Goal: Task Accomplishment & Management: Use online tool/utility

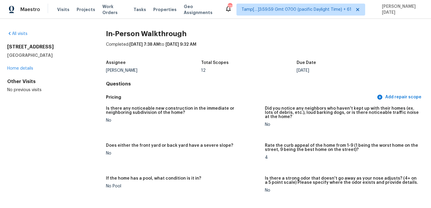
click at [18, 36] on div "All visits" at bounding box center [47, 34] width 80 height 6
click at [22, 34] on link "All visits" at bounding box center [17, 34] width 20 height 4
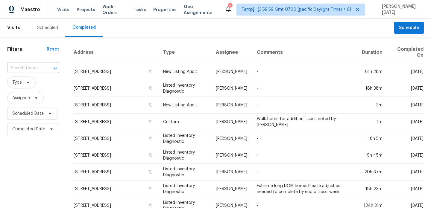
click at [29, 66] on input "text" at bounding box center [24, 68] width 35 height 9
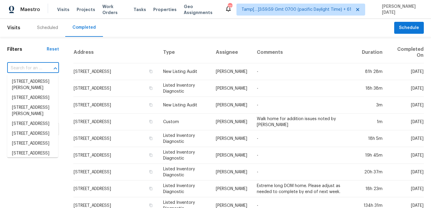
paste input "3075 Superior Dr, Dacula, GA 30019"
type input "3075 Superior Dr, Dacula, GA 30019"
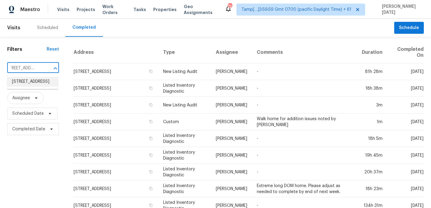
click at [30, 85] on li "3075 Superior Dr, Dacula, GA 30019" at bounding box center [32, 82] width 51 height 10
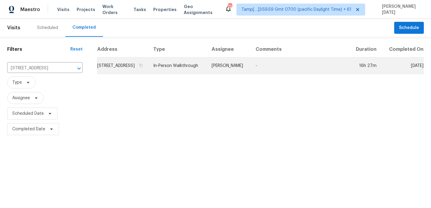
click at [207, 73] on td "In-Person Walkthrough" at bounding box center [177, 65] width 58 height 17
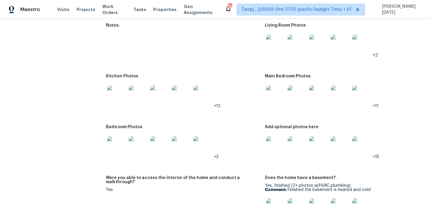
scroll to position [995, 0]
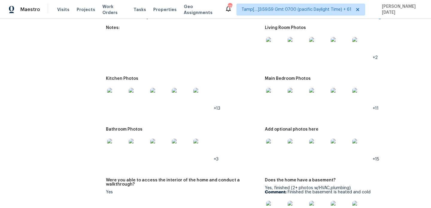
click at [300, 97] on img at bounding box center [296, 97] width 19 height 19
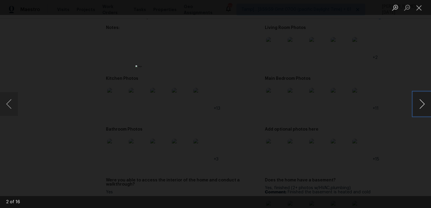
click at [420, 107] on button "Next image" at bounding box center [422, 104] width 18 height 24
click at [422, 9] on button "Close lightbox" at bounding box center [419, 7] width 12 height 10
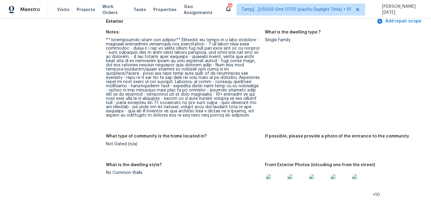
scroll to position [222, 0]
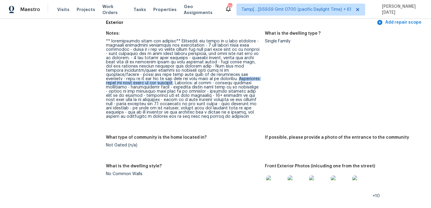
drag, startPoint x: 172, startPoint y: 78, endPoint x: 258, endPoint y: 79, distance: 85.8
click at [258, 79] on div at bounding box center [183, 79] width 154 height 80
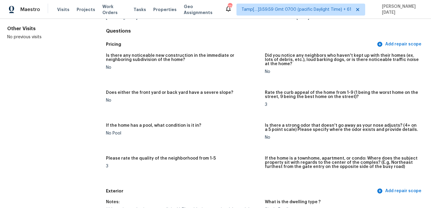
scroll to position [0, 0]
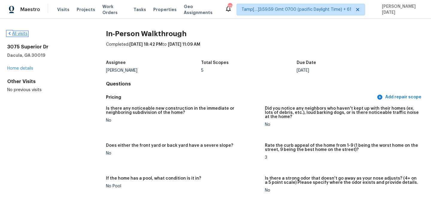
click at [18, 33] on link "All visits" at bounding box center [17, 34] width 20 height 4
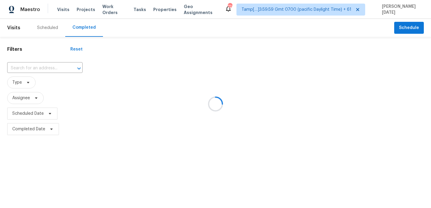
click at [45, 69] on div at bounding box center [215, 104] width 431 height 208
click at [47, 68] on div at bounding box center [215, 104] width 431 height 208
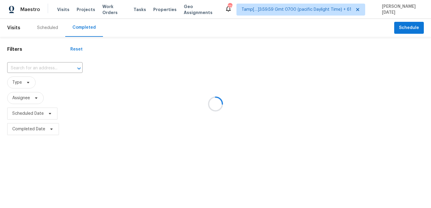
click at [47, 68] on div at bounding box center [215, 104] width 431 height 208
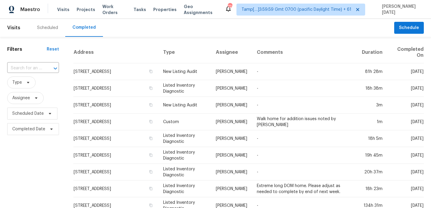
click at [47, 68] on div at bounding box center [51, 68] width 16 height 8
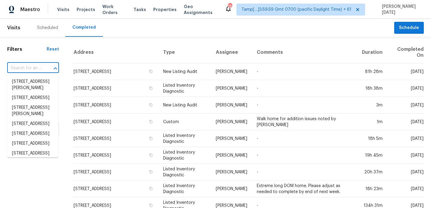
click at [47, 68] on div at bounding box center [51, 68] width 16 height 8
paste input "3075 Superior Dr, Dacula, GA 30019"
type input "3075 Superior Dr, Dacula, GA 30019"
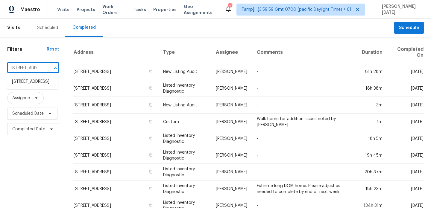
scroll to position [0, 40]
click at [40, 82] on li "3075 Superior Dr, Dacula, GA 30019" at bounding box center [32, 82] width 51 height 10
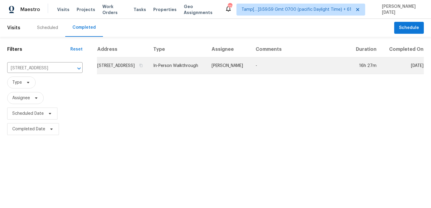
click at [207, 73] on td "In-Person Walkthrough" at bounding box center [177, 65] width 58 height 17
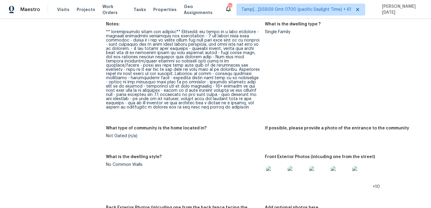
scroll to position [227, 0]
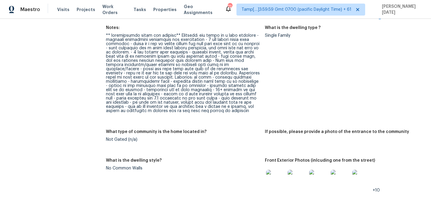
click at [172, 73] on div at bounding box center [183, 73] width 154 height 80
drag, startPoint x: 172, startPoint y: 73, endPoint x: 220, endPoint y: 73, distance: 48.8
click at [220, 73] on div at bounding box center [183, 73] width 154 height 80
click at [218, 70] on div at bounding box center [183, 73] width 154 height 80
drag, startPoint x: 171, startPoint y: 73, endPoint x: 259, endPoint y: 72, distance: 87.9
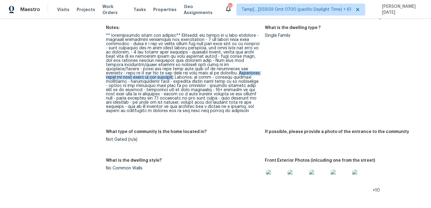
click at [259, 72] on div at bounding box center [183, 73] width 154 height 80
copy div "Noticeable signs of roof leaks on the interior."
click at [210, 68] on div at bounding box center [183, 73] width 154 height 80
drag, startPoint x: 199, startPoint y: 77, endPoint x: 240, endPoint y: 77, distance: 40.1
click at [240, 77] on div at bounding box center [183, 73] width 154 height 80
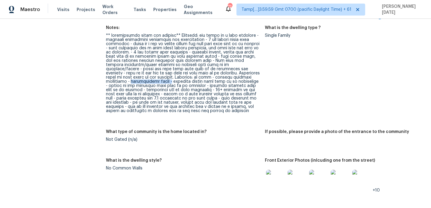
copy div "polybutylene pipes -"
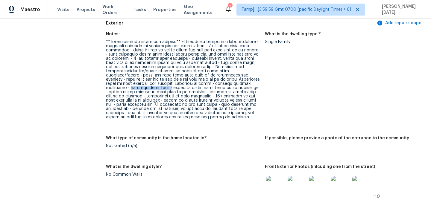
scroll to position [220, 0]
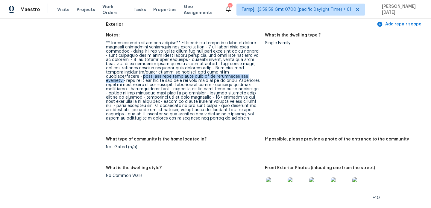
drag, startPoint x: 243, startPoint y: 72, endPoint x: 212, endPoint y: 77, distance: 32.1
click at [212, 77] on div at bounding box center [183, 81] width 154 height 80
copy div "front and back deck will need to be refinished and repaired"
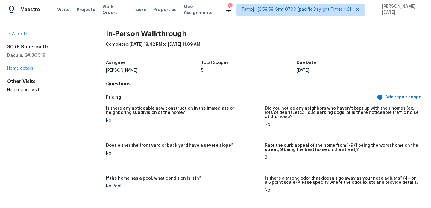
click at [22, 37] on div "All visits 3075 Superior Dr Dacula, GA 30019 Home details Other Visits No previ…" at bounding box center [47, 62] width 80 height 62
click at [22, 34] on link "All visits" at bounding box center [17, 34] width 20 height 4
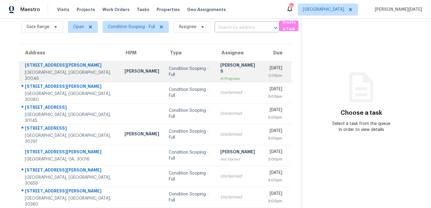
scroll to position [25, 0]
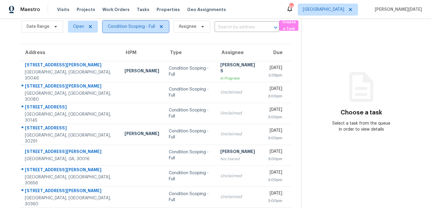
click at [147, 30] on span "Condition Scoping - Full" at bounding box center [136, 27] width 66 height 12
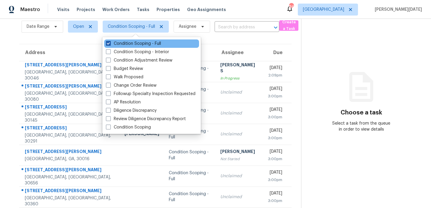
click at [144, 45] on label "Condition Scoping - Full" at bounding box center [133, 44] width 55 height 6
click at [110, 45] on input "Condition Scoping - Full" at bounding box center [108, 43] width 4 height 4
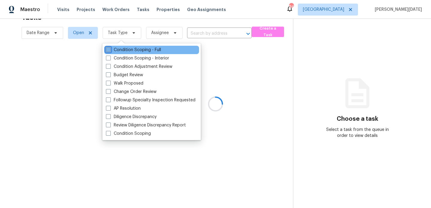
scroll to position [19, 0]
click at [144, 45] on div "Condition Scoping - Full Condition Scoping - Interior Condition Adjustment Revi…" at bounding box center [151, 91] width 98 height 97
click at [143, 46] on div "Condition Scoping - Full" at bounding box center [151, 50] width 95 height 8
click at [141, 50] on label "Condition Scoping - Full" at bounding box center [133, 50] width 55 height 6
click at [110, 50] on input "Condition Scoping - Full" at bounding box center [108, 49] width 4 height 4
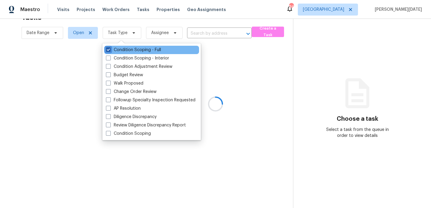
checkbox input "true"
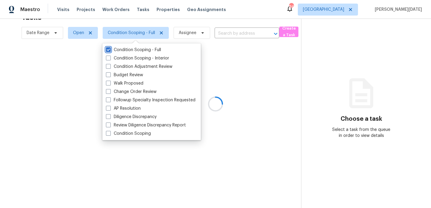
scroll to position [25, 0]
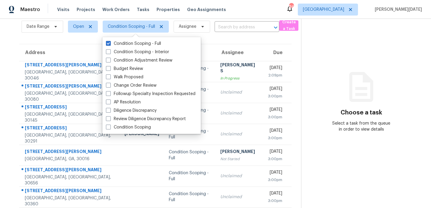
click at [322, 53] on section "Choose a task Select a task from the queue in order to view details" at bounding box center [361, 140] width 120 height 293
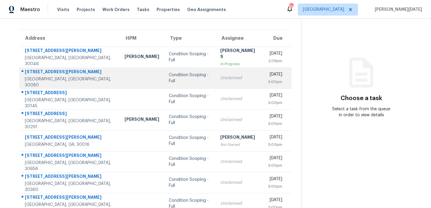
scroll to position [55, 0]
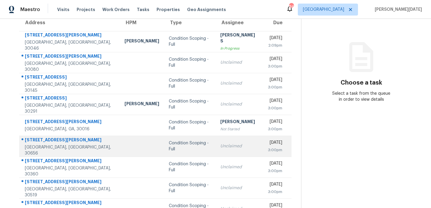
click at [169, 144] on div "Condition Scoping - Full" at bounding box center [190, 146] width 42 height 12
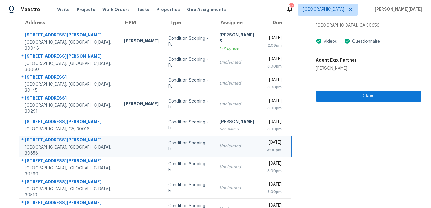
click at [168, 144] on div "Condition Scoping - Full" at bounding box center [189, 146] width 42 height 12
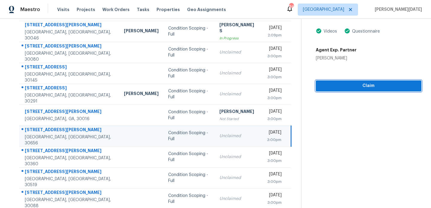
click at [329, 90] on button "Claim" at bounding box center [369, 85] width 106 height 11
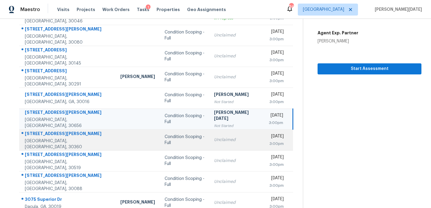
scroll to position [103, 0]
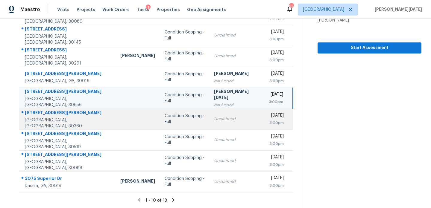
click at [164, 121] on div "Condition Scoping - Full" at bounding box center [184, 119] width 40 height 12
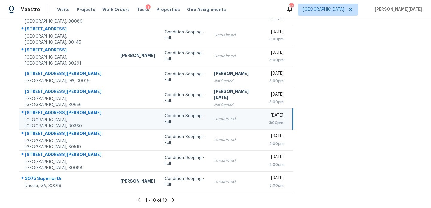
click at [214, 117] on div "Unclaimed" at bounding box center [236, 119] width 45 height 6
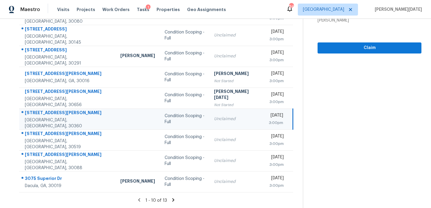
click at [231, 119] on div "Unclaimed" at bounding box center [236, 119] width 45 height 6
click at [329, 51] on span "Claim" at bounding box center [369, 47] width 94 height 7
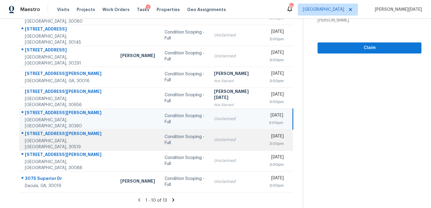
click at [209, 135] on td "Unclaimed" at bounding box center [236, 140] width 55 height 21
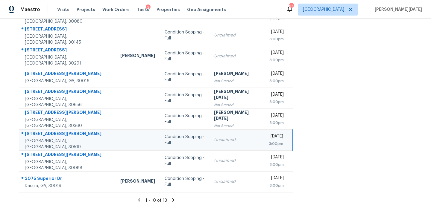
click at [209, 135] on td "Unclaimed" at bounding box center [236, 140] width 55 height 21
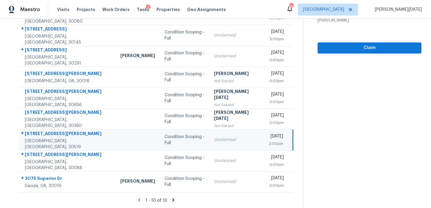
click at [269, 138] on div "[DATE]" at bounding box center [276, 136] width 14 height 7
click at [326, 51] on span "Claim" at bounding box center [369, 47] width 94 height 7
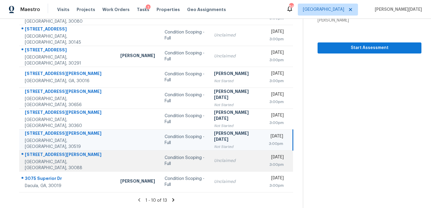
click at [216, 159] on div "Unclaimed" at bounding box center [236, 161] width 45 height 6
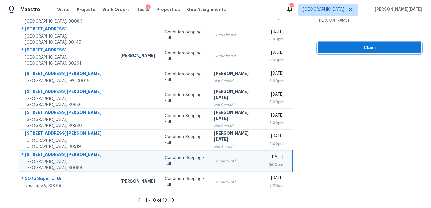
click at [330, 51] on span "Claim" at bounding box center [369, 47] width 94 height 7
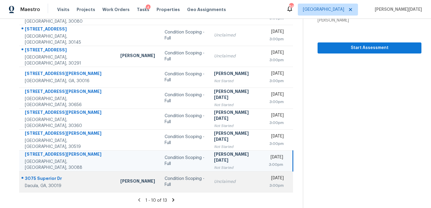
click at [209, 184] on td "Unclaimed" at bounding box center [236, 181] width 55 height 21
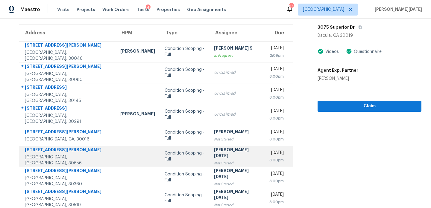
scroll to position [44, 0]
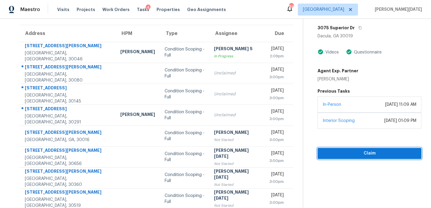
click at [329, 149] on button "Claim" at bounding box center [369, 153] width 104 height 11
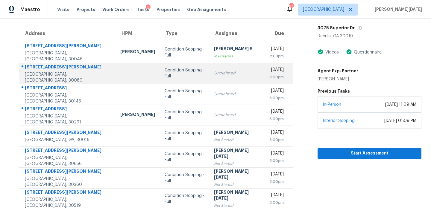
scroll to position [0, 0]
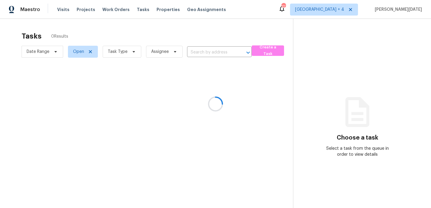
click at [125, 51] on div at bounding box center [215, 104] width 431 height 208
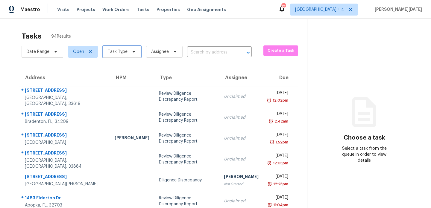
click at [125, 51] on span "Task Type" at bounding box center [118, 52] width 20 height 6
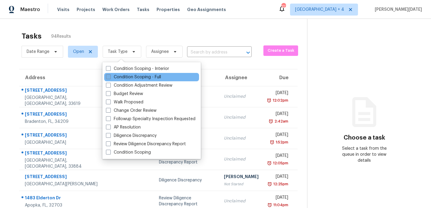
click at [120, 78] on label "Condition Scoping - Full" at bounding box center [133, 77] width 55 height 6
click at [110, 78] on input "Condition Scoping - Full" at bounding box center [108, 76] width 4 height 4
checkbox input "true"
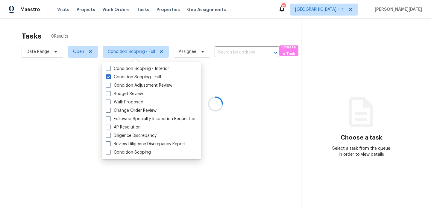
click at [181, 32] on div at bounding box center [215, 104] width 431 height 208
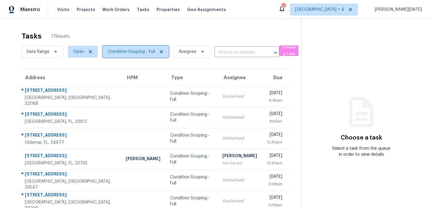
click at [143, 51] on span "Condition Scoping - Full" at bounding box center [131, 52] width 47 height 6
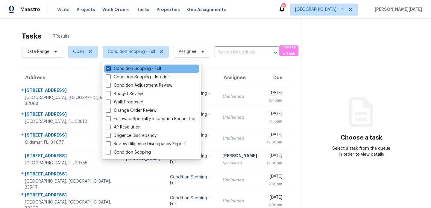
click at [138, 71] on label "Condition Scoping - Full" at bounding box center [133, 69] width 55 height 6
click at [110, 70] on input "Condition Scoping - Full" at bounding box center [108, 68] width 4 height 4
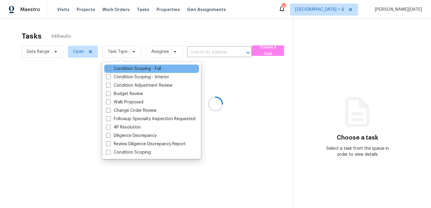
click at [138, 71] on label "Condition Scoping - Full" at bounding box center [133, 69] width 55 height 6
click at [110, 70] on input "Condition Scoping - Full" at bounding box center [108, 68] width 4 height 4
checkbox input "true"
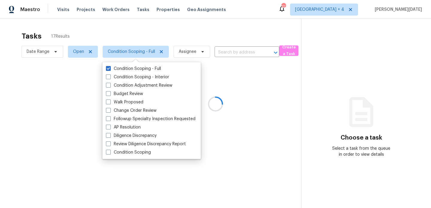
click at [180, 40] on div at bounding box center [215, 104] width 431 height 208
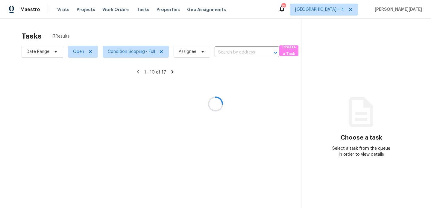
click at [193, 36] on div at bounding box center [215, 104] width 431 height 208
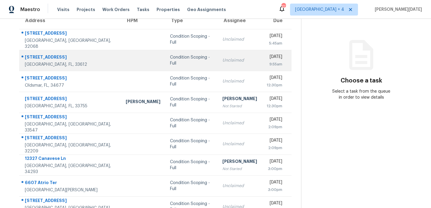
scroll to position [103, 0]
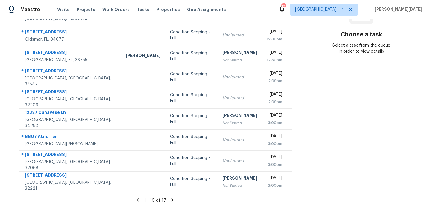
click at [173, 200] on icon at bounding box center [172, 199] width 5 height 5
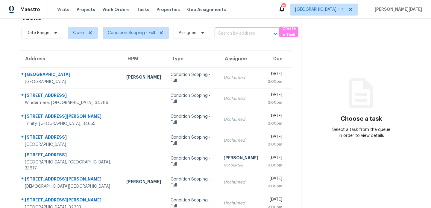
scroll to position [40, 0]
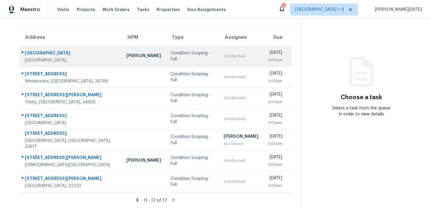
click at [223, 56] on div "Unclaimed" at bounding box center [240, 56] width 35 height 6
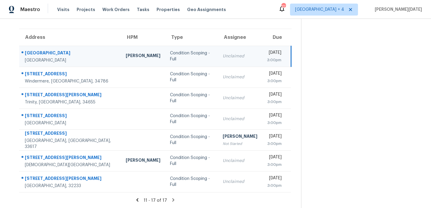
click at [267, 58] on div "3:00pm" at bounding box center [274, 60] width 14 height 6
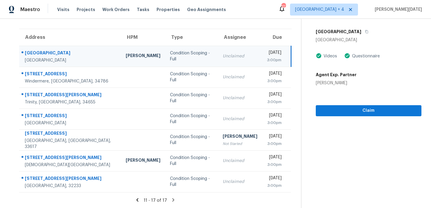
click at [272, 58] on div "3:00pm" at bounding box center [274, 60] width 14 height 6
click at [329, 108] on span "Claim" at bounding box center [368, 110] width 96 height 7
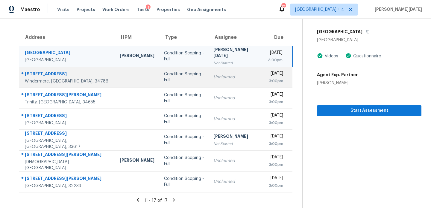
click at [226, 67] on td "Unclaimed" at bounding box center [235, 77] width 55 height 21
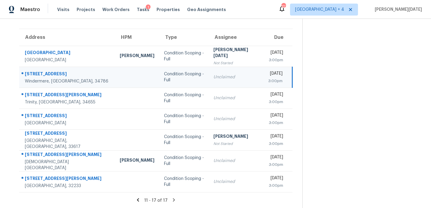
click at [230, 69] on td "Unclaimed" at bounding box center [235, 77] width 55 height 21
click at [268, 81] on div "3:00pm" at bounding box center [275, 81] width 14 height 6
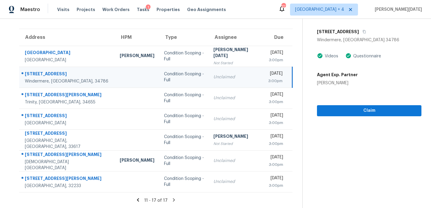
click at [268, 79] on div "3:00pm" at bounding box center [275, 81] width 14 height 6
click at [327, 108] on span "Claim" at bounding box center [369, 110] width 95 height 7
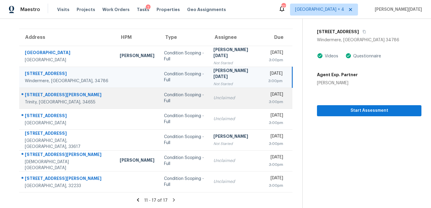
click at [268, 103] on div "3:00pm" at bounding box center [275, 102] width 15 height 6
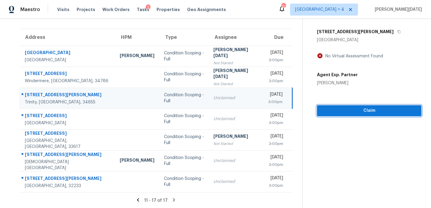
click at [324, 111] on span "Claim" at bounding box center [369, 110] width 95 height 7
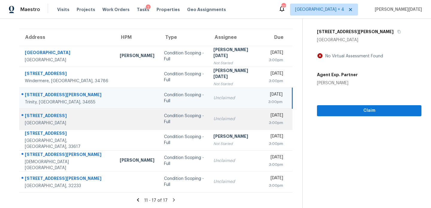
click at [263, 123] on td "Thu, Aug 14th 2025 3:00pm" at bounding box center [277, 119] width 29 height 21
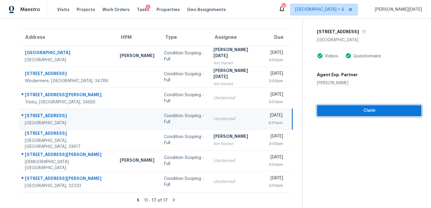
click at [323, 110] on span "Claim" at bounding box center [369, 110] width 95 height 7
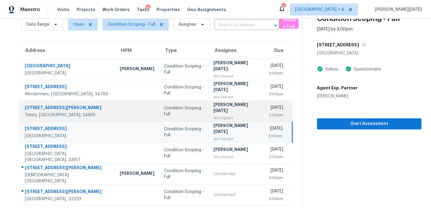
scroll to position [25, 0]
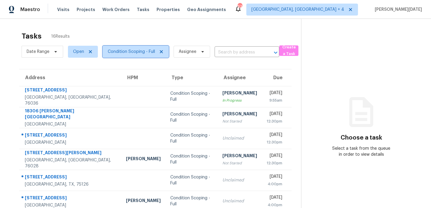
click at [135, 50] on span "Condition Scoping - Full" at bounding box center [131, 52] width 47 height 6
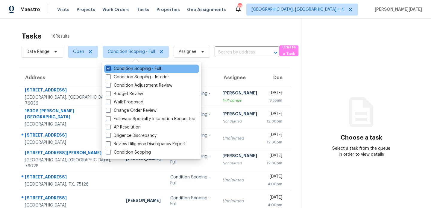
click at [134, 71] on label "Condition Scoping - Full" at bounding box center [133, 69] width 55 height 6
click at [110, 70] on input "Condition Scoping - Full" at bounding box center [108, 68] width 4 height 4
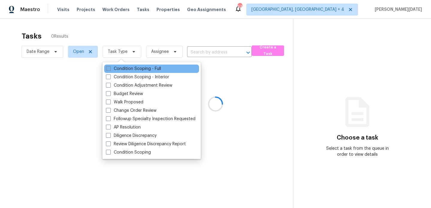
click at [134, 71] on label "Condition Scoping - Full" at bounding box center [133, 69] width 55 height 6
click at [110, 70] on input "Condition Scoping - Full" at bounding box center [108, 68] width 4 height 4
checkbox input "true"
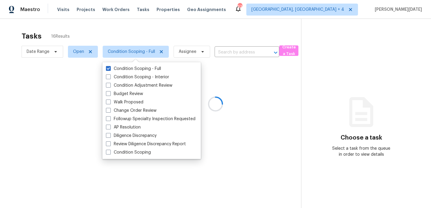
click at [186, 37] on div at bounding box center [215, 104] width 431 height 208
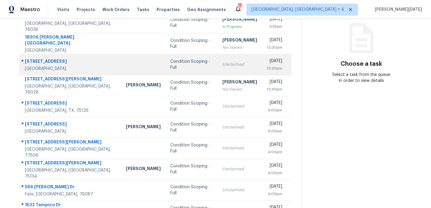
scroll to position [103, 0]
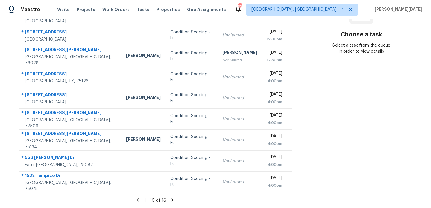
click at [172, 199] on icon at bounding box center [172, 199] width 2 height 3
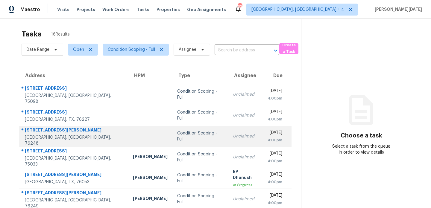
scroll to position [0, 0]
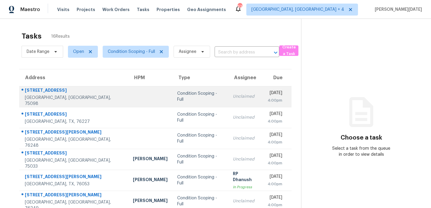
click at [228, 102] on td "Unclaimed" at bounding box center [245, 96] width 34 height 21
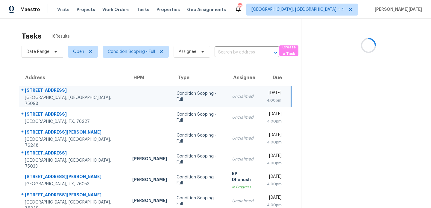
click at [227, 100] on td "Unclaimed" at bounding box center [244, 96] width 34 height 21
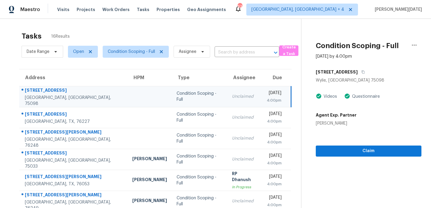
click at [262, 100] on td "[DATE] 4:00pm" at bounding box center [276, 96] width 29 height 21
click at [266, 100] on div "4:00pm" at bounding box center [273, 101] width 15 height 6
click at [314, 151] on div "Condition Scoping - Full [DATE] by 4:00pm [STREET_ADDRESS][PERSON_NAME] Videos …" at bounding box center [361, 88] width 120 height 138
click at [328, 151] on span "Claim" at bounding box center [368, 150] width 96 height 7
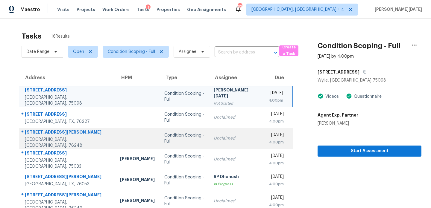
scroll to position [19, 0]
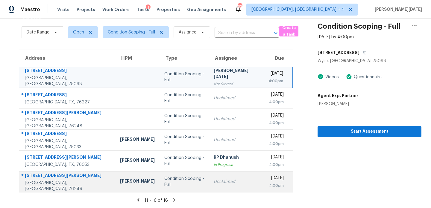
click at [179, 184] on div "Condition Scoping - Full" at bounding box center [184, 182] width 40 height 12
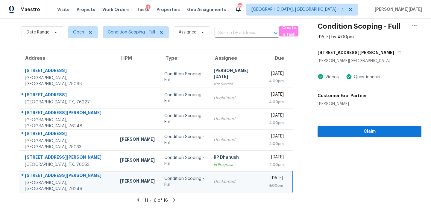
click at [192, 181] on div "Condition Scoping - Full" at bounding box center [184, 182] width 40 height 12
click at [328, 130] on span "Claim" at bounding box center [369, 131] width 94 height 7
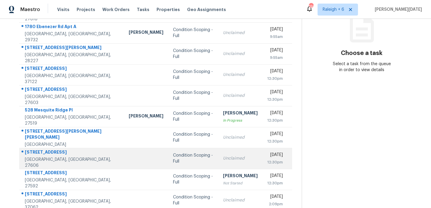
scroll to position [103, 0]
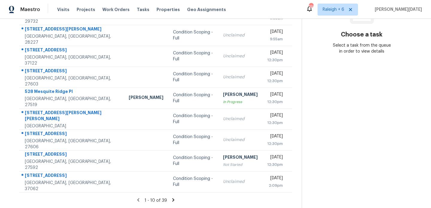
click at [174, 200] on icon at bounding box center [172, 199] width 5 height 5
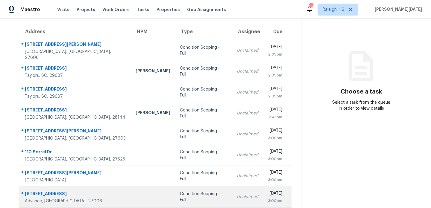
scroll to position [43, 0]
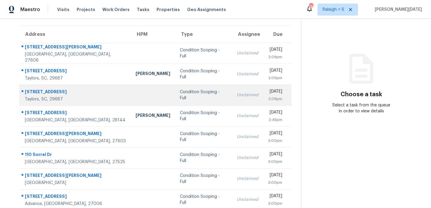
click at [232, 91] on td "Unclaimed" at bounding box center [247, 95] width 31 height 21
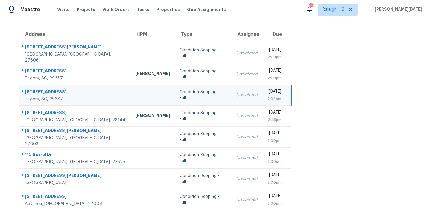
click at [262, 94] on td "Thu, Aug 14th 2025 2:09pm" at bounding box center [276, 95] width 29 height 21
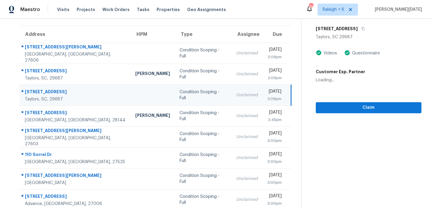
click at [267, 94] on div "[DATE]" at bounding box center [274, 92] width 14 height 7
click at [339, 109] on span "Claim" at bounding box center [368, 107] width 96 height 7
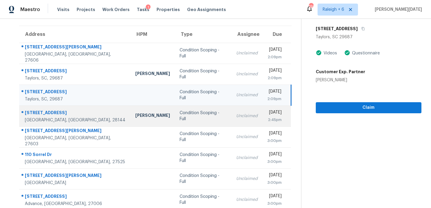
click at [267, 117] on div "2:45pm" at bounding box center [274, 120] width 15 height 6
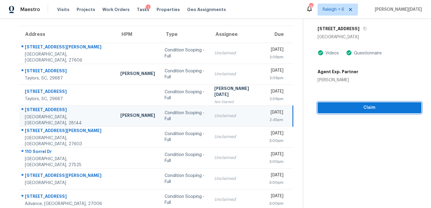
click at [329, 109] on span "Claim" at bounding box center [369, 107] width 94 height 7
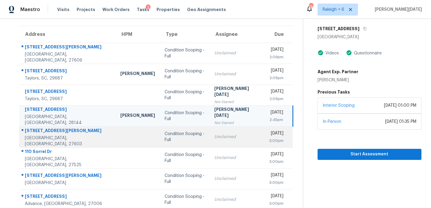
click at [264, 139] on td "[DATE] 3:00pm" at bounding box center [278, 137] width 28 height 21
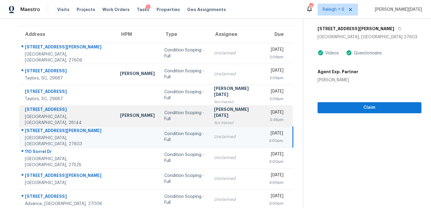
click at [269, 111] on div "[DATE]" at bounding box center [276, 112] width 15 height 7
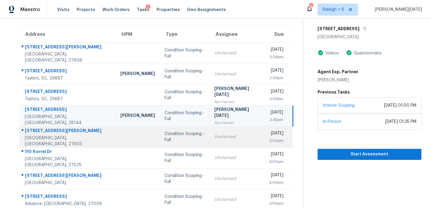
click at [264, 128] on td "Thu, Aug 14th 2025 3:00pm" at bounding box center [278, 137] width 28 height 21
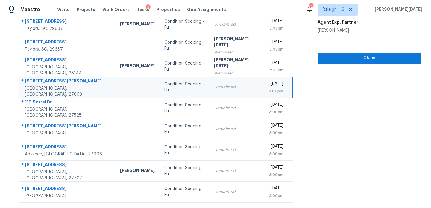
scroll to position [94, 0]
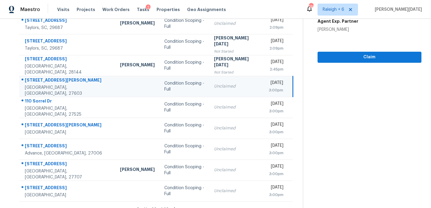
click at [269, 90] on div "3:00pm" at bounding box center [276, 90] width 14 height 6
click at [269, 89] on div "3:00pm" at bounding box center [276, 90] width 14 height 6
click at [331, 56] on span "Claim" at bounding box center [369, 57] width 94 height 7
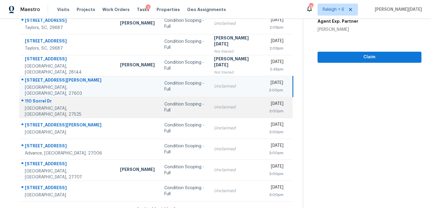
click at [269, 110] on div "3:00pm" at bounding box center [276, 111] width 15 height 6
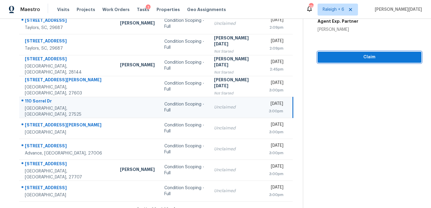
click at [326, 58] on span "Claim" at bounding box center [369, 57] width 94 height 7
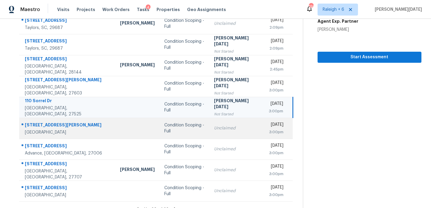
click at [195, 132] on td "Condition Scoping - Full" at bounding box center [183, 128] width 49 height 21
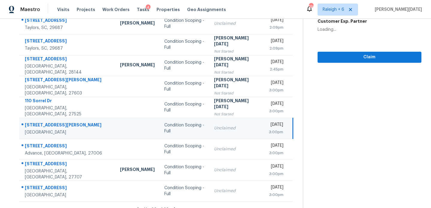
click at [214, 130] on div "Unclaimed" at bounding box center [236, 128] width 45 height 6
click at [232, 129] on td "Unclaimed" at bounding box center [236, 128] width 55 height 21
click at [331, 60] on span "Claim" at bounding box center [369, 57] width 94 height 7
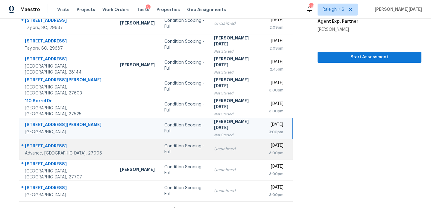
click at [218, 142] on td "Unclaimed" at bounding box center [236, 149] width 55 height 21
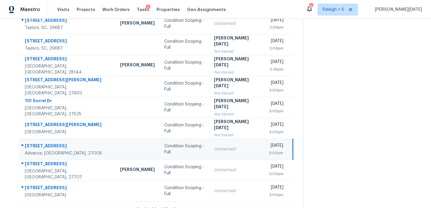
click at [269, 147] on div "Thu, Aug 14th 2025" at bounding box center [276, 146] width 14 height 7
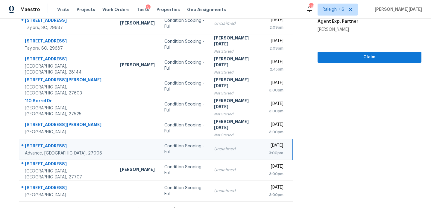
click at [269, 147] on div "Thu, Aug 14th 2025" at bounding box center [276, 146] width 14 height 7
click at [325, 60] on span "Claim" at bounding box center [369, 57] width 94 height 7
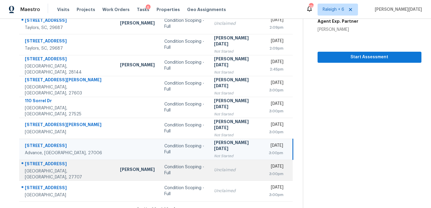
click at [269, 168] on div "Thu, Aug 14th 2025" at bounding box center [276, 167] width 15 height 7
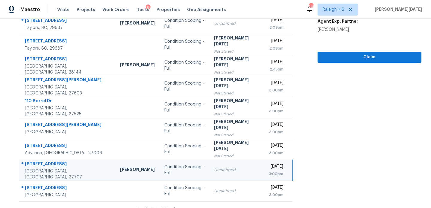
click at [272, 168] on div "Thu, Aug 14th 2025" at bounding box center [276, 167] width 14 height 7
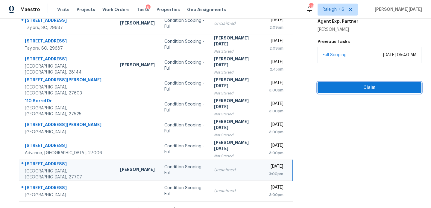
click at [343, 89] on span "Claim" at bounding box center [369, 87] width 94 height 7
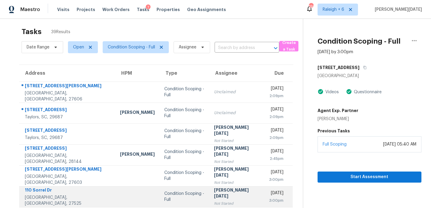
scroll to position [0, 0]
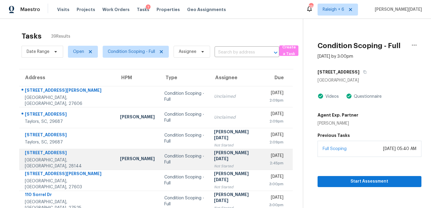
click at [269, 156] on div "Thu, Aug 14th 2025" at bounding box center [276, 156] width 15 height 7
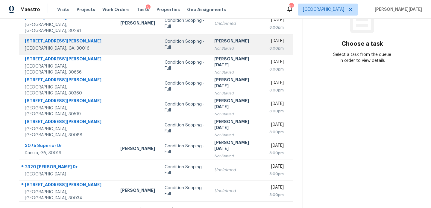
scroll to position [98, 0]
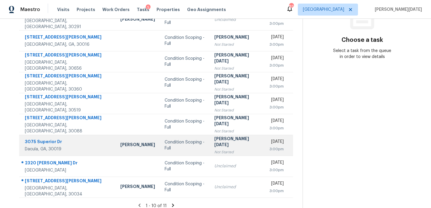
click at [222, 136] on td "[PERSON_NAME][DATE] Not Started" at bounding box center [236, 145] width 55 height 21
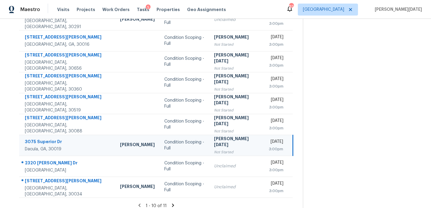
click at [229, 141] on div "[PERSON_NAME][DATE]" at bounding box center [236, 142] width 45 height 13
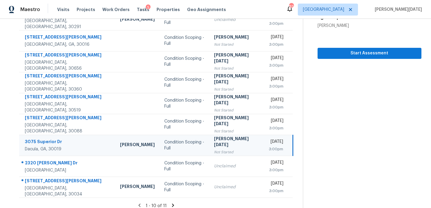
click at [264, 141] on td "[DATE] 3:00pm" at bounding box center [278, 145] width 29 height 21
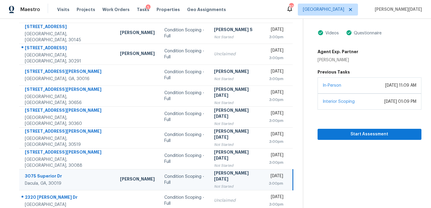
scroll to position [63, 0]
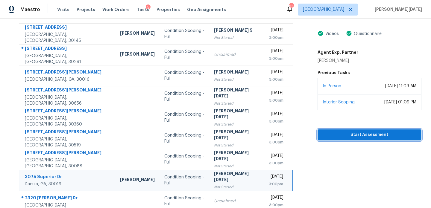
click at [340, 133] on span "Start Assessment" at bounding box center [369, 134] width 94 height 7
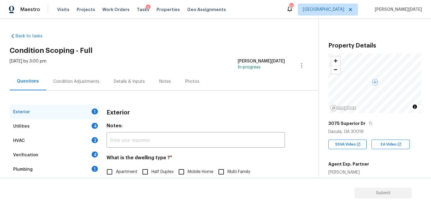
click at [88, 81] on div "Condition Adjustments" at bounding box center [76, 82] width 46 height 6
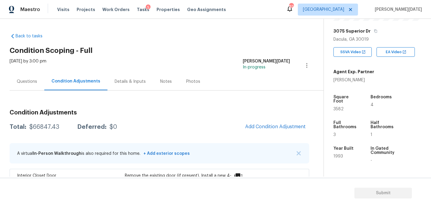
scroll to position [105, 0]
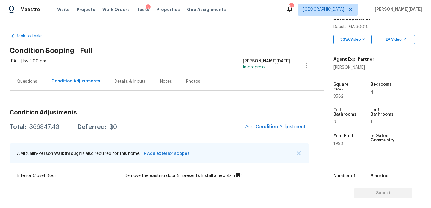
click at [28, 80] on div "Questions" at bounding box center [27, 82] width 20 height 6
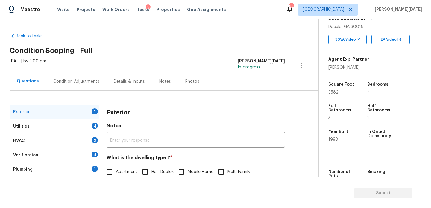
scroll to position [80, 0]
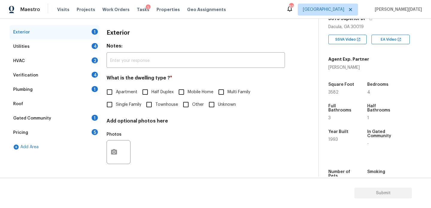
click at [118, 106] on span "Single Family" at bounding box center [128, 105] width 25 height 6
click at [116, 106] on input "Single Family" at bounding box center [109, 104] width 13 height 13
checkbox input "true"
click at [53, 50] on div "Utilities 4" at bounding box center [55, 46] width 90 height 14
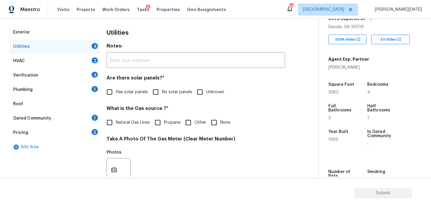
scroll to position [242, 0]
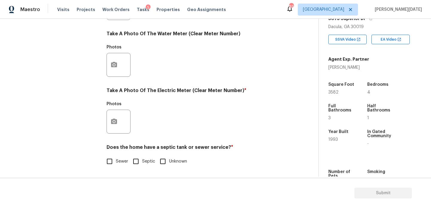
click at [143, 156] on label "Septic" at bounding box center [142, 161] width 25 height 13
click at [142, 156] on input "Septic" at bounding box center [136, 161] width 13 height 13
checkbox input "true"
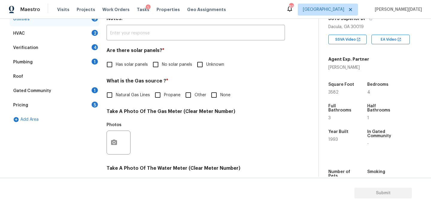
click at [87, 58] on div "Plumbing 1" at bounding box center [55, 62] width 90 height 14
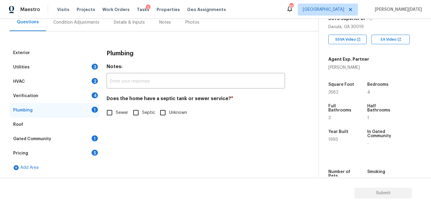
scroll to position [59, 0]
click at [141, 113] on input "Septic" at bounding box center [136, 112] width 13 height 13
checkbox input "true"
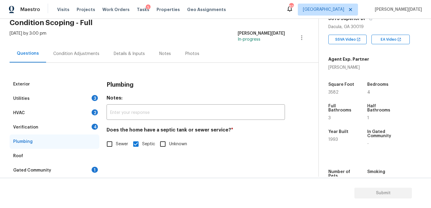
scroll to position [0, 0]
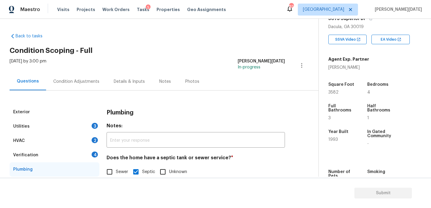
click at [80, 82] on div "Condition Adjustments" at bounding box center [76, 82] width 46 height 6
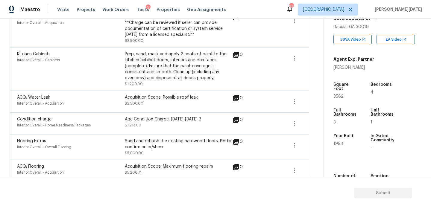
scroll to position [978, 0]
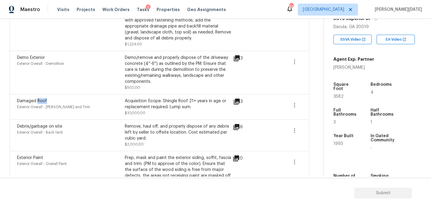
click at [238, 99] on icon at bounding box center [236, 101] width 7 height 7
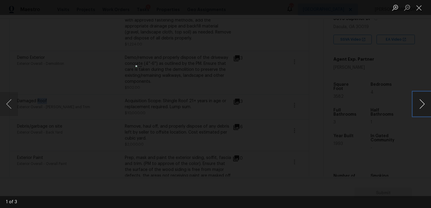
click at [420, 107] on button "Next image" at bounding box center [422, 104] width 18 height 24
click at [420, 3] on button "Close lightbox" at bounding box center [419, 7] width 12 height 10
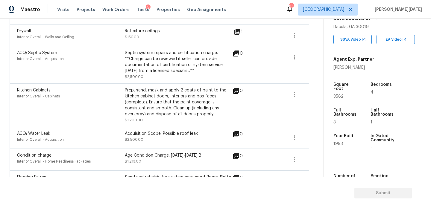
scroll to position [0, 0]
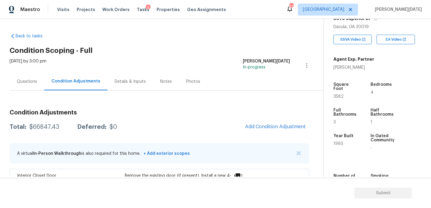
click at [27, 84] on div "Questions" at bounding box center [27, 82] width 20 height 6
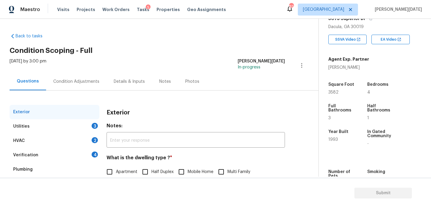
scroll to position [80, 0]
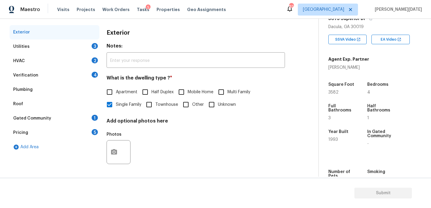
click at [83, 79] on div "Verification 4" at bounding box center [55, 75] width 90 height 14
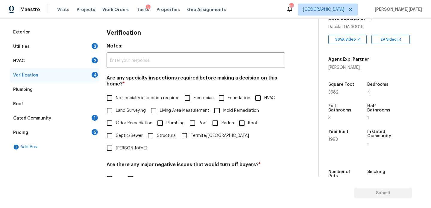
scroll to position [152, 0]
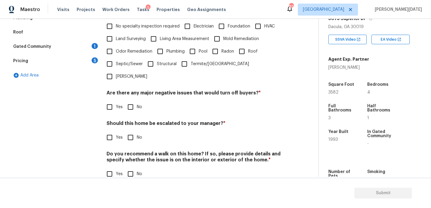
click at [114, 131] on input "Yes" at bounding box center [109, 137] width 13 height 13
checkbox input "true"
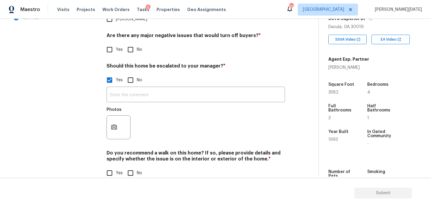
scroll to position [208, 0]
click at [113, 127] on circle "button" at bounding box center [114, 128] width 2 height 2
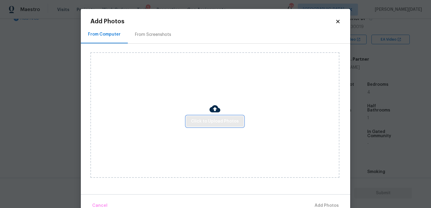
click at [204, 122] on span "Click to Upload Photos" at bounding box center [215, 121] width 48 height 7
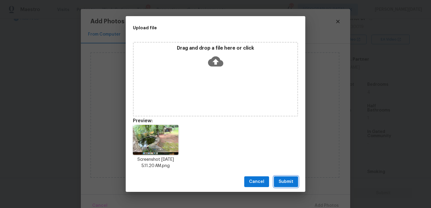
click at [288, 180] on span "Submit" at bounding box center [285, 181] width 15 height 7
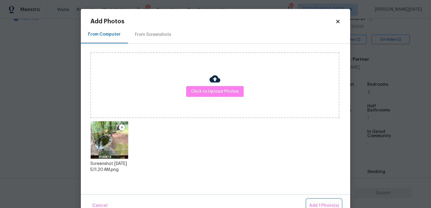
click at [317, 202] on span "Add 1 Photo(s)" at bounding box center [324, 205] width 30 height 7
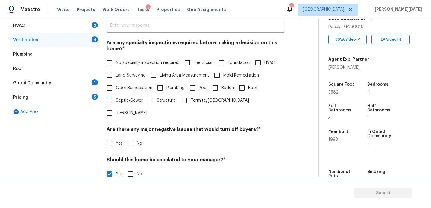
scroll to position [4, 0]
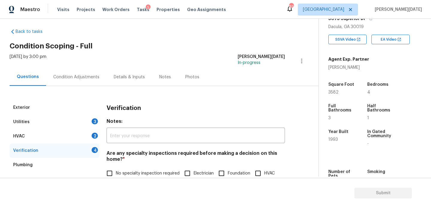
click at [68, 80] on div "Condition Adjustments" at bounding box center [76, 77] width 46 height 6
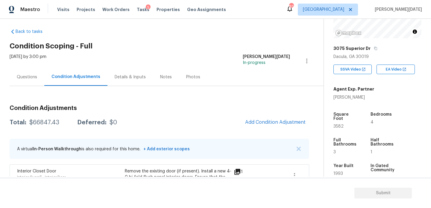
scroll to position [62, 0]
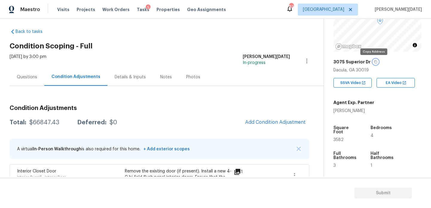
click at [375, 62] on button "button" at bounding box center [375, 61] width 5 height 5
click at [30, 81] on div "Questions" at bounding box center [27, 77] width 35 height 18
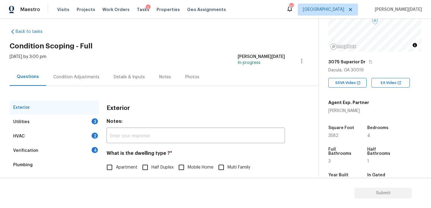
scroll to position [80, 0]
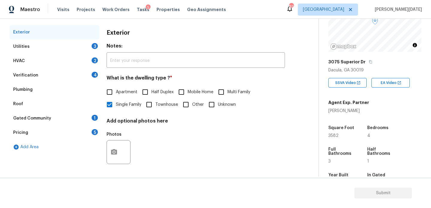
click at [86, 133] on div "Pricing 5" at bounding box center [55, 133] width 90 height 14
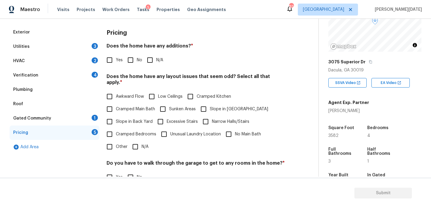
click at [114, 59] on input "Yes" at bounding box center [109, 60] width 13 height 13
checkbox input "true"
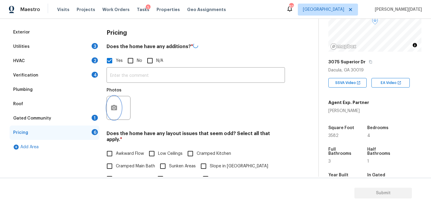
click at [115, 109] on icon "button" at bounding box center [114, 107] width 6 height 5
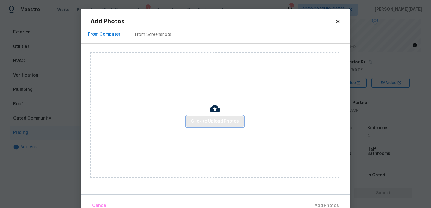
click at [226, 120] on span "Click to Upload Photos" at bounding box center [215, 121] width 48 height 7
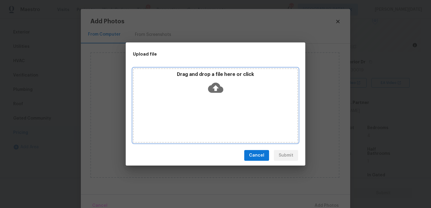
click at [226, 120] on div "Drag and drop a file here or click" at bounding box center [215, 105] width 165 height 75
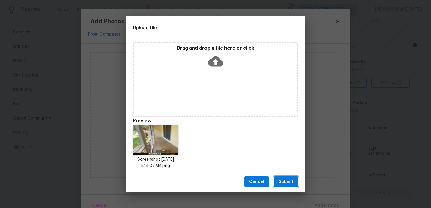
click at [284, 183] on span "Submit" at bounding box center [285, 181] width 15 height 7
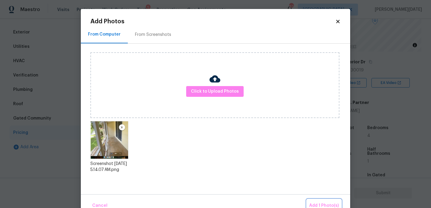
click at [319, 203] on span "Add 1 Photo(s)" at bounding box center [324, 205] width 30 height 7
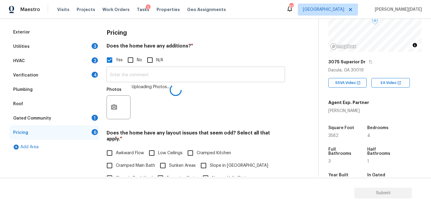
click at [143, 74] on input "text" at bounding box center [195, 75] width 178 height 14
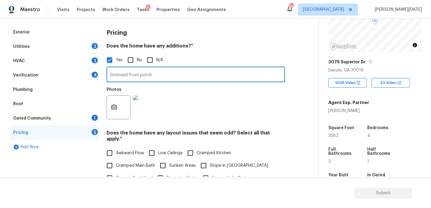
type input "Enclosed front porch"
click at [234, 113] on div "Photos" at bounding box center [195, 103] width 178 height 39
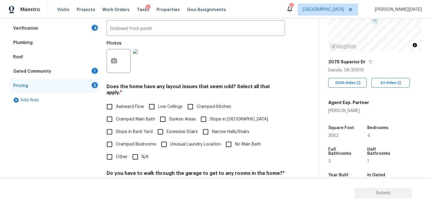
scroll to position [185, 0]
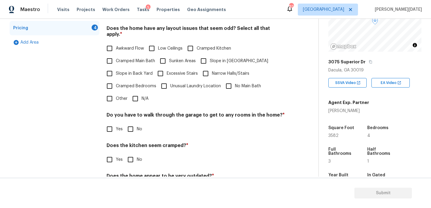
click at [130, 124] on input "No" at bounding box center [130, 129] width 13 height 13
checkbox input "true"
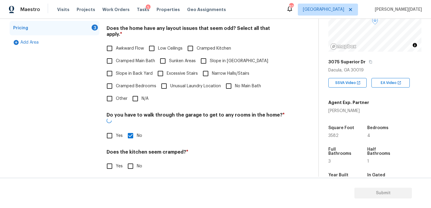
click at [139, 98] on input "N/A" at bounding box center [135, 98] width 13 height 13
checkbox input "true"
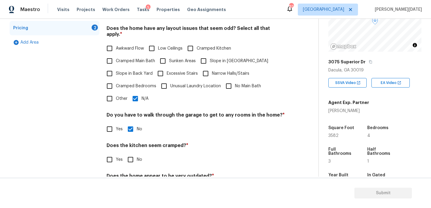
click at [139, 159] on label "No" at bounding box center [133, 159] width 18 height 13
click at [137, 159] on input "No" at bounding box center [130, 159] width 13 height 13
checkbox input "true"
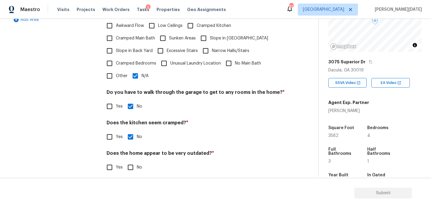
click at [127, 164] on input "No" at bounding box center [130, 167] width 13 height 13
checkbox input "true"
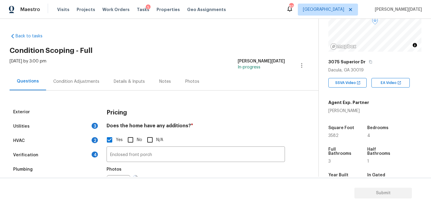
scroll to position [57, 0]
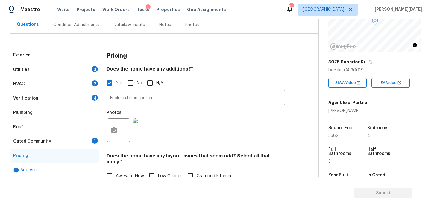
click at [94, 72] on div "Utilities 3" at bounding box center [55, 70] width 90 height 14
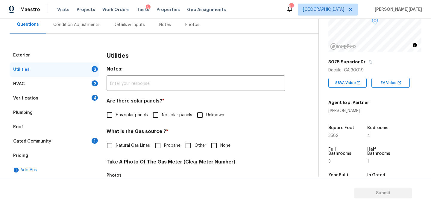
click at [173, 118] on span "No solar panels" at bounding box center [177, 115] width 30 height 6
click at [162, 118] on input "No solar panels" at bounding box center [155, 115] width 13 height 13
checkbox input "true"
click at [117, 141] on label "Natural Gas Lines" at bounding box center [126, 145] width 47 height 13
click at [116, 141] on input "Natural Gas Lines" at bounding box center [109, 145] width 13 height 13
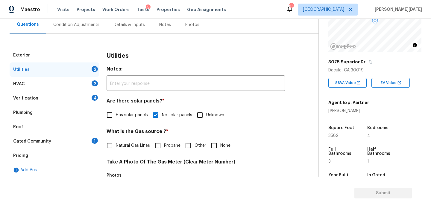
checkbox input "true"
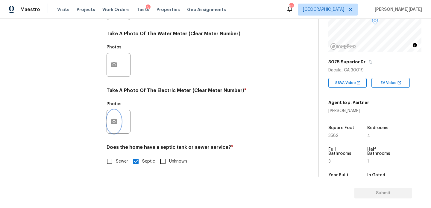
click at [114, 132] on button "button" at bounding box center [114, 121] width 14 height 23
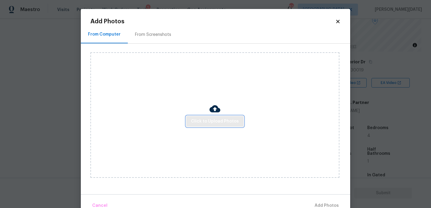
click at [221, 122] on span "Click to Upload Photos" at bounding box center [215, 121] width 48 height 7
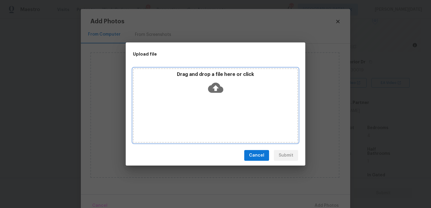
click at [221, 122] on div "Drag and drop a file here or click" at bounding box center [215, 105] width 165 height 75
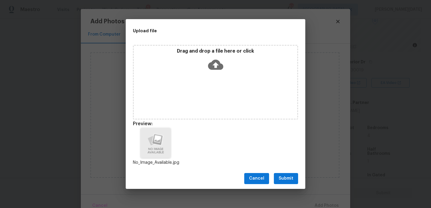
click at [288, 180] on span "Submit" at bounding box center [285, 178] width 15 height 7
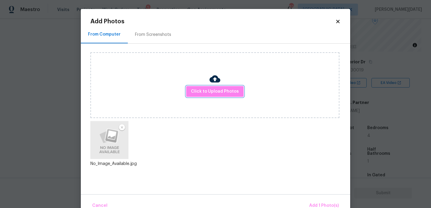
scroll to position [13, 0]
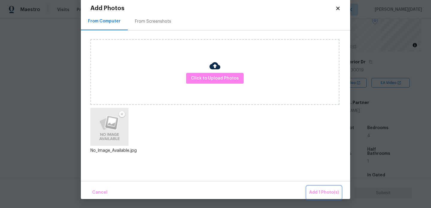
click at [322, 196] on span "Add 1 Photo(s)" at bounding box center [324, 192] width 30 height 7
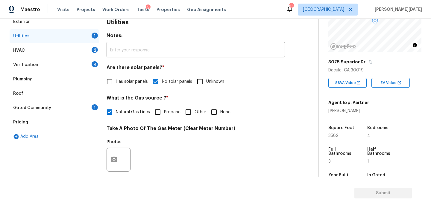
scroll to position [84, 0]
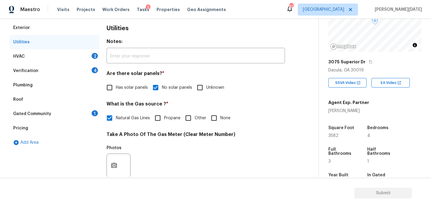
click at [95, 58] on div "2" at bounding box center [95, 56] width 6 height 6
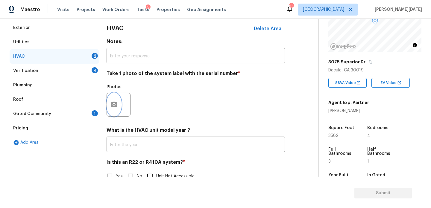
click at [113, 107] on icon "button" at bounding box center [113, 104] width 7 height 7
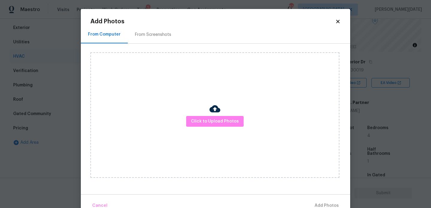
click at [208, 132] on div "Click to Upload Photos" at bounding box center [214, 115] width 249 height 126
click at [214, 127] on div "Click to Upload Photos" at bounding box center [214, 115] width 249 height 126
click at [219, 125] on button "Click to Upload Photos" at bounding box center [214, 121] width 57 height 11
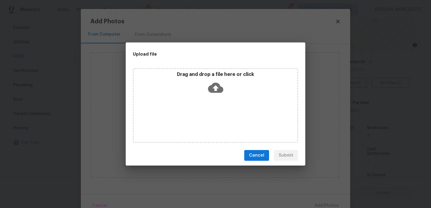
click at [219, 125] on div "Drag and drop a file here or click" at bounding box center [215, 105] width 165 height 75
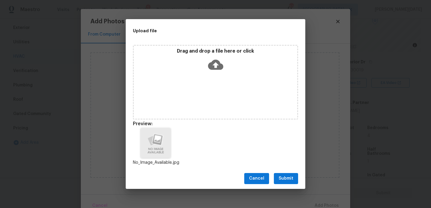
click at [285, 178] on span "Submit" at bounding box center [285, 178] width 15 height 7
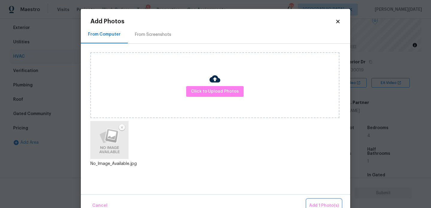
click at [322, 204] on span "Add 1 Photo(s)" at bounding box center [324, 205] width 30 height 7
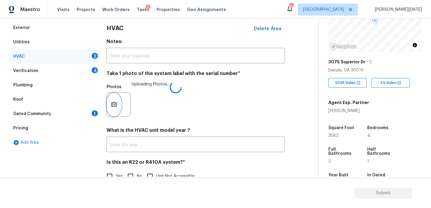
scroll to position [100, 0]
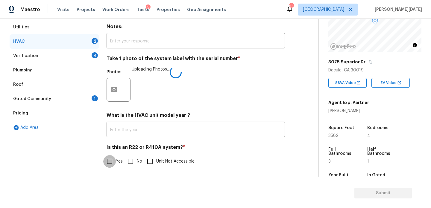
click at [112, 165] on input "Yes" at bounding box center [109, 161] width 13 height 13
checkbox input "true"
click at [92, 58] on div "Verification 4" at bounding box center [55, 56] width 90 height 14
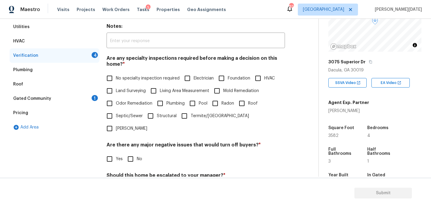
click at [107, 79] on input "No specialty inspection required" at bounding box center [109, 78] width 13 height 13
checkbox input "true"
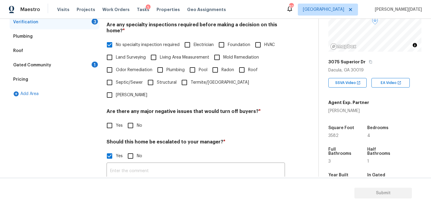
scroll to position [203, 0]
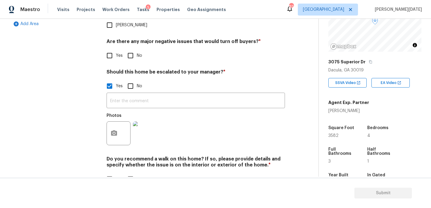
click at [135, 49] on input "No" at bounding box center [130, 55] width 13 height 13
checkbox input "true"
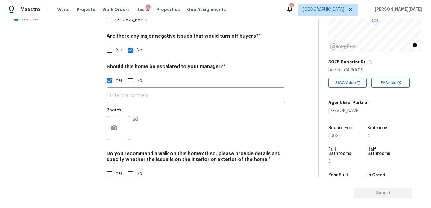
click at [135, 167] on input "No" at bounding box center [130, 173] width 13 height 13
checkbox input "true"
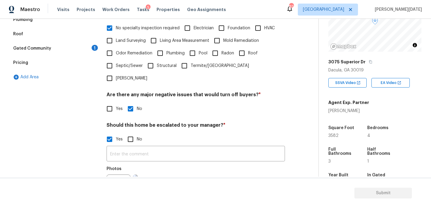
scroll to position [154, 0]
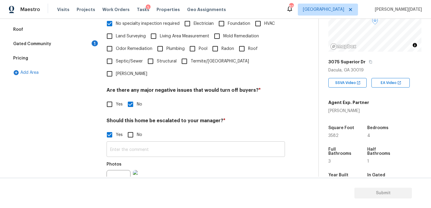
click at [122, 143] on input "text" at bounding box center [195, 150] width 178 height 14
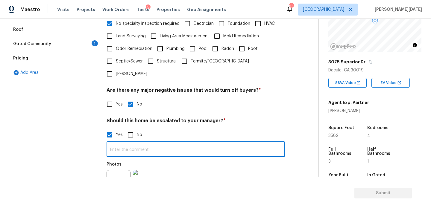
paste input "Noticeable signs of roof leaks on the interior."
paste input "polybutylene pipes -"
type input "Noticeable signs of roof leaks on the interior. polybutylene pipes -"
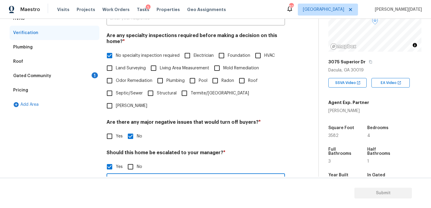
scroll to position [120, 0]
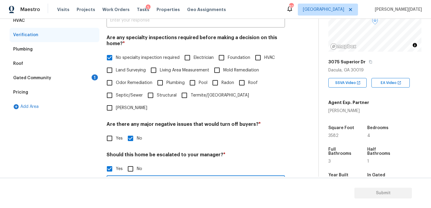
click at [73, 94] on div "Pricing" at bounding box center [55, 92] width 90 height 14
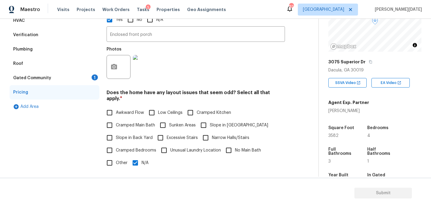
click at [118, 135] on span "Slope in Back Yard" at bounding box center [134, 138] width 37 height 6
click at [116, 132] on input "Slope in Back Yard" at bounding box center [109, 138] width 13 height 13
checkbox input "true"
click at [133, 158] on input "N/A" at bounding box center [135, 163] width 13 height 13
checkbox input "false"
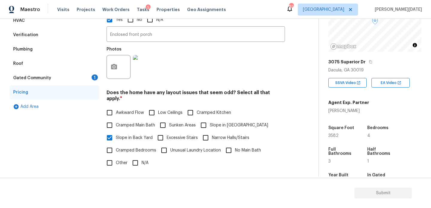
scroll to position [0, 0]
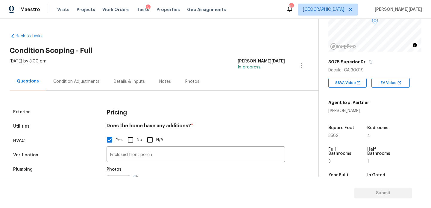
click at [67, 78] on div "Condition Adjustments" at bounding box center [76, 82] width 60 height 18
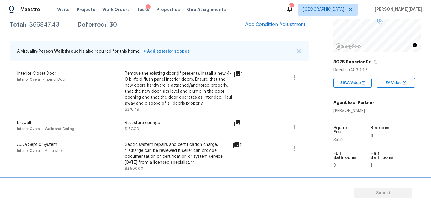
scroll to position [103, 0]
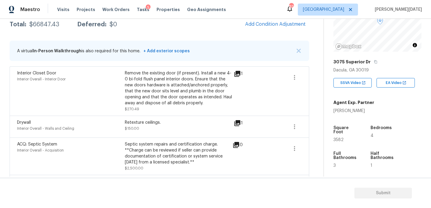
click at [197, 110] on div "Remove the existing door (if present). Install a new 4-0 bi-fold flush panel in…" at bounding box center [179, 91] width 108 height 42
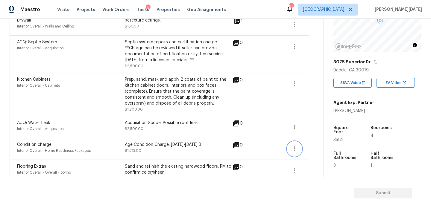
click at [293, 151] on icon "button" at bounding box center [294, 148] width 7 height 7
click at [324, 147] on div "Edit" at bounding box center [328, 148] width 47 height 6
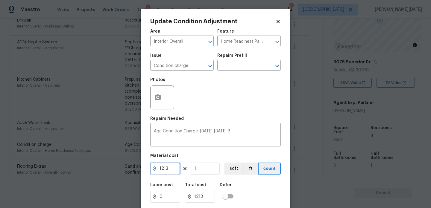
drag, startPoint x: 173, startPoint y: 165, endPoint x: 145, endPoint y: 165, distance: 28.4
click at [145, 165] on div "Update Condition Adjustment Area Interior Overall ​ Feature Home Readiness Pack…" at bounding box center [216, 110] width 150 height 203
type input "2000"
click at [231, 107] on div "Photos" at bounding box center [215, 93] width 130 height 39
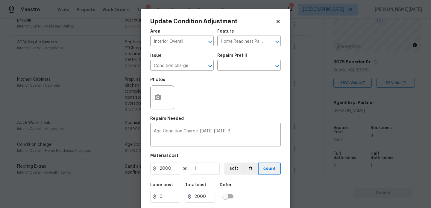
scroll to position [15, 0]
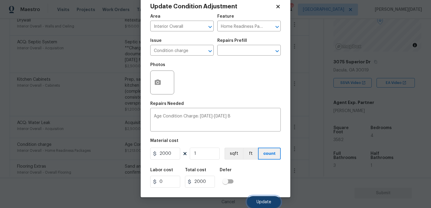
click at [256, 198] on button "Update" at bounding box center [264, 202] width 34 height 12
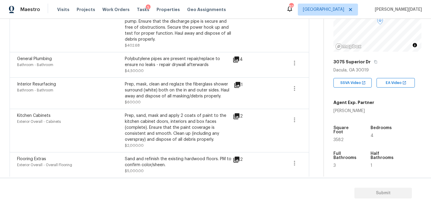
scroll to position [230, 0]
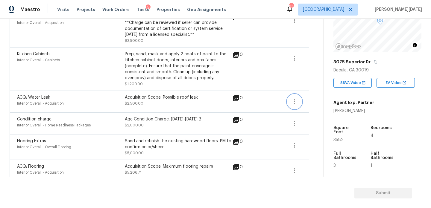
click at [290, 102] on button "button" at bounding box center [294, 102] width 14 height 14
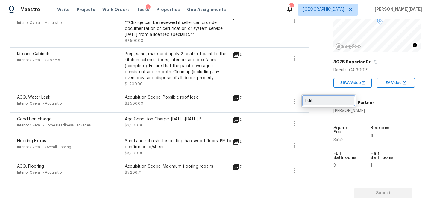
click at [310, 101] on div "Edit" at bounding box center [328, 101] width 47 height 6
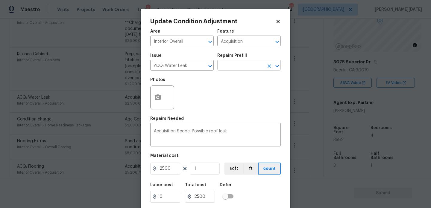
click at [239, 66] on input "text" at bounding box center [240, 65] width 47 height 9
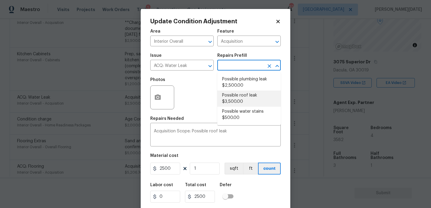
click at [240, 96] on li "Possible roof leak $3,500.00" at bounding box center [248, 99] width 63 height 16
type input "3500"
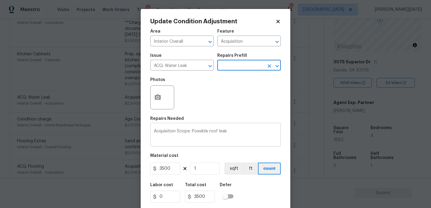
scroll to position [15, 0]
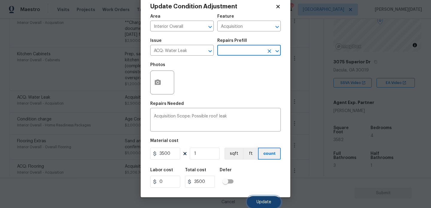
click at [260, 199] on button "Update" at bounding box center [264, 202] width 34 height 12
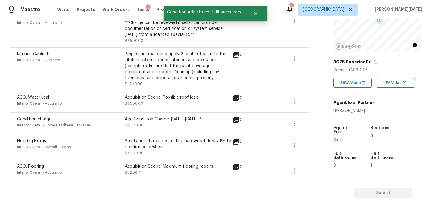
scroll to position [0, 0]
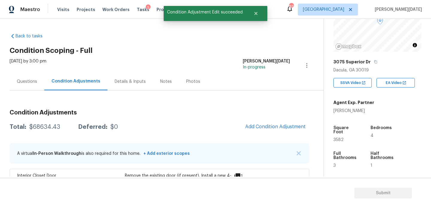
click at [178, 53] on h2 "Condition Scoping - Full" at bounding box center [167, 51] width 314 height 6
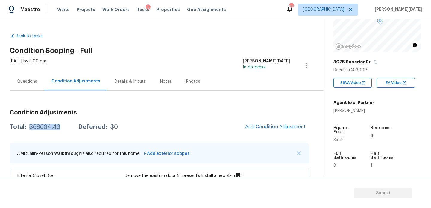
drag, startPoint x: 29, startPoint y: 127, endPoint x: 62, endPoint y: 128, distance: 32.9
click at [62, 128] on div "Total: $68634.43 Deferred: $0" at bounding box center [64, 127] width 108 height 6
copy div "$68634.43"
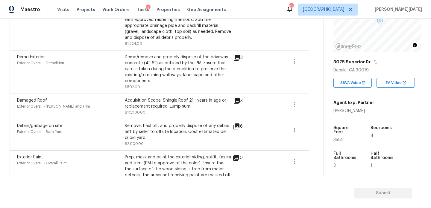
scroll to position [980, 0]
click at [235, 54] on icon at bounding box center [237, 57] width 6 height 6
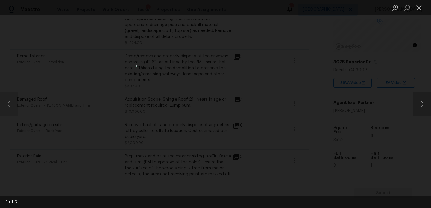
click at [421, 108] on button "Next image" at bounding box center [422, 104] width 18 height 24
click at [419, 7] on button "Close lightbox" at bounding box center [419, 7] width 12 height 10
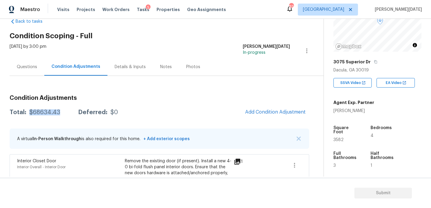
scroll to position [0, 0]
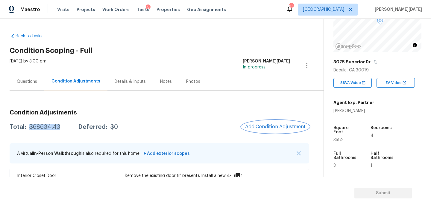
click at [264, 126] on span "Add Condition Adjustment" at bounding box center [275, 126] width 60 height 5
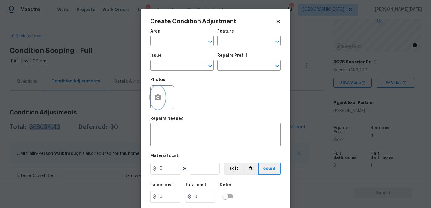
click at [162, 100] on button "button" at bounding box center [157, 97] width 14 height 23
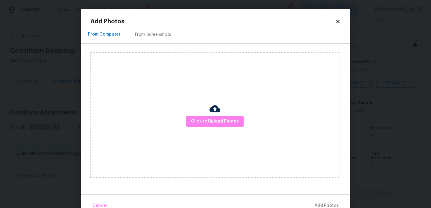
click at [221, 131] on div "Click to Upload Photos" at bounding box center [214, 115] width 249 height 126
click at [225, 126] on button "Click to Upload Photos" at bounding box center [214, 121] width 57 height 11
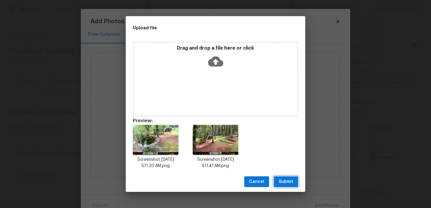
click at [285, 180] on span "Submit" at bounding box center [285, 181] width 15 height 7
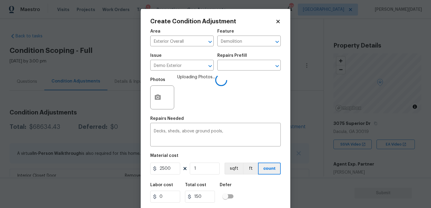
scroll to position [62, 0]
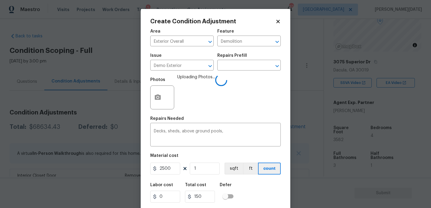
type input "2500"
click at [246, 103] on div "Photos Uploading Photos..." at bounding box center [215, 93] width 130 height 39
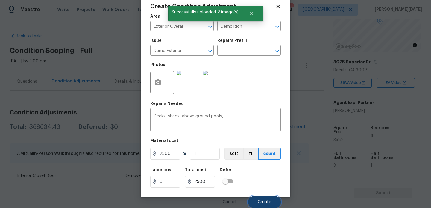
click at [263, 202] on span "Create" at bounding box center [264, 202] width 13 height 4
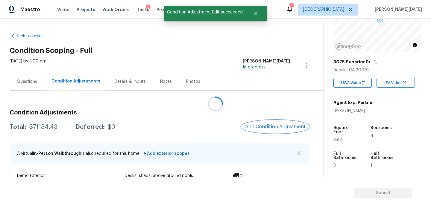
scroll to position [0, 0]
drag, startPoint x: 29, startPoint y: 127, endPoint x: 57, endPoint y: 127, distance: 28.4
click at [57, 127] on div "Total: $71134.43 Deferred: $0" at bounding box center [63, 127] width 106 height 6
copy div "$71134.43"
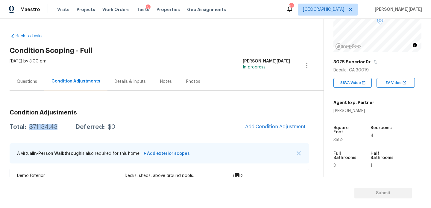
click at [22, 86] on div "Questions" at bounding box center [27, 82] width 35 height 18
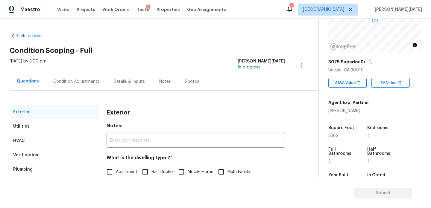
scroll to position [80, 0]
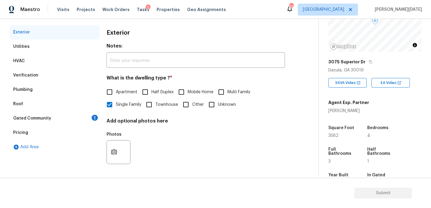
click at [96, 117] on div "1" at bounding box center [95, 118] width 6 height 6
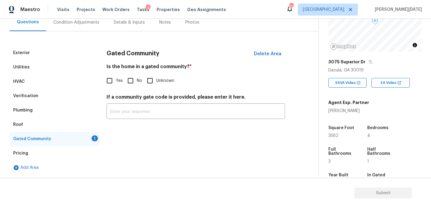
click at [115, 83] on input "Yes" at bounding box center [109, 80] width 13 height 13
checkbox input "true"
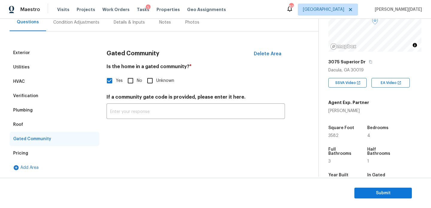
click at [130, 84] on input "No" at bounding box center [130, 80] width 13 height 13
checkbox input "true"
checkbox input "false"
click at [42, 97] on div "Verification" at bounding box center [55, 96] width 90 height 14
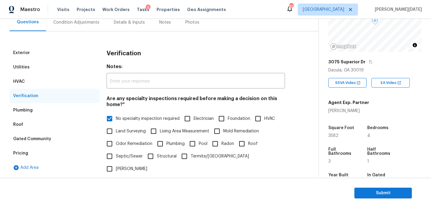
scroll to position [208, 0]
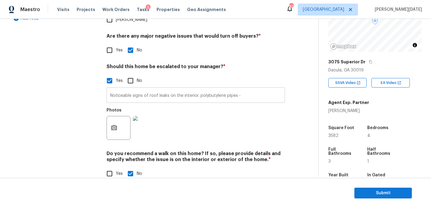
click at [109, 89] on input "Noticeable signs of roof leaks on the interior. polybutylene pipes -" at bounding box center [195, 96] width 178 height 14
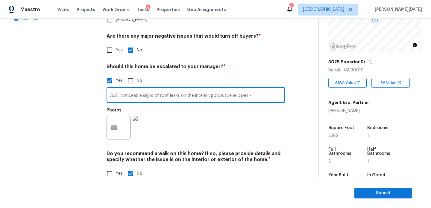
click at [208, 89] on input "ALA.. Noticeable signs of roof leaks on the interior. polybutylene pipes -" at bounding box center [195, 96] width 178 height 14
click at [252, 119] on div "Photos" at bounding box center [195, 124] width 178 height 39
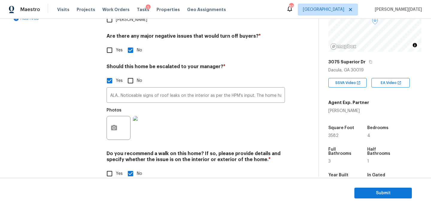
click at [149, 117] on img at bounding box center [145, 128] width 24 height 24
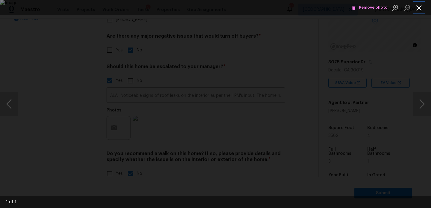
click at [421, 8] on button "Close lightbox" at bounding box center [419, 7] width 12 height 10
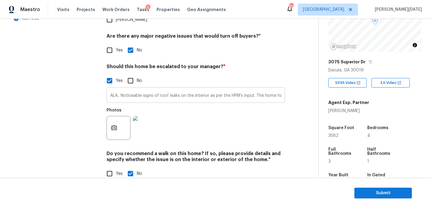
click at [271, 89] on input "ALA.. Noticeable signs of roof leaks on the interior as per the HPM's input. Th…" at bounding box center [195, 96] width 178 height 14
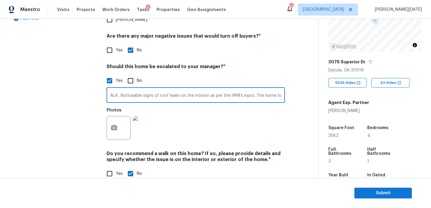
scroll to position [0, 43]
click at [145, 116] on img at bounding box center [145, 128] width 24 height 24
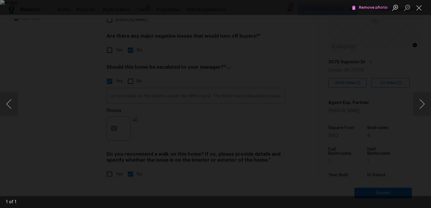
scroll to position [0, 0]
click at [418, 10] on button "Close lightbox" at bounding box center [419, 7] width 12 height 10
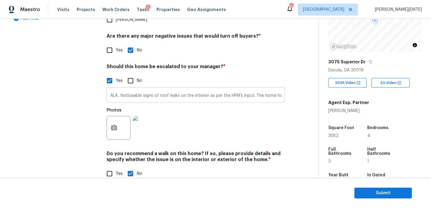
click at [257, 89] on input "ALA.. Noticeable signs of roof leaks on the interior as per the HPM's input. Th…" at bounding box center [195, 96] width 178 height 14
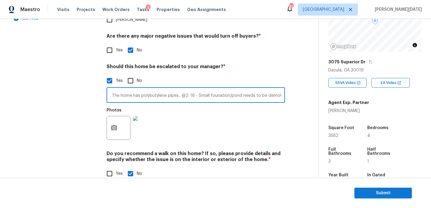
scroll to position [0, 145]
click at [216, 89] on input "ALA.. Noticeable signs of roof leaks on the interior as per the HPM's input. Th…" at bounding box center [195, 96] width 178 height 14
type input "ALA.. Noticeable signs of roof leaks on the interior as per the HPM's input. Th…"
click at [251, 112] on div "Photos" at bounding box center [195, 124] width 178 height 39
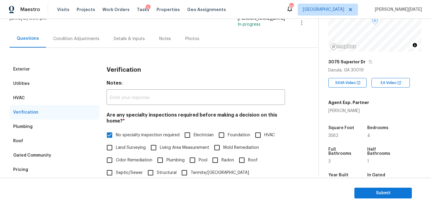
scroll to position [24, 0]
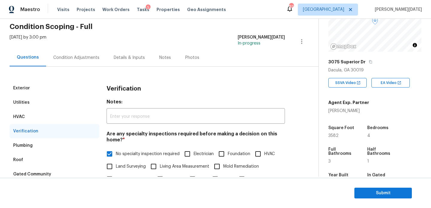
click at [79, 59] on div "Condition Adjustments" at bounding box center [76, 58] width 46 height 6
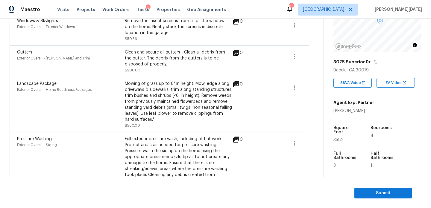
scroll to position [1269, 0]
click at [360, 193] on span "Submit" at bounding box center [383, 193] width 48 height 7
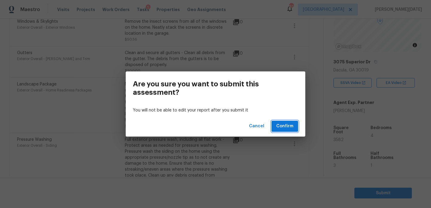
click at [287, 129] on span "Confirm" at bounding box center [284, 126] width 17 height 7
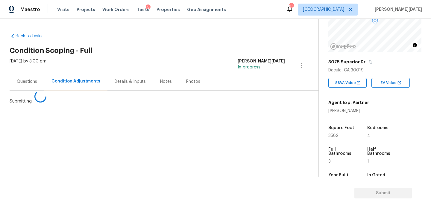
scroll to position [0, 0]
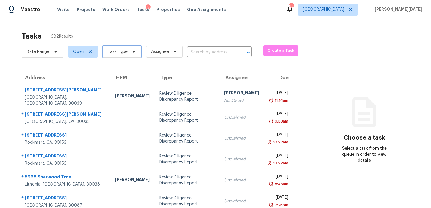
click at [128, 51] on span "Task Type" at bounding box center [122, 52] width 39 height 12
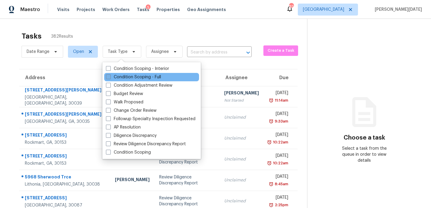
click at [120, 78] on label "Condition Scoping - Full" at bounding box center [133, 77] width 55 height 6
click at [110, 78] on input "Condition Scoping - Full" at bounding box center [108, 76] width 4 height 4
checkbox input "true"
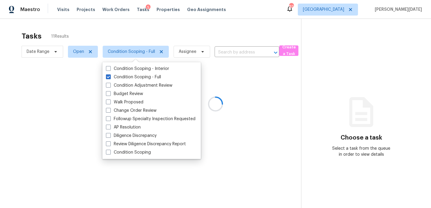
click at [190, 25] on div at bounding box center [215, 104] width 431 height 208
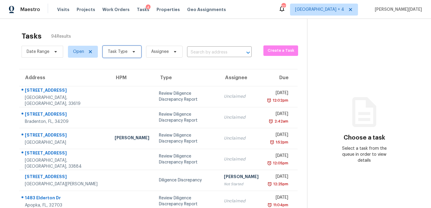
click at [130, 56] on span "Task Type" at bounding box center [122, 52] width 39 height 12
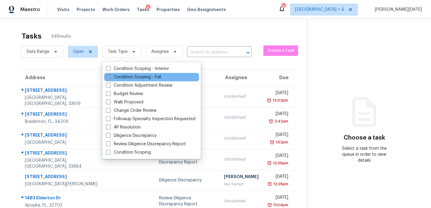
click at [122, 77] on label "Condition Scoping - Full" at bounding box center [133, 77] width 55 height 6
click at [110, 77] on input "Condition Scoping - Full" at bounding box center [108, 76] width 4 height 4
checkbox input "true"
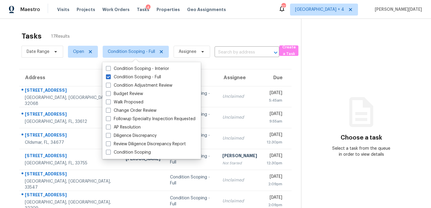
click at [219, 28] on div "Tasks 17 Results Date Range Open Condition Scoping - Full Assignee ​ Create a T…" at bounding box center [215, 165] width 431 height 293
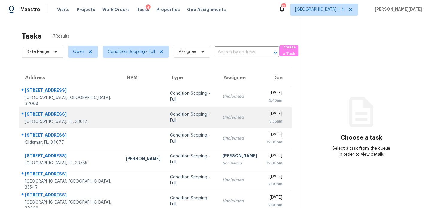
scroll to position [103, 0]
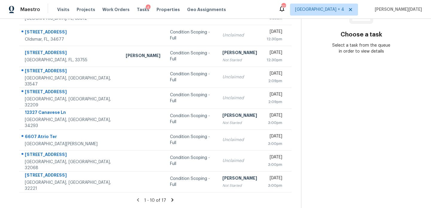
click at [172, 198] on icon at bounding box center [172, 199] width 5 height 5
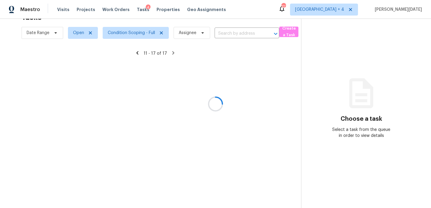
scroll to position [40, 0]
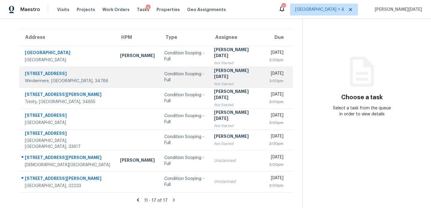
click at [229, 81] on div "Not Started" at bounding box center [236, 84] width 45 height 6
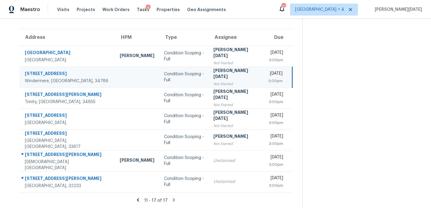
click at [268, 79] on div "3:00pm" at bounding box center [275, 81] width 14 height 6
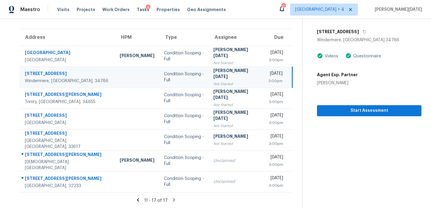
click at [268, 79] on div "3:00pm" at bounding box center [275, 81] width 14 height 6
click at [328, 106] on button "Start Assessment" at bounding box center [369, 110] width 104 height 11
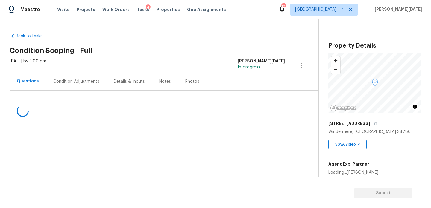
click at [81, 85] on div "Condition Adjustments" at bounding box center [76, 82] width 60 height 18
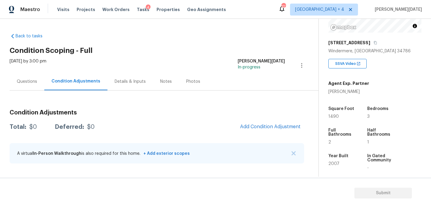
scroll to position [81, 0]
click at [20, 83] on div "Questions" at bounding box center [27, 82] width 20 height 6
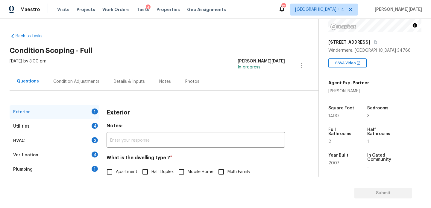
scroll to position [80, 0]
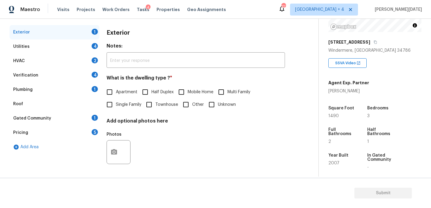
click at [77, 74] on div "Verification 4" at bounding box center [55, 75] width 90 height 14
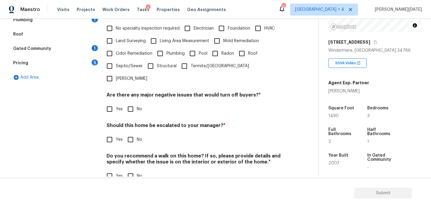
scroll to position [152, 0]
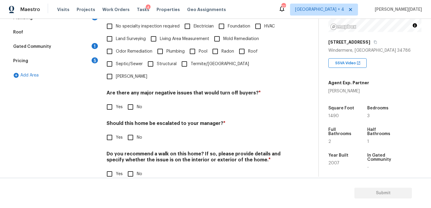
click at [111, 132] on div "Verification Notes: ​ Are any specialty inspections required before making a de…" at bounding box center [195, 70] width 178 height 234
click at [111, 131] on input "Yes" at bounding box center [109, 137] width 13 height 13
checkbox input "true"
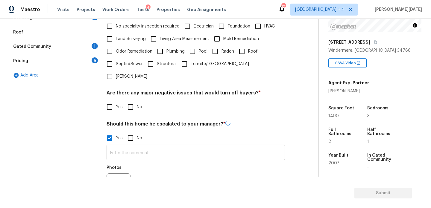
click at [119, 146] on input "text" at bounding box center [195, 153] width 178 height 14
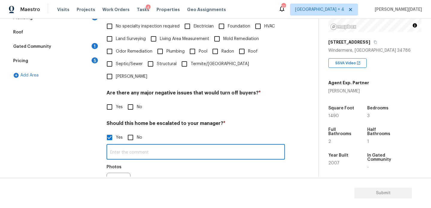
paste input "ALA Pilot.. Escalating for Volusia County review.. No issues noted.,"
type input "ALA Pilot.. Escalating for Volusia County review.. No issues noted.,"
click at [133, 101] on input "No" at bounding box center [130, 107] width 13 height 13
checkbox input "true"
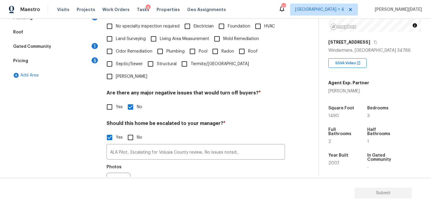
click at [115, 24] on input "No specialty inspection required" at bounding box center [109, 26] width 13 height 13
checkbox input "true"
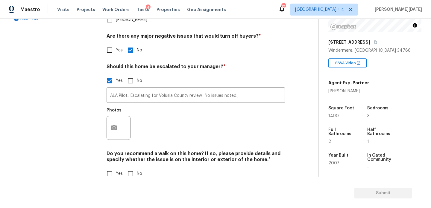
click at [130, 167] on input "No" at bounding box center [130, 173] width 13 height 13
checkbox input "true"
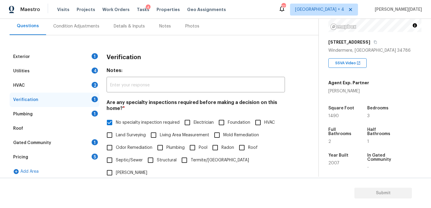
scroll to position [0, 0]
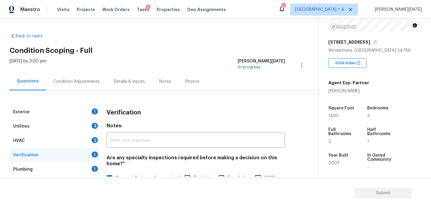
click at [80, 80] on div "Condition Adjustments" at bounding box center [76, 82] width 46 height 6
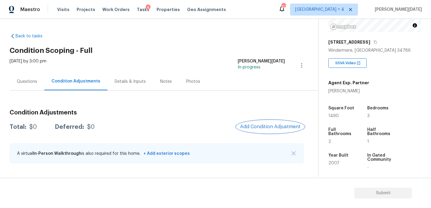
click at [276, 132] on button "Add Condition Adjustment" at bounding box center [270, 127] width 68 height 13
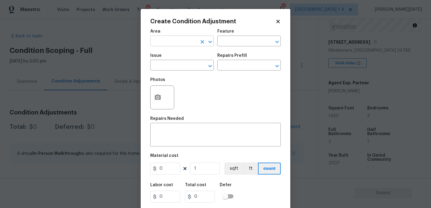
click at [161, 45] on input "text" at bounding box center [173, 41] width 47 height 9
type input "r"
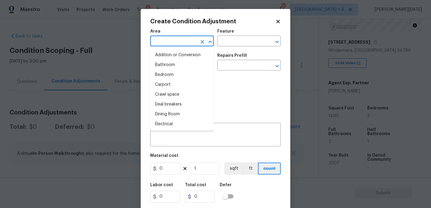
type input "o"
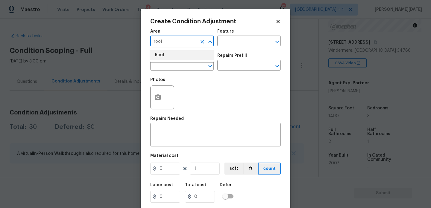
click at [162, 59] on li "Roof" at bounding box center [181, 55] width 63 height 10
type input "Roof"
click at [162, 63] on input "text" at bounding box center [173, 65] width 47 height 9
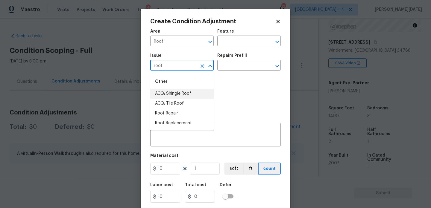
click at [177, 89] on li "ACQ: Shingle Roof" at bounding box center [181, 94] width 63 height 10
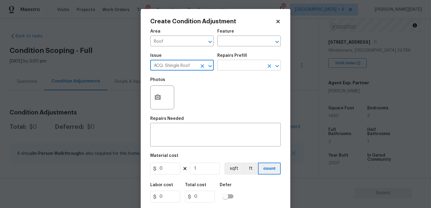
type input "ACQ: Shingle Roof"
click at [222, 68] on input "text" at bounding box center [240, 65] width 47 height 9
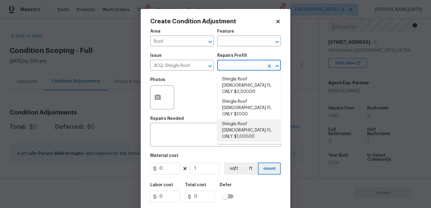
click at [241, 119] on li "Shingle Roof [DEMOGRAPHIC_DATA] FL ONLY $1,000.00" at bounding box center [248, 130] width 63 height 22
type input "Acquisition"
type textarea "Acquisition Scope ([US_STATE] Only): Shingle Roof 5-9 years in age maintenance."
type input "1000"
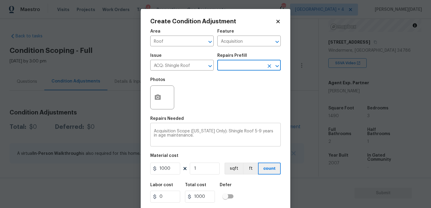
scroll to position [15, 0]
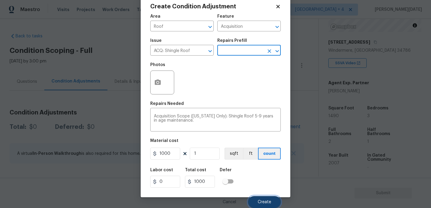
click at [260, 202] on span "Create" at bounding box center [264, 202] width 13 height 4
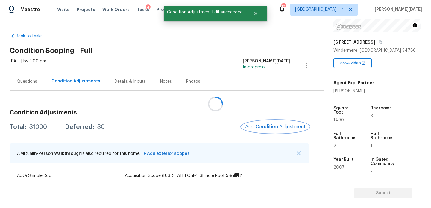
scroll to position [0, 0]
click at [334, 118] on span "1490" at bounding box center [338, 120] width 10 height 4
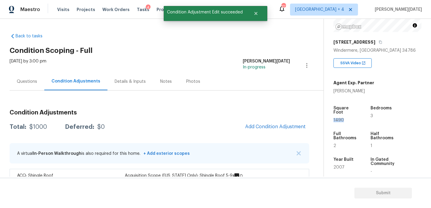
copy span "1490"
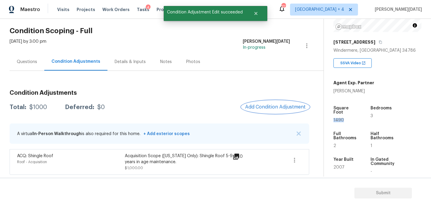
click at [257, 104] on button "Add Condition Adjustment" at bounding box center [275, 107] width 68 height 13
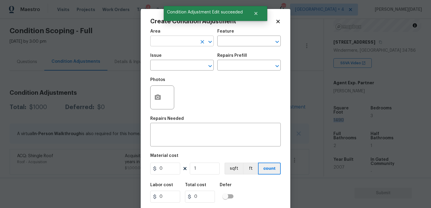
click at [170, 39] on input "text" at bounding box center [173, 41] width 47 height 9
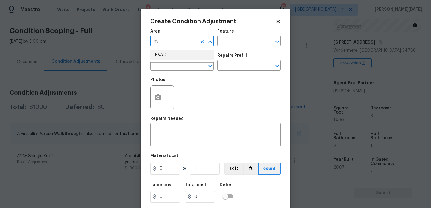
click at [170, 57] on li "HVAC" at bounding box center [181, 55] width 63 height 10
type input "HVAC"
click at [167, 68] on input "text" at bounding box center [173, 65] width 47 height 9
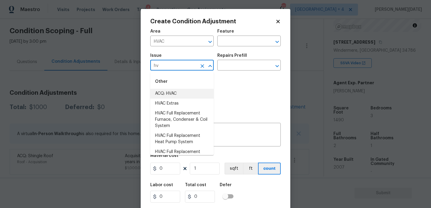
click at [176, 95] on li "ACQ: HVAC" at bounding box center [181, 94] width 63 height 10
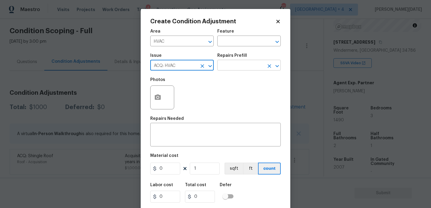
type input "ACQ: HVAC"
click at [238, 66] on input "text" at bounding box center [240, 65] width 47 height 9
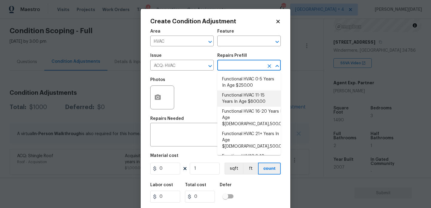
click at [261, 112] on li "Functional HVAC 16-20 Years In Age $1,500.00" at bounding box center [248, 118] width 63 height 22
type input "Acquisition"
type textarea "Acquisition Scope: Functional HVAC 16-20 years"
type input "1500"
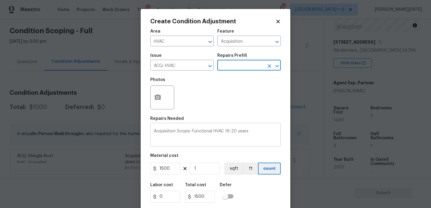
scroll to position [15, 0]
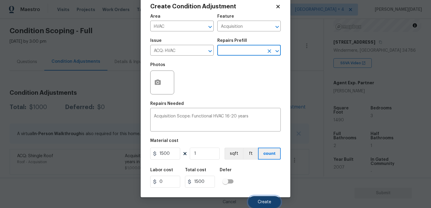
click at [265, 203] on span "Create" at bounding box center [264, 202] width 13 height 4
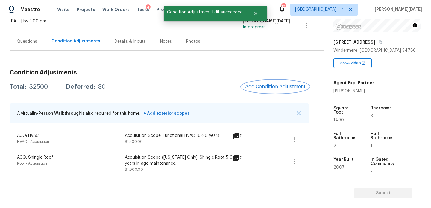
scroll to position [42, 0]
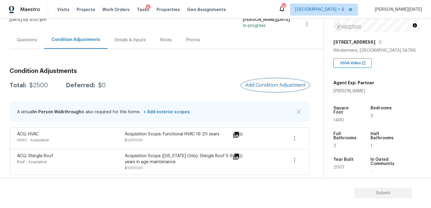
click at [276, 88] on span "Add Condition Adjustment" at bounding box center [275, 85] width 60 height 5
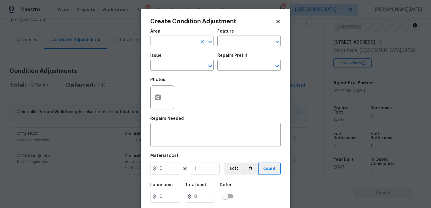
click at [169, 41] on input "text" at bounding box center [173, 41] width 47 height 9
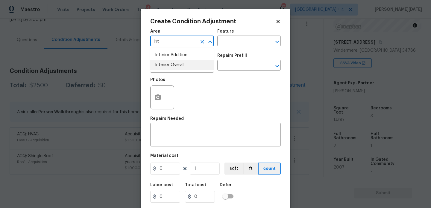
click at [172, 65] on li "Interior Overall" at bounding box center [181, 65] width 63 height 10
type input "Interior Overall"
click at [172, 65] on input "text" at bounding box center [173, 65] width 47 height 9
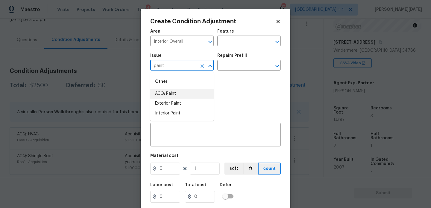
click at [172, 93] on li "ACQ: Paint" at bounding box center [181, 94] width 63 height 10
type input "ACQ: Paint"
click at [237, 59] on div "Repairs Prefill" at bounding box center [248, 58] width 63 height 8
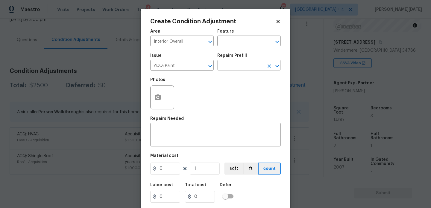
click at [237, 65] on input "text" at bounding box center [240, 65] width 47 height 9
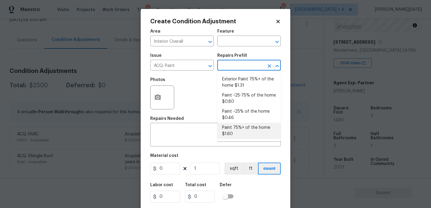
click at [243, 131] on li "Paint 75%+ of the home $1.60" at bounding box center [248, 131] width 63 height 16
type input "Acquisition"
type textarea "Acquisition Scope: 75%+ of the home will likely require interior paint"
type input "1.6"
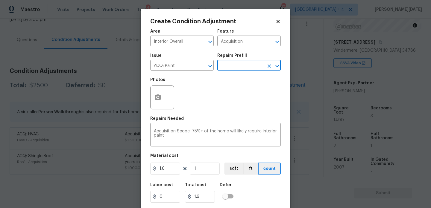
click at [196, 175] on figure "Material cost 1.6 1 sqft ft count" at bounding box center [215, 165] width 130 height 22
click at [200, 173] on input "1" at bounding box center [205, 169] width 30 height 12
type input "0"
paste input "149"
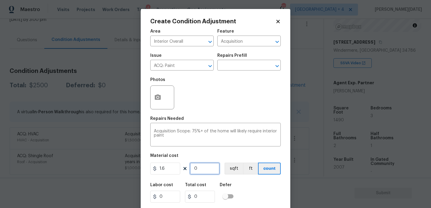
type input "1490"
type input "2384"
type input "1490"
click at [157, 101] on icon "button" at bounding box center [157, 97] width 7 height 7
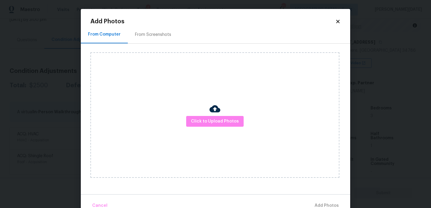
click at [160, 34] on div "From Screenshots" at bounding box center [153, 35] width 36 height 6
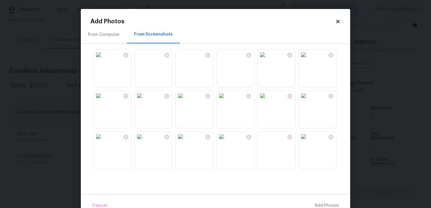
click at [185, 100] on img at bounding box center [181, 96] width 10 height 10
click at [144, 100] on img at bounding box center [140, 96] width 10 height 10
click at [103, 100] on img at bounding box center [99, 96] width 10 height 10
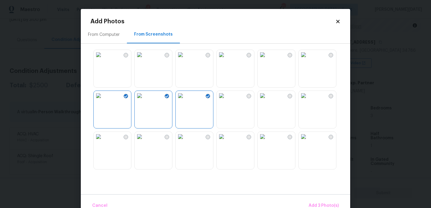
click at [267, 60] on img at bounding box center [263, 55] width 10 height 10
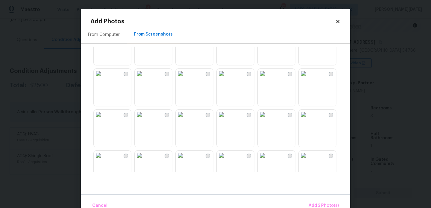
click at [267, 78] on img at bounding box center [263, 74] width 10 height 10
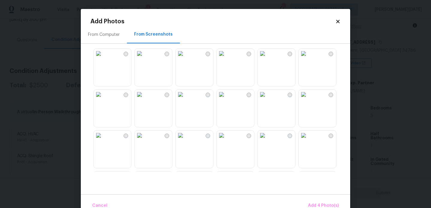
scroll to position [248, 0]
click at [226, 98] on img at bounding box center [222, 94] width 10 height 10
click at [185, 98] on img at bounding box center [181, 94] width 10 height 10
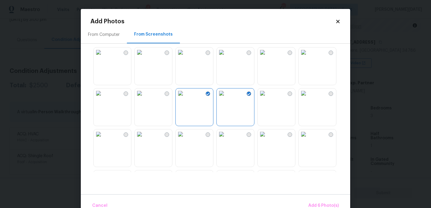
click at [177, 139] on img at bounding box center [181, 135] width 10 height 10
click at [318, 204] on span "Add 7 Photo(s)" at bounding box center [323, 205] width 31 height 7
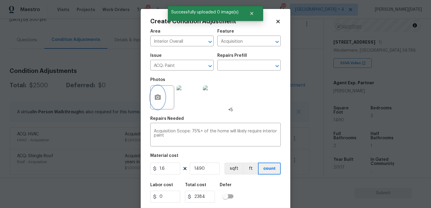
scroll to position [15, 0]
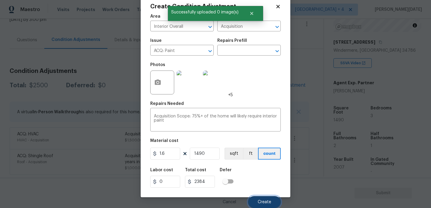
click at [260, 201] on span "Create" at bounding box center [264, 202] width 13 height 4
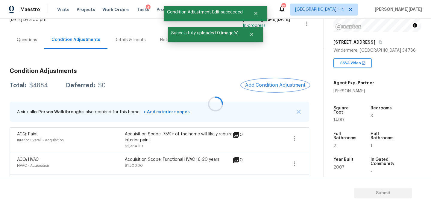
scroll to position [0, 0]
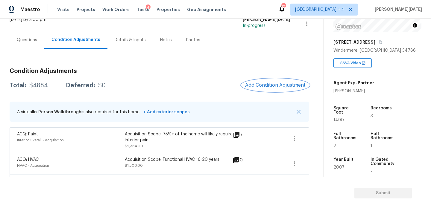
click at [259, 83] on span "Add Condition Adjustment" at bounding box center [275, 85] width 60 height 5
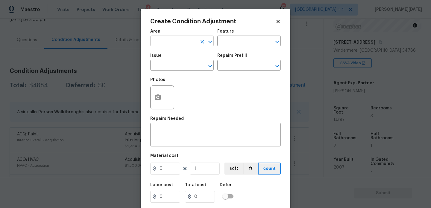
click at [165, 45] on input "text" at bounding box center [173, 41] width 47 height 9
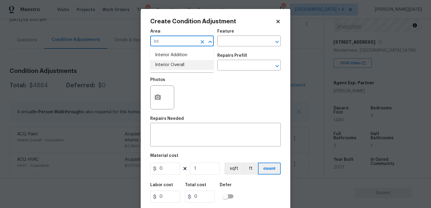
click at [172, 70] on ul "Interior Addition Interior Overall" at bounding box center [181, 60] width 63 height 25
click at [179, 66] on li "Interior Overall" at bounding box center [181, 65] width 63 height 10
type input "Interior Overall"
click at [179, 66] on input "text" at bounding box center [173, 65] width 47 height 9
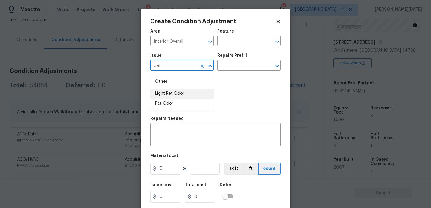
click at [179, 92] on li "Light Pet Odor" at bounding box center [181, 94] width 63 height 10
type input "Light Pet Odor"
click at [226, 74] on div "Issue Light Pet Odor ​ Repairs Prefill ​" at bounding box center [215, 62] width 130 height 24
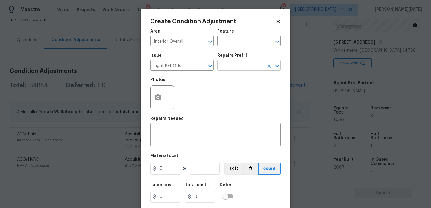
click at [241, 67] on input "text" at bounding box center [240, 65] width 47 height 9
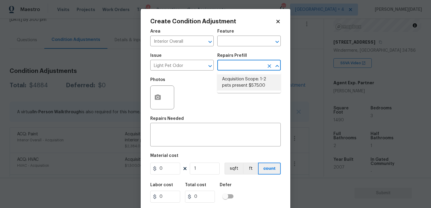
click at [242, 79] on li "Acquisition Scope: 1-2 pets present $575.00" at bounding box center [248, 82] width 63 height 16
type textarea "Acquisition Scope: 1-2 pets present"
type input "575"
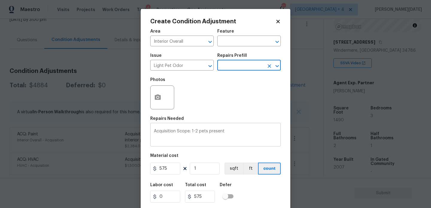
scroll to position [15, 0]
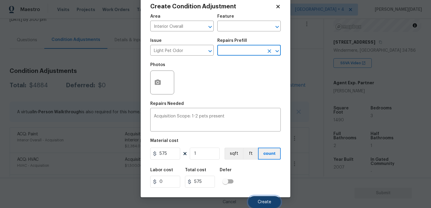
click at [259, 201] on span "Create" at bounding box center [264, 202] width 13 height 4
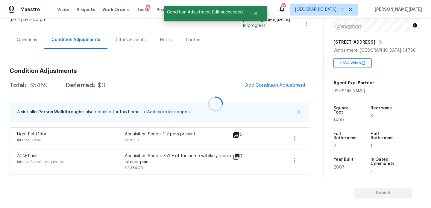
scroll to position [0, 0]
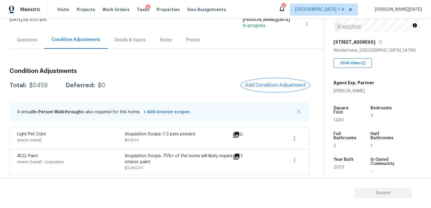
click at [290, 87] on span "Add Condition Adjustment" at bounding box center [275, 85] width 60 height 5
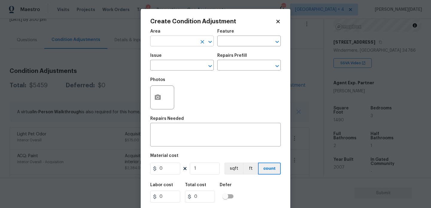
click at [163, 38] on input "text" at bounding box center [173, 41] width 47 height 9
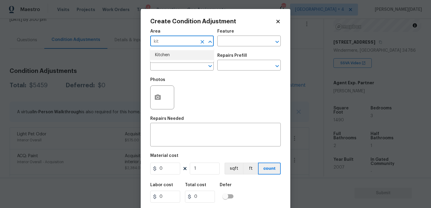
click at [164, 51] on li "Kitchen" at bounding box center [181, 55] width 63 height 10
type input "Kitchen"
click at [167, 63] on input "text" at bounding box center [173, 65] width 47 height 9
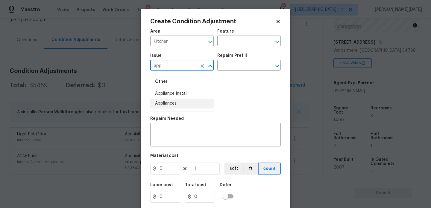
click at [173, 107] on li "Appliances" at bounding box center [181, 104] width 63 height 10
type input "Appliances"
click at [240, 63] on input "text" at bounding box center [240, 65] width 47 height 9
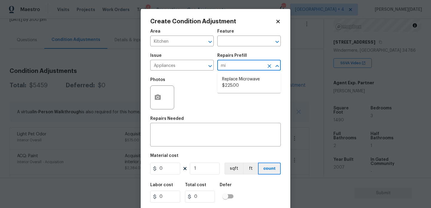
type input "mic"
click at [239, 76] on li "Replace Microwave $225.00" at bounding box center [248, 82] width 63 height 16
type input "Appliances"
type textarea "Remove the existing microwave and replace it with a new microwave"
type input "225"
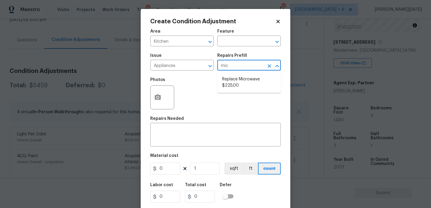
type input "225"
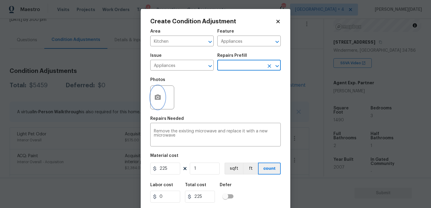
click at [158, 95] on icon "button" at bounding box center [158, 97] width 6 height 5
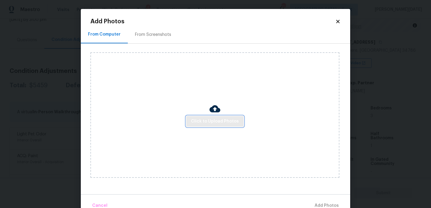
click at [208, 125] on button "Click to Upload Photos" at bounding box center [214, 121] width 57 height 11
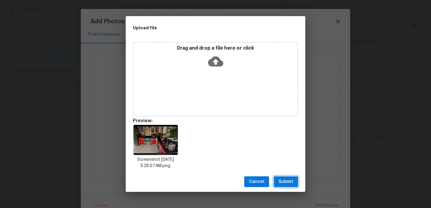
click at [288, 178] on button "Submit" at bounding box center [286, 181] width 24 height 11
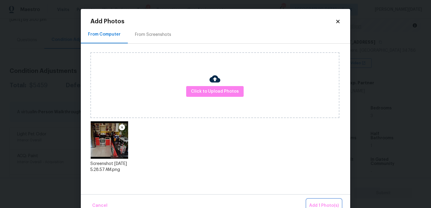
click at [320, 206] on span "Add 1 Photo(s)" at bounding box center [324, 205] width 30 height 7
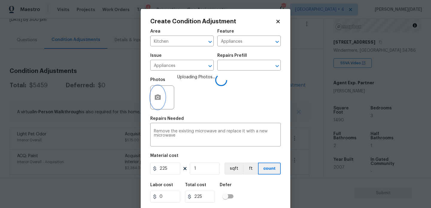
scroll to position [15, 0]
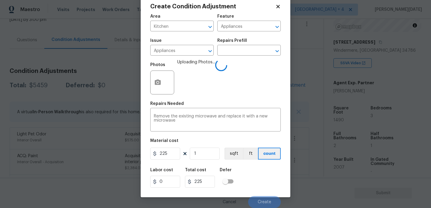
click at [262, 176] on div "Labor cost 0 Total cost 225 Defer" at bounding box center [215, 177] width 130 height 27
click at [258, 205] on button "Create" at bounding box center [264, 202] width 33 height 12
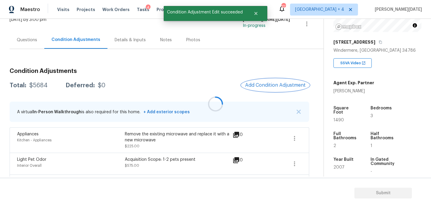
scroll to position [0, 0]
click at [272, 90] on button "Add Condition Adjustment" at bounding box center [275, 85] width 68 height 13
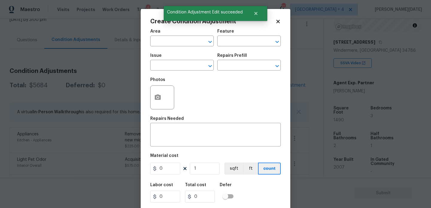
click at [272, 90] on div "Photos" at bounding box center [215, 93] width 130 height 39
click at [162, 99] on button "button" at bounding box center [157, 97] width 14 height 23
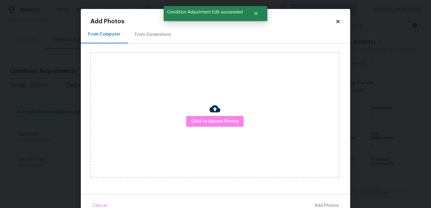
click at [215, 127] on div "Click to Upload Photos" at bounding box center [214, 115] width 249 height 126
click at [222, 123] on span "Click to Upload Photos" at bounding box center [215, 121] width 48 height 7
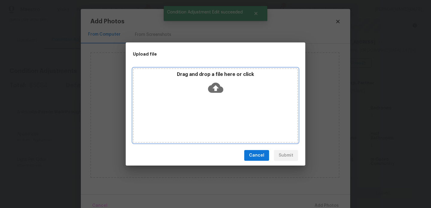
click at [222, 123] on div "Drag and drop a file here or click" at bounding box center [215, 105] width 165 height 75
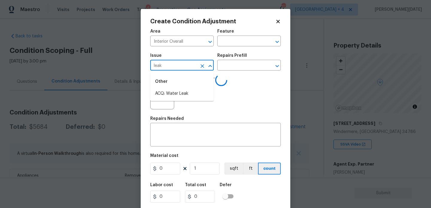
scroll to position [81, 0]
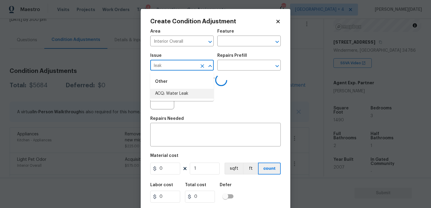
click at [187, 92] on li "ACQ: Water Leak" at bounding box center [181, 94] width 63 height 10
type input "ACQ: Water Leak"
click at [243, 66] on input "text" at bounding box center [240, 65] width 47 height 9
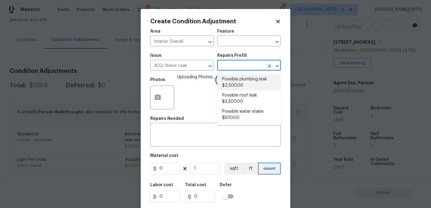
click at [244, 85] on li "Possible plumbing leak $2,500.00" at bounding box center [248, 82] width 63 height 16
type input "Acquisition"
type input "2500"
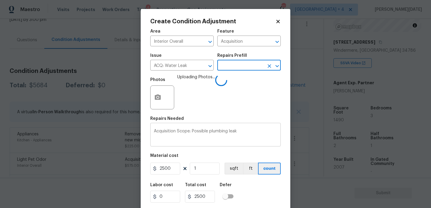
scroll to position [15, 0]
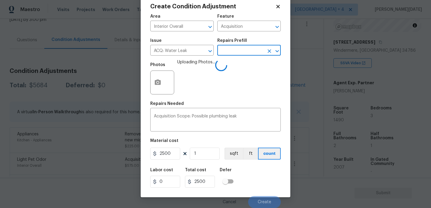
click at [257, 178] on div "Labor cost 0 Total cost 2500 Defer" at bounding box center [215, 177] width 130 height 27
click at [258, 181] on div "Labor cost 0 Total cost 2500 Defer" at bounding box center [215, 177] width 130 height 27
click at [268, 186] on div "Labor cost 0 Total cost 2500 Defer" at bounding box center [215, 177] width 130 height 27
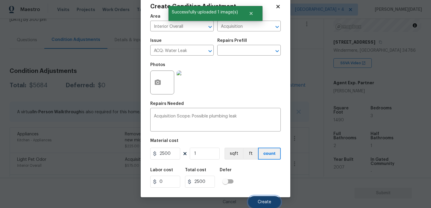
click at [263, 200] on span "Create" at bounding box center [264, 202] width 13 height 4
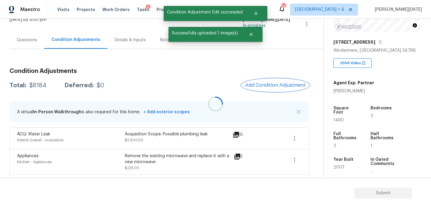
scroll to position [0, 0]
click at [269, 80] on div at bounding box center [215, 104] width 431 height 208
click at [269, 83] on div at bounding box center [215, 104] width 431 height 208
click at [267, 86] on span "Add Condition Adjustment" at bounding box center [275, 85] width 60 height 5
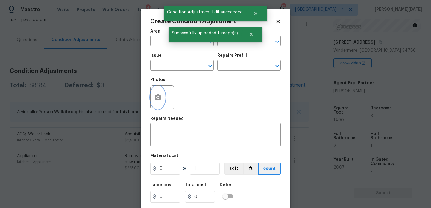
click at [158, 98] on circle "button" at bounding box center [158, 98] width 2 height 2
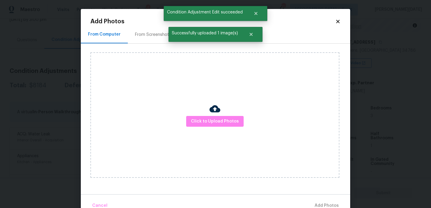
click at [201, 113] on div "Click to Upload Photos" at bounding box center [214, 115] width 249 height 126
click at [206, 122] on span "Click to Upload Photos" at bounding box center [215, 121] width 48 height 7
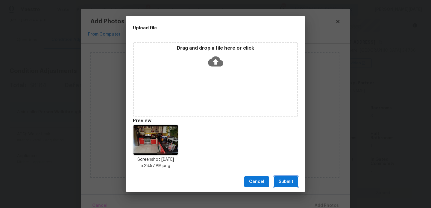
click at [287, 179] on span "Submit" at bounding box center [285, 181] width 15 height 7
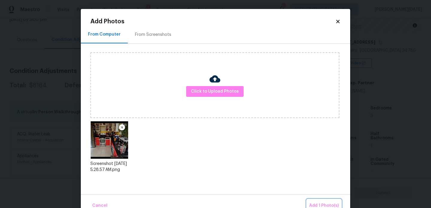
click at [316, 203] on span "Add 1 Photo(s)" at bounding box center [324, 205] width 30 height 7
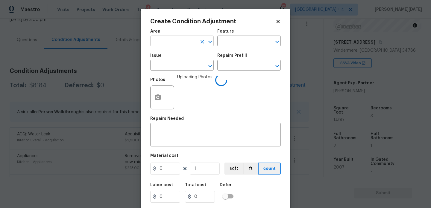
click at [169, 41] on input "text" at bounding box center [173, 41] width 47 height 9
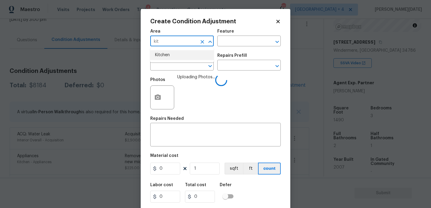
click at [169, 54] on li "Kitchen" at bounding box center [181, 55] width 63 height 10
type input "Kitchen"
click at [169, 67] on input "text" at bounding box center [173, 65] width 47 height 9
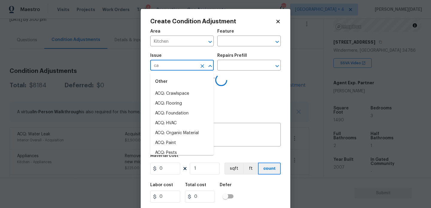
type input "cab"
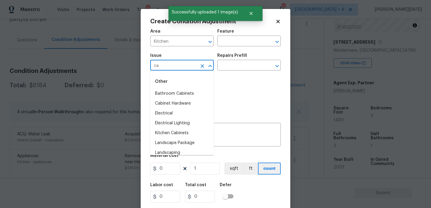
type input "cab"
click at [179, 111] on li "Kitchen Cabinets" at bounding box center [181, 114] width 63 height 10
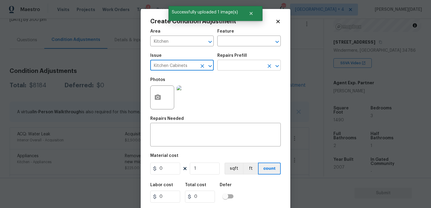
type input "Kitchen Cabinets"
click at [223, 68] on input "text" at bounding box center [240, 65] width 47 height 9
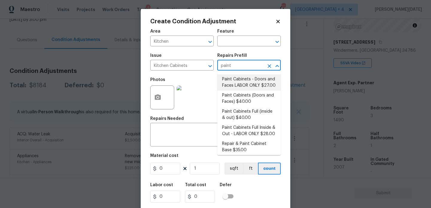
type input "paint"
click at [171, 167] on input "0" at bounding box center [165, 169] width 30 height 12
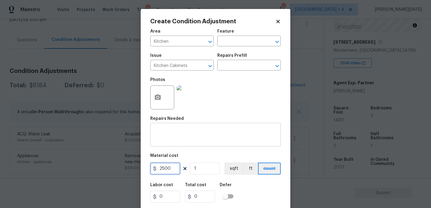
type input "2500"
click at [178, 134] on textarea at bounding box center [215, 135] width 123 height 13
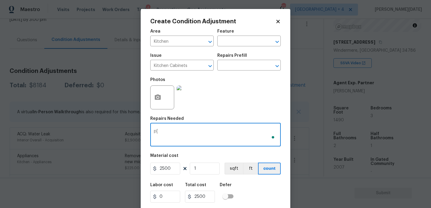
type textarea "p"
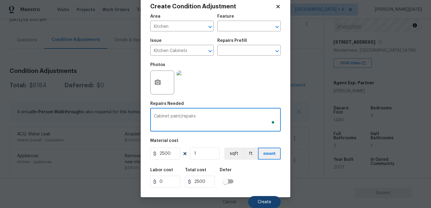
type textarea "Cabinet paint/repairs"
click at [261, 203] on span "Create" at bounding box center [264, 202] width 13 height 4
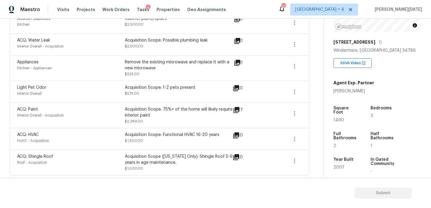
scroll to position [158, 0]
click at [295, 93] on icon "button" at bounding box center [294, 91] width 1 height 5
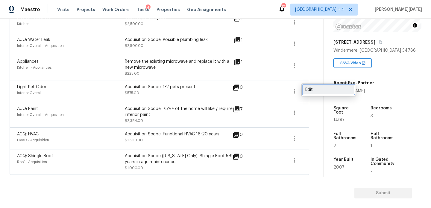
click at [316, 90] on div "Edit" at bounding box center [328, 90] width 47 height 6
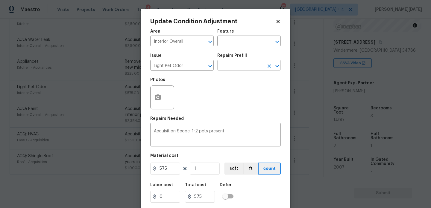
click at [245, 65] on input "text" at bounding box center [240, 65] width 47 height 9
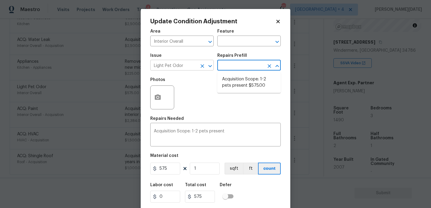
click at [202, 65] on icon "Clear" at bounding box center [202, 66] width 4 height 4
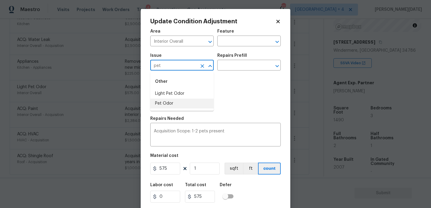
click at [185, 106] on li "Pet Odor" at bounding box center [181, 104] width 63 height 10
type input "Pet Odor"
click at [239, 67] on input "text" at bounding box center [240, 65] width 47 height 9
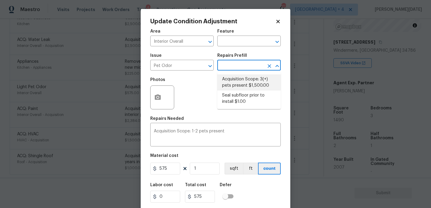
click at [244, 80] on li "Acquisition Scope: 3(+) pets present $1,500.00" at bounding box center [248, 82] width 63 height 16
type textarea "Acquisition Scope: 3(+) pets present"
type input "1500"
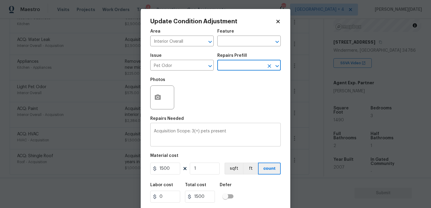
scroll to position [15, 0]
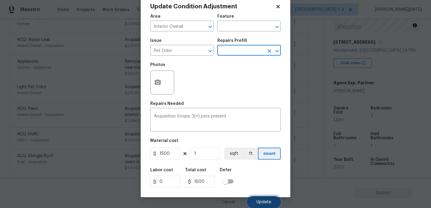
click at [261, 205] on button "Update" at bounding box center [264, 202] width 34 height 12
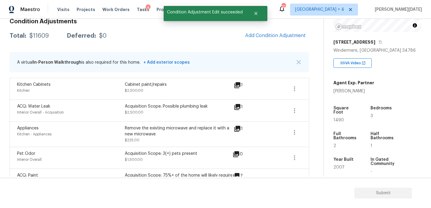
scroll to position [80, 0]
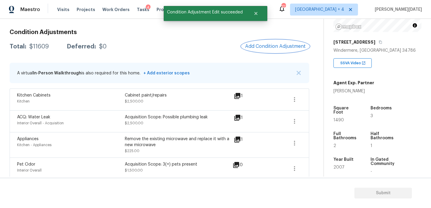
click at [277, 51] on button "Add Condition Adjustment" at bounding box center [275, 46] width 68 height 13
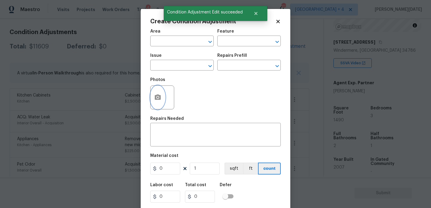
click at [158, 99] on icon "button" at bounding box center [158, 97] width 6 height 5
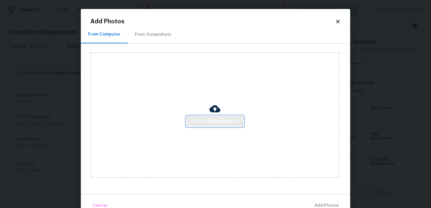
click at [202, 119] on span "Click to Upload Photos" at bounding box center [215, 121] width 48 height 7
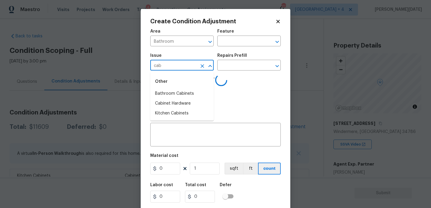
scroll to position [81, 0]
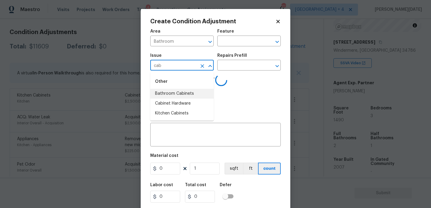
click at [181, 91] on li "Bathroom Cabinets" at bounding box center [181, 94] width 63 height 10
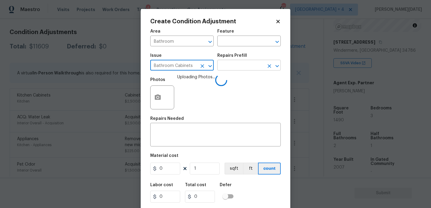
type input "Bathroom Cabinets"
click at [229, 67] on input "text" at bounding box center [240, 65] width 47 height 9
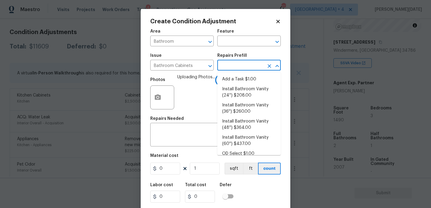
click at [225, 36] on div "Feature" at bounding box center [248, 33] width 63 height 8
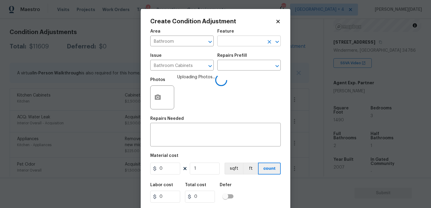
click at [226, 39] on input "text" at bounding box center [240, 41] width 47 height 9
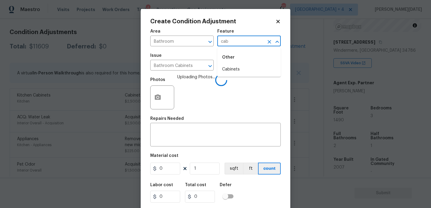
click at [231, 64] on div "Other" at bounding box center [248, 57] width 63 height 14
click at [233, 72] on li "Cabinets" at bounding box center [248, 70] width 63 height 10
type input "Cabinets"
click at [163, 170] on input "0" at bounding box center [165, 169] width 30 height 12
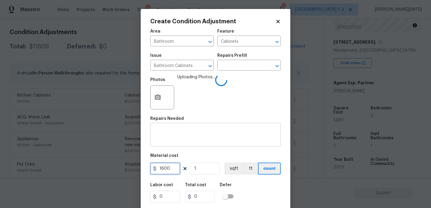
type input "1600"
click at [166, 137] on textarea at bounding box center [215, 135] width 123 height 13
type input "1600"
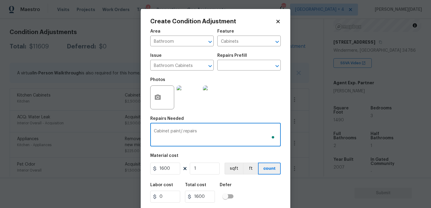
scroll to position [15, 0]
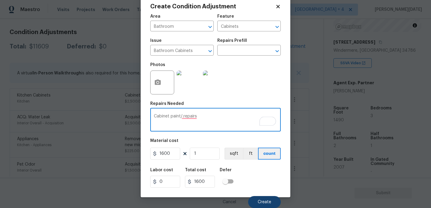
type textarea "Cabinet paint/.repairs"
click at [257, 197] on button "Create" at bounding box center [264, 202] width 33 height 12
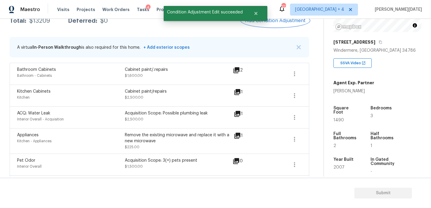
scroll to position [108, 0]
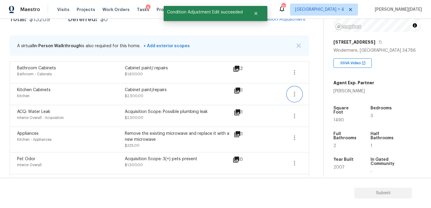
click at [293, 94] on icon "button" at bounding box center [294, 94] width 7 height 7
click at [322, 90] on div "Edit" at bounding box center [328, 93] width 47 height 6
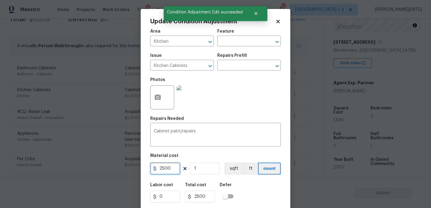
click at [174, 168] on input "2500" at bounding box center [165, 169] width 30 height 12
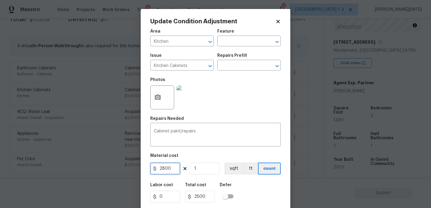
type input "2800"
click at [239, 86] on div "Photos" at bounding box center [215, 93] width 130 height 39
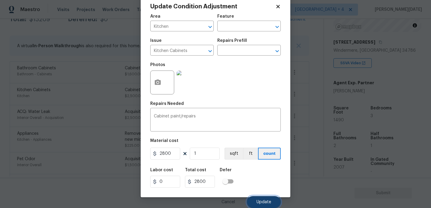
click at [272, 202] on button "Update" at bounding box center [264, 202] width 34 height 12
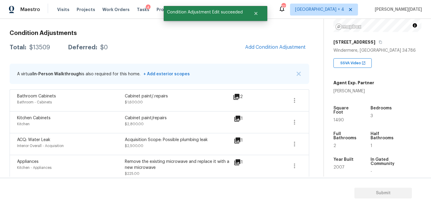
scroll to position [78, 0]
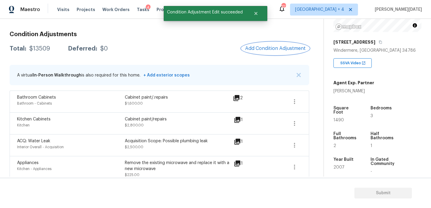
click at [275, 51] on span "Add Condition Adjustment" at bounding box center [275, 48] width 60 height 5
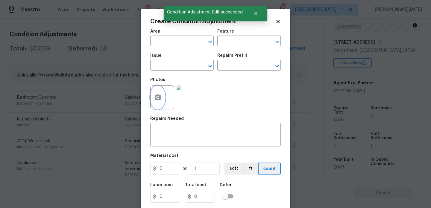
click at [156, 100] on icon "button" at bounding box center [157, 97] width 7 height 7
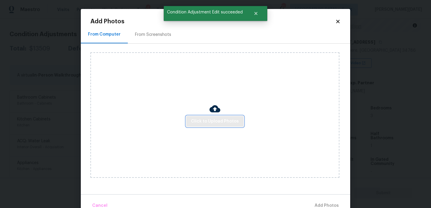
click at [208, 117] on button "Click to Upload Photos" at bounding box center [214, 121] width 57 height 11
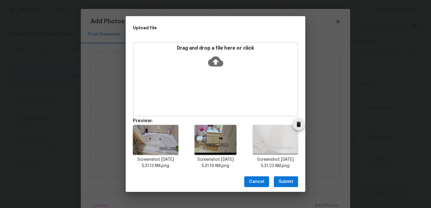
scroll to position [5, 0]
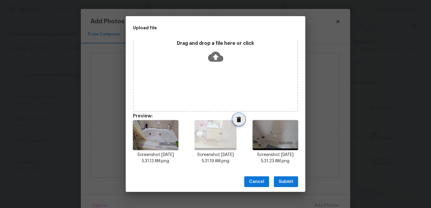
click at [240, 119] on icon "Delete" at bounding box center [239, 119] width 4 height 5
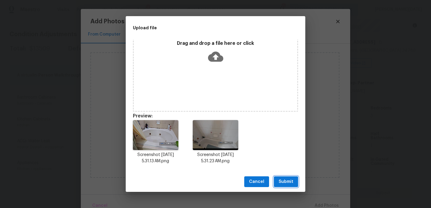
click at [284, 179] on span "Submit" at bounding box center [285, 181] width 15 height 7
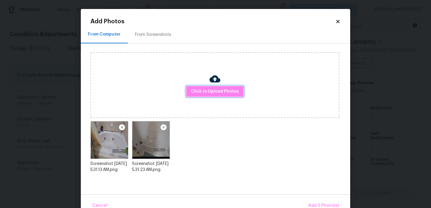
scroll to position [0, 0]
click at [313, 202] on button "Add 2 Photo(s)" at bounding box center [323, 205] width 35 height 13
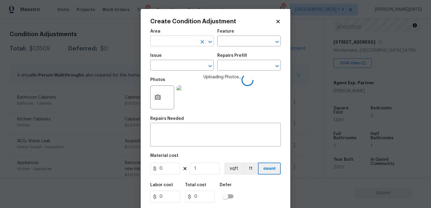
click at [170, 43] on input "text" at bounding box center [173, 41] width 47 height 9
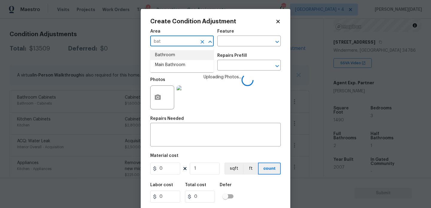
click at [170, 55] on li "Bathroom" at bounding box center [181, 55] width 63 height 10
type input "Bathroom"
click at [170, 65] on input "text" at bounding box center [173, 65] width 47 height 9
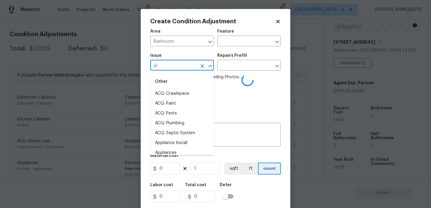
type input "plu"
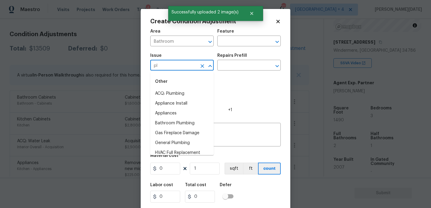
type input "plu"
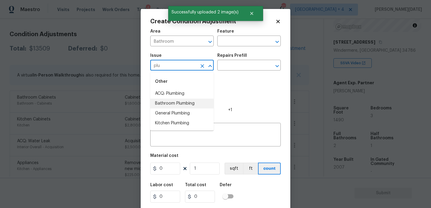
click at [198, 104] on li "Bathroom Plumbing" at bounding box center [181, 104] width 63 height 10
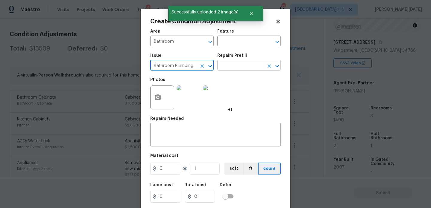
type input "Bathroom Plumbing"
click at [246, 66] on input "text" at bounding box center [240, 65] width 47 height 9
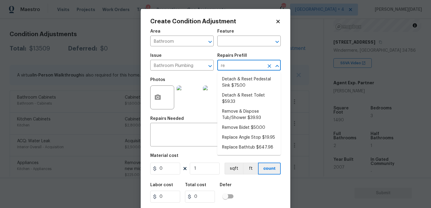
type input "ref"
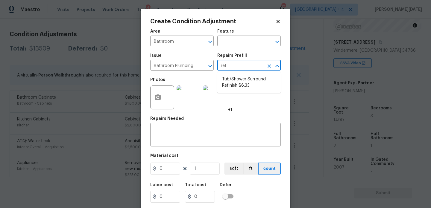
click at [245, 70] on input "ref" at bounding box center [240, 65] width 47 height 9
click at [245, 78] on li "Tub/Shower Surround Refinish $6.33" at bounding box center [248, 82] width 63 height 16
type input "Plumbing"
type textarea "Prep, mask, clean and refinish the tub/shower tile surround both all sides ensu…"
type input "6.33"
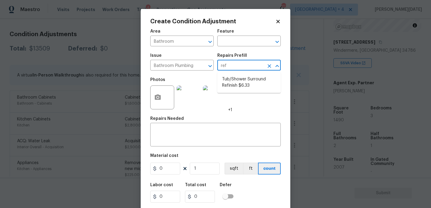
type input "6.33"
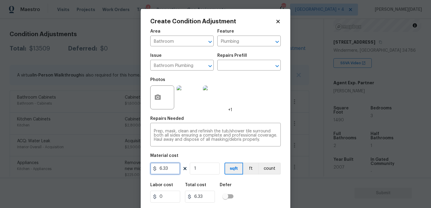
drag, startPoint x: 172, startPoint y: 170, endPoint x: 114, endPoint y: 168, distance: 57.5
click at [114, 170] on div "Create Condition Adjustment Area Bathroom ​ Feature Plumbing ​ Issue Bathroom P…" at bounding box center [215, 104] width 431 height 208
type input "450"
click at [204, 170] on input "1" at bounding box center [205, 169] width 30 height 12
type input "450"
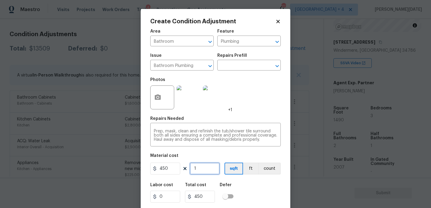
type input "0"
type input "2"
type input "900"
type input "2"
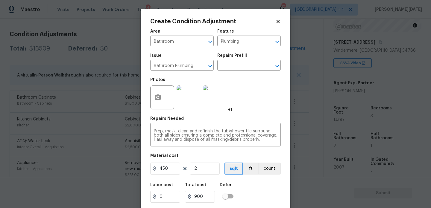
click at [250, 104] on div "Photos +1" at bounding box center [215, 93] width 130 height 39
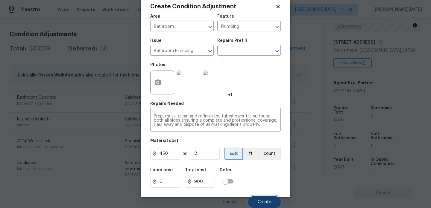
click at [257, 202] on button "Create" at bounding box center [264, 202] width 33 height 12
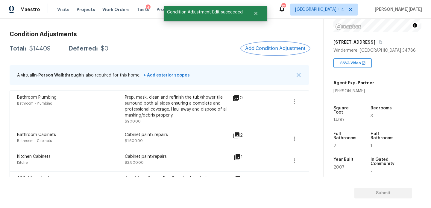
scroll to position [0, 0]
click at [277, 51] on span "Add Condition Adjustment" at bounding box center [275, 48] width 60 height 5
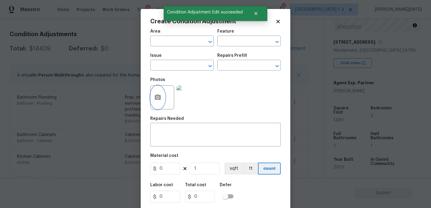
click at [153, 100] on button "button" at bounding box center [157, 97] width 14 height 23
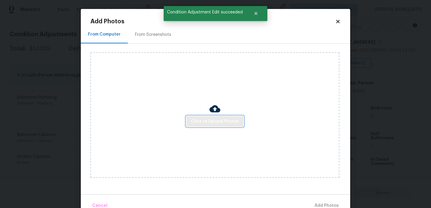
click at [203, 119] on span "Click to Upload Photos" at bounding box center [215, 121] width 48 height 7
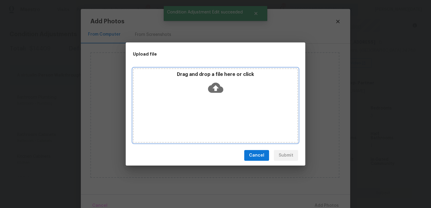
click at [203, 119] on div "Drag and drop a file here or click" at bounding box center [215, 105] width 165 height 75
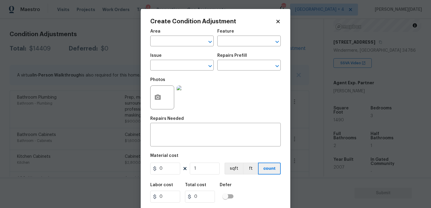
click at [276, 24] on icon at bounding box center [277, 21] width 5 height 5
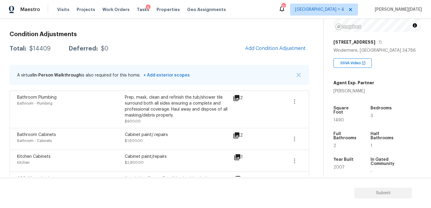
click at [340, 118] on span "1490" at bounding box center [338, 120] width 10 height 4
copy span "1490"
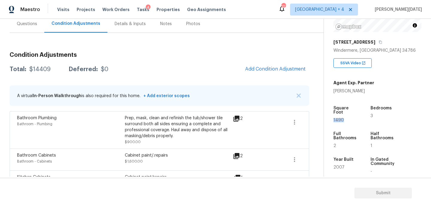
scroll to position [53, 0]
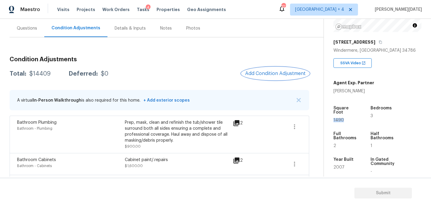
click at [280, 75] on span "Add Condition Adjustment" at bounding box center [275, 73] width 60 height 5
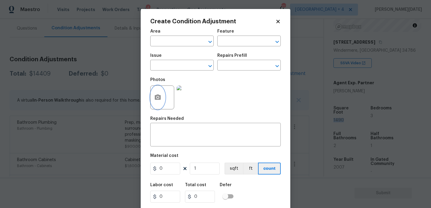
click at [163, 96] on button "button" at bounding box center [157, 97] width 14 height 23
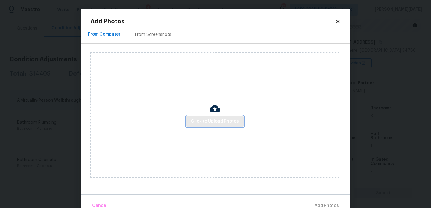
click at [230, 122] on span "Click to Upload Photos" at bounding box center [215, 121] width 48 height 7
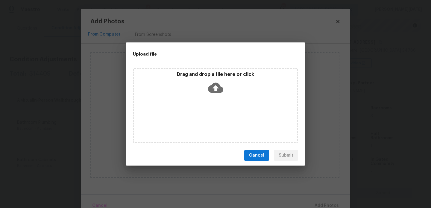
click at [230, 122] on div "Drag and drop a file here or click" at bounding box center [215, 105] width 165 height 75
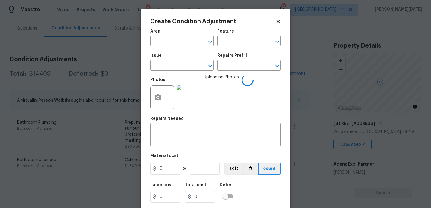
scroll to position [81, 0]
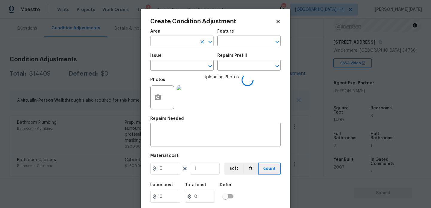
click at [158, 42] on input "text" at bounding box center [173, 41] width 47 height 9
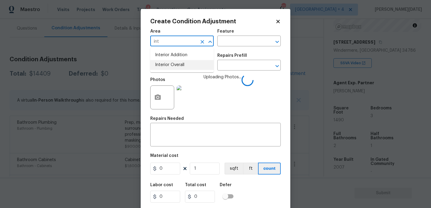
click at [164, 64] on li "Interior Overall" at bounding box center [181, 65] width 63 height 10
type input "Interior Overall"
click at [164, 64] on input "text" at bounding box center [173, 65] width 47 height 9
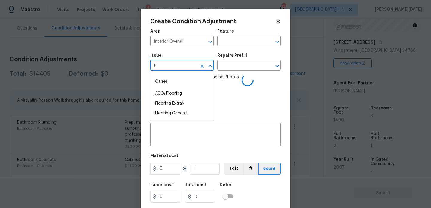
type input "flo"
type input "or"
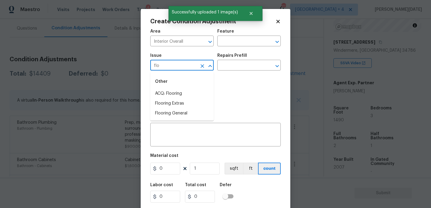
type input "floo"
click at [171, 96] on li "ACQ: Flooring" at bounding box center [181, 94] width 63 height 10
type input "ACQ: Flooring"
click at [234, 68] on input "text" at bounding box center [240, 65] width 47 height 9
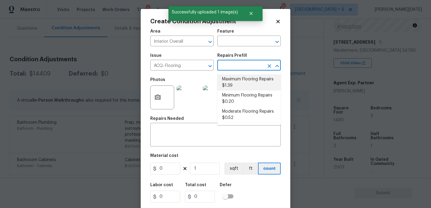
click at [240, 81] on li "Maximum Flooring Repairs $1.39" at bounding box center [248, 82] width 63 height 16
type input "Acquisition"
type input "1.39"
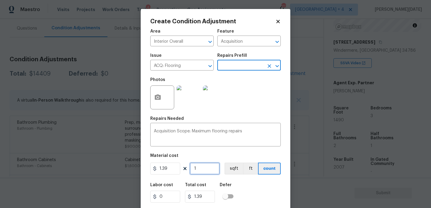
click at [202, 172] on input "1" at bounding box center [205, 169] width 30 height 12
type input "0"
paste input "149"
type input "1490"
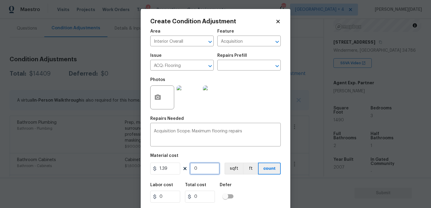
type input "2071.1"
type input "1490"
click at [157, 91] on button "button" at bounding box center [157, 97] width 14 height 23
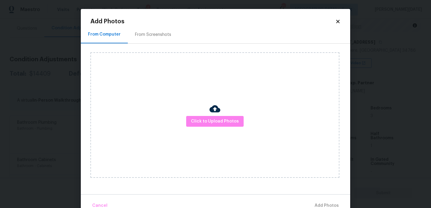
click at [153, 32] on div "From Screenshots" at bounding box center [153, 35] width 36 height 6
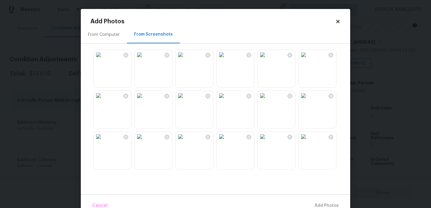
click at [185, 100] on img at bounding box center [181, 96] width 10 height 10
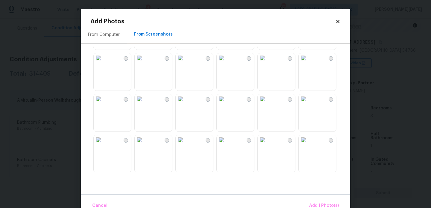
scroll to position [167, 0]
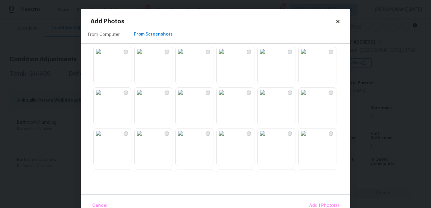
click at [185, 97] on img at bounding box center [181, 93] width 10 height 10
click at [226, 97] on img at bounding box center [222, 93] width 10 height 10
click at [185, 97] on img at bounding box center [181, 93] width 10 height 10
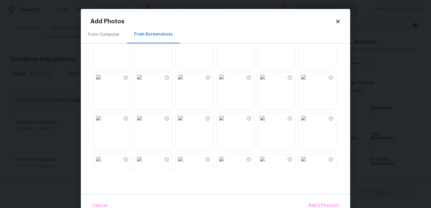
scroll to position [347, 0]
click at [226, 82] on img at bounding box center [222, 77] width 10 height 10
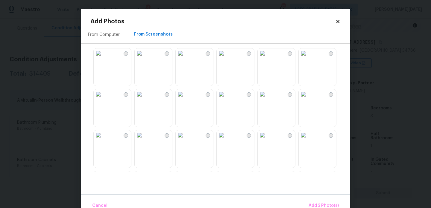
scroll to position [400, 0]
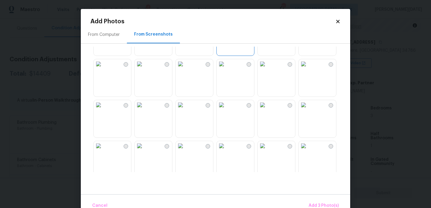
click at [185, 69] on img at bounding box center [181, 64] width 10 height 10
click at [226, 110] on img at bounding box center [222, 105] width 10 height 10
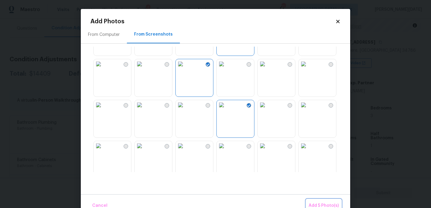
click at [327, 204] on span "Add 5 Photo(s)" at bounding box center [323, 205] width 30 height 7
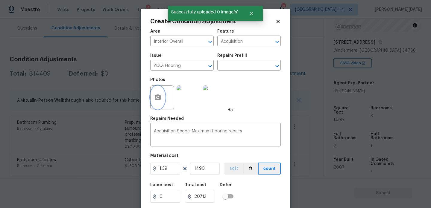
scroll to position [15, 0]
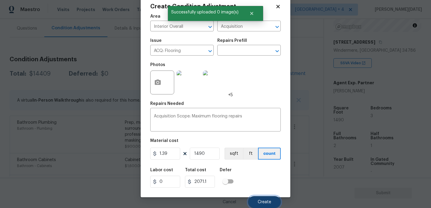
click at [260, 206] on button "Create" at bounding box center [264, 202] width 33 height 12
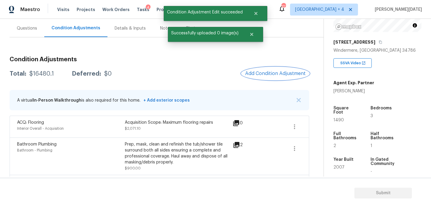
scroll to position [0, 0]
click at [258, 72] on span "Add Condition Adjustment" at bounding box center [275, 73] width 60 height 5
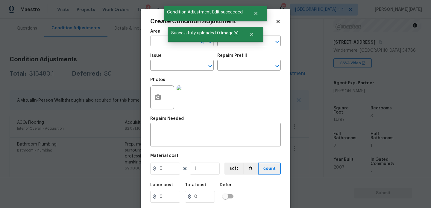
click at [166, 43] on input "text" at bounding box center [173, 41] width 47 height 9
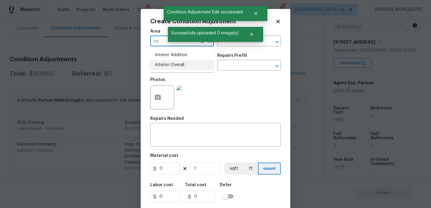
click at [167, 67] on li "Interior Overall" at bounding box center [181, 65] width 63 height 10
type input "Interior Overall"
click at [167, 67] on input "text" at bounding box center [173, 65] width 47 height 9
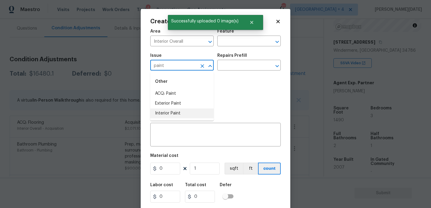
click at [172, 117] on li "Interior Paint" at bounding box center [181, 114] width 63 height 10
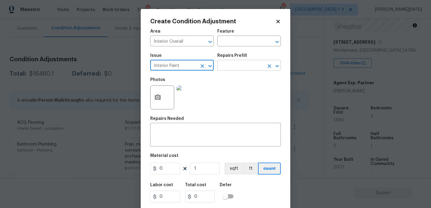
type input "Interior Paint"
click at [231, 65] on input "text" at bounding box center [240, 65] width 47 height 9
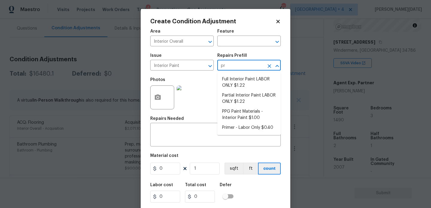
type input "pri"
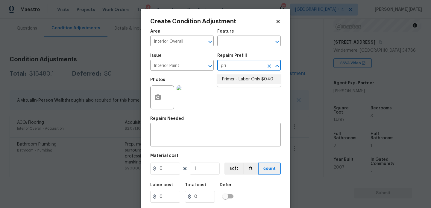
click at [236, 76] on li "Primer - Labor Only $0.40" at bounding box center [248, 79] width 63 height 10
type input "Overall Paint"
type textarea "Interior primer - PRIMER PROVIDED BY OPENDOOR - All nails, screws, drywall anch…"
type input "0.4"
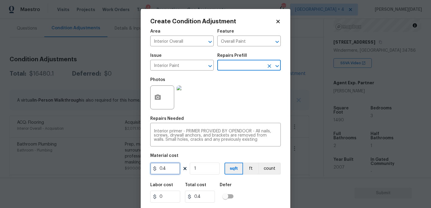
drag, startPoint x: 172, startPoint y: 173, endPoint x: 101, endPoint y: 173, distance: 70.6
click at [101, 173] on div "Create Condition Adjustment Area Interior Overall ​ Feature Overall Paint ​ Iss…" at bounding box center [215, 104] width 431 height 208
type input "500"
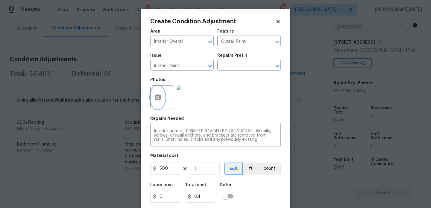
click at [159, 100] on icon "button" at bounding box center [157, 97] width 7 height 7
type input "500"
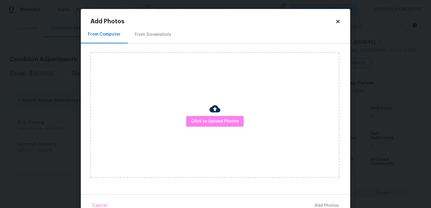
click at [157, 39] on div "From Screenshots" at bounding box center [153, 35] width 51 height 18
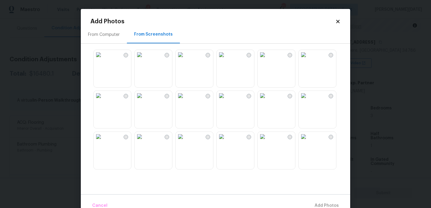
click at [185, 100] on img at bounding box center [181, 96] width 10 height 10
click at [144, 60] on img at bounding box center [140, 55] width 10 height 10
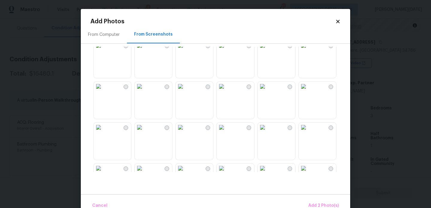
scroll to position [297, 0]
click at [226, 131] on img at bounding box center [222, 127] width 10 height 10
click at [318, 205] on span "Add 3 Photo(s)" at bounding box center [323, 205] width 30 height 7
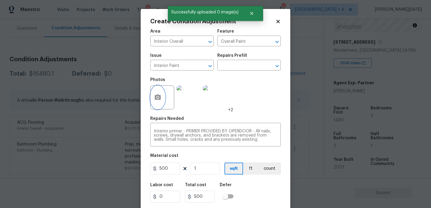
scroll to position [15, 0]
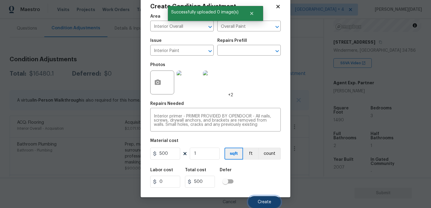
click at [256, 197] on button "Create" at bounding box center [264, 202] width 33 height 12
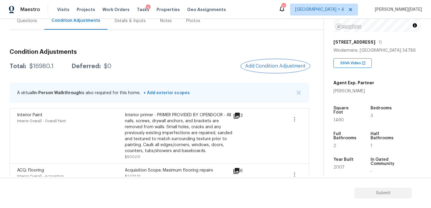
scroll to position [0, 0]
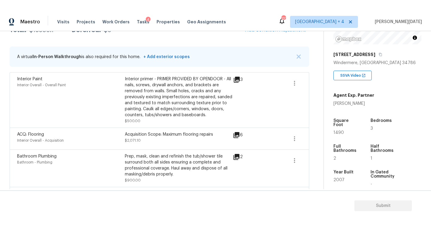
scroll to position [80, 0]
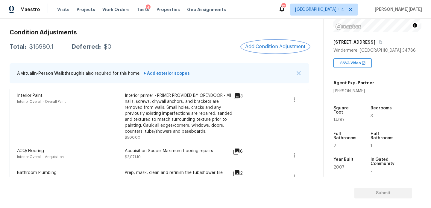
click at [275, 52] on button "Add Condition Adjustment" at bounding box center [275, 46] width 68 height 13
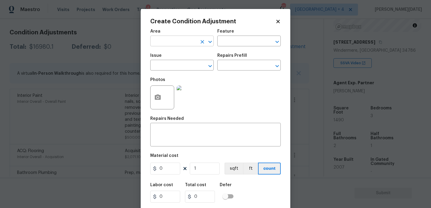
click at [177, 42] on input "text" at bounding box center [173, 41] width 47 height 9
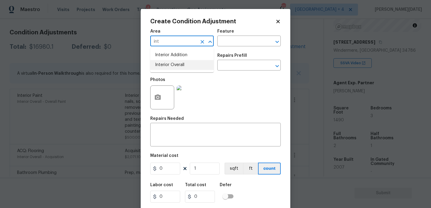
click at [172, 67] on li "Interior Overall" at bounding box center [181, 65] width 63 height 10
type input "Interior Overall"
click at [172, 67] on input "text" at bounding box center [173, 65] width 47 height 9
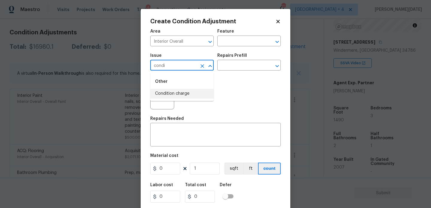
click at [179, 91] on li "Condition charge" at bounding box center [181, 94] width 63 height 10
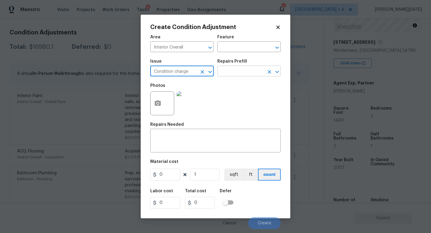
type input "Condition charge"
click at [233, 68] on input "text" at bounding box center [240, 71] width 47 height 9
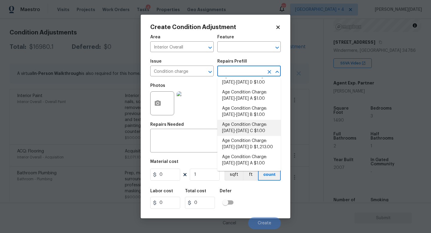
scroll to position [118, 0]
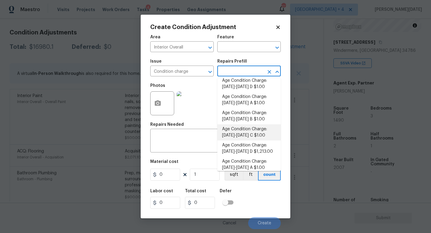
click at [252, 132] on li "Age Condition Charge: [DATE]-[DATE] C $1.00" at bounding box center [248, 132] width 63 height 16
type input "Home Readiness Packages"
type textarea "Age Condition Charge: [DATE]-[DATE] C"
type input "1"
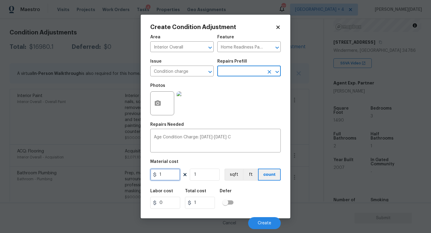
click at [175, 174] on input "1" at bounding box center [165, 174] width 30 height 12
type input "2000"
click at [278, 109] on div "Photos" at bounding box center [215, 99] width 130 height 39
type input "2000"
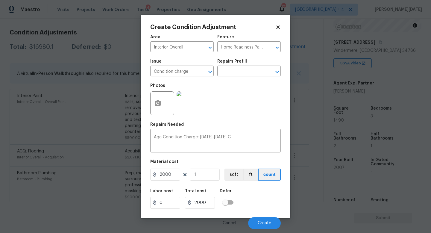
click at [254, 114] on div "Photos" at bounding box center [215, 99] width 130 height 39
click at [265, 208] on span "Create" at bounding box center [264, 223] width 13 height 4
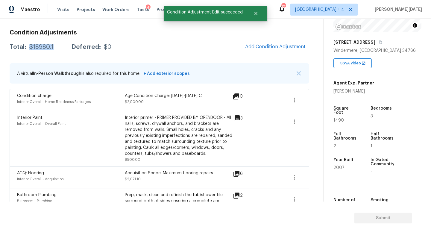
drag, startPoint x: 29, startPoint y: 46, endPoint x: 57, endPoint y: 47, distance: 28.7
click at [57, 47] on div "Total: $18980.1 Deferred: $0" at bounding box center [61, 47] width 102 height 6
copy div "$18980.1"
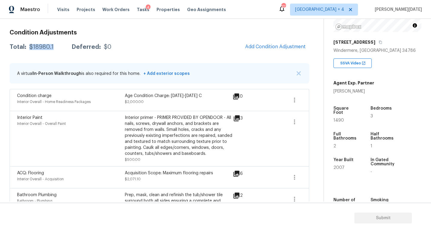
scroll to position [0, 0]
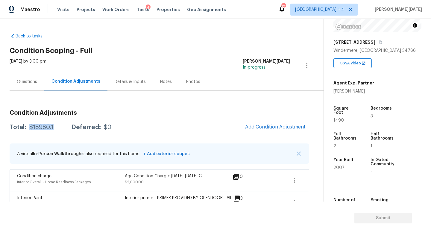
click at [26, 73] on div "Questions" at bounding box center [27, 82] width 35 height 18
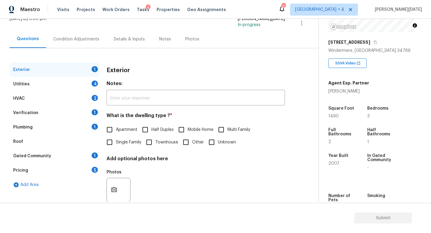
scroll to position [47, 0]
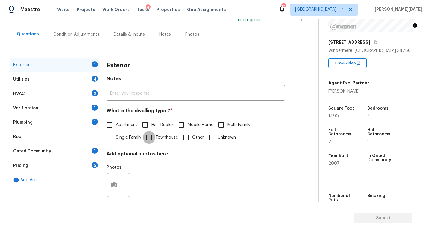
click at [149, 135] on input "Townhouse" at bounding box center [149, 137] width 13 height 13
checkbox input "true"
click at [92, 78] on div "4" at bounding box center [95, 79] width 6 height 6
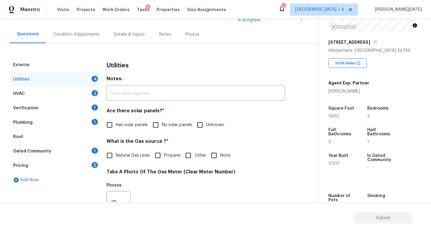
click at [164, 126] on span "No solar panels" at bounding box center [177, 125] width 30 height 6
click at [162, 126] on input "No solar panels" at bounding box center [155, 124] width 13 height 13
checkbox input "true"
click at [224, 159] on label "None" at bounding box center [219, 156] width 23 height 13
click at [220, 159] on input "None" at bounding box center [214, 156] width 13 height 13
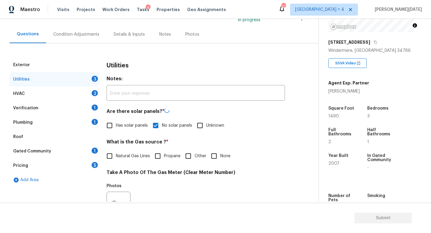
checkbox input "true"
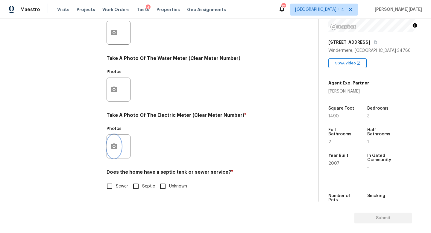
click at [118, 147] on button "button" at bounding box center [114, 146] width 14 height 23
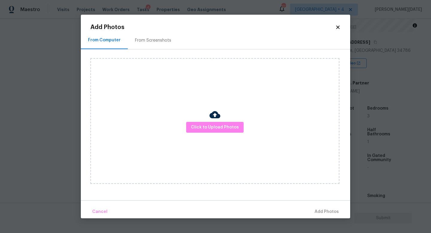
click at [221, 132] on div "Click to Upload Photos" at bounding box center [214, 121] width 249 height 126
click at [224, 128] on span "Click to Upload Photos" at bounding box center [215, 127] width 48 height 7
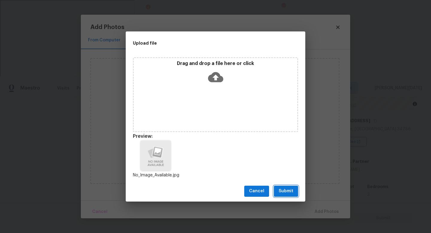
click at [286, 189] on span "Submit" at bounding box center [285, 190] width 15 height 7
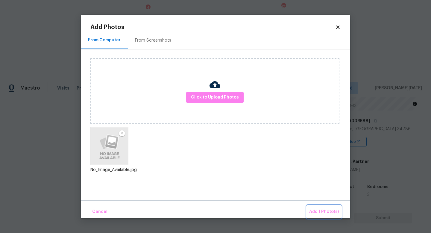
click at [323, 208] on span "Add 1 Photo(s)" at bounding box center [324, 211] width 30 height 7
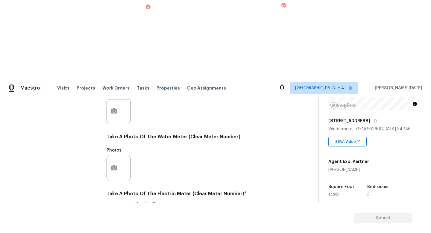
checkbox input "true"
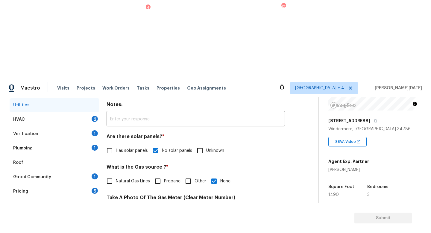
click at [89, 112] on div "HVAC 2" at bounding box center [55, 119] width 90 height 14
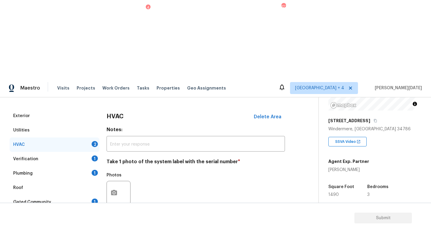
scroll to position [75, 0]
click at [107, 181] on button "button" at bounding box center [114, 192] width 14 height 23
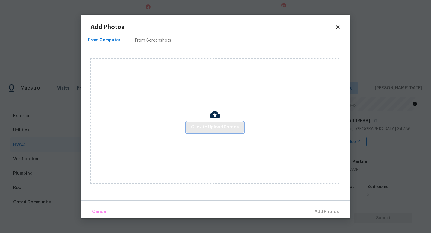
click at [202, 129] on span "Click to Upload Photos" at bounding box center [215, 127] width 48 height 7
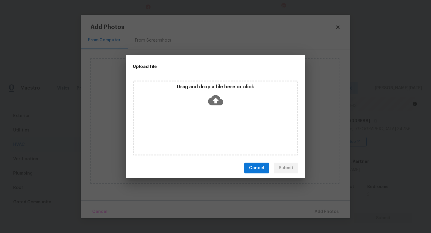
click at [202, 129] on div "Drag and drop a file here or click" at bounding box center [215, 117] width 165 height 75
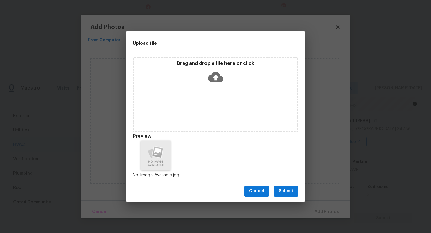
click at [285, 189] on span "Submit" at bounding box center [285, 190] width 15 height 7
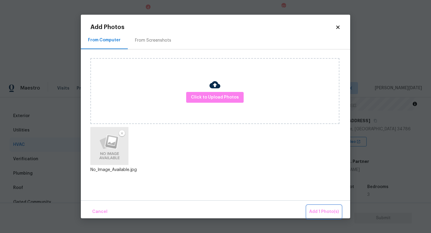
click at [323, 208] on span "Add 1 Photo(s)" at bounding box center [324, 211] width 30 height 7
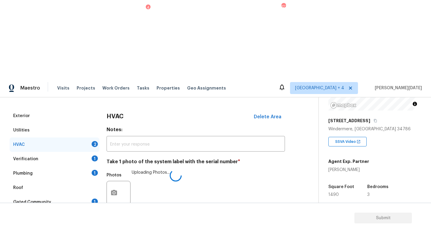
checkbox input "true"
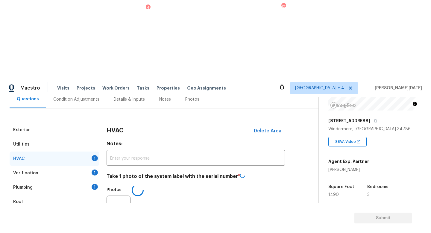
scroll to position [60, 0]
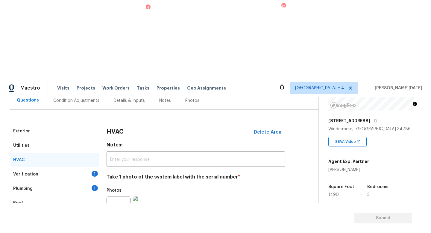
click at [90, 167] on div "Verification 1" at bounding box center [55, 174] width 90 height 14
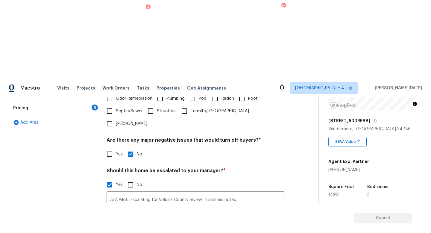
scroll to position [184, 0]
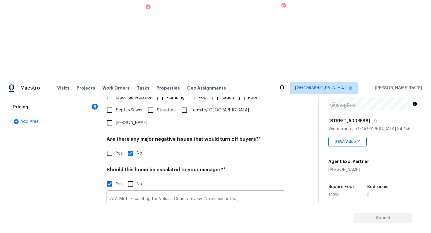
click at [117, 208] on icon "button" at bounding box center [113, 230] width 7 height 7
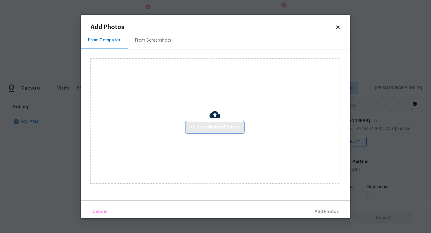
click at [192, 129] on span "Click to Upload Photos" at bounding box center [215, 127] width 48 height 7
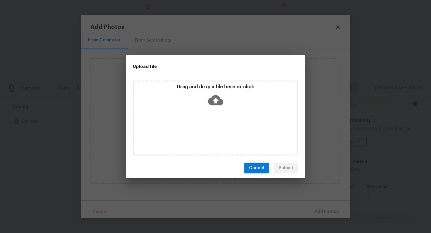
click at [192, 129] on div "Drag and drop a file here or click" at bounding box center [215, 117] width 165 height 75
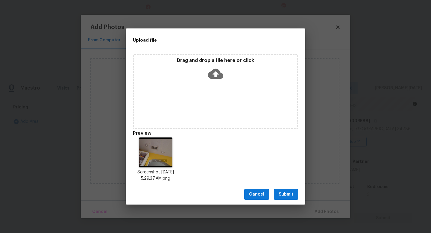
click at [287, 194] on span "Submit" at bounding box center [285, 194] width 15 height 7
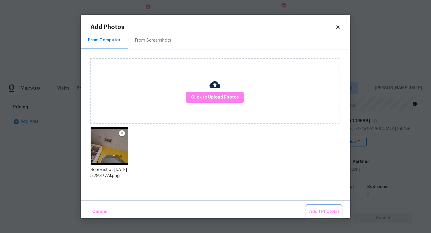
click at [310, 208] on span "Add 1 Photo(s)" at bounding box center [324, 211] width 30 height 7
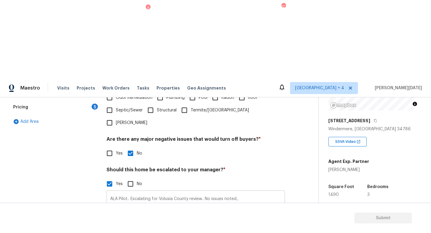
click at [109, 192] on input "ALA Pilot.. Escalating for Volusia County review.. No issues noted.," at bounding box center [195, 199] width 178 height 14
click at [130, 192] on input "ALA Pilot.. Escalating for Volusia County review.. No issues noted.," at bounding box center [195, 199] width 178 height 14
type input "ALA Pilot.. @1: 36 - there are water stains around the AC vent..Escalating for …"
click at [173, 208] on div "Photos" at bounding box center [195, 227] width 178 height 39
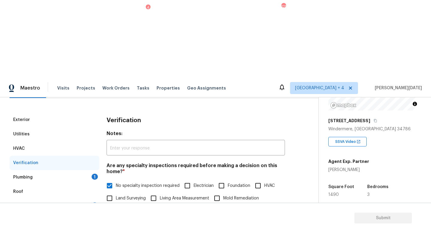
click at [89, 170] on div "Plumbing 1" at bounding box center [55, 177] width 90 height 14
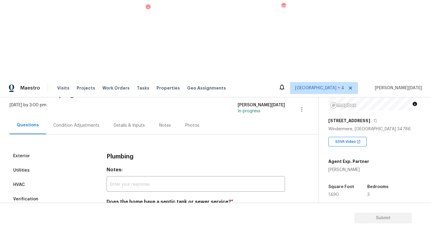
click at [112, 208] on input "Sewer" at bounding box center [109, 215] width 13 height 13
checkbox input "true"
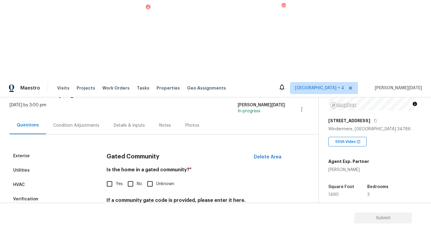
click at [133, 177] on input "No" at bounding box center [130, 183] width 13 height 13
checkbox input "true"
click at [131, 177] on input "No" at bounding box center [130, 183] width 13 height 13
checkbox input "true"
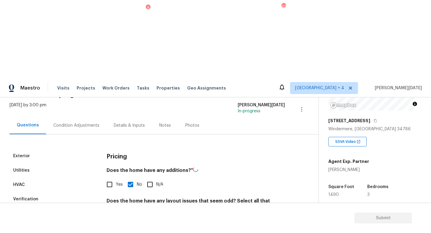
scroll to position [126, 0]
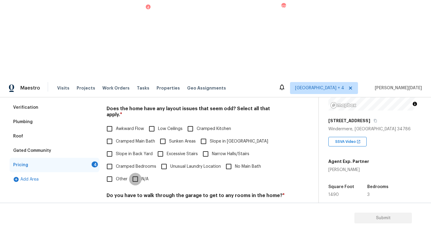
click at [138, 173] on input "N/A" at bounding box center [135, 179] width 13 height 13
checkbox input "true"
click at [130, 193] on div "Do you have to walk through the garage to get to any rooms in the home? * Yes No" at bounding box center [195, 204] width 178 height 23
click at [132, 203] on input "No" at bounding box center [130, 209] width 13 height 13
checkbox input "true"
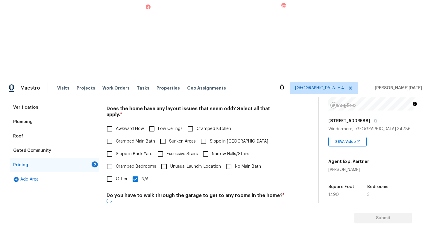
checkbox input "true"
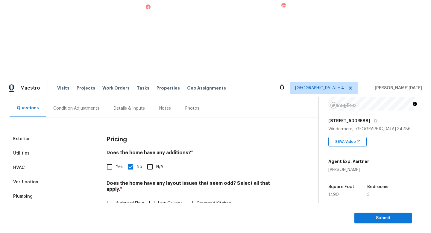
scroll to position [0, 0]
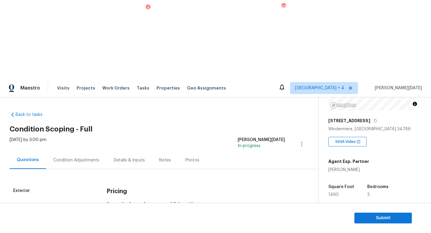
click at [65, 151] on div "Condition Adjustments" at bounding box center [76, 160] width 60 height 18
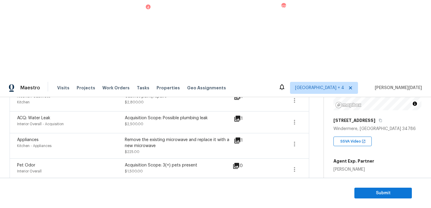
scroll to position [304, 0]
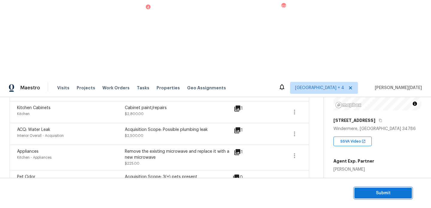
click at [358, 191] on button "Submit" at bounding box center [382, 193] width 57 height 11
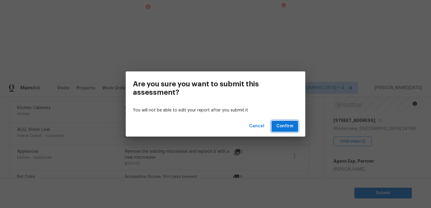
click at [281, 122] on button "Confirm" at bounding box center [284, 126] width 27 height 11
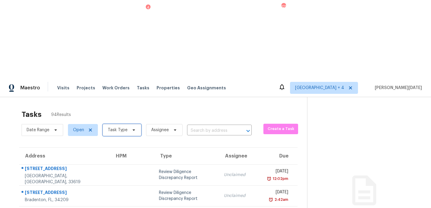
click at [124, 127] on span "Task Type" at bounding box center [118, 130] width 20 height 6
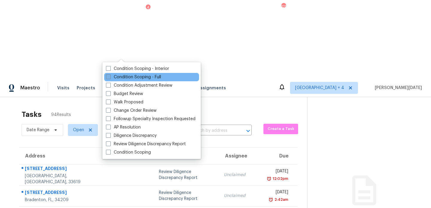
click at [115, 75] on label "Condition Scoping - Full" at bounding box center [133, 77] width 55 height 6
click at [110, 75] on input "Condition Scoping - Full" at bounding box center [108, 76] width 4 height 4
checkbox input "true"
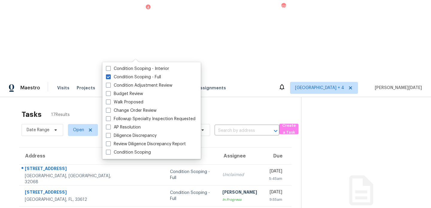
click at [210, 107] on div "Tasks 17 Results" at bounding box center [161, 115] width 279 height 16
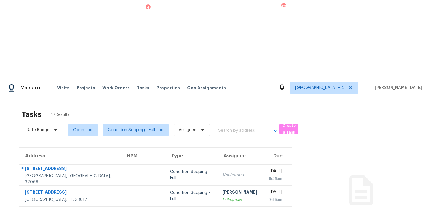
scroll to position [103, 0]
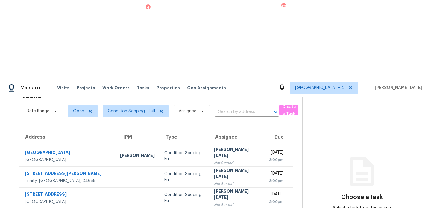
scroll to position [40, 0]
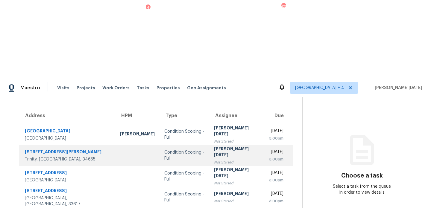
click at [228, 159] on div "Not Started" at bounding box center [236, 162] width 45 height 6
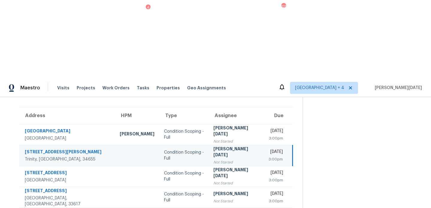
click at [228, 159] on div "Not Started" at bounding box center [235, 162] width 45 height 6
click at [268, 156] on div "3:00pm" at bounding box center [275, 159] width 14 height 6
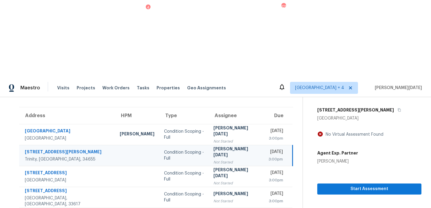
click at [268, 156] on div "3:00pm" at bounding box center [275, 159] width 14 height 6
click at [333, 185] on span "Start Assessment" at bounding box center [369, 188] width 95 height 7
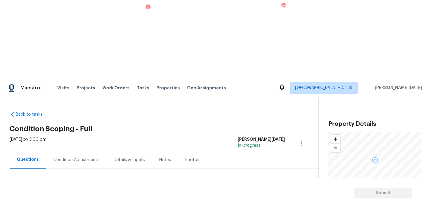
click at [85, 157] on div "Condition Adjustments" at bounding box center [76, 160] width 46 height 6
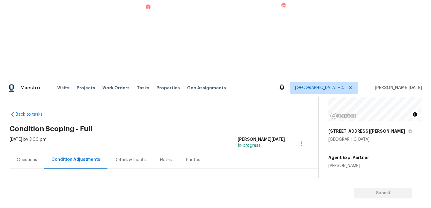
click at [330, 189] on span "1609" at bounding box center [333, 191] width 10 height 4
copy span "1609"
click at [285, 202] on span "Add Condition Adjustment" at bounding box center [270, 204] width 60 height 5
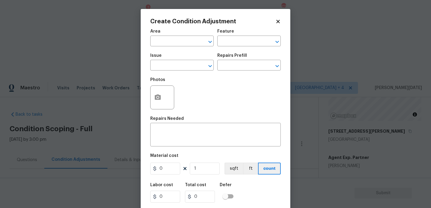
click at [165, 48] on span "Area ​" at bounding box center [181, 38] width 63 height 24
click at [157, 43] on input "text" at bounding box center [173, 41] width 47 height 9
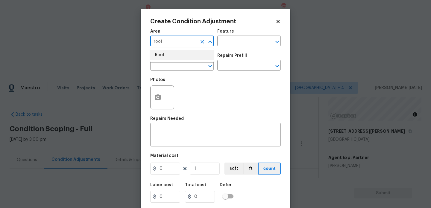
click at [158, 54] on li "Roof" at bounding box center [181, 55] width 63 height 10
type input "Roof"
click at [159, 66] on input "text" at bounding box center [173, 65] width 47 height 9
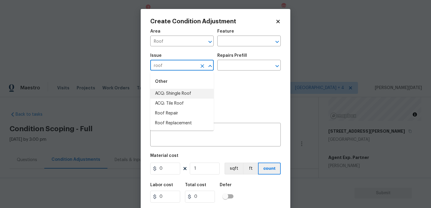
click at [165, 96] on li "ACQ: Shingle Roof" at bounding box center [181, 94] width 63 height 10
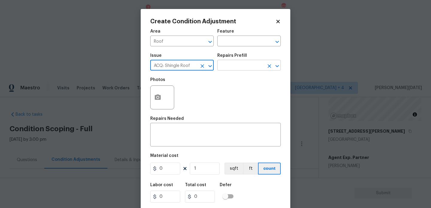
type input "ACQ: Shingle Roof"
click at [234, 70] on input "text" at bounding box center [240, 65] width 47 height 9
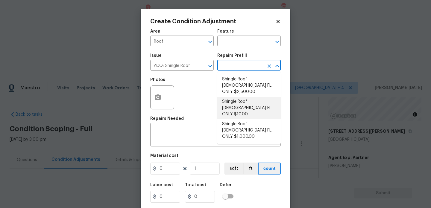
click at [246, 98] on li "Shingle Roof 15+ Years Old FL ONLY $10.00" at bounding box center [248, 108] width 63 height 22
type input "Acquisition"
type textarea "Acquisition Scope ([US_STATE] Only): Shingle Roof 15+ years in age maintenance."
type input "10"
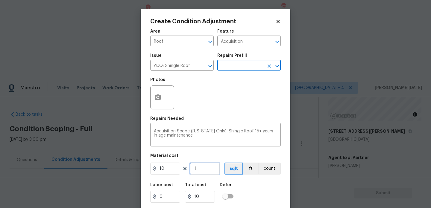
click at [212, 166] on input "1" at bounding box center [205, 169] width 30 height 12
type input "0"
paste input "1609"
type input "1609"
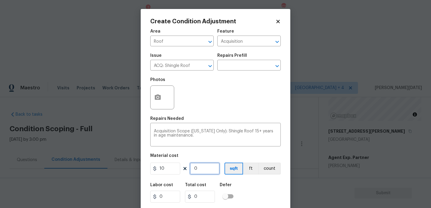
type input "16090"
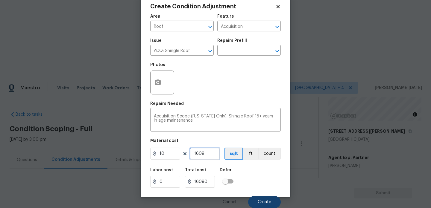
type input "1609"
click at [260, 197] on button "Create" at bounding box center [264, 202] width 33 height 12
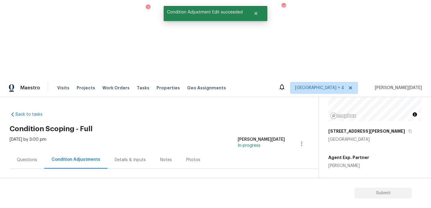
scroll to position [0, 0]
click at [276, 202] on span "Add Condition Adjustment" at bounding box center [275, 204] width 60 height 5
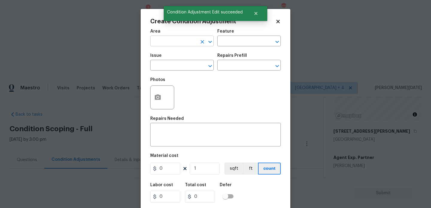
click at [173, 40] on input "text" at bounding box center [173, 41] width 47 height 9
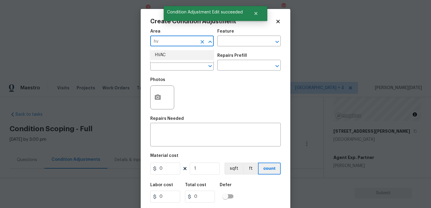
click at [167, 54] on li "HVAC" at bounding box center [181, 55] width 63 height 10
type input "HVAC"
click at [167, 63] on input "text" at bounding box center [173, 65] width 47 height 9
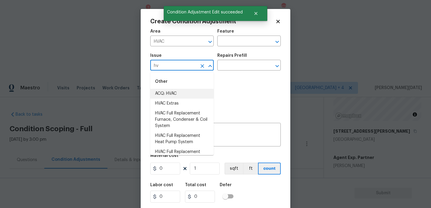
click at [164, 92] on li "ACQ: HVAC" at bounding box center [181, 94] width 63 height 10
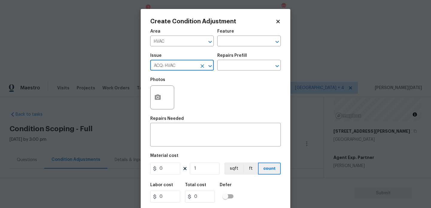
type input "ACQ: HVAC"
click at [251, 60] on div "Repairs Prefill" at bounding box center [248, 58] width 63 height 8
click at [250, 65] on input "text" at bounding box center [240, 65] width 47 height 9
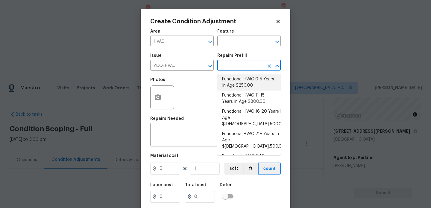
click at [250, 85] on li "Functional HVAC 0-5 Years In Age $250.00" at bounding box center [248, 82] width 63 height 16
type input "Acquisition"
type textarea "Acquisition Scope: Functional HVAC 0-5 years"
type input "250"
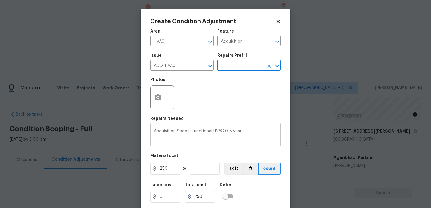
scroll to position [15, 0]
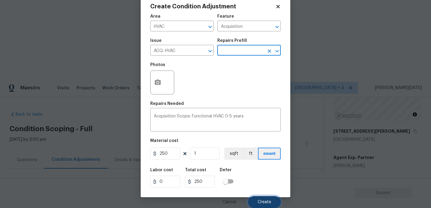
click at [261, 200] on span "Create" at bounding box center [264, 202] width 13 height 4
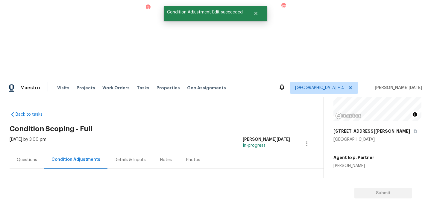
scroll to position [0, 0]
click at [269, 202] on span "Add Condition Adjustment" at bounding box center [275, 204] width 60 height 5
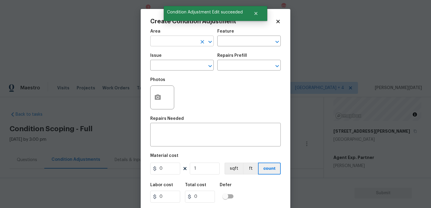
click at [157, 43] on input "text" at bounding box center [173, 41] width 47 height 9
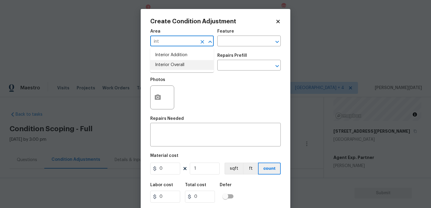
click at [168, 69] on li "Interior Overall" at bounding box center [181, 65] width 63 height 10
type input "Interior Overall"
click at [168, 69] on input "text" at bounding box center [173, 65] width 47 height 9
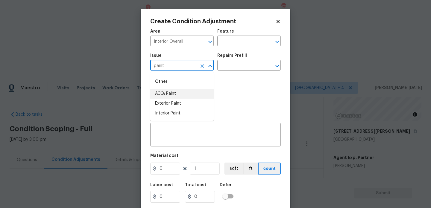
click at [173, 93] on li "ACQ: Paint" at bounding box center [181, 94] width 63 height 10
type input "ACQ: Paint"
click at [217, 72] on div "Issue ACQ: Paint ​ Repairs Prefill ​" at bounding box center [215, 62] width 130 height 24
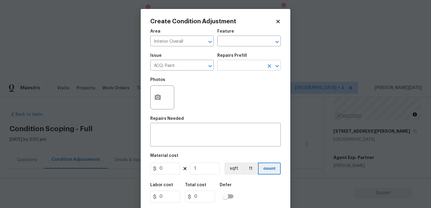
click at [231, 69] on input "text" at bounding box center [240, 65] width 47 height 9
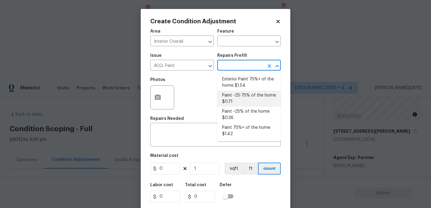
click at [237, 103] on li "Paint ~25-75% of the home $0.71" at bounding box center [248, 99] width 63 height 16
type input "Acquisition"
type textarea "Acquisition Scope: ~25 - 75% of the home needs interior paint"
type input "0.71"
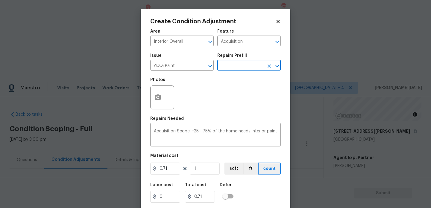
click at [243, 72] on div "Issue ACQ: Paint ​ Repairs Prefill ​" at bounding box center [215, 62] width 130 height 24
click at [244, 69] on input "text" at bounding box center [240, 65] width 47 height 9
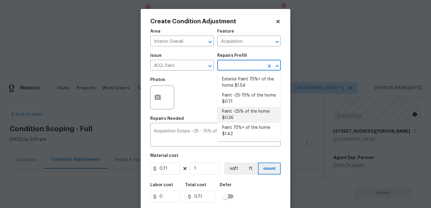
click at [248, 118] on li "Paint ~25% of the home $0.36" at bounding box center [248, 115] width 63 height 16
type textarea "Acquisition Scope: ~25% of the home needs interior paint"
type input "0.36"
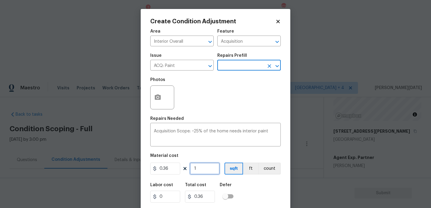
click at [205, 169] on input "1" at bounding box center [205, 169] width 30 height 12
type input "0"
paste input "1609"
type input "1609"
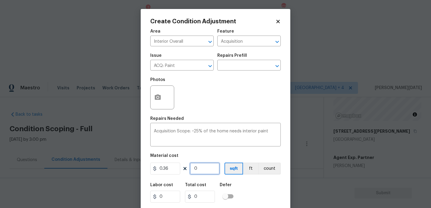
type input "579.24"
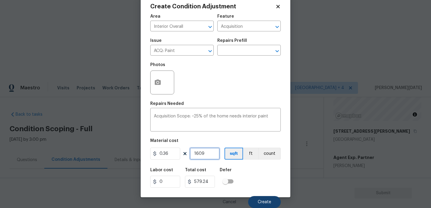
type input "1609"
click at [261, 202] on span "Create" at bounding box center [264, 202] width 13 height 4
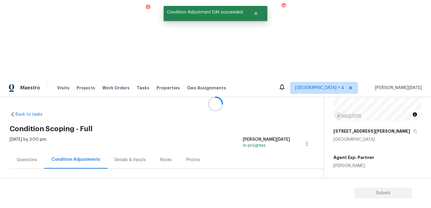
scroll to position [0, 0]
click at [269, 199] on button "Add Condition Adjustment" at bounding box center [275, 205] width 68 height 13
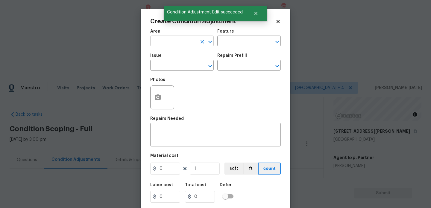
click at [162, 45] on input "text" at bounding box center [173, 41] width 47 height 9
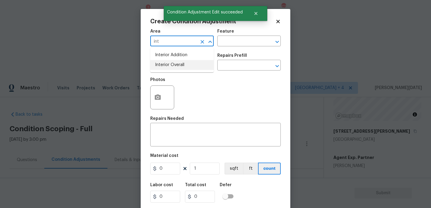
click at [167, 64] on li "Interior Overall" at bounding box center [181, 65] width 63 height 10
type input "Interior Overall"
click at [167, 64] on input "text" at bounding box center [173, 65] width 47 height 9
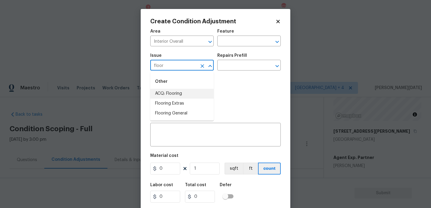
click at [171, 92] on li "ACQ: Flooring" at bounding box center [181, 94] width 63 height 10
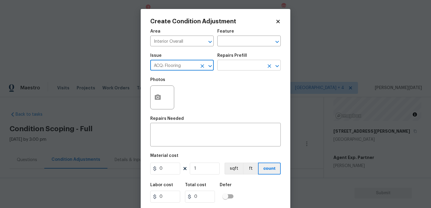
type input "ACQ: Flooring"
click at [234, 68] on input "text" at bounding box center [240, 65] width 47 height 9
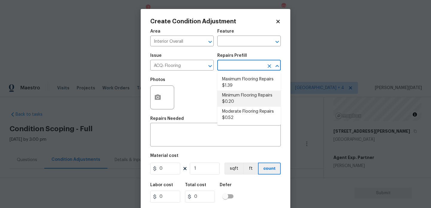
click at [244, 101] on li "Minimum Flooring Repairs $0.20" at bounding box center [248, 99] width 63 height 16
type input "Acquisition"
type textarea "Acquisition Scope: Minimum flooring repairs"
type input "0.2"
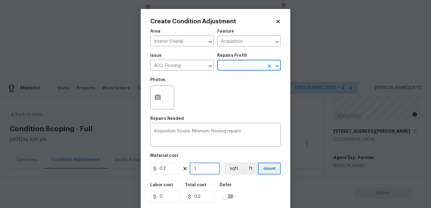
click at [204, 173] on input "1" at bounding box center [205, 169] width 30 height 12
type input "0"
paste input "1609"
type input "1609"
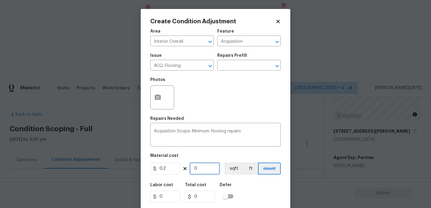
type input "321.8"
type input "1609"
click at [252, 86] on div "Photos" at bounding box center [215, 93] width 130 height 39
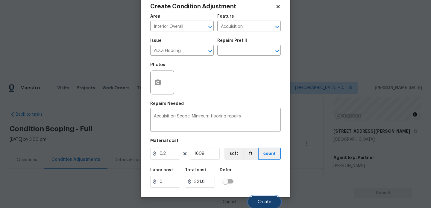
click at [265, 196] on button "Create" at bounding box center [264, 202] width 33 height 12
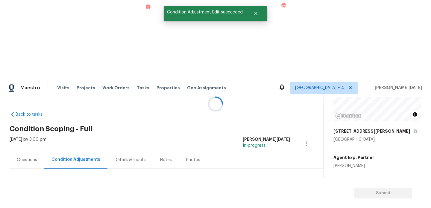
scroll to position [0, 0]
click at [32, 157] on div "Questions" at bounding box center [27, 160] width 20 height 6
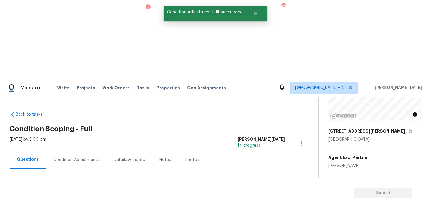
scroll to position [80, 0]
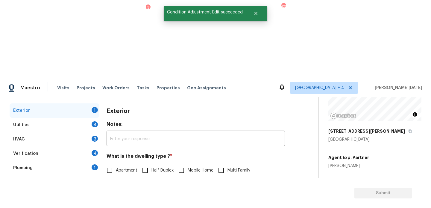
click at [94, 147] on div "Verification 4" at bounding box center [55, 154] width 90 height 14
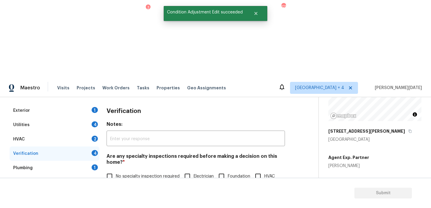
click at [123, 173] on span "No specialty inspection required" at bounding box center [148, 176] width 64 height 6
click at [116, 170] on input "No specialty inspection required" at bounding box center [109, 176] width 13 height 13
checkbox input "true"
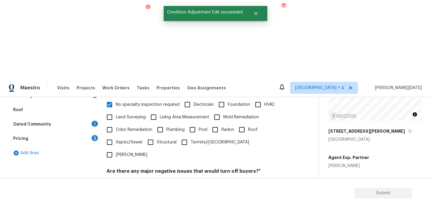
scroll to position [152, 0]
click at [135, 179] on input "No" at bounding box center [130, 185] width 13 height 13
checkbox input "true"
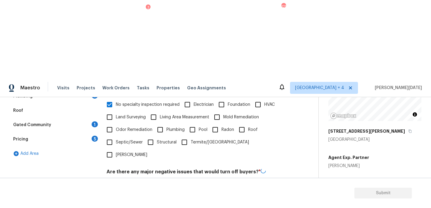
checkbox input "true"
click at [111, 132] on div "Verification Notes: ​ Are any specialty inspections required before making a de…" at bounding box center [195, 149] width 178 height 235
click at [111, 199] on div "Should this home be escalated to your manager? * Yes No" at bounding box center [195, 210] width 178 height 23
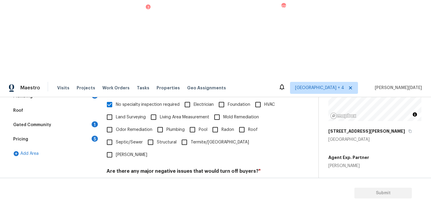
checkbox input "true"
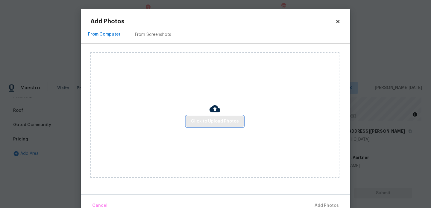
click at [201, 125] on span "Click to Upload Photos" at bounding box center [215, 121] width 48 height 7
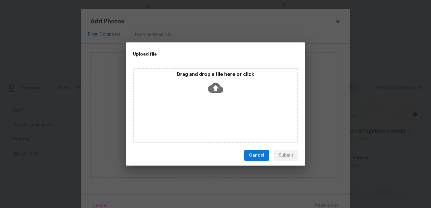
click at [201, 125] on div "Drag and drop a file here or click" at bounding box center [215, 105] width 165 height 75
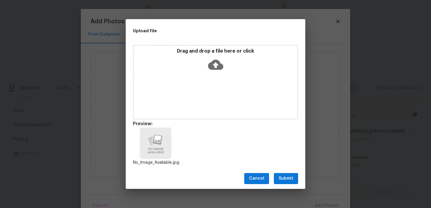
click at [285, 175] on button "Submit" at bounding box center [286, 178] width 24 height 11
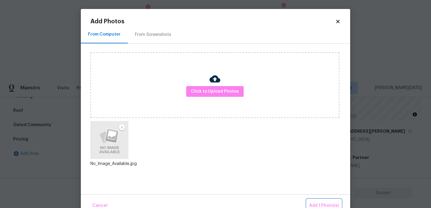
click at [326, 202] on span "Add 1 Photo(s)" at bounding box center [324, 205] width 30 height 7
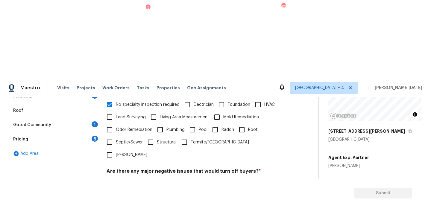
scroll to position [159, 0]
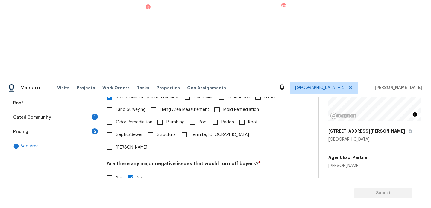
type input "ALA"
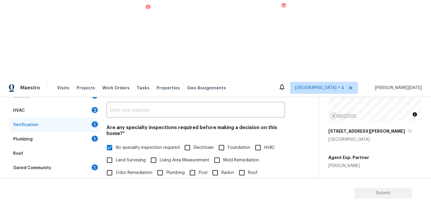
click at [92, 164] on div "1" at bounding box center [95, 167] width 6 height 6
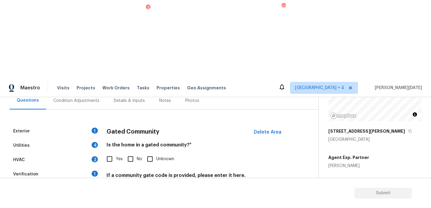
scroll to position [59, 0]
click at [106, 153] on input "Yes" at bounding box center [109, 159] width 13 height 13
checkbox input "true"
click at [92, 182] on div "Plumbing 1" at bounding box center [55, 189] width 90 height 14
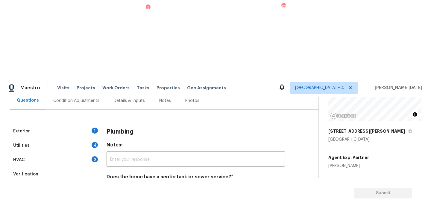
click at [116, 188] on span "Sewer" at bounding box center [122, 191] width 12 height 6
click at [116, 185] on input "Sewer" at bounding box center [109, 191] width 13 height 13
checkbox input "true"
click at [92, 124] on div "Exterior 1" at bounding box center [55, 131] width 90 height 14
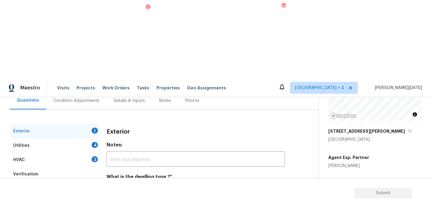
click at [92, 124] on div "Exterior 1" at bounding box center [55, 131] width 90 height 14
click at [114, 133] on div "Exterior Notes: ​ What is the dwelling type ? * Apartment Half Duplex Mobile Ho…" at bounding box center [195, 199] width 178 height 150
click at [117, 201] on span "Single Family" at bounding box center [128, 204] width 25 height 6
click at [116, 197] on input "Single Family" at bounding box center [109, 203] width 13 height 13
checkbox input "true"
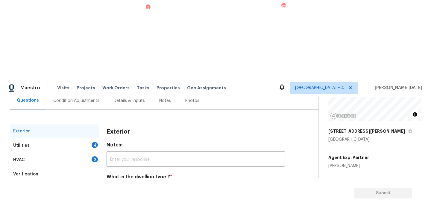
click at [96, 142] on div "4" at bounding box center [95, 145] width 6 height 6
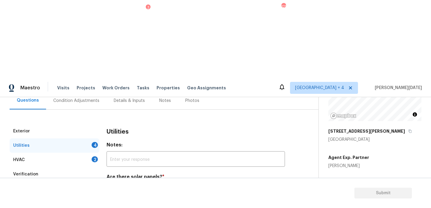
click at [151, 185] on input "No solar panels" at bounding box center [155, 191] width 13 height 13
checkbox input "true"
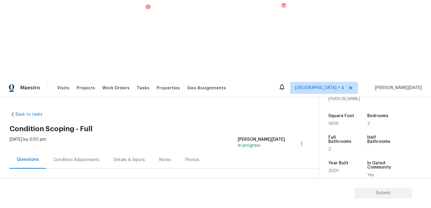
scroll to position [101, 0]
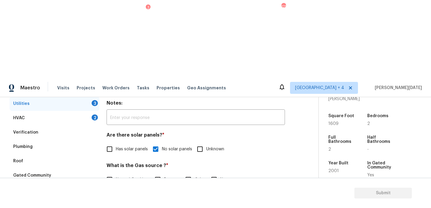
click at [227, 177] on span "None" at bounding box center [225, 180] width 10 height 6
click at [220, 173] on input "None" at bounding box center [214, 179] width 13 height 13
checkbox input "true"
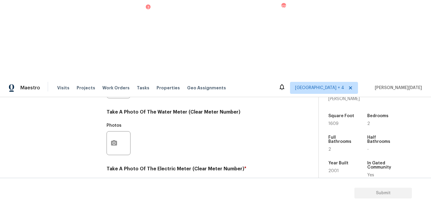
checkbox input "true"
click at [112, 197] on icon "button" at bounding box center [114, 199] width 6 height 5
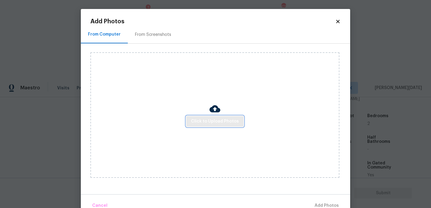
click at [208, 122] on span "Click to Upload Photos" at bounding box center [215, 121] width 48 height 7
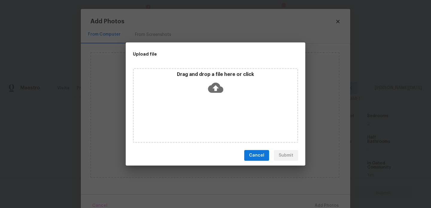
click at [208, 122] on div "Drag and drop a file here or click" at bounding box center [215, 105] width 165 height 75
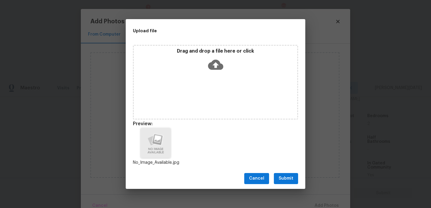
click at [289, 176] on span "Submit" at bounding box center [285, 178] width 15 height 7
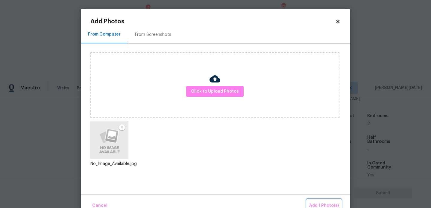
click at [320, 200] on button "Add 1 Photo(s)" at bounding box center [324, 205] width 34 height 13
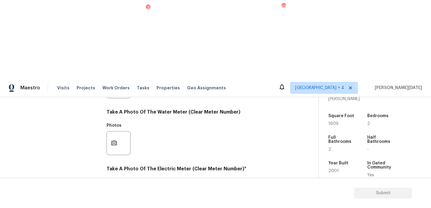
scroll to position [0, 0]
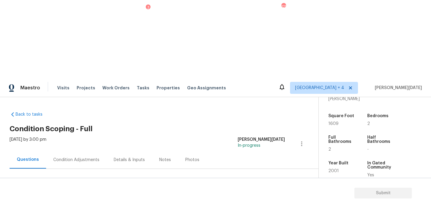
click at [80, 157] on div "Condition Adjustments" at bounding box center [76, 160] width 46 height 6
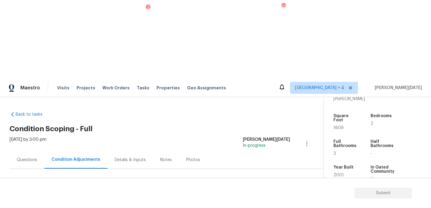
scroll to position [89, 0]
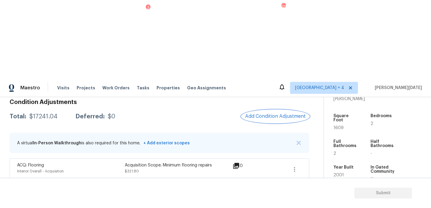
click at [267, 114] on span "Add Condition Adjustment" at bounding box center [275, 116] width 60 height 5
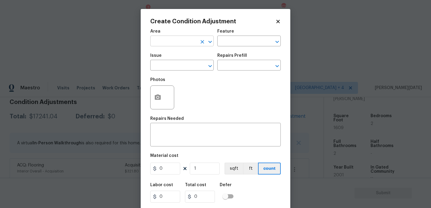
click at [179, 45] on input "text" at bounding box center [173, 41] width 47 height 9
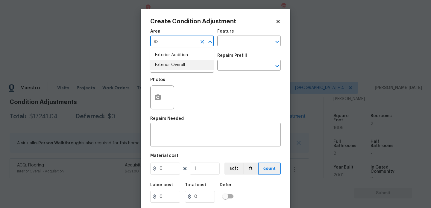
click at [176, 65] on li "Exterior Overall" at bounding box center [181, 65] width 63 height 10
type input "Exterior Overall"
click at [176, 65] on input "text" at bounding box center [173, 65] width 47 height 9
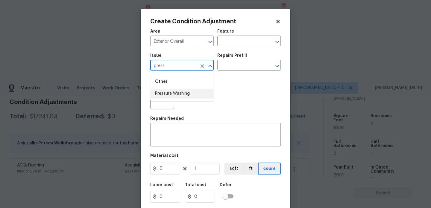
click at [180, 95] on li "Pressure Washing" at bounding box center [181, 94] width 63 height 10
type input "Pressure Washing"
click at [235, 64] on input "text" at bounding box center [240, 65] width 47 height 9
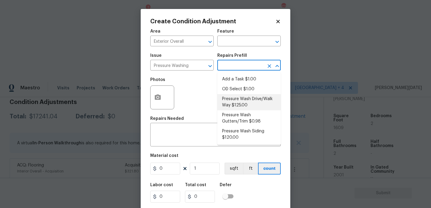
click at [246, 100] on li "Pressure Wash Drive/Walk Way $125.00" at bounding box center [248, 102] width 63 height 16
type input "Siding"
type textarea "Pressure wash the driveways/walkways as directed by the PM. Ensure that all deb…"
type input "125"
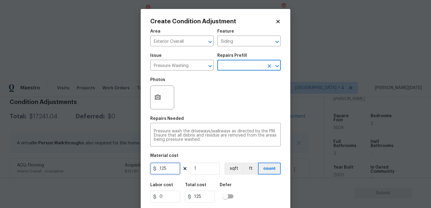
drag, startPoint x: 165, startPoint y: 171, endPoint x: 135, endPoint y: 171, distance: 30.5
click at [135, 171] on div "Create Condition Adjustment Area Exterior Overall ​ Feature Siding ​ Issue Pres…" at bounding box center [215, 104] width 431 height 208
type input "200"
click at [252, 106] on div "Photos" at bounding box center [215, 93] width 130 height 39
type input "200"
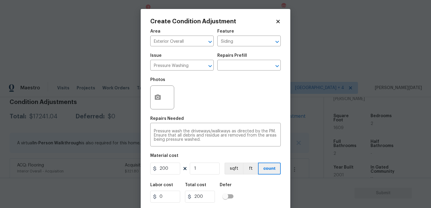
scroll to position [15, 0]
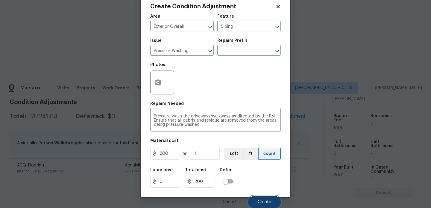
click at [260, 197] on button "Create" at bounding box center [264, 202] width 33 height 12
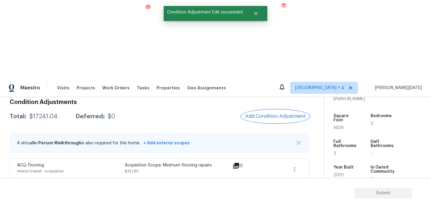
scroll to position [0, 0]
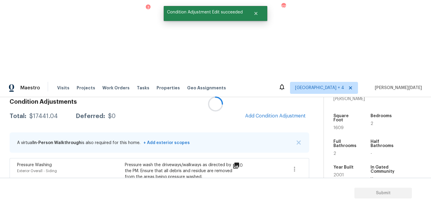
click at [273, 39] on div at bounding box center [215, 104] width 431 height 208
click at [273, 113] on span "Add Condition Adjustment" at bounding box center [275, 115] width 60 height 5
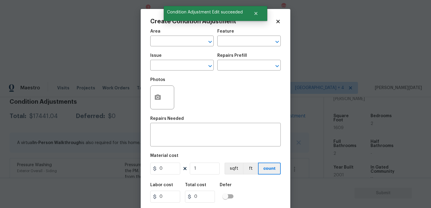
click at [273, 39] on figure "Feature ​" at bounding box center [248, 37] width 63 height 17
click at [162, 44] on input "text" at bounding box center [173, 41] width 47 height 9
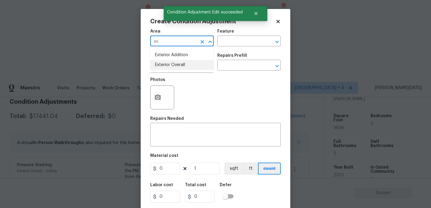
click at [167, 68] on li "Exterior Overall" at bounding box center [181, 65] width 63 height 10
type input "Exterior Overall"
click at [167, 68] on input "text" at bounding box center [173, 65] width 47 height 9
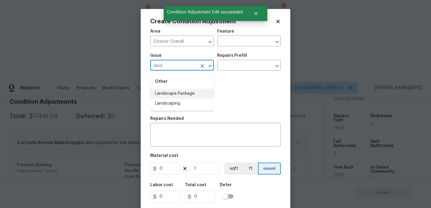
click at [173, 95] on li "Landscape Package" at bounding box center [181, 94] width 63 height 10
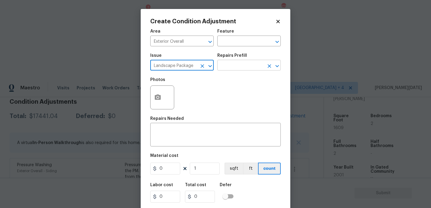
type input "Landscape Package"
click at [241, 64] on input "text" at bounding box center [240, 65] width 47 height 9
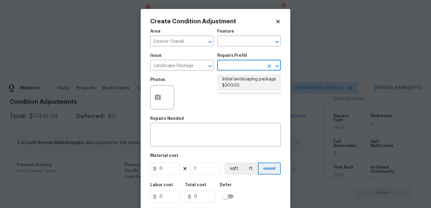
click at [241, 81] on li "Initial landscaping package $300.00" at bounding box center [248, 82] width 63 height 16
type input "Home Readiness Packages"
type textarea "Mowing of grass up to 6" in height. Mow, edge along driveways & sidewalks, trim…"
type input "300"
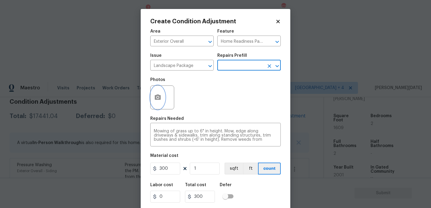
click at [162, 104] on button "button" at bounding box center [157, 97] width 14 height 23
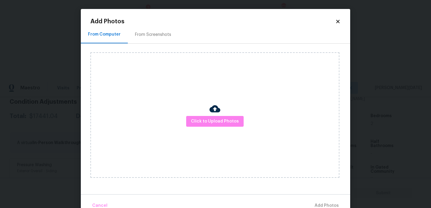
click at [152, 32] on div "From Screenshots" at bounding box center [153, 35] width 36 height 6
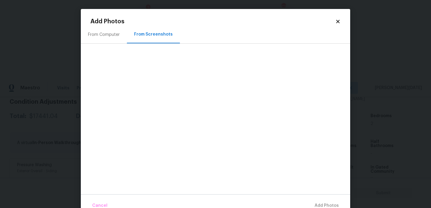
click at [109, 33] on div "From Computer" at bounding box center [104, 35] width 32 height 6
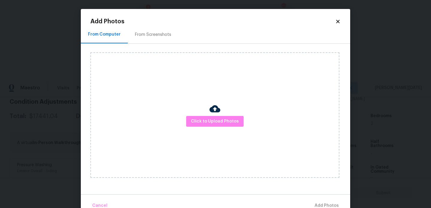
click at [205, 128] on div "Click to Upload Photos" at bounding box center [214, 115] width 249 height 126
click at [212, 121] on span "Click to Upload Photos" at bounding box center [215, 121] width 48 height 7
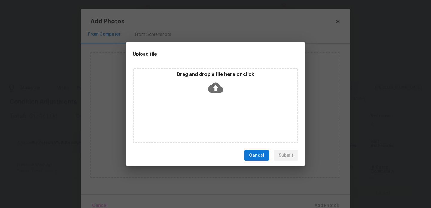
click at [212, 121] on div "Drag and drop a file here or click" at bounding box center [215, 105] width 165 height 75
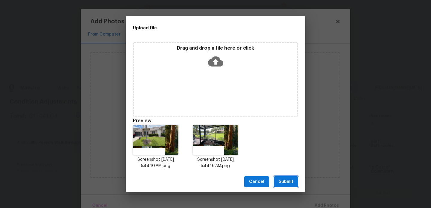
click at [286, 178] on span "Submit" at bounding box center [285, 181] width 15 height 7
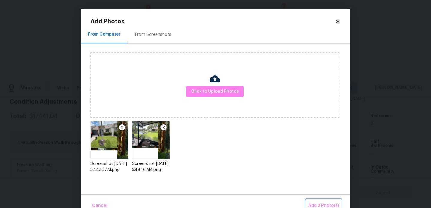
click at [319, 203] on span "Add 2 Photo(s)" at bounding box center [323, 205] width 31 height 7
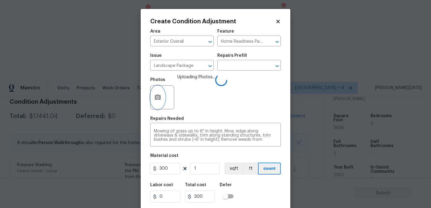
scroll to position [15, 0]
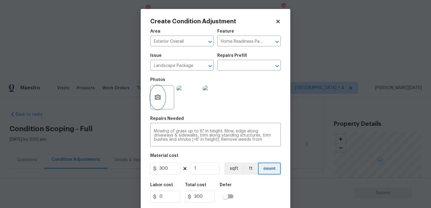
scroll to position [15, 0]
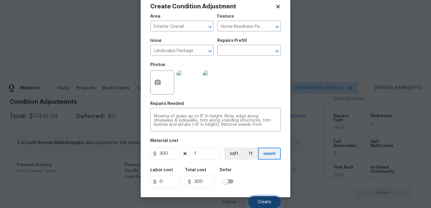
click at [273, 199] on button "Create" at bounding box center [264, 202] width 33 height 12
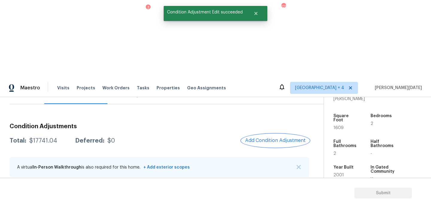
scroll to position [55, 0]
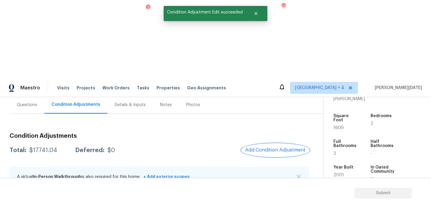
click at [276, 144] on button "Add Condition Adjustment" at bounding box center [275, 150] width 68 height 13
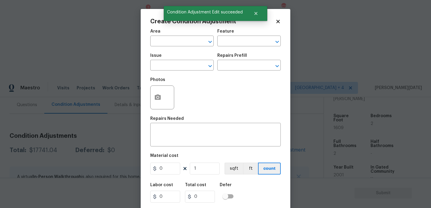
click at [161, 36] on div "Area" at bounding box center [181, 33] width 63 height 8
click at [161, 43] on input "text" at bounding box center [173, 41] width 47 height 9
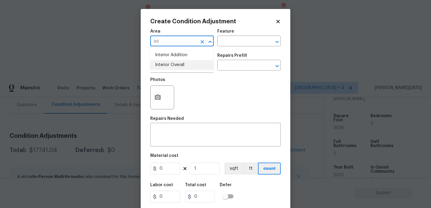
click at [167, 63] on li "Interior Overall" at bounding box center [181, 65] width 63 height 10
type input "Interior Overall"
click at [167, 63] on input "text" at bounding box center [173, 65] width 47 height 9
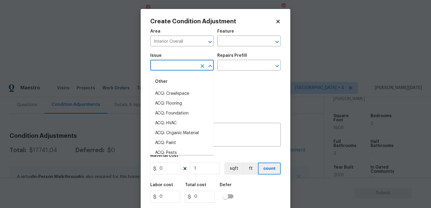
click at [167, 63] on input "text" at bounding box center [173, 65] width 47 height 9
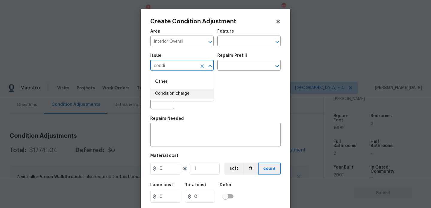
click at [175, 90] on li "Condition charge" at bounding box center [181, 94] width 63 height 10
type input "Condition charge"
click at [236, 64] on input "text" at bounding box center [240, 65] width 47 height 9
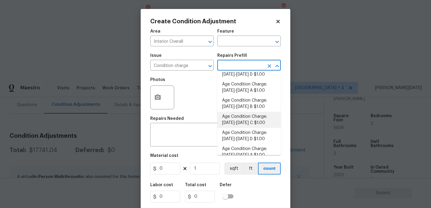
scroll to position [124, 0]
click at [257, 104] on li "Age Condition Charge: [DATE]-[DATE] B $1.00" at bounding box center [248, 104] width 63 height 16
type input "Home Readiness Packages"
type textarea "Age Condition Charge: [DATE]-[DATE] B"
type input "1"
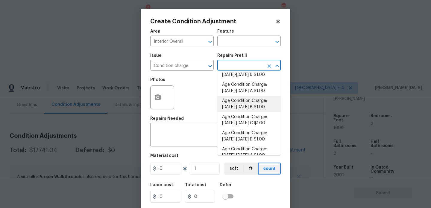
type input "1"
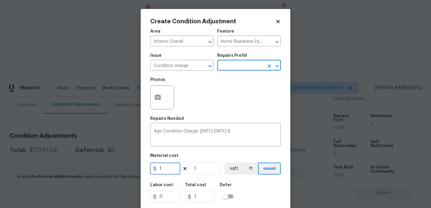
click at [174, 169] on input "1" at bounding box center [165, 169] width 30 height 12
type input "2000"
click at [226, 119] on div "Repairs Needed" at bounding box center [215, 121] width 130 height 8
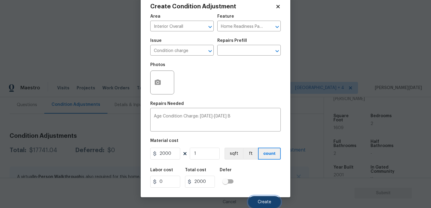
click at [260, 200] on span "Create" at bounding box center [264, 202] width 13 height 4
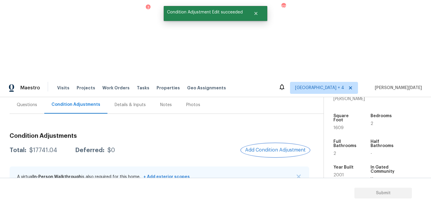
scroll to position [0, 0]
drag, startPoint x: 29, startPoint y: 71, endPoint x: 57, endPoint y: 71, distance: 28.4
click at [57, 147] on div "Total: $19741.04 Deferred: $0" at bounding box center [62, 150] width 105 height 6
copy div "$19741.04"
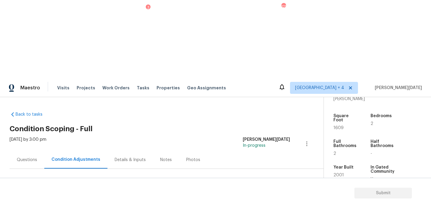
click at [17, 157] on div "Questions" at bounding box center [27, 160] width 20 height 6
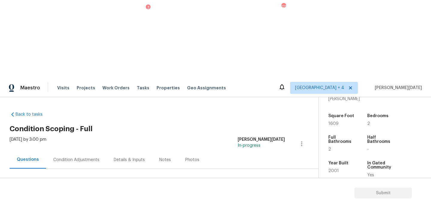
scroll to position [80, 0]
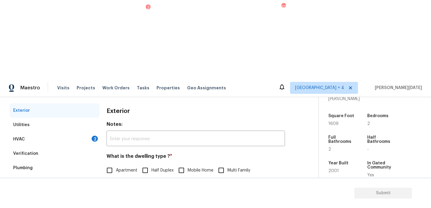
click at [92, 132] on div "HVAC 2" at bounding box center [55, 139] width 90 height 14
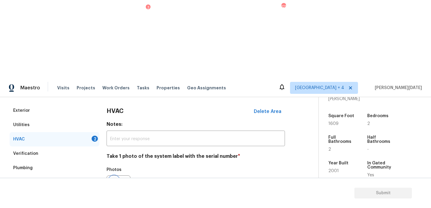
click at [113, 184] on icon "button" at bounding box center [113, 187] width 7 height 7
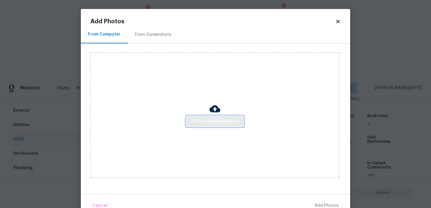
click at [206, 118] on span "Click to Upload Photos" at bounding box center [215, 121] width 48 height 7
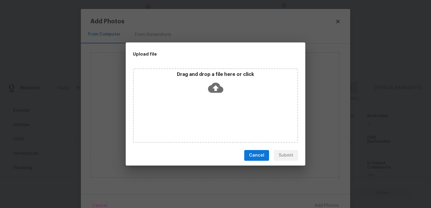
click at [206, 118] on div "Drag and drop a file here or click" at bounding box center [215, 105] width 165 height 75
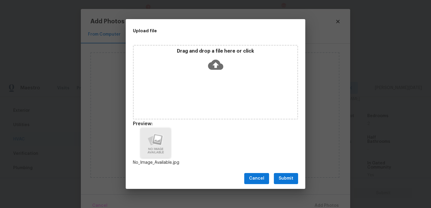
click at [290, 180] on span "Submit" at bounding box center [285, 178] width 15 height 7
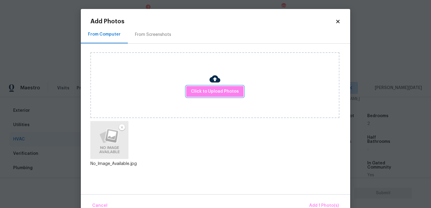
scroll to position [13, 0]
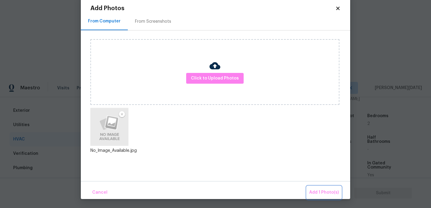
click at [318, 189] on span "Add 1 Photo(s)" at bounding box center [324, 192] width 30 height 7
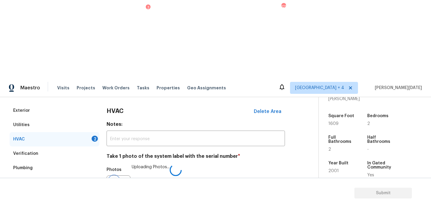
scroll to position [100, 0]
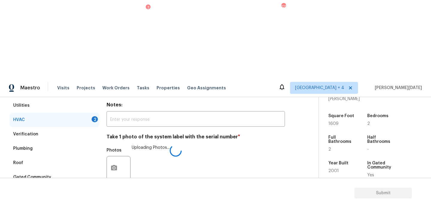
checkbox input "true"
click at [94, 188] on div "5" at bounding box center [95, 191] width 6 height 6
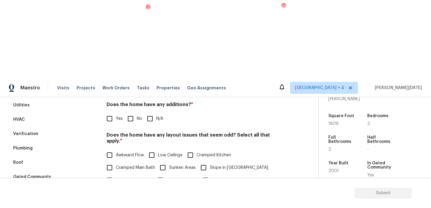
click at [132, 112] on input "No" at bounding box center [130, 118] width 13 height 13
checkbox input "true"
click at [142, 202] on span "N/A" at bounding box center [144, 205] width 7 height 6
click at [141, 199] on input "N/A" at bounding box center [135, 205] width 13 height 13
checkbox input "true"
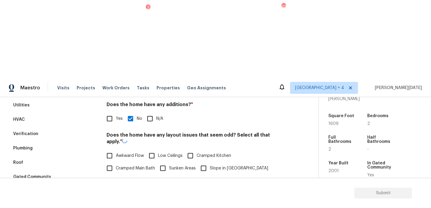
click at [134, 159] on div "Pricing Does the home have any additions? * Yes No N/A Does the home have any l…" at bounding box center [195, 197] width 178 height 227
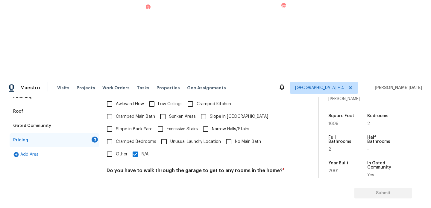
click at [129, 179] on input "No" at bounding box center [130, 185] width 13 height 13
checkbox input "true"
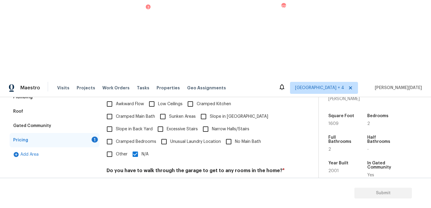
checkbox input "true"
click at [112, 148] on input "Other" at bounding box center [109, 154] width 13 height 13
checkbox input "true"
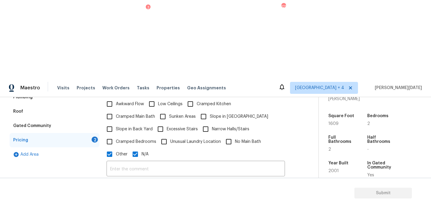
click at [134, 148] on input "N/A" at bounding box center [135, 154] width 13 height 13
checkbox input "false"
click at [114, 190] on button "button" at bounding box center [114, 201] width 14 height 23
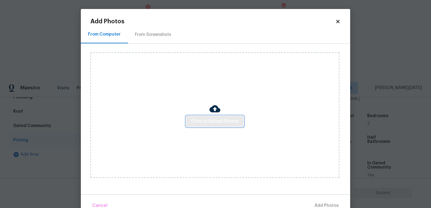
click at [215, 119] on span "Click to Upload Photos" at bounding box center [215, 121] width 48 height 7
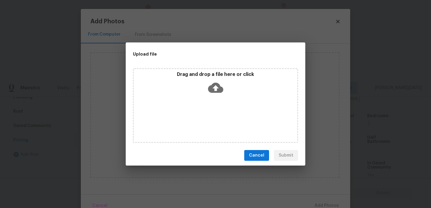
click at [215, 119] on div "Drag and drop a file here or click" at bounding box center [215, 105] width 165 height 75
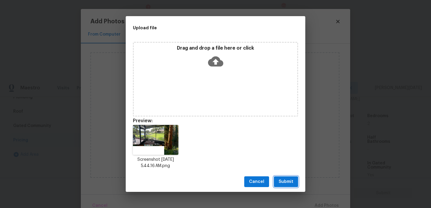
click at [281, 178] on span "Submit" at bounding box center [285, 181] width 15 height 7
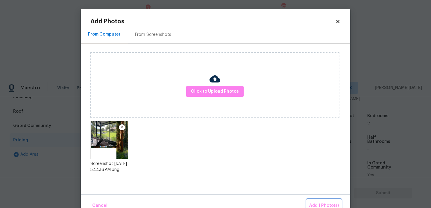
click at [315, 203] on span "Add 1 Photo(s)" at bounding box center [324, 205] width 30 height 7
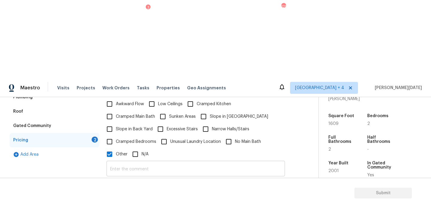
click at [131, 162] on input "text" at bounding box center [195, 169] width 178 height 14
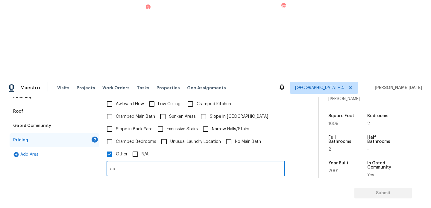
type input "e"
click at [172, 162] on input "water pond view in the backyard" at bounding box center [195, 169] width 178 height 14
type input "water pond view in the backyard"
click at [229, 178] on div "Photos" at bounding box center [195, 197] width 178 height 39
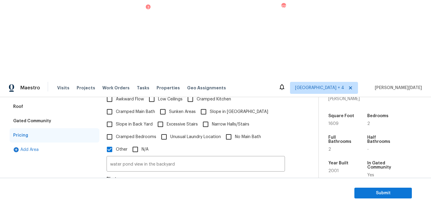
scroll to position [43, 0]
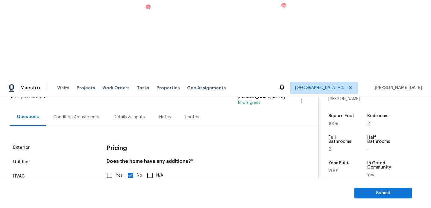
click at [103, 169] on input "Yes" at bounding box center [109, 175] width 13 height 13
checkbox input "true"
checkbox input "false"
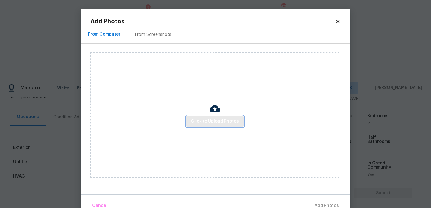
click at [200, 123] on span "Click to Upload Photos" at bounding box center [215, 121] width 48 height 7
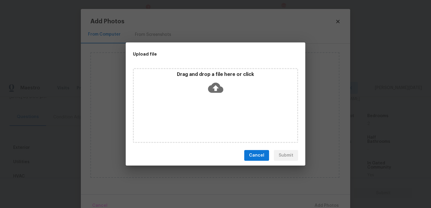
click at [200, 123] on div "Drag and drop a file here or click" at bounding box center [215, 105] width 165 height 75
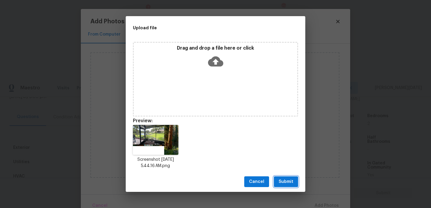
click at [279, 179] on span "Submit" at bounding box center [285, 181] width 15 height 7
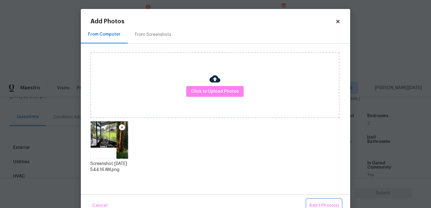
click at [315, 202] on span "Add 1 Photo(s)" at bounding box center [324, 205] width 30 height 7
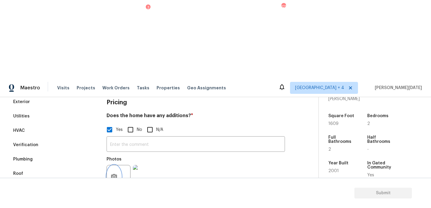
scroll to position [88, 0]
click at [147, 166] on img at bounding box center [145, 178] width 24 height 24
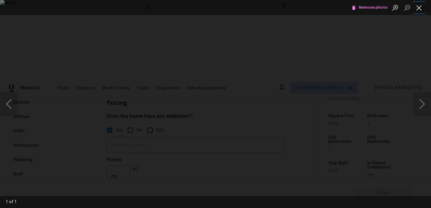
click at [418, 8] on button "Close lightbox" at bounding box center [419, 7] width 12 height 10
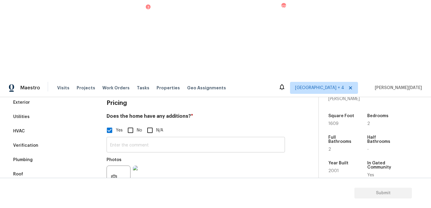
click at [132, 138] on input "text" at bounding box center [195, 145] width 178 height 14
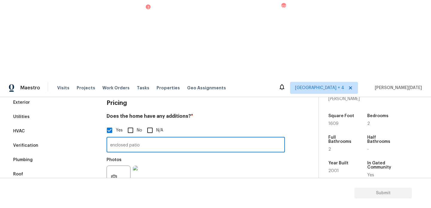
type input "enclosed patio"
click at [194, 154] on div "Photos" at bounding box center [195, 173] width 178 height 39
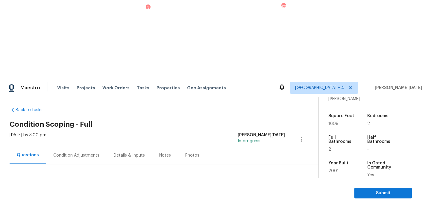
scroll to position [0, 0]
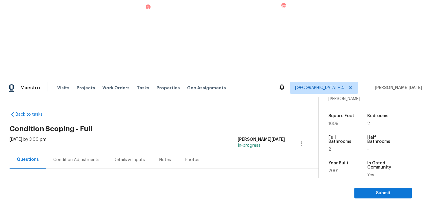
click at [75, 151] on div "Condition Adjustments" at bounding box center [76, 160] width 60 height 18
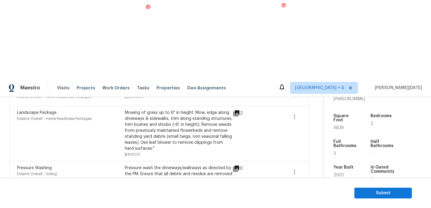
scroll to position [198, 0]
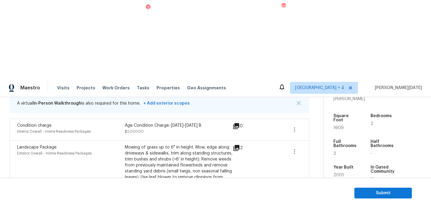
scroll to position [126, 0]
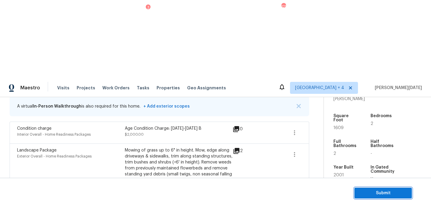
click at [364, 192] on span "Submit" at bounding box center [383, 193] width 48 height 7
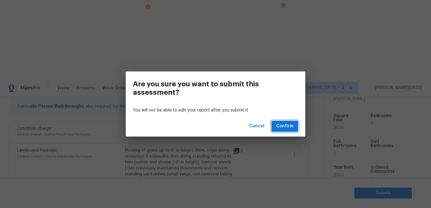
click at [287, 128] on span "Confirm" at bounding box center [284, 126] width 17 height 7
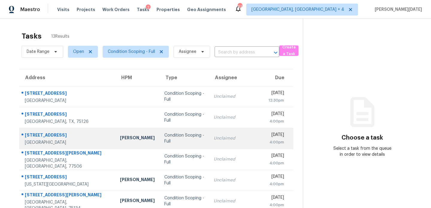
scroll to position [103, 0]
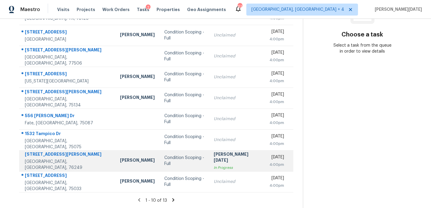
click at [198, 162] on div "Condition Scoping - Full" at bounding box center [184, 161] width 40 height 12
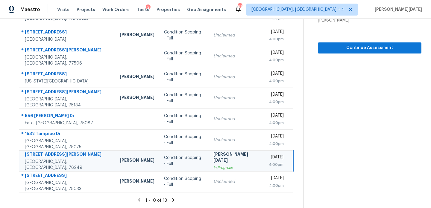
click at [235, 159] on td "Prabhu [DATE] In Progress" at bounding box center [235, 160] width 55 height 21
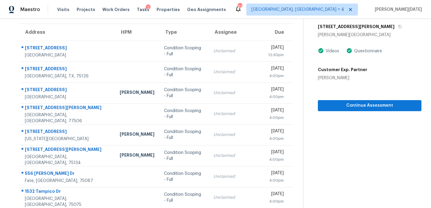
scroll to position [38, 0]
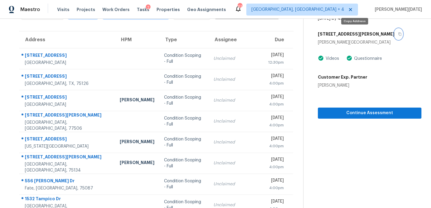
click at [398, 34] on icon "button" at bounding box center [400, 34] width 4 height 4
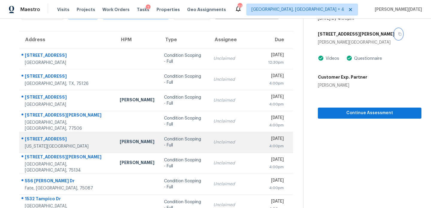
scroll to position [103, 0]
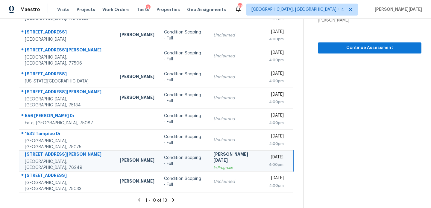
click at [208, 161] on td "Prabhu [DATE] In Progress" at bounding box center [235, 160] width 55 height 21
click at [359, 48] on span "Continue Assessment" at bounding box center [369, 47] width 94 height 7
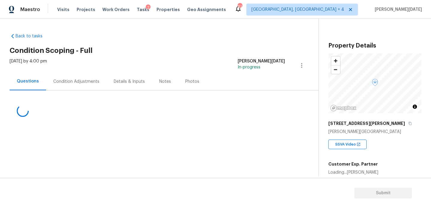
click at [87, 79] on div "Condition Adjustments" at bounding box center [76, 82] width 46 height 6
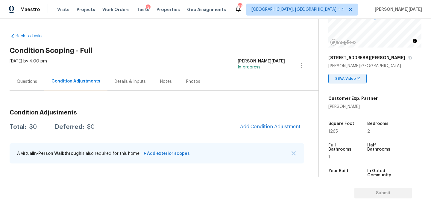
scroll to position [71, 0]
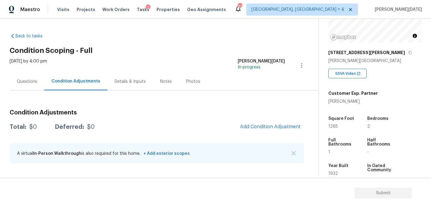
click at [136, 6] on div "Visits Projects Work Orders Tasks 2 Properties Geo Assignments" at bounding box center [145, 10] width 176 height 12
click at [137, 7] on span "Tasks" at bounding box center [143, 9] width 13 height 4
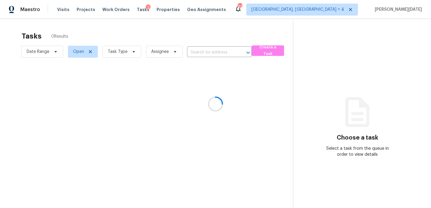
click at [128, 54] on div at bounding box center [215, 104] width 431 height 208
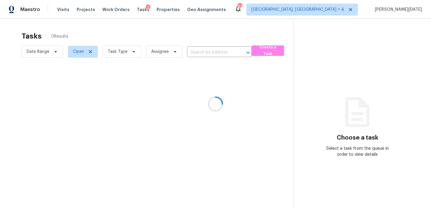
click at [128, 54] on div at bounding box center [215, 104] width 431 height 208
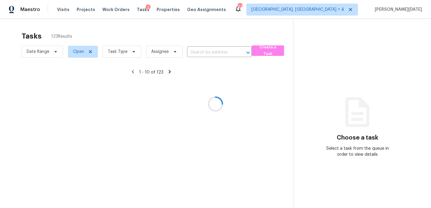
click at [128, 54] on div at bounding box center [215, 104] width 431 height 208
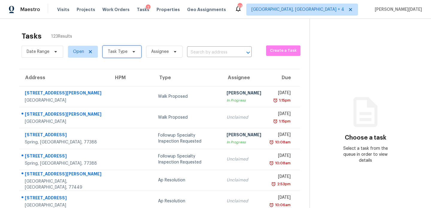
click at [128, 54] on span "Task Type" at bounding box center [122, 52] width 39 height 12
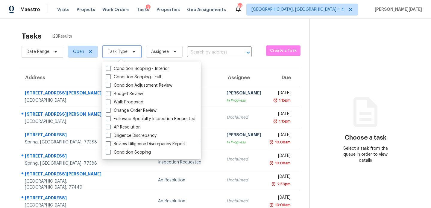
click at [128, 54] on span "Task Type" at bounding box center [122, 52] width 39 height 12
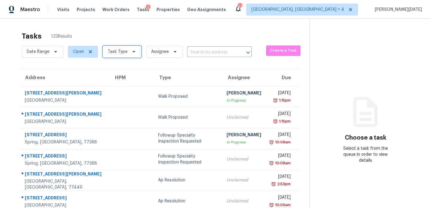
click at [128, 54] on span "Task Type" at bounding box center [122, 52] width 39 height 12
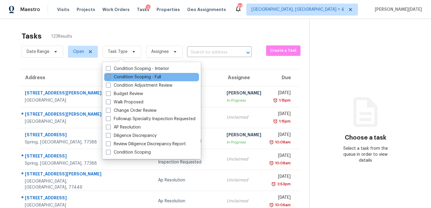
click at [116, 80] on label "Condition Scoping - Full" at bounding box center [133, 77] width 55 height 6
click at [110, 78] on input "Condition Scoping - Full" at bounding box center [108, 76] width 4 height 4
checkbox input "true"
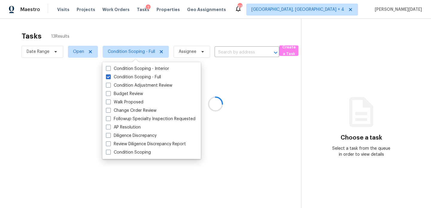
click at [208, 35] on div at bounding box center [215, 104] width 431 height 208
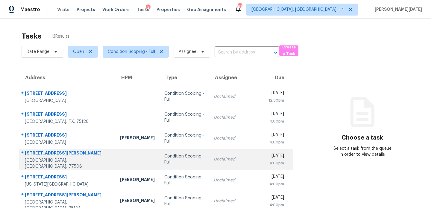
scroll to position [103, 0]
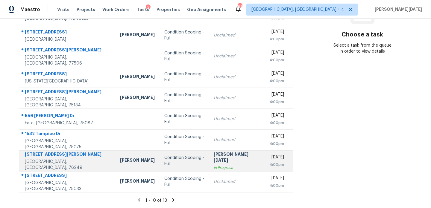
click at [229, 165] on div "In Progress" at bounding box center [236, 168] width 45 height 6
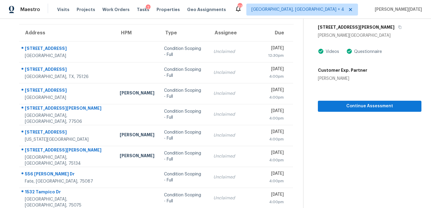
scroll to position [0, 0]
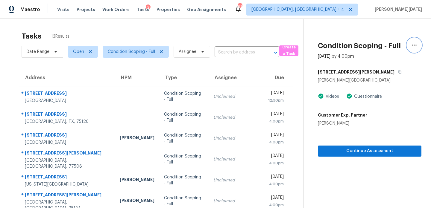
click at [416, 48] on icon "button" at bounding box center [413, 45] width 7 height 7
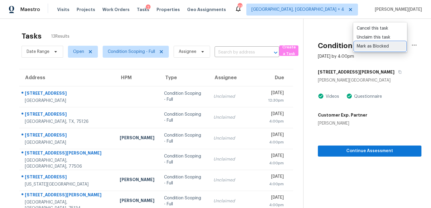
click at [392, 49] on div "Mark as Blocked" at bounding box center [380, 46] width 47 height 6
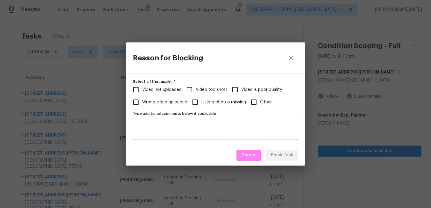
click at [262, 103] on span "Other" at bounding box center [266, 102] width 12 height 6
click at [260, 103] on input "Other" at bounding box center [253, 102] width 13 height 13
checkbox input "true"
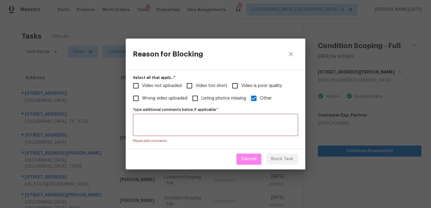
click at [237, 130] on textarea "Type additional comments below if applicable   *" at bounding box center [215, 125] width 158 height 13
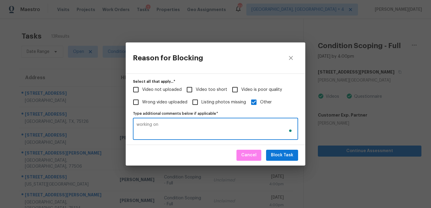
type textarea "working on"
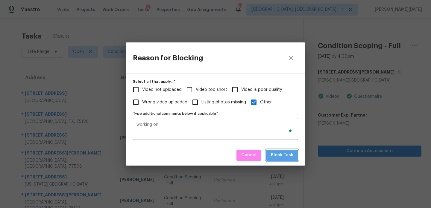
click at [285, 154] on span "Block Task" at bounding box center [282, 155] width 22 height 7
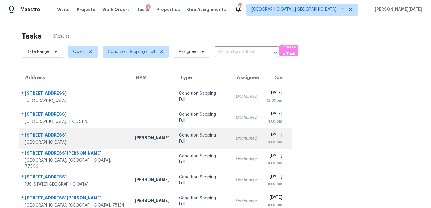
scroll to position [103, 0]
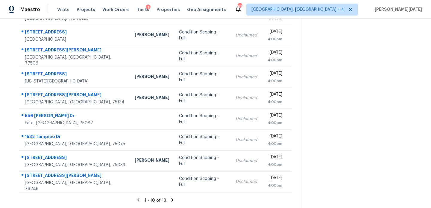
click at [169, 205] on section "Tasks 13 Results Date Range Open Condition Scoping - Full Assignee ​ Create a T…" at bounding box center [155, 66] width 291 height 283
click at [170, 203] on div "1 - 10 of 13" at bounding box center [155, 200] width 291 height 6
click at [171, 198] on icon at bounding box center [172, 199] width 2 height 3
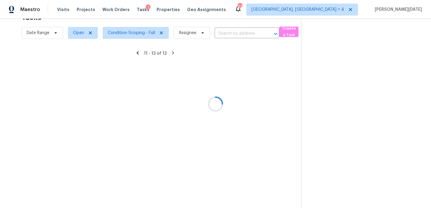
scroll to position [19, 0]
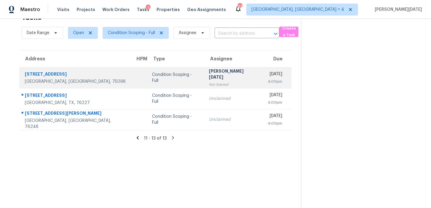
click at [223, 77] on td "Prabhu Raja Not Started" at bounding box center [233, 77] width 59 height 21
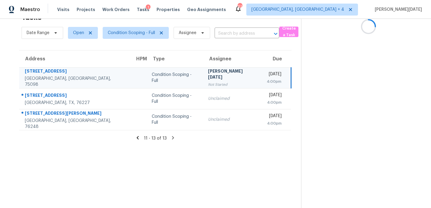
click at [223, 77] on td "Prabhu Raja Not Started" at bounding box center [232, 77] width 58 height 21
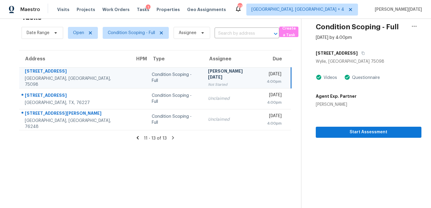
click at [262, 77] on td "Thu, Aug 14th 2025 4:00pm" at bounding box center [276, 77] width 29 height 21
click at [339, 129] on span "Start Assessment" at bounding box center [368, 132] width 96 height 7
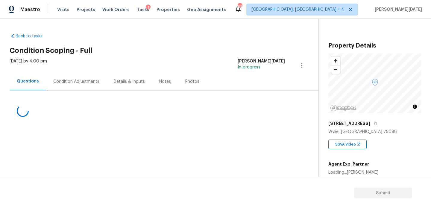
click at [77, 82] on div "Condition Adjustments" at bounding box center [76, 82] width 46 height 6
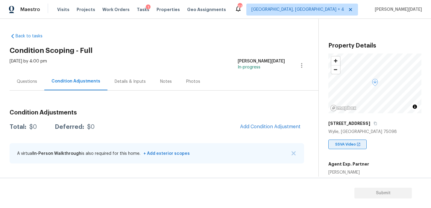
scroll to position [92, 0]
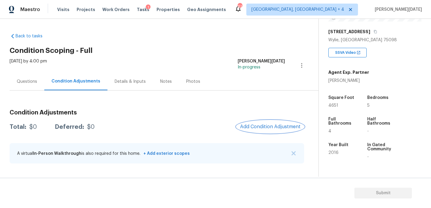
click at [268, 123] on button "Add Condition Adjustment" at bounding box center [270, 127] width 68 height 13
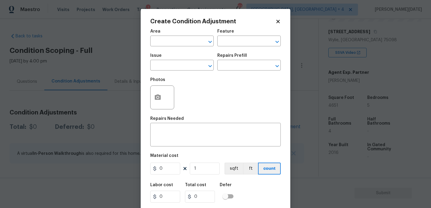
click at [169, 36] on div "Area" at bounding box center [181, 33] width 63 height 8
click at [168, 43] on input "text" at bounding box center [173, 41] width 47 height 9
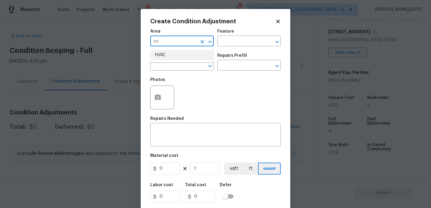
click at [173, 60] on ul "HVAC" at bounding box center [181, 55] width 63 height 15
click at [172, 56] on li "HVAC" at bounding box center [181, 55] width 63 height 10
type input "HVAC"
click at [172, 66] on input "text" at bounding box center [173, 65] width 47 height 9
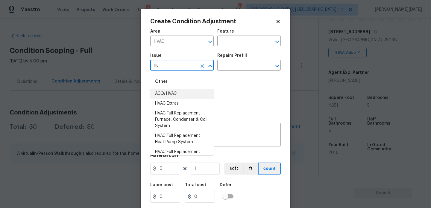
click at [175, 95] on li "ACQ: HVAC" at bounding box center [181, 94] width 63 height 10
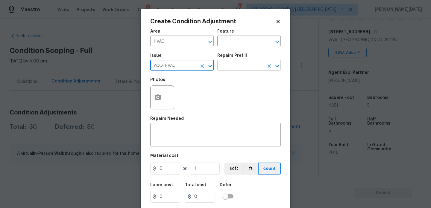
type input "ACQ: HVAC"
click at [239, 65] on input "text" at bounding box center [240, 65] width 47 height 9
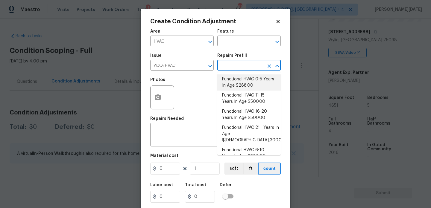
click at [243, 83] on li "Functional HVAC 0-5 Years In Age $288.00" at bounding box center [248, 82] width 63 height 16
type input "Acquisition"
type textarea "Acquisition Scope: Functional HVAC 0-5 years"
type input "288"
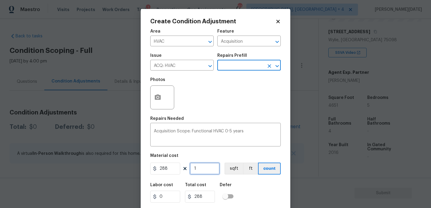
click at [208, 169] on input "1" at bounding box center [205, 169] width 30 height 12
type input "0"
type input "2"
type input "576"
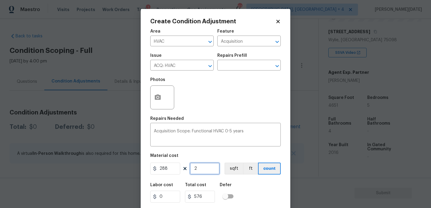
type input "2"
click at [229, 111] on div "Photos" at bounding box center [215, 93] width 130 height 39
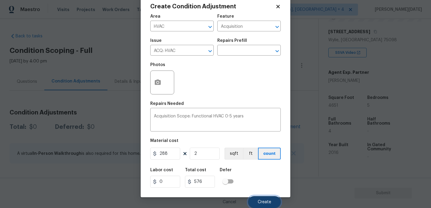
click at [259, 199] on button "Create" at bounding box center [264, 202] width 33 height 12
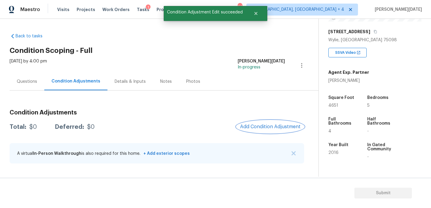
scroll to position [0, 0]
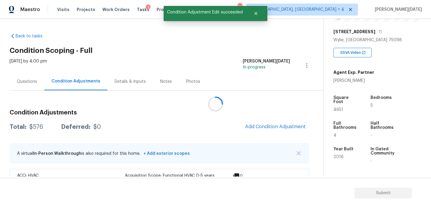
click at [333, 106] on div "Property Details © Mapbox © OpenStreetMap Improve this map 2609 Greenlawn Dr Wy…" at bounding box center [373, 84] width 98 height 314
click at [339, 108] on span "4651" at bounding box center [338, 110] width 10 height 4
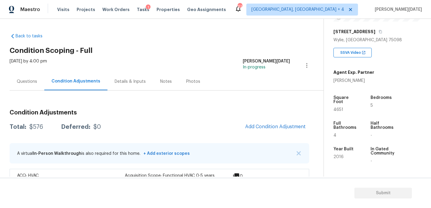
click at [339, 108] on span "4651" at bounding box center [338, 110] width 10 height 4
copy span "4651"
click at [273, 125] on span "Add Condition Adjustment" at bounding box center [275, 126] width 60 height 5
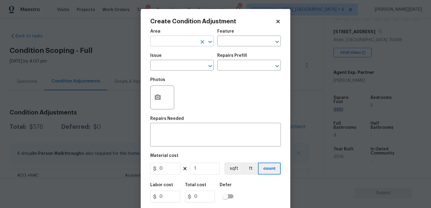
click at [173, 45] on input "text" at bounding box center [173, 41] width 47 height 9
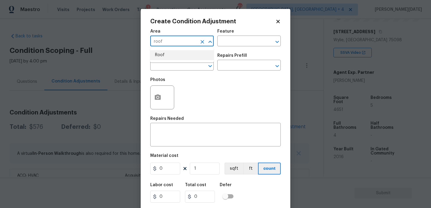
click at [173, 55] on li "Roof" at bounding box center [181, 55] width 63 height 10
type input "Roof"
click at [169, 65] on input "text" at bounding box center [173, 65] width 47 height 9
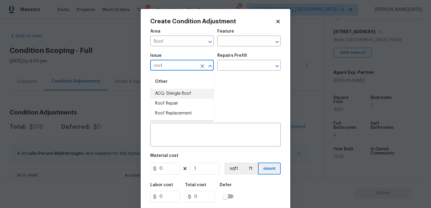
click at [170, 91] on li "ACQ: Shingle Roof" at bounding box center [181, 94] width 63 height 10
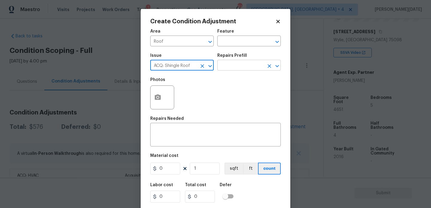
type input "ACQ: Shingle Roof"
click at [217, 70] on input "text" at bounding box center [240, 65] width 47 height 9
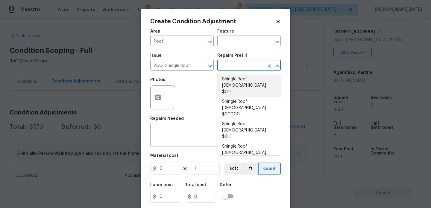
click at [239, 81] on li "Shingle Roof 0-10 Years Old $0.11" at bounding box center [248, 85] width 63 height 22
type input "Acquisition"
type textarea "Acquisition Scope: Shingle Roof 0-10 years in age maintenance."
type input "0.11"
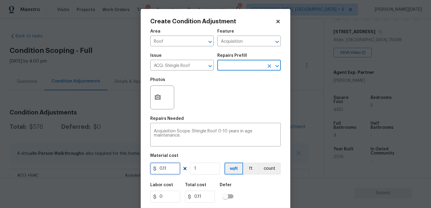
click at [171, 171] on input "0.11" at bounding box center [165, 169] width 30 height 12
type input "0.29"
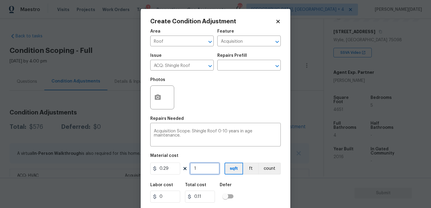
type input "0.29"
click at [200, 171] on input "1" at bounding box center [205, 169] width 30 height 12
type input "0"
paste input "4651"
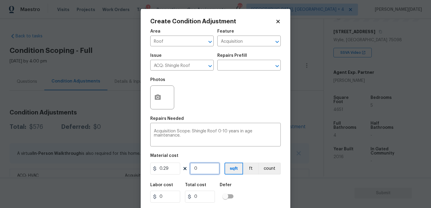
type input "4651"
type input "1348.7899999999997"
type input "4651"
drag, startPoint x: 170, startPoint y: 169, endPoint x: 109, endPoint y: 163, distance: 61.0
click at [109, 163] on div "Create Condition Adjustment Area Roof ​ Feature Acquisition ​ Issue ACQ: Shingl…" at bounding box center [215, 104] width 431 height 208
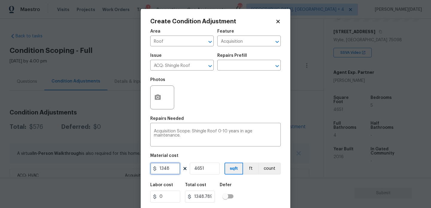
type input "1348"
click at [195, 171] on input "4651" at bounding box center [205, 169] width 30 height 12
type input "6269548"
click at [195, 171] on input "4651" at bounding box center [205, 169] width 30 height 12
type input "1"
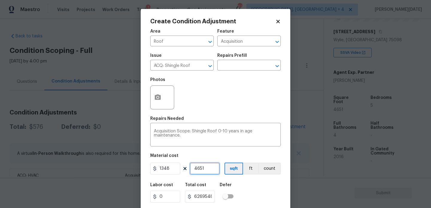
type input "1348"
type input "1"
click at [231, 103] on div "Photos" at bounding box center [215, 93] width 130 height 39
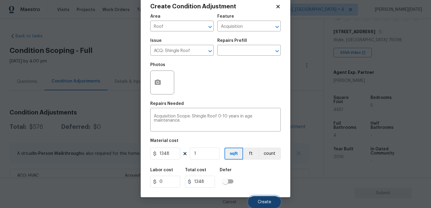
click at [256, 205] on button "Create" at bounding box center [264, 202] width 33 height 12
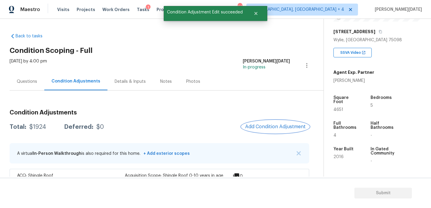
scroll to position [42, 0]
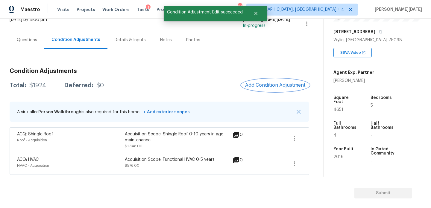
click at [281, 81] on button "Add Condition Adjustment" at bounding box center [275, 85] width 68 height 13
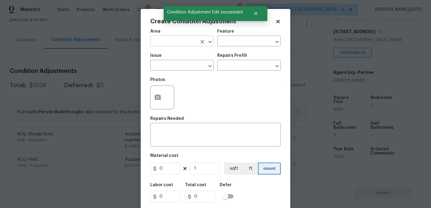
click at [178, 44] on input "text" at bounding box center [173, 41] width 47 height 9
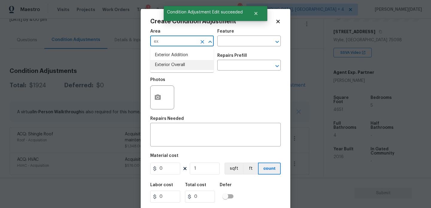
click at [175, 67] on li "Exterior Overall" at bounding box center [181, 65] width 63 height 10
type input "Exterior Overall"
click at [175, 67] on input "text" at bounding box center [173, 65] width 47 height 9
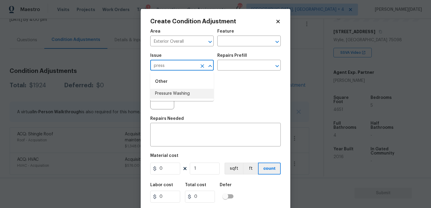
click at [180, 95] on li "Pressure Washing" at bounding box center [181, 94] width 63 height 10
type input "Pressure Washing"
click at [229, 69] on input "text" at bounding box center [240, 65] width 47 height 9
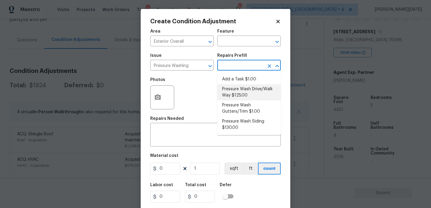
click at [238, 90] on li "Pressure Wash Drive/Walk Way $125.00" at bounding box center [248, 92] width 63 height 16
type input "Siding"
type textarea "Pressure wash the driveways/walkways as directed by the PM. Ensure that all deb…"
type input "125"
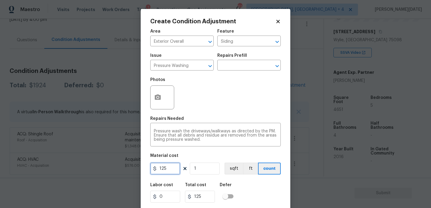
drag, startPoint x: 176, startPoint y: 173, endPoint x: 124, endPoint y: 172, distance: 52.3
click at [124, 172] on div "Create Condition Adjustment Area Exterior Overall ​ Feature Siding ​ Issue Pres…" at bounding box center [215, 104] width 431 height 208
type input "200"
click at [173, 139] on textarea "Pressure wash the driveways/walkways as directed by the PM. Ensure that all deb…" at bounding box center [215, 135] width 123 height 13
type input "200"
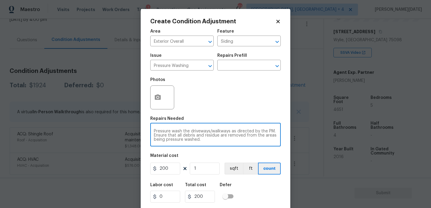
click at [198, 122] on div "Repairs Needed" at bounding box center [215, 121] width 130 height 8
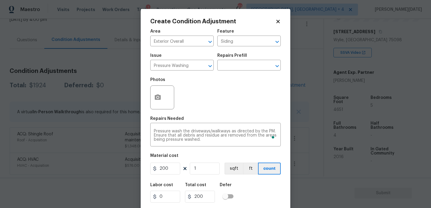
scroll to position [15, 0]
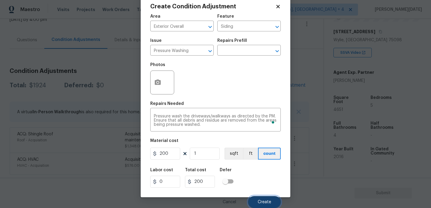
click at [255, 204] on button "Create" at bounding box center [264, 202] width 33 height 12
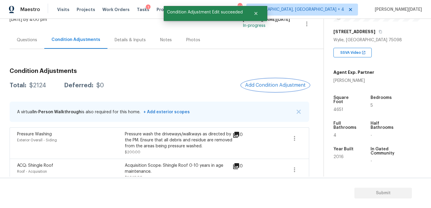
scroll to position [73, 0]
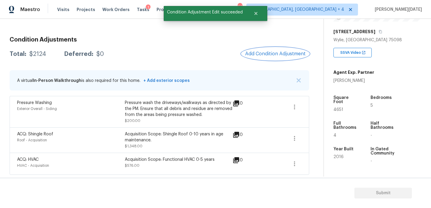
click at [269, 49] on button "Add Condition Adjustment" at bounding box center [275, 54] width 68 height 13
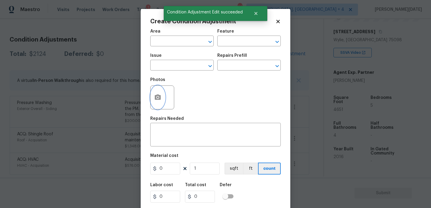
click at [159, 98] on icon "button" at bounding box center [158, 97] width 6 height 5
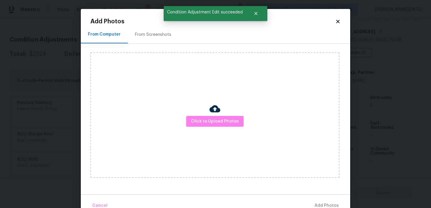
click at [158, 42] on div "From Screenshots" at bounding box center [153, 35] width 51 height 18
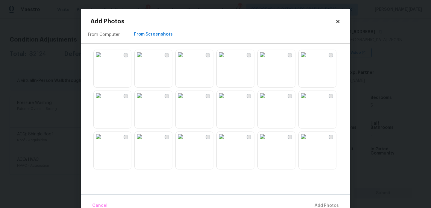
click at [308, 100] on img at bounding box center [303, 96] width 10 height 10
click at [185, 60] on img at bounding box center [181, 55] width 10 height 10
click at [103, 60] on img at bounding box center [99, 55] width 10 height 10
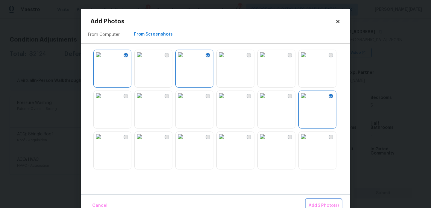
click at [321, 202] on button "Add 3 Photo(s)" at bounding box center [323, 205] width 35 height 13
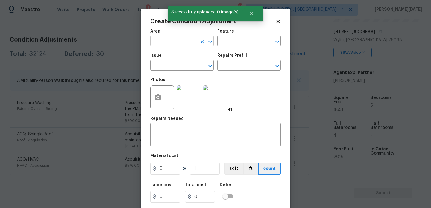
click at [180, 40] on input "text" at bounding box center [173, 41] width 47 height 9
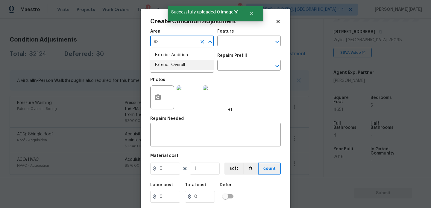
click at [179, 69] on li "Exterior Overall" at bounding box center [181, 65] width 63 height 10
type input "Exterior Overall"
click at [179, 69] on input "text" at bounding box center [173, 65] width 47 height 9
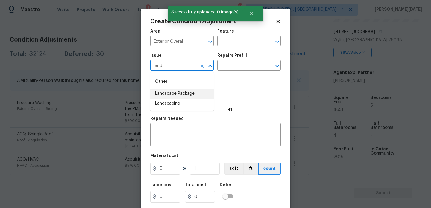
click at [184, 91] on li "Landscape Package" at bounding box center [181, 94] width 63 height 10
type input "Landscape Package"
click at [224, 73] on div "Issue Landscape Package ​ Repairs Prefill ​" at bounding box center [215, 62] width 130 height 24
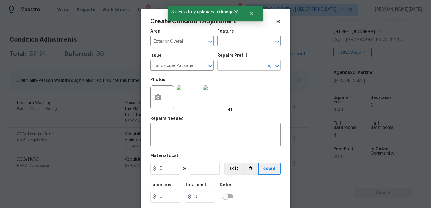
click at [237, 67] on input "text" at bounding box center [240, 65] width 47 height 9
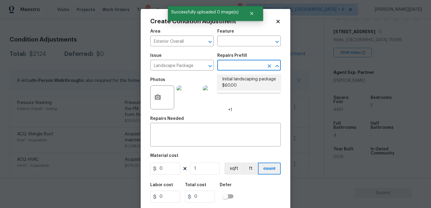
click at [237, 81] on li "Initial landscaping package $60.00" at bounding box center [248, 82] width 63 height 16
type input "Home Readiness Packages"
type textarea "Mowing of grass up to 6" in height. Mow, edge along driveways & sidewalks, trim…"
type input "60"
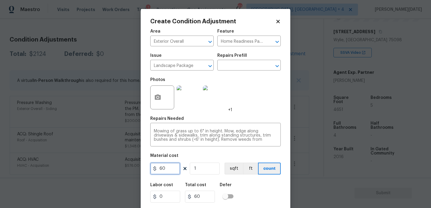
drag, startPoint x: 171, startPoint y: 163, endPoint x: 147, endPoint y: 163, distance: 24.2
click at [147, 163] on div "Create Condition Adjustment Area Exterior Overall ​ Feature Home Readiness Pack…" at bounding box center [216, 110] width 150 height 203
type input "300"
click at [262, 104] on div "Photos +1" at bounding box center [215, 93] width 130 height 39
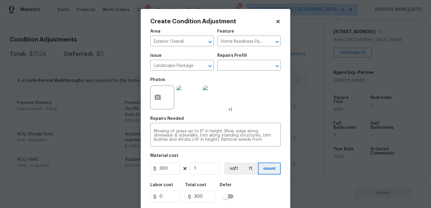
scroll to position [15, 0]
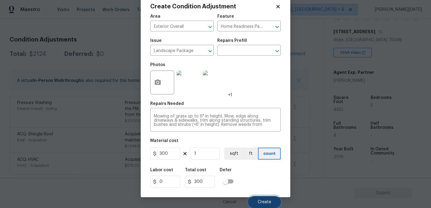
click at [262, 198] on button "Create" at bounding box center [264, 202] width 33 height 12
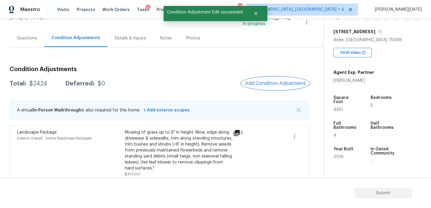
scroll to position [41, 0]
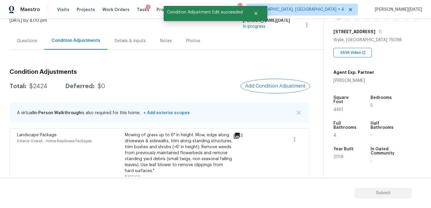
click at [256, 84] on span "Add Condition Adjustment" at bounding box center [275, 85] width 60 height 5
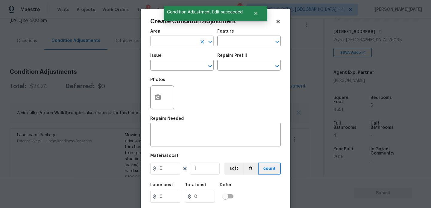
click at [153, 41] on input "text" at bounding box center [173, 41] width 47 height 9
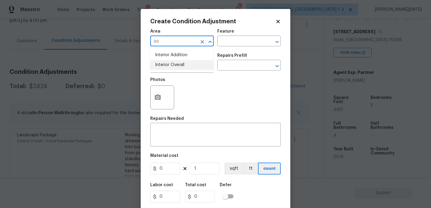
click at [169, 71] on ul "Interior Addition Interior Overall" at bounding box center [181, 60] width 63 height 25
click at [173, 65] on li "Interior Overall" at bounding box center [181, 65] width 63 height 10
type input "Interior Overall"
click at [173, 65] on input "text" at bounding box center [173, 65] width 47 height 9
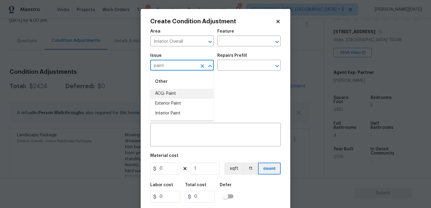
click at [176, 93] on li "ACQ: Paint" at bounding box center [181, 94] width 63 height 10
type input "ACQ: Paint"
click at [250, 65] on input "text" at bounding box center [240, 65] width 47 height 9
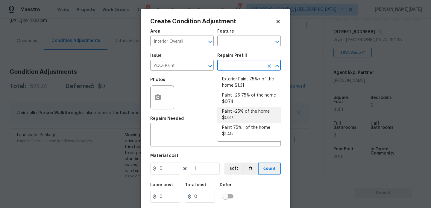
click at [245, 118] on li "Paint ~25% of the home $0.37" at bounding box center [248, 115] width 63 height 16
type input "Acquisition"
type textarea "Acquisition Scope: ~25% of the home needs interior paint"
type input "0.37"
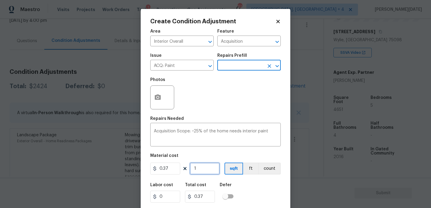
click at [211, 170] on input "1" at bounding box center [205, 169] width 30 height 12
type input "0"
paste input "4651"
type input "4651"
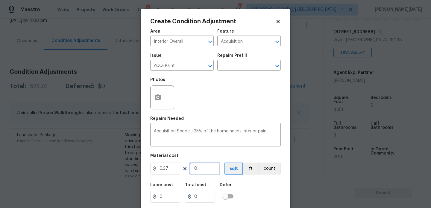
type input "1720.87"
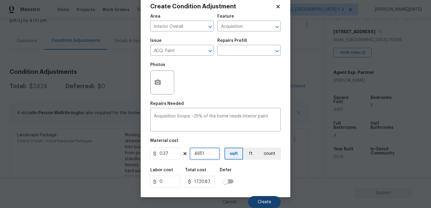
type input "4651"
click at [264, 199] on button "Create" at bounding box center [264, 202] width 33 height 12
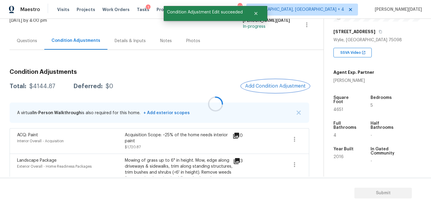
scroll to position [0, 0]
click at [266, 84] on span "Add Condition Adjustment" at bounding box center [275, 85] width 60 height 5
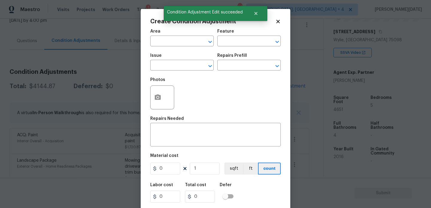
click at [266, 84] on div "Photos" at bounding box center [215, 93] width 130 height 39
click at [159, 36] on div "Area" at bounding box center [181, 33] width 63 height 8
click at [159, 38] on input "text" at bounding box center [173, 41] width 47 height 9
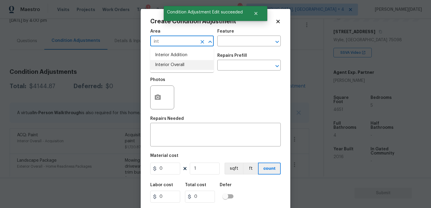
click at [169, 65] on li "Interior Overall" at bounding box center [181, 65] width 63 height 10
type input "Interior Overall"
click at [169, 65] on input "text" at bounding box center [173, 65] width 47 height 9
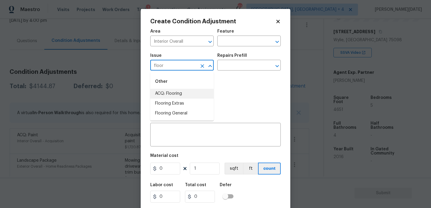
click at [178, 96] on li "ACQ: Flooring" at bounding box center [181, 94] width 63 height 10
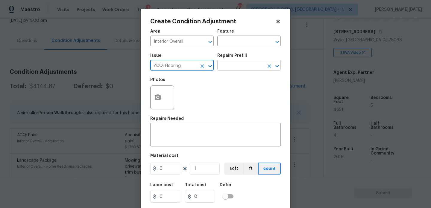
type input "ACQ: Flooring"
click at [243, 64] on input "text" at bounding box center [240, 65] width 47 height 9
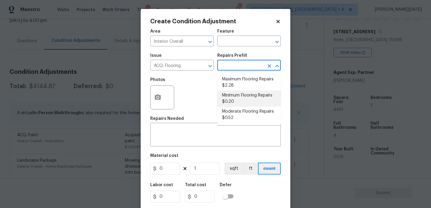
click at [242, 104] on li "Minimum Flooring Repairs $0.20" at bounding box center [248, 99] width 63 height 16
type input "Acquisition"
type textarea "Acquisition Scope: Minimum flooring repairs"
type input "0.2"
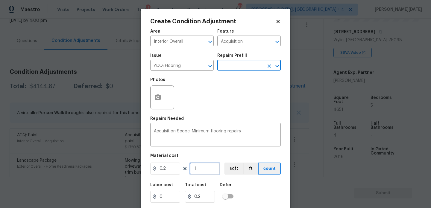
click at [208, 164] on input "1" at bounding box center [205, 169] width 30 height 12
type input "0"
paste input "4651"
type input "4651"
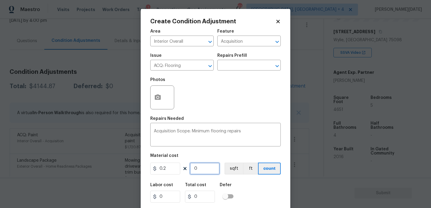
type input "930.2"
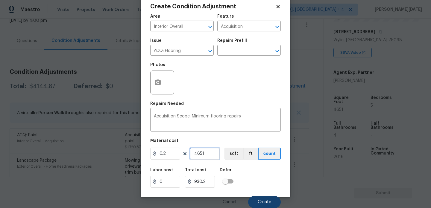
type input "4651"
click at [256, 202] on button "Create" at bounding box center [264, 202] width 33 height 12
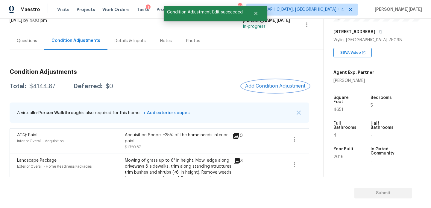
scroll to position [0, 0]
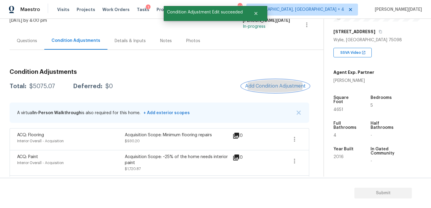
click at [278, 82] on button "Add Condition Adjustment" at bounding box center [275, 86] width 68 height 13
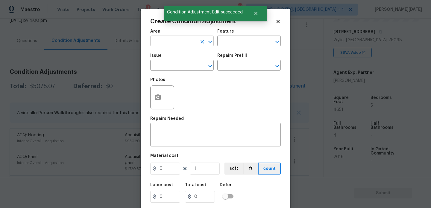
click at [176, 45] on input "text" at bounding box center [173, 41] width 47 height 9
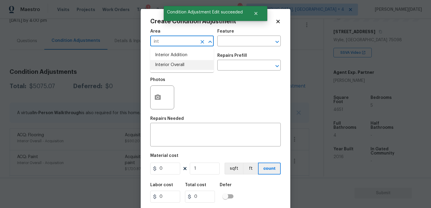
click at [171, 62] on li "Interior Overall" at bounding box center [181, 65] width 63 height 10
type input "Interior Overall"
click at [171, 62] on input "text" at bounding box center [173, 65] width 47 height 9
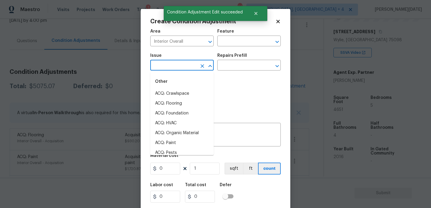
click at [171, 62] on input "text" at bounding box center [173, 65] width 47 height 9
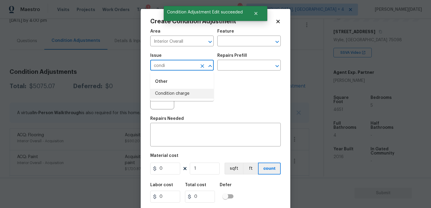
click at [173, 93] on li "Condition charge" at bounding box center [181, 94] width 63 height 10
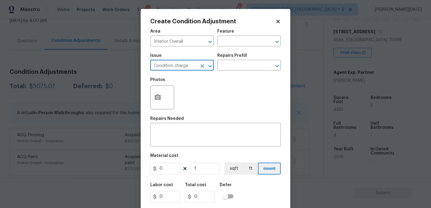
type input "Condition charge"
click at [224, 72] on div "Issue Condition charge ​ Repairs Prefill ​" at bounding box center [215, 62] width 130 height 24
click at [234, 65] on input "text" at bounding box center [240, 65] width 47 height 9
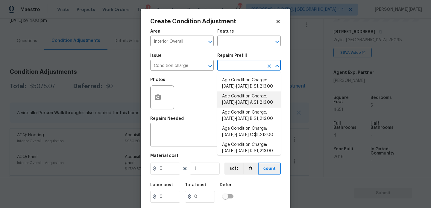
scroll to position [177, 0]
click at [247, 119] on li "Age Condition Charge: 2009-2023 B $1,213.00" at bounding box center [248, 115] width 63 height 16
type input "Home Readiness Packages"
type textarea "Age Condition Charge: 2009-2023 B"
type input "1213"
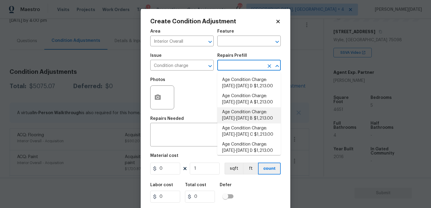
type input "1213"
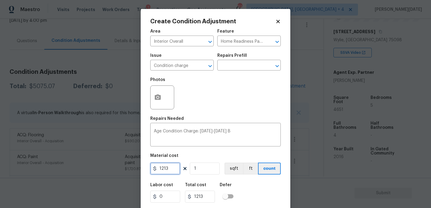
drag, startPoint x: 173, startPoint y: 170, endPoint x: 126, endPoint y: 167, distance: 47.9
click at [126, 167] on div "Create Condition Adjustment Area Interior Overall ​ Feature Home Readiness Pack…" at bounding box center [215, 104] width 431 height 208
type input "2000"
click at [224, 113] on div "Photos" at bounding box center [215, 93] width 130 height 39
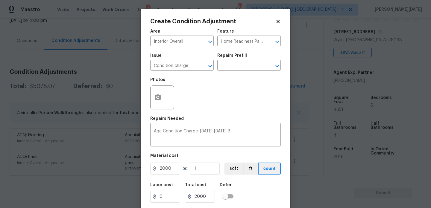
scroll to position [15, 0]
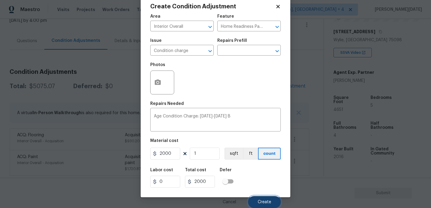
click at [259, 202] on span "Create" at bounding box center [264, 202] width 13 height 4
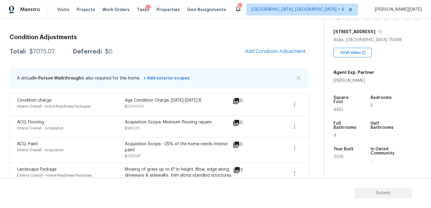
scroll to position [78, 0]
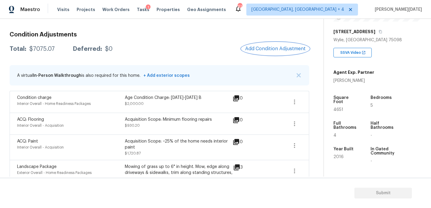
click at [267, 48] on span "Add Condition Adjustment" at bounding box center [275, 48] width 60 height 5
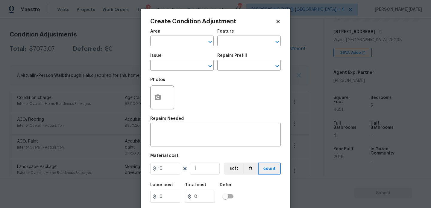
click at [165, 89] on div at bounding box center [162, 98] width 24 height 24
click at [161, 95] on button "button" at bounding box center [157, 97] width 14 height 23
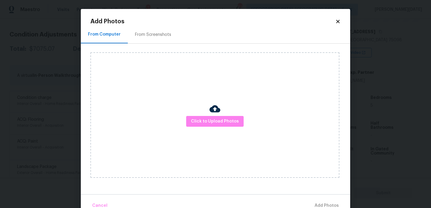
click at [163, 37] on div "From Screenshots" at bounding box center [153, 35] width 36 height 6
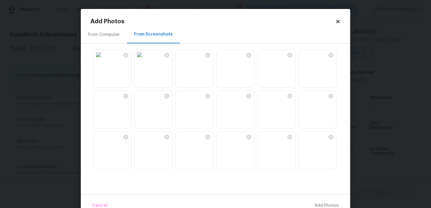
scroll to position [571, 0]
click at [226, 103] on img at bounding box center [222, 99] width 10 height 10
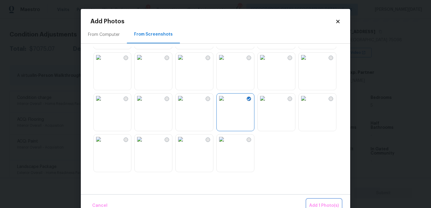
click at [331, 206] on span "Add 1 Photo(s)" at bounding box center [324, 205] width 30 height 7
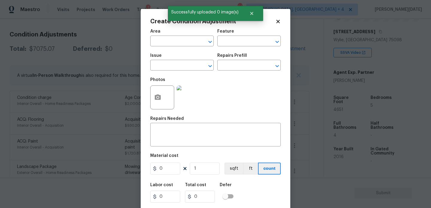
click at [174, 49] on span "Area ​" at bounding box center [181, 38] width 63 height 24
click at [159, 43] on input "text" at bounding box center [173, 41] width 47 height 9
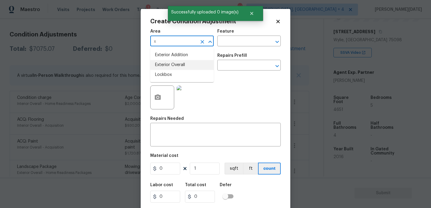
click at [165, 65] on li "Exterior Overall" at bounding box center [181, 65] width 63 height 10
type input "Exterior Overall"
click at [165, 65] on input "text" at bounding box center [173, 65] width 47 height 9
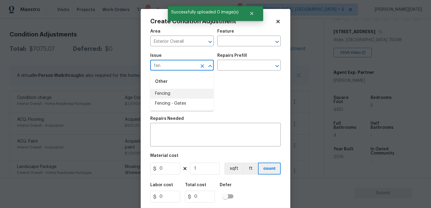
click at [170, 92] on li "Fencing" at bounding box center [181, 94] width 63 height 10
type input "Fencing"
click at [238, 45] on input "text" at bounding box center [240, 41] width 47 height 9
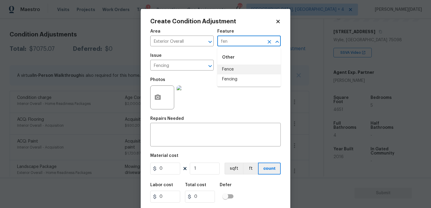
click at [235, 72] on li "Fence" at bounding box center [248, 70] width 63 height 10
type input "Fence"
click at [173, 165] on input "0" at bounding box center [165, 169] width 30 height 12
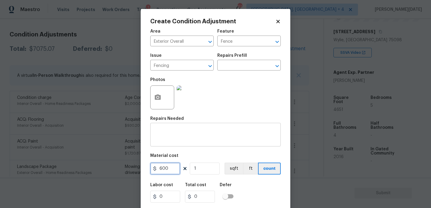
type input "600"
click at [171, 129] on div "x ​" at bounding box center [215, 135] width 130 height 22
type input "600"
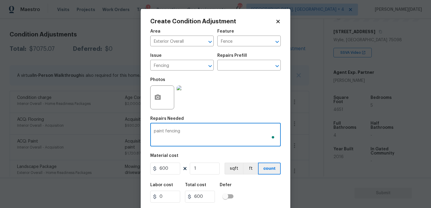
scroll to position [15, 0]
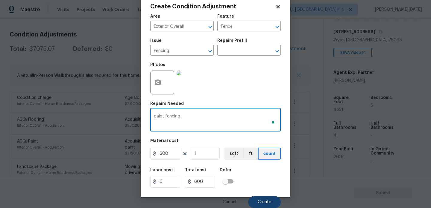
type textarea "paint fencing"
click at [262, 201] on span "Create" at bounding box center [264, 202] width 13 height 4
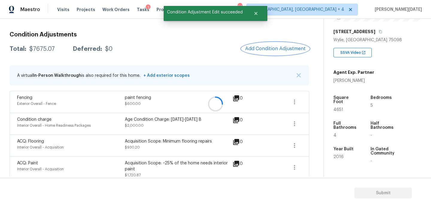
scroll to position [0, 0]
drag, startPoint x: 30, startPoint y: 48, endPoint x: 55, endPoint y: 48, distance: 25.4
click at [55, 48] on div "Total: $7675.07 Deferred: $0" at bounding box center [61, 49] width 103 height 6
copy div "$7675.07"
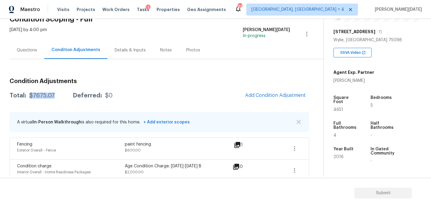
scroll to position [28, 0]
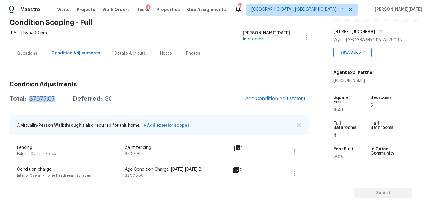
click at [31, 50] on div "Questions" at bounding box center [27, 54] width 35 height 18
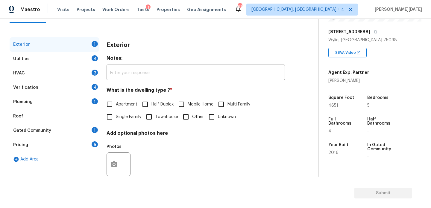
scroll to position [80, 0]
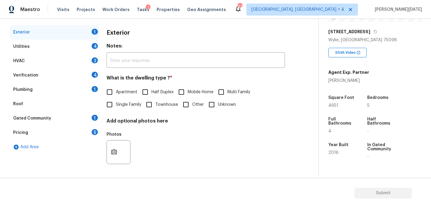
click at [111, 109] on input "Single Family" at bounding box center [109, 104] width 13 height 13
checkbox input "true"
click at [93, 44] on div "4" at bounding box center [95, 46] width 6 height 6
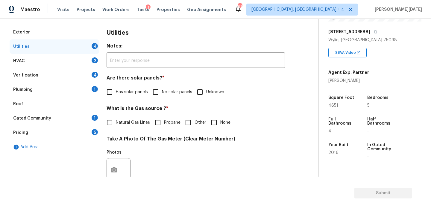
click at [157, 92] on input "No solar panels" at bounding box center [155, 92] width 13 height 13
checkbox input "true"
click at [129, 130] on div "Utilities Notes: ​ Are there solar panels? * Has solar panels No solar panels U…" at bounding box center [195, 181] width 178 height 313
click at [124, 123] on span "Natural Gas Lines" at bounding box center [133, 123] width 34 height 6
click at [116, 123] on input "Natural Gas Lines" at bounding box center [109, 122] width 13 height 13
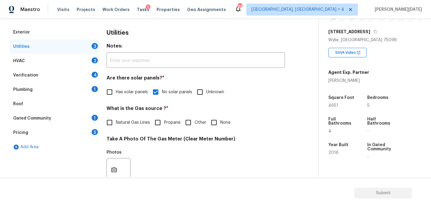
checkbox input "true"
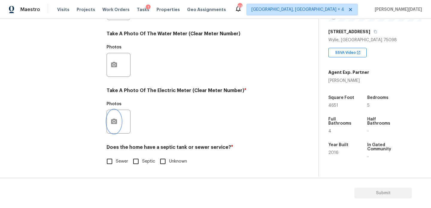
click at [112, 121] on icon "button" at bounding box center [114, 121] width 6 height 5
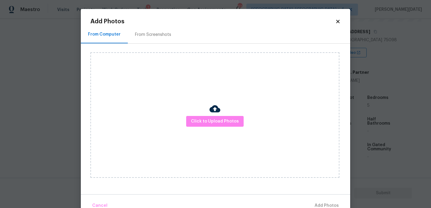
click at [194, 130] on div "Click to Upload Photos" at bounding box center [214, 115] width 249 height 126
click at [204, 124] on span "Click to Upload Photos" at bounding box center [215, 121] width 48 height 7
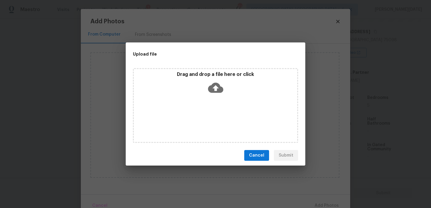
click at [204, 124] on div "Drag and drop a file here or click" at bounding box center [215, 105] width 165 height 75
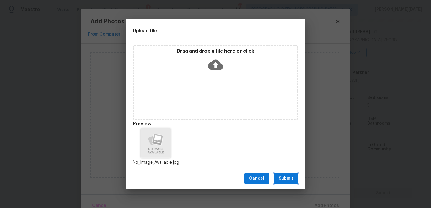
click at [281, 176] on span "Submit" at bounding box center [285, 178] width 15 height 7
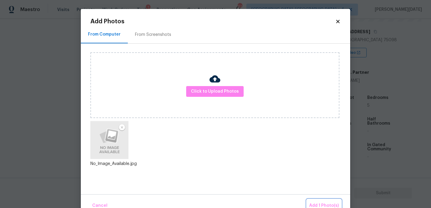
click at [319, 202] on span "Add 1 Photo(s)" at bounding box center [324, 205] width 30 height 7
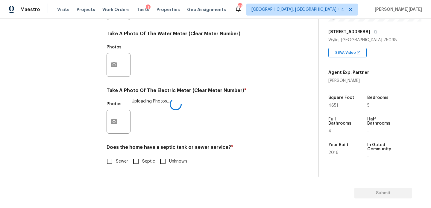
click at [120, 161] on span "Sewer" at bounding box center [122, 162] width 12 height 6
click at [116, 161] on input "Sewer" at bounding box center [109, 161] width 13 height 13
checkbox input "true"
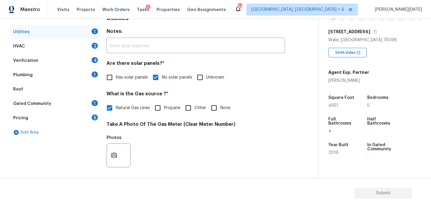
scroll to position [94, 0]
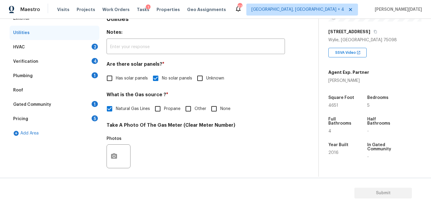
click at [76, 44] on div "HVAC 2" at bounding box center [55, 47] width 90 height 14
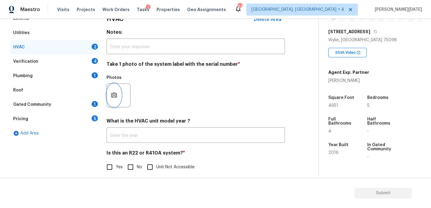
click at [110, 98] on icon "button" at bounding box center [113, 95] width 7 height 7
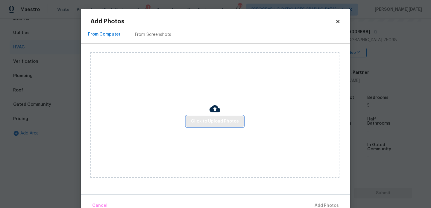
click at [212, 119] on span "Click to Upload Photos" at bounding box center [215, 121] width 48 height 7
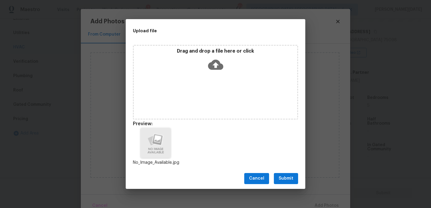
click at [289, 177] on span "Submit" at bounding box center [285, 178] width 15 height 7
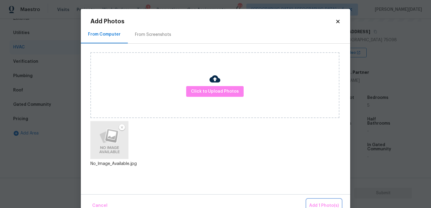
click at [320, 203] on span "Add 1 Photo(s)" at bounding box center [324, 205] width 30 height 7
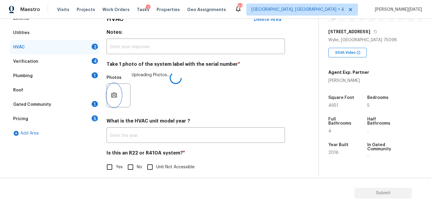
scroll to position [100, 0]
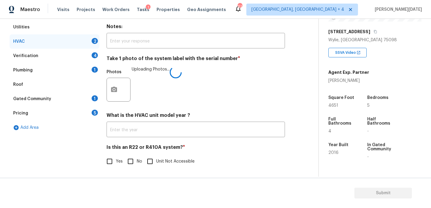
click at [113, 159] on input "Yes" at bounding box center [109, 161] width 13 height 13
checkbox input "true"
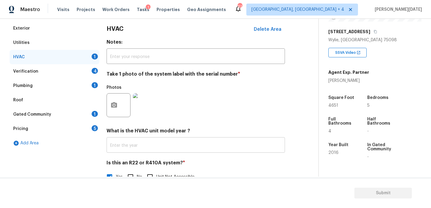
click at [168, 144] on input "text" at bounding box center [195, 146] width 178 height 14
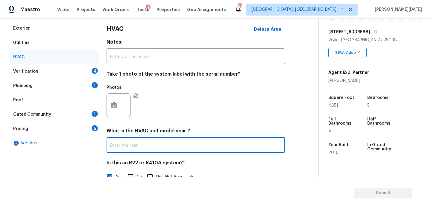
scroll to position [100, 0]
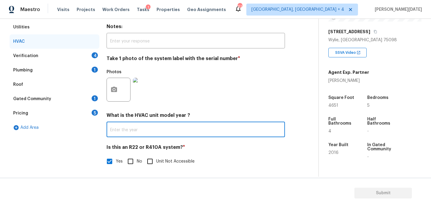
click at [131, 157] on input "No" at bounding box center [130, 161] width 13 height 13
checkbox input "true"
checkbox input "false"
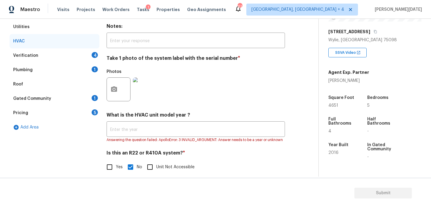
click at [91, 54] on div "Verification 4" at bounding box center [55, 55] width 90 height 14
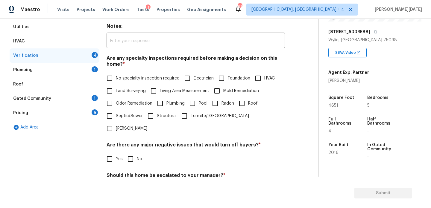
click at [126, 77] on span "No specialty inspection required" at bounding box center [148, 78] width 64 height 6
click at [116, 77] on input "No specialty inspection required" at bounding box center [109, 78] width 13 height 13
checkbox input "true"
click at [135, 153] on input "No" at bounding box center [130, 159] width 13 height 13
checkbox input "true"
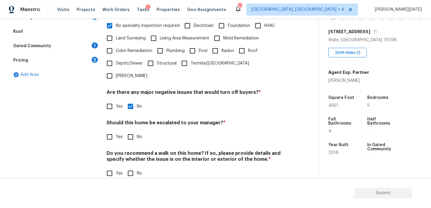
scroll to position [152, 0]
click at [130, 168] on input "No" at bounding box center [130, 174] width 13 height 13
checkbox input "true"
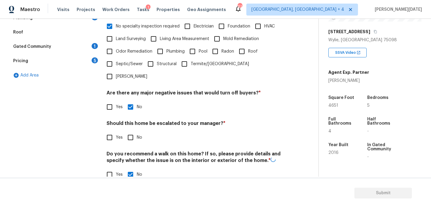
click at [112, 131] on input "Yes" at bounding box center [109, 137] width 13 height 13
checkbox input "true"
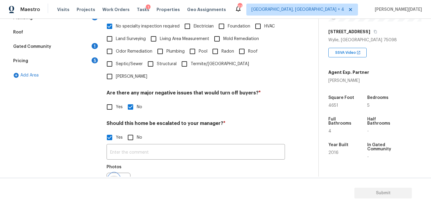
click at [115, 182] on icon "button" at bounding box center [114, 184] width 6 height 5
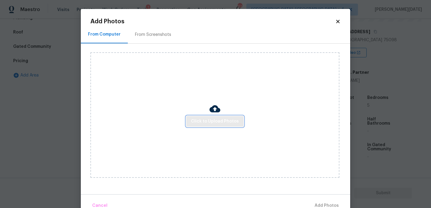
click at [212, 120] on span "Click to Upload Photos" at bounding box center [215, 121] width 48 height 7
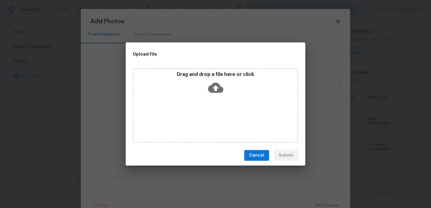
click at [212, 120] on div "Drag and drop a file here or click" at bounding box center [215, 105] width 165 height 75
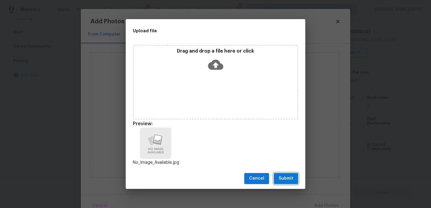
click at [283, 177] on span "Submit" at bounding box center [285, 178] width 15 height 7
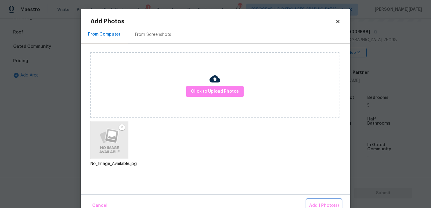
click at [320, 202] on span "Add 1 Photo(s)" at bounding box center [324, 205] width 30 height 7
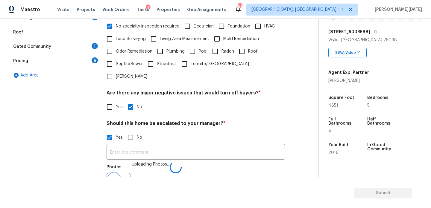
scroll to position [159, 0]
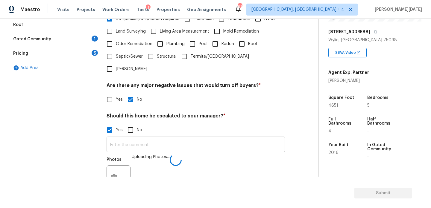
click at [151, 138] on input "text" at bounding box center [195, 145] width 178 height 14
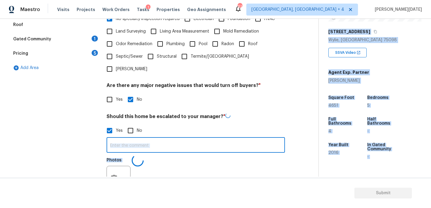
click at [151, 139] on input "text" at bounding box center [195, 146] width 178 height 14
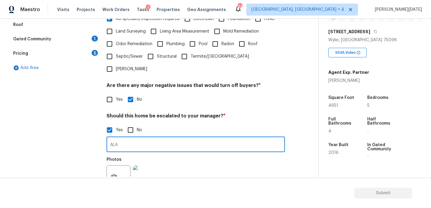
type input "ALA"
click at [198, 124] on div "Yes No" at bounding box center [195, 130] width 178 height 13
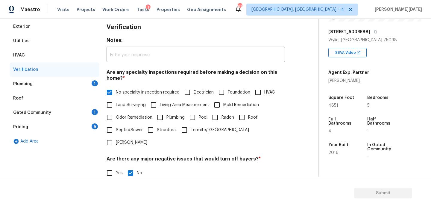
click at [95, 85] on div "1" at bounding box center [95, 83] width 6 height 6
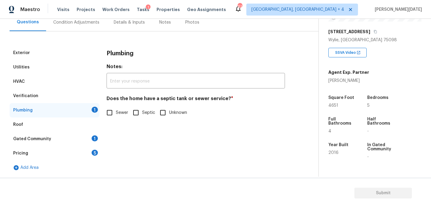
scroll to position [59, 0]
click at [108, 115] on input "Sewer" at bounding box center [109, 112] width 13 height 13
checkbox input "true"
click at [89, 137] on div "Gated Community 1" at bounding box center [55, 139] width 90 height 14
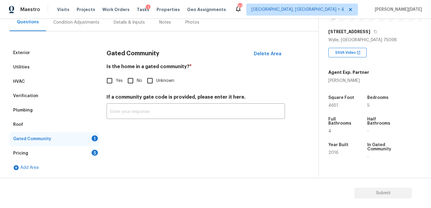
click at [135, 76] on input "No" at bounding box center [130, 80] width 13 height 13
checkbox input "true"
click at [89, 152] on div "Pricing 5" at bounding box center [55, 153] width 90 height 14
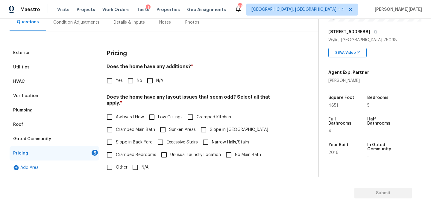
click at [137, 75] on label "No" at bounding box center [133, 80] width 18 height 13
click at [137, 75] on input "No" at bounding box center [130, 80] width 13 height 13
checkbox input "true"
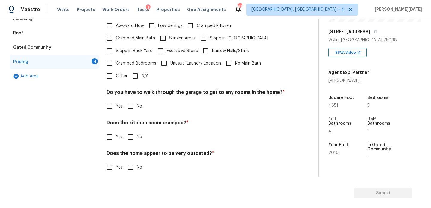
click at [138, 73] on input "N/A" at bounding box center [135, 76] width 13 height 13
checkbox input "true"
click at [133, 100] on input "No" at bounding box center [130, 106] width 13 height 13
checkbox input "true"
click at [132, 123] on div "Does the kitchen seem cramped? * Yes No" at bounding box center [195, 131] width 178 height 23
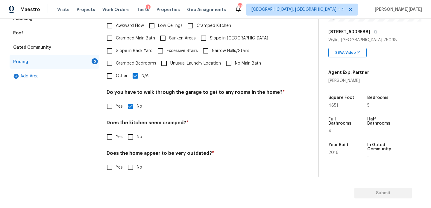
click at [132, 132] on input "No" at bounding box center [130, 137] width 13 height 13
checkbox input "true"
click at [130, 162] on input "No" at bounding box center [130, 168] width 13 height 13
checkbox input "true"
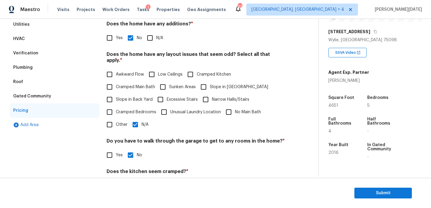
scroll to position [0, 0]
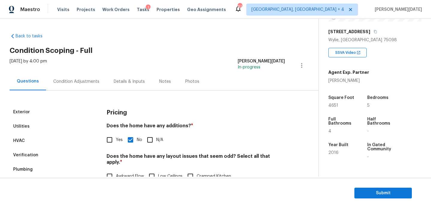
click at [65, 80] on div "Condition Adjustments" at bounding box center [76, 82] width 46 height 6
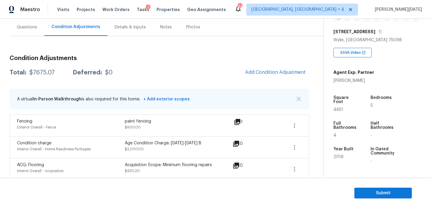
scroll to position [58, 0]
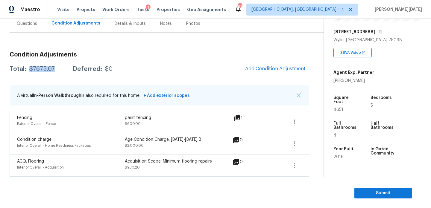
drag, startPoint x: 29, startPoint y: 70, endPoint x: 56, endPoint y: 70, distance: 26.9
click at [56, 70] on div "Total: $7675.07 Deferred: $0" at bounding box center [61, 69] width 103 height 6
copy div "$7675.07"
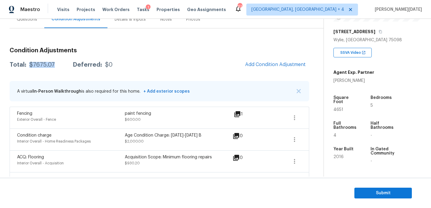
scroll to position [0, 0]
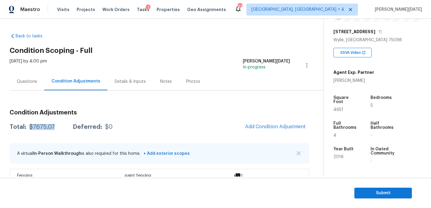
click at [23, 82] on div "Questions" at bounding box center [27, 82] width 20 height 6
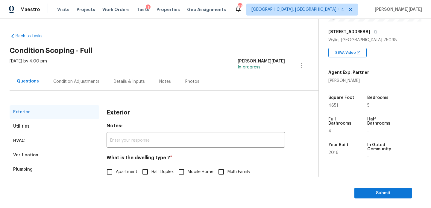
click at [83, 78] on div "Condition Adjustments" at bounding box center [76, 82] width 60 height 18
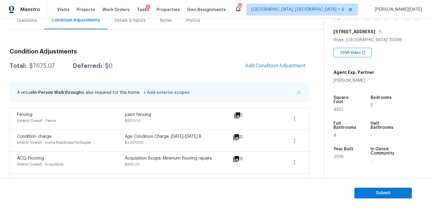
scroll to position [66, 0]
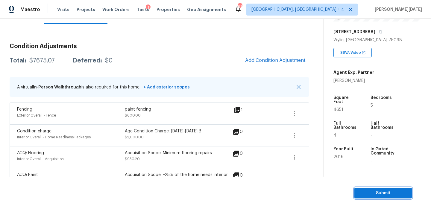
click at [368, 196] on span "Submit" at bounding box center [383, 193] width 48 height 7
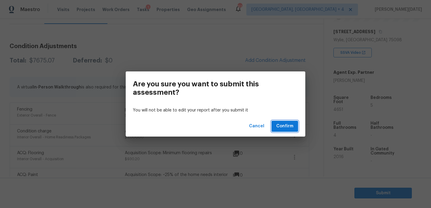
click at [289, 128] on span "Confirm" at bounding box center [284, 126] width 17 height 7
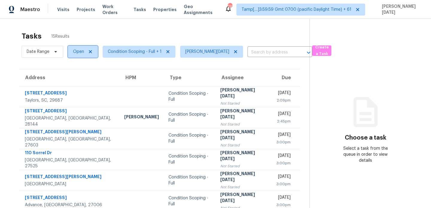
click at [74, 52] on span "Open" at bounding box center [78, 52] width 11 height 6
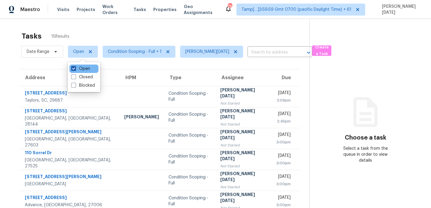
click at [76, 68] on label "Open" at bounding box center [80, 69] width 19 height 6
click at [75, 68] on input "Open" at bounding box center [73, 68] width 4 height 4
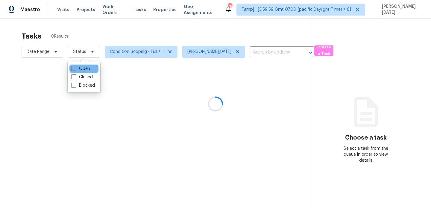
click at [76, 68] on label "Open" at bounding box center [80, 69] width 19 height 6
click at [75, 68] on input "Open" at bounding box center [73, 68] width 4 height 4
checkbox input "true"
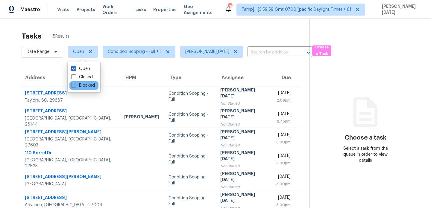
click at [84, 84] on label "Blocked" at bounding box center [83, 86] width 24 height 6
click at [75, 84] on input "Blocked" at bounding box center [73, 85] width 4 height 4
checkbox input "true"
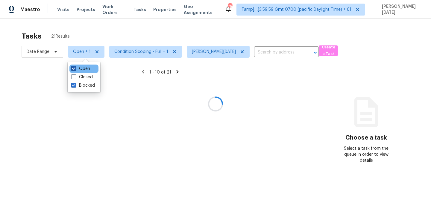
click at [83, 69] on label "Open" at bounding box center [80, 69] width 19 height 6
click at [75, 69] on input "Open" at bounding box center [73, 68] width 4 height 4
checkbox input "false"
click at [162, 32] on div at bounding box center [215, 104] width 431 height 208
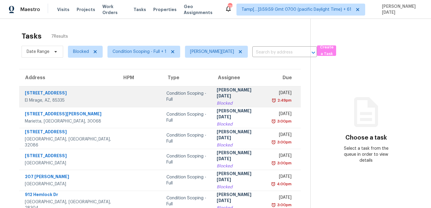
click at [272, 99] on div "2:49pm" at bounding box center [281, 101] width 19 height 6
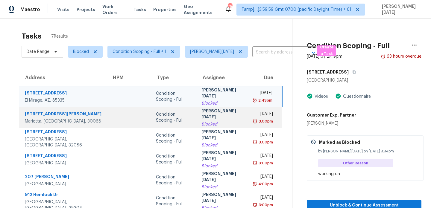
scroll to position [29, 0]
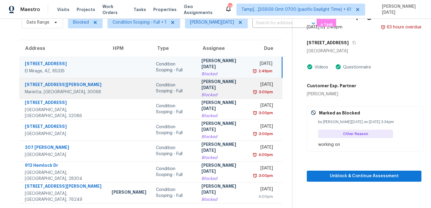
click at [255, 86] on div "Mon, Aug 11th 2025" at bounding box center [263, 85] width 19 height 7
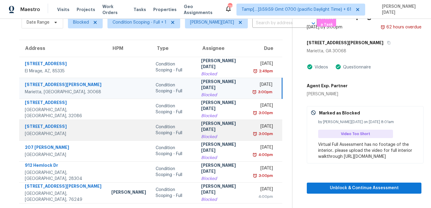
click at [255, 121] on td "Tue, Aug 12th 2025 3:00pm" at bounding box center [265, 130] width 33 height 21
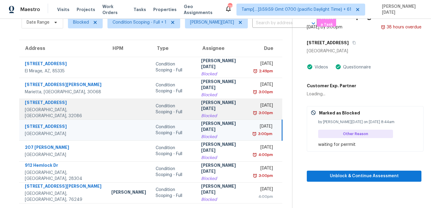
click at [262, 110] on div "3:00pm" at bounding box center [265, 113] width 16 height 6
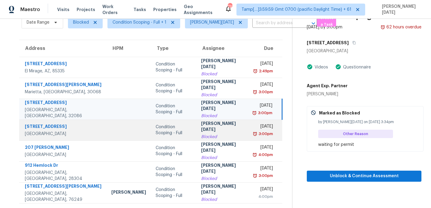
click at [258, 126] on div "Tue, Aug 12th 2025" at bounding box center [263, 127] width 19 height 7
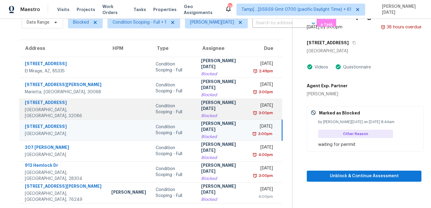
click at [260, 110] on div "3:00pm" at bounding box center [265, 113] width 16 height 6
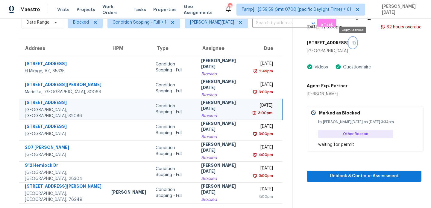
click at [353, 43] on icon "button" at bounding box center [354, 43] width 4 height 4
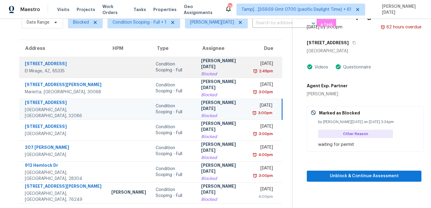
click at [254, 69] on div "2:49pm" at bounding box center [263, 71] width 19 height 6
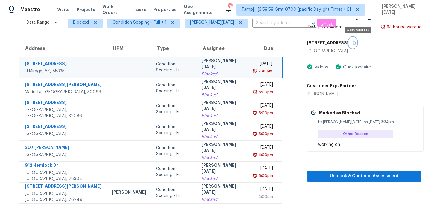
click at [356, 42] on icon "button" at bounding box center [354, 43] width 4 height 4
click at [254, 66] on div "Mon, Aug 11th 2025" at bounding box center [263, 64] width 18 height 7
click at [355, 43] on icon "button" at bounding box center [353, 42] width 3 height 3
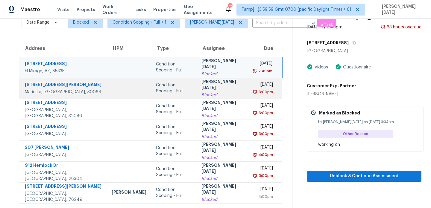
click at [254, 86] on div "Mon, Aug 11th 2025" at bounding box center [263, 85] width 19 height 7
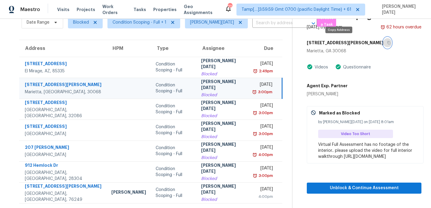
click at [387, 44] on icon "button" at bounding box center [389, 43] width 4 height 4
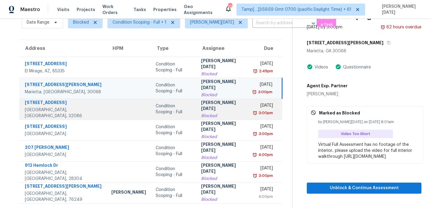
click at [254, 107] on div "Mon, Aug 11th 2025" at bounding box center [263, 106] width 19 height 7
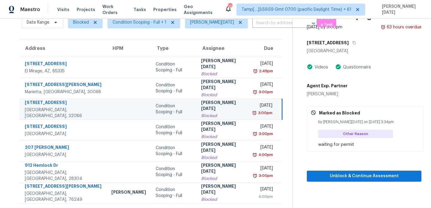
click at [254, 107] on div "Mon, Aug 11th 2025" at bounding box center [263, 106] width 18 height 7
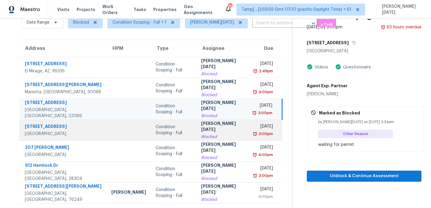
click at [254, 126] on div "Tue, Aug 12th 2025" at bounding box center [263, 127] width 19 height 7
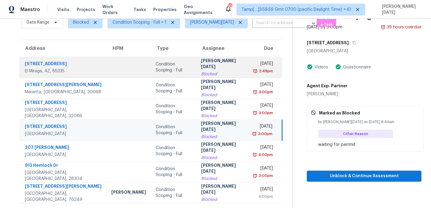
click at [262, 74] on td "Mon, Aug 11th 2025 2:49pm" at bounding box center [265, 67] width 33 height 21
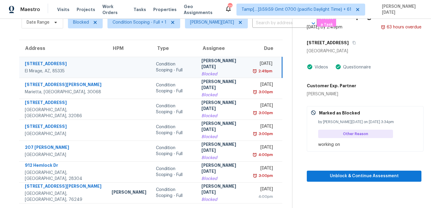
click at [254, 68] on div "2:49pm" at bounding box center [263, 71] width 18 height 6
click at [249, 74] on td "Mon, Aug 11th 2025 2:49pm" at bounding box center [265, 67] width 33 height 21
click at [356, 42] on icon "button" at bounding box center [354, 43] width 4 height 4
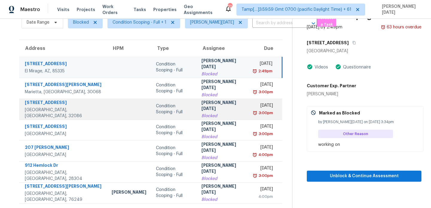
click at [210, 113] on div "Blocked" at bounding box center [222, 116] width 43 height 6
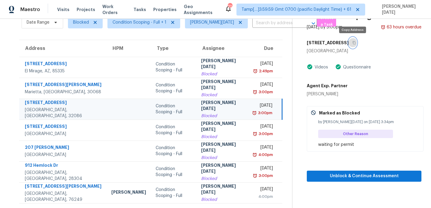
click at [353, 43] on icon "button" at bounding box center [354, 43] width 4 height 4
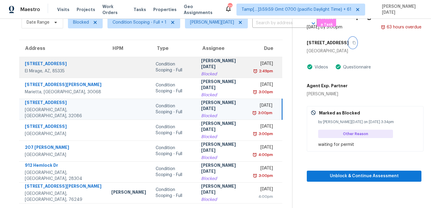
scroll to position [0, 0]
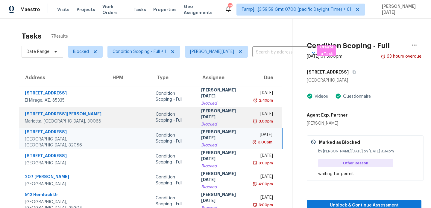
click at [249, 116] on td "Mon, Aug 11th 2025 3:00pm" at bounding box center [265, 117] width 33 height 21
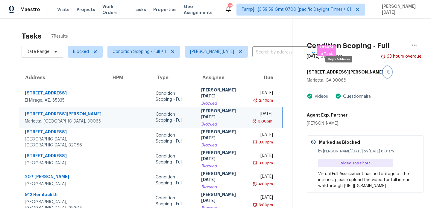
click at [387, 73] on icon "button" at bounding box center [388, 72] width 3 height 3
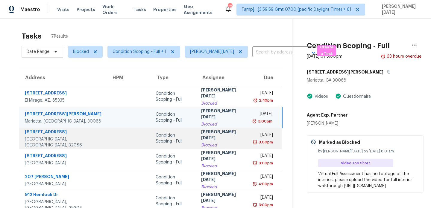
click at [215, 138] on div "[PERSON_NAME][DATE]" at bounding box center [222, 135] width 43 height 13
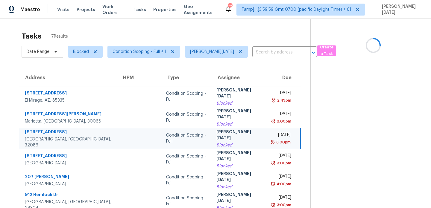
scroll to position [29, 0]
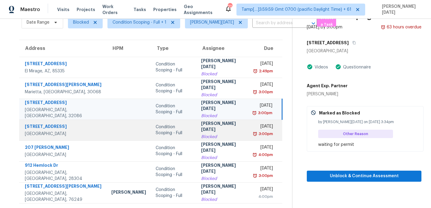
click at [258, 133] on div "3:00pm" at bounding box center [265, 134] width 16 height 6
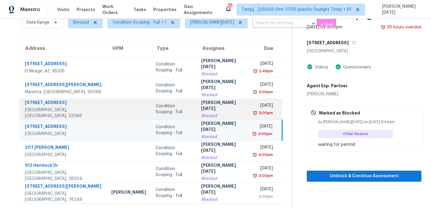
click at [266, 112] on div "3:00pm" at bounding box center [265, 113] width 16 height 6
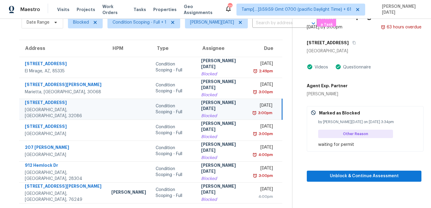
scroll to position [0, 0]
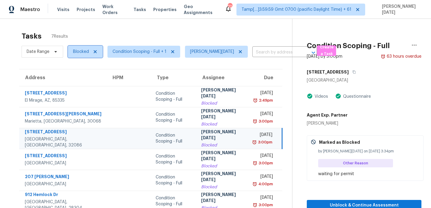
click at [80, 52] on span "Blocked" at bounding box center [81, 52] width 16 height 6
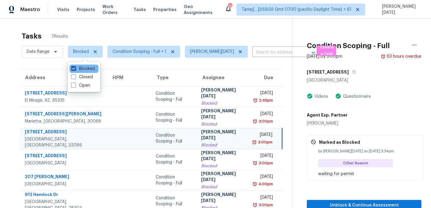
click at [76, 70] on label "Blocked" at bounding box center [83, 69] width 24 height 6
click at [75, 70] on input "Blocked" at bounding box center [73, 68] width 4 height 4
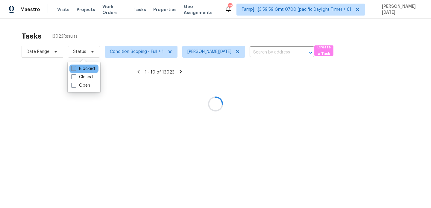
click at [76, 70] on label "Blocked" at bounding box center [83, 69] width 24 height 6
click at [75, 70] on input "Blocked" at bounding box center [73, 68] width 4 height 4
checkbox input "true"
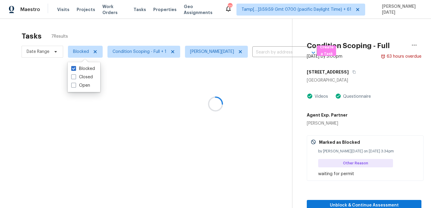
click at [152, 31] on div at bounding box center [215, 104] width 431 height 208
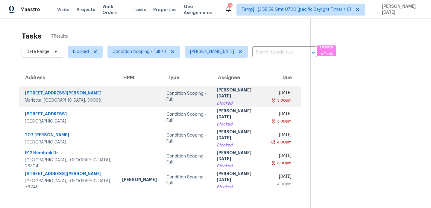
click at [227, 95] on div "[PERSON_NAME][DATE]" at bounding box center [240, 93] width 46 height 13
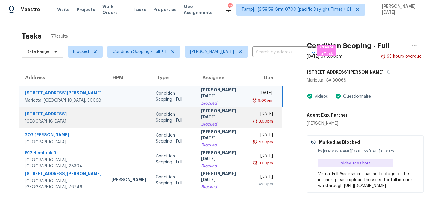
click at [254, 114] on div "Tue, Aug 12th 2025" at bounding box center [263, 114] width 19 height 7
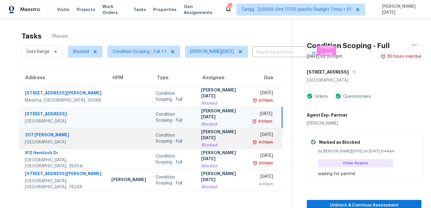
click at [254, 139] on div "Tue, Aug 12th 2025" at bounding box center [263, 135] width 19 height 7
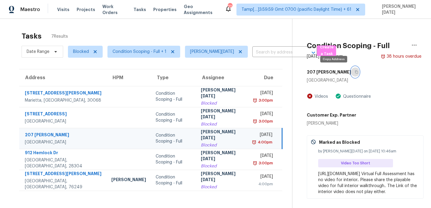
click at [355, 71] on icon "button" at bounding box center [356, 72] width 3 height 3
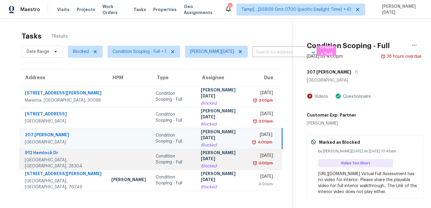
click at [254, 153] on div "Wed, Aug 13th 2025" at bounding box center [263, 156] width 19 height 7
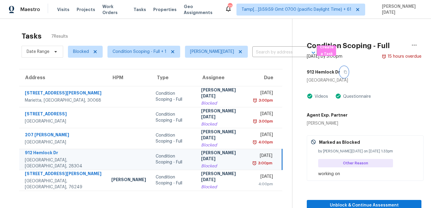
click at [343, 72] on icon "button" at bounding box center [345, 72] width 4 height 4
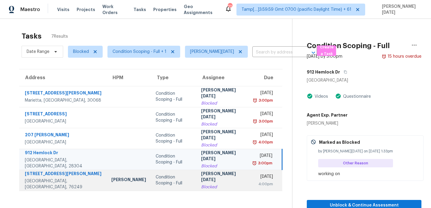
click at [201, 184] on div "Blocked" at bounding box center [222, 187] width 43 height 6
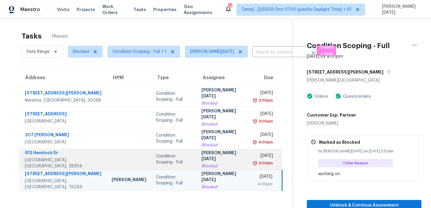
click at [254, 162] on div "3:00pm" at bounding box center [263, 163] width 19 height 6
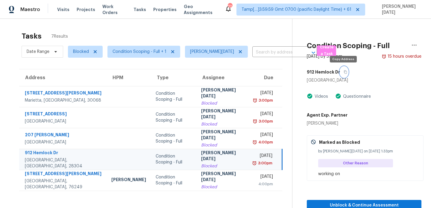
click at [344, 72] on icon "button" at bounding box center [345, 72] width 4 height 4
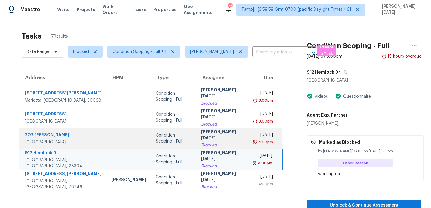
click at [254, 138] on div "Tue, Aug 12th 2025" at bounding box center [263, 135] width 19 height 7
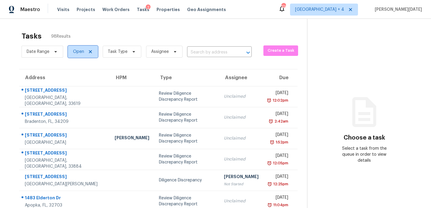
click at [80, 54] on span "Open" at bounding box center [78, 52] width 11 height 6
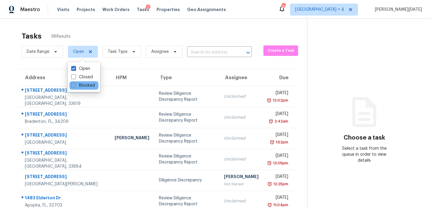
click at [80, 86] on label "Blocked" at bounding box center [83, 86] width 24 height 6
click at [75, 86] on input "Blocked" at bounding box center [73, 85] width 4 height 4
checkbox input "true"
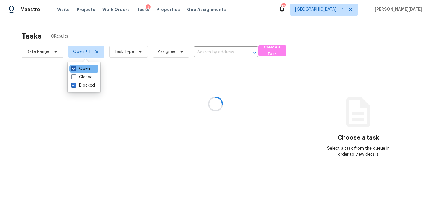
click at [83, 67] on label "Open" at bounding box center [80, 69] width 19 height 6
click at [75, 67] on input "Open" at bounding box center [73, 68] width 4 height 4
checkbox input "false"
click at [186, 32] on div at bounding box center [215, 104] width 431 height 208
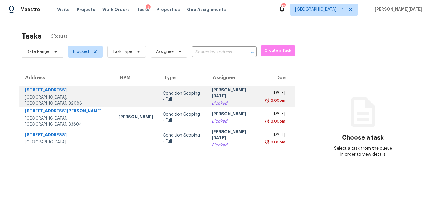
click at [211, 94] on div "[PERSON_NAME][DATE]" at bounding box center [233, 93] width 45 height 13
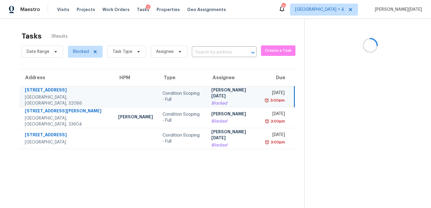
click at [211, 94] on div "[PERSON_NAME][DATE]" at bounding box center [233, 93] width 45 height 13
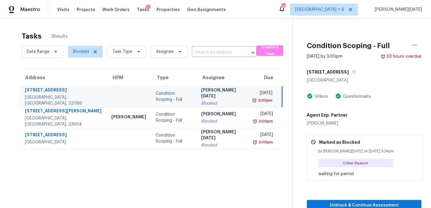
click at [254, 98] on div "3:00pm" at bounding box center [263, 101] width 18 height 6
click at [343, 202] on span "Unblock & Continue Assessment" at bounding box center [363, 205] width 105 height 7
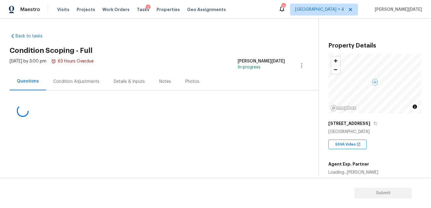
click at [76, 86] on div "Condition Adjustments" at bounding box center [76, 82] width 60 height 18
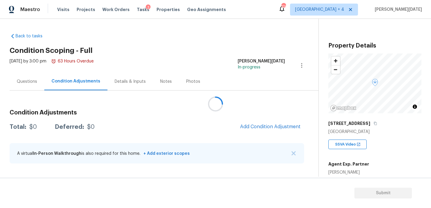
click at [18, 83] on div at bounding box center [215, 104] width 431 height 208
click at [14, 80] on div at bounding box center [215, 104] width 431 height 208
click at [28, 85] on div "Questions" at bounding box center [27, 82] width 35 height 18
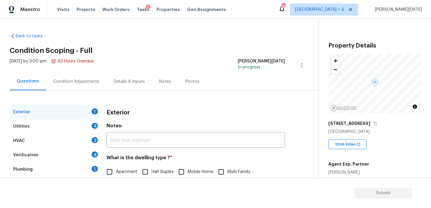
scroll to position [80, 0]
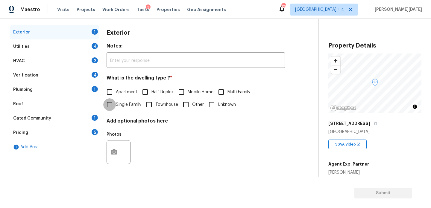
click at [112, 106] on input "Single Family" at bounding box center [109, 104] width 13 height 13
checkbox input "true"
click at [58, 49] on div "Utilities 4" at bounding box center [55, 46] width 90 height 14
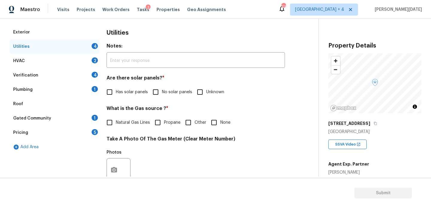
click at [156, 95] on input "No solar panels" at bounding box center [155, 92] width 13 height 13
checkbox input "true"
click at [47, 78] on div "Verification 4" at bounding box center [55, 75] width 90 height 14
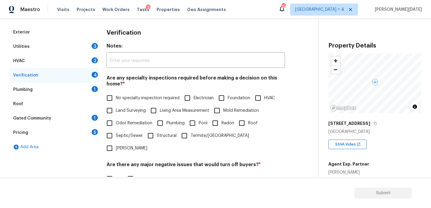
scroll to position [152, 0]
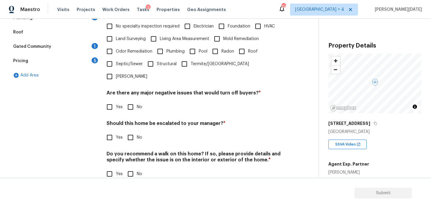
click at [110, 131] on input "Yes" at bounding box center [109, 137] width 13 height 13
checkbox input "true"
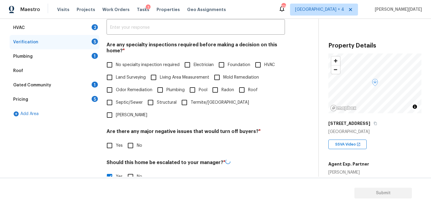
scroll to position [103, 0]
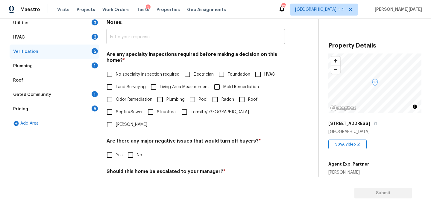
click at [96, 61] on div "Plumbing 1" at bounding box center [55, 66] width 90 height 14
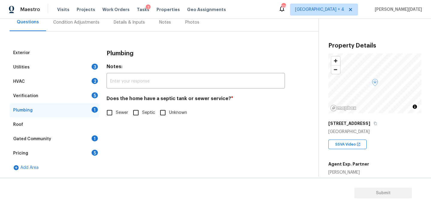
click at [134, 111] on input "Septic" at bounding box center [136, 112] width 13 height 13
checkbox input "true"
click at [91, 68] on div "Utilities 3" at bounding box center [55, 67] width 90 height 14
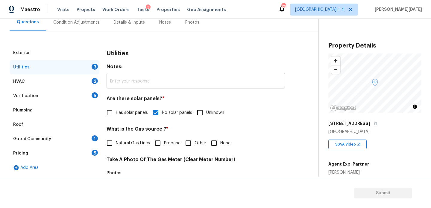
scroll to position [242, 0]
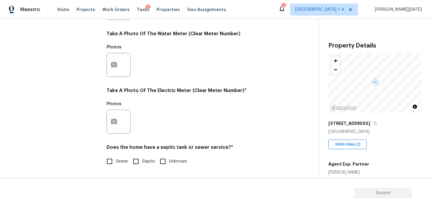
click at [138, 160] on input "Septic" at bounding box center [136, 161] width 13 height 13
checkbox input "true"
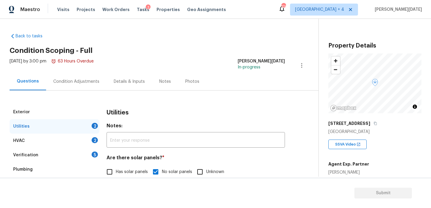
click at [70, 79] on div "Condition Adjustments" at bounding box center [76, 82] width 46 height 6
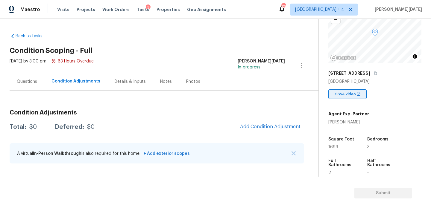
scroll to position [64, 0]
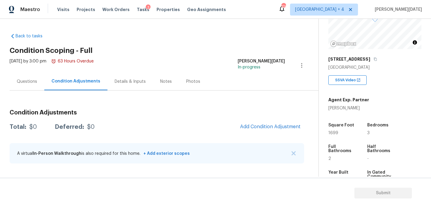
click at [331, 135] on span "1699" at bounding box center [333, 133] width 10 height 4
copy span "1699"
click at [245, 124] on button "Add Condition Adjustment" at bounding box center [270, 127] width 68 height 13
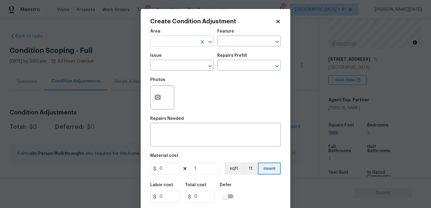
click at [164, 42] on input "text" at bounding box center [173, 41] width 47 height 9
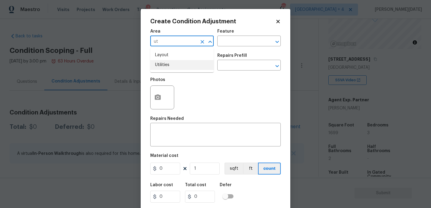
click at [169, 64] on li "Utilities" at bounding box center [181, 65] width 63 height 10
type input "Utilities"
click at [168, 70] on input "text" at bounding box center [173, 65] width 47 height 9
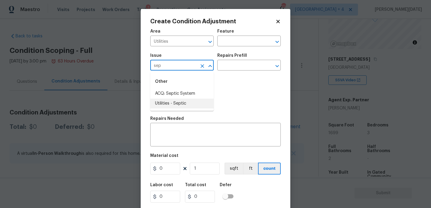
click at [170, 106] on li "Utilities - Septic" at bounding box center [181, 104] width 63 height 10
type input "Utilities - Septic"
click at [241, 65] on input "text" at bounding box center [240, 65] width 47 height 9
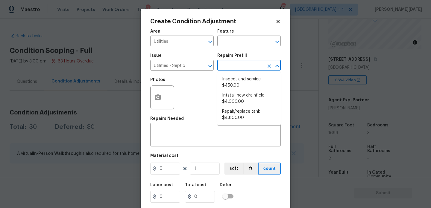
click at [241, 65] on input "text" at bounding box center [240, 65] width 47 height 9
click at [241, 89] on li "Inspect and service $450.00" at bounding box center [248, 82] width 63 height 16
type textarea "Pump and inspect septic tank and provide clean bill of health from specialist c…"
type input "450"
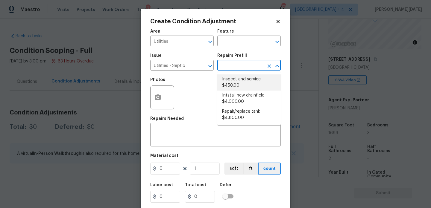
type input "450"
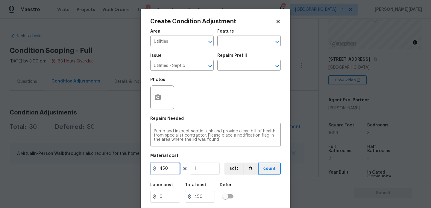
drag, startPoint x: 170, startPoint y: 167, endPoint x: 123, endPoint y: 167, distance: 46.4
click at [123, 167] on div "Create Condition Adjustment Area Utilities ​ Feature ​ Issue Utilities - Septic…" at bounding box center [215, 104] width 431 height 208
type input "1500"
click at [180, 121] on div "Repairs Needed" at bounding box center [215, 121] width 130 height 8
type input "1500"
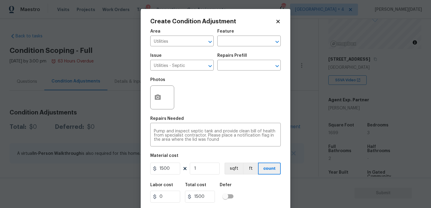
scroll to position [15, 0]
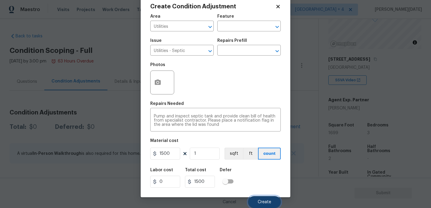
click at [256, 201] on button "Create" at bounding box center [264, 202] width 33 height 12
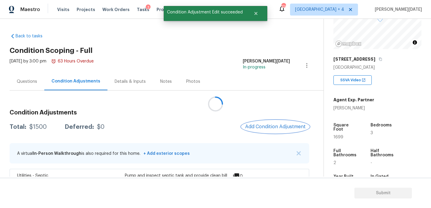
scroll to position [0, 0]
click at [266, 125] on span "Add Condition Adjustment" at bounding box center [275, 126] width 60 height 5
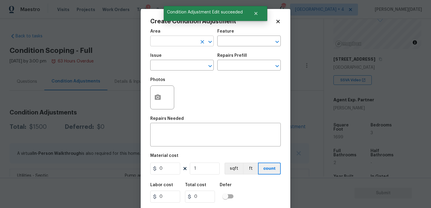
click at [164, 45] on input "text" at bounding box center [173, 41] width 47 height 9
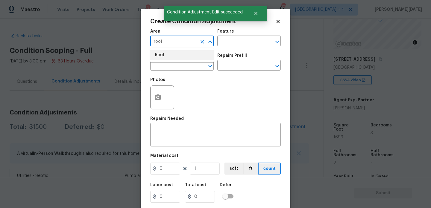
click at [162, 57] on li "Roof" at bounding box center [181, 55] width 63 height 10
type input "Roof"
click at [162, 65] on input "text" at bounding box center [173, 65] width 47 height 9
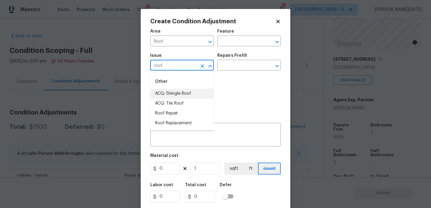
click at [163, 92] on li "ACQ: Shingle Roof" at bounding box center [181, 94] width 63 height 10
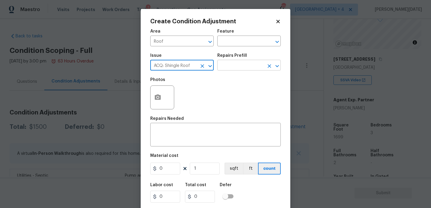
type input "ACQ: Shingle Roof"
click at [234, 69] on input "text" at bounding box center [240, 65] width 47 height 9
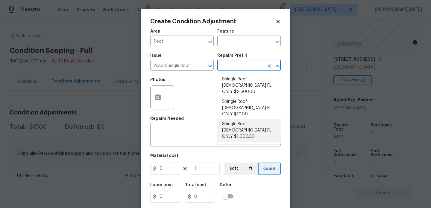
click at [239, 119] on li "Shingle Roof 5-9 Years Old FL ONLY $1,000.00" at bounding box center [248, 130] width 63 height 22
type input "Acquisition"
type textarea "Acquisition Scope ([US_STATE] Only): Shingle Roof 5-9 years in age maintenance."
type input "1000"
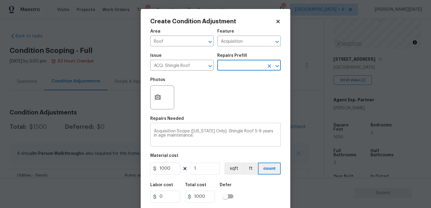
scroll to position [15, 0]
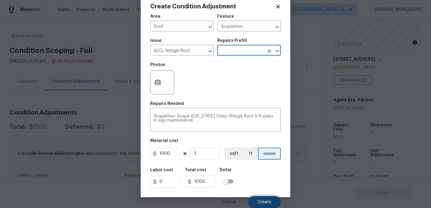
click at [259, 204] on span "Create" at bounding box center [264, 202] width 13 height 4
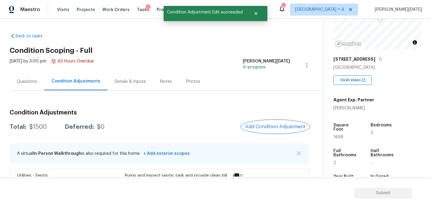
scroll to position [0, 0]
click at [266, 124] on span "Add Condition Adjustment" at bounding box center [275, 126] width 60 height 5
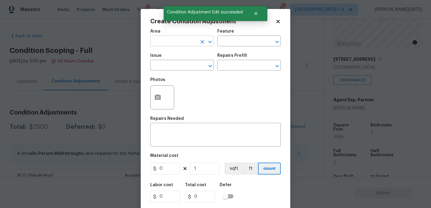
click at [170, 45] on input "text" at bounding box center [173, 41] width 47 height 9
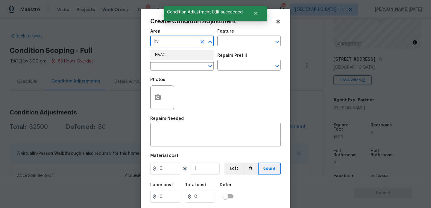
click at [169, 57] on li "HVAC" at bounding box center [181, 55] width 63 height 10
type input "HVAC"
click at [167, 66] on input "text" at bounding box center [173, 65] width 47 height 9
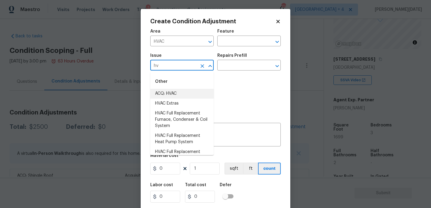
click at [175, 90] on li "ACQ: HVAC" at bounding box center [181, 94] width 63 height 10
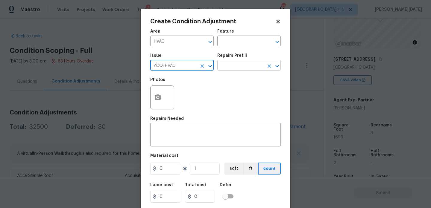
type input "ACQ: HVAC"
click at [240, 67] on input "text" at bounding box center [240, 65] width 47 height 9
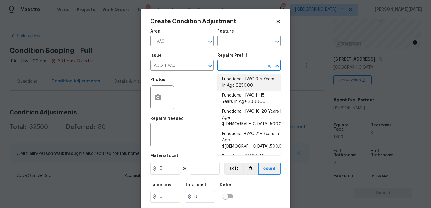
click at [248, 89] on li "Functional HVAC 0-5 Years In Age $250.00" at bounding box center [248, 82] width 63 height 16
type input "Acquisition"
type textarea "Acquisition Scope: Functional HVAC 0-5 years"
type input "250"
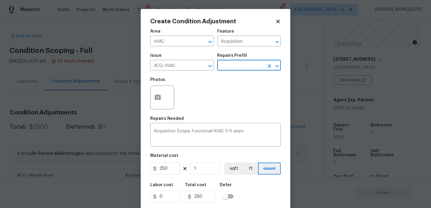
scroll to position [15, 0]
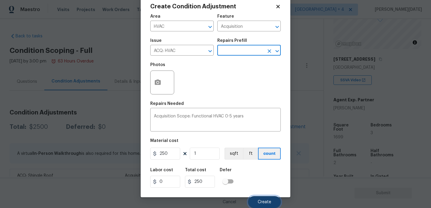
click at [256, 206] on button "Create" at bounding box center [264, 202] width 33 height 12
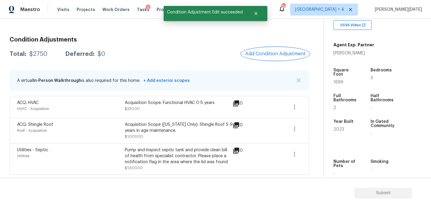
scroll to position [120, 0]
click at [273, 53] on span "Add Condition Adjustment" at bounding box center [275, 53] width 60 height 5
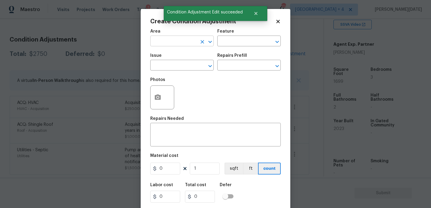
click at [169, 43] on input "text" at bounding box center [173, 41] width 47 height 9
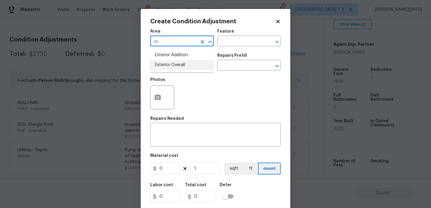
click at [172, 62] on li "Exterior Overall" at bounding box center [181, 65] width 63 height 10
type input "Exterior Overall"
click at [172, 62] on input "text" at bounding box center [173, 65] width 47 height 9
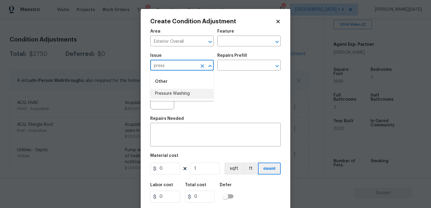
click at [179, 96] on li "Pressure Washing" at bounding box center [181, 94] width 63 height 10
type input "Pressure Washing"
click at [242, 56] on h5 "Repairs Prefill" at bounding box center [232, 56] width 30 height 4
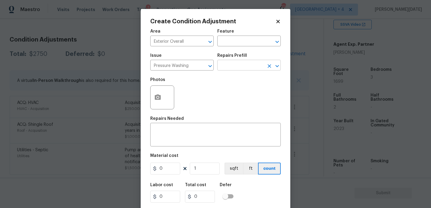
click at [239, 66] on input "text" at bounding box center [240, 65] width 47 height 9
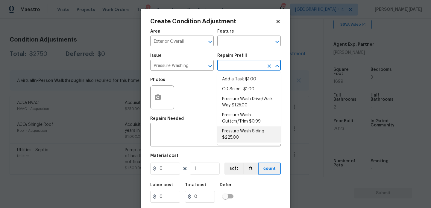
click at [242, 138] on li "Pressure Wash Siding $225.00" at bounding box center [248, 135] width 63 height 16
type input "Siding"
type textarea "Protect areas as needed for pressure washing. Pressure wash the siding on the h…"
type input "225"
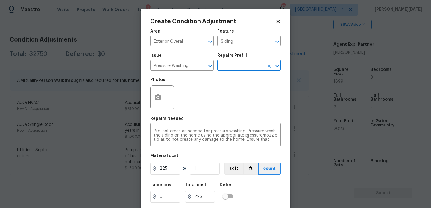
scroll to position [15, 0]
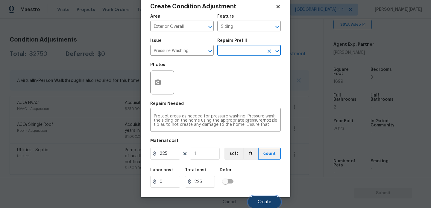
click at [260, 196] on button "Create" at bounding box center [264, 202] width 33 height 12
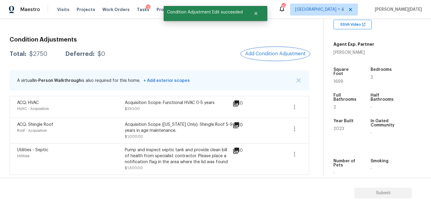
scroll to position [0, 0]
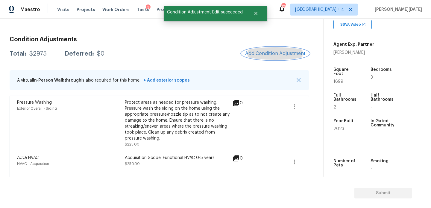
click at [273, 56] on span "Add Condition Adjustment" at bounding box center [275, 53] width 60 height 5
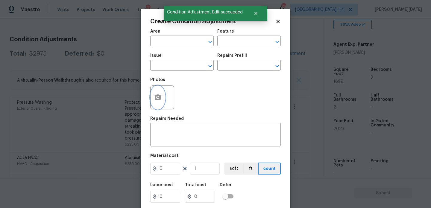
click at [161, 95] on icon "button" at bounding box center [157, 97] width 7 height 7
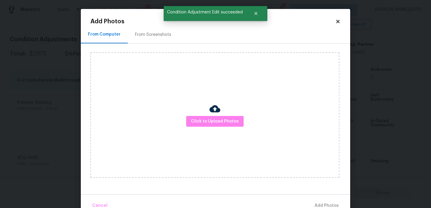
click at [148, 29] on div "From Screenshots" at bounding box center [153, 35] width 51 height 18
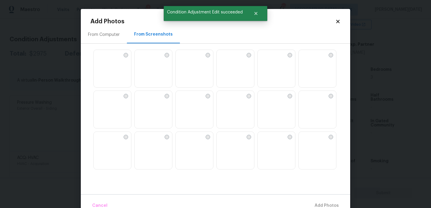
click at [185, 60] on img at bounding box center [181, 55] width 10 height 10
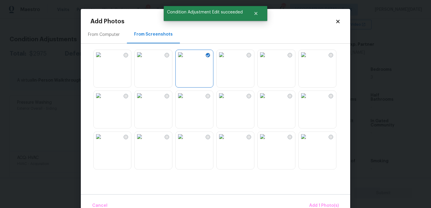
click at [144, 100] on img at bounding box center [140, 96] width 10 height 10
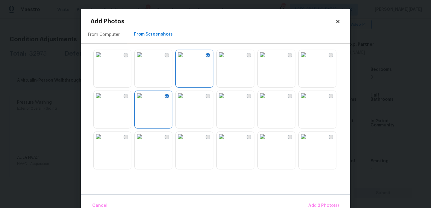
click at [308, 60] on img at bounding box center [303, 55] width 10 height 10
click at [319, 199] on div "Cancel Add 3 Photo(s)" at bounding box center [215, 203] width 269 height 18
click at [320, 203] on span "Add 3 Photo(s)" at bounding box center [323, 205] width 30 height 7
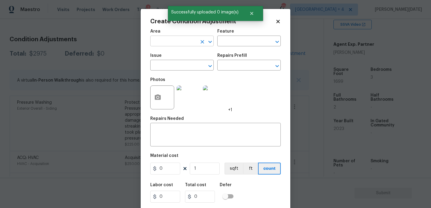
click at [168, 46] on input "text" at bounding box center [173, 41] width 47 height 9
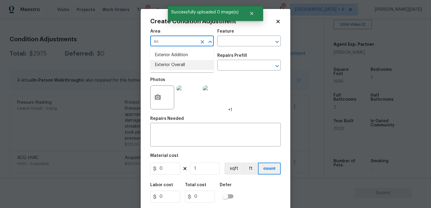
click at [169, 64] on li "Exterior Overall" at bounding box center [181, 65] width 63 height 10
type input "Exterior Overall"
click at [169, 64] on input "text" at bounding box center [173, 65] width 47 height 9
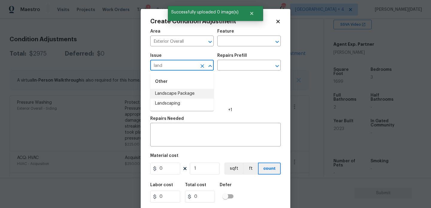
click at [171, 93] on li "Landscape Package" at bounding box center [181, 94] width 63 height 10
type input "Landscape Package"
click at [237, 65] on input "text" at bounding box center [240, 65] width 47 height 9
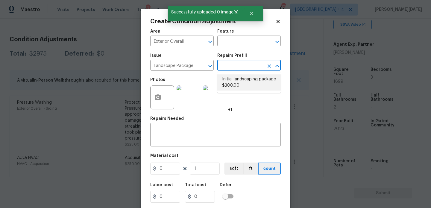
click at [237, 83] on li "Initial landscaping package $300.00" at bounding box center [248, 82] width 63 height 16
type input "Home Readiness Packages"
type textarea "Mowing of grass up to 6" in height. Mow, edge along driveways & sidewalks, trim…"
type input "300"
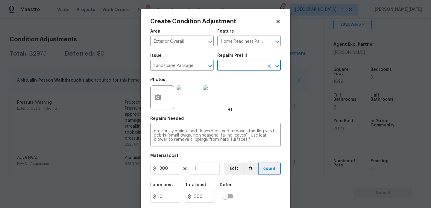
scroll to position [15, 0]
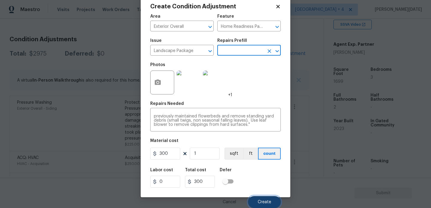
click at [261, 200] on span "Create" at bounding box center [264, 202] width 13 height 4
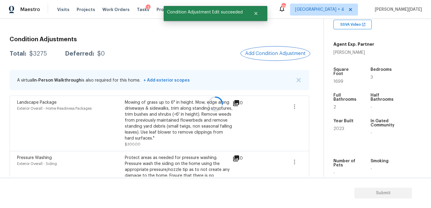
scroll to position [0, 0]
click at [274, 50] on div at bounding box center [215, 104] width 431 height 208
click at [263, 54] on span "Add Condition Adjustment" at bounding box center [275, 53] width 60 height 5
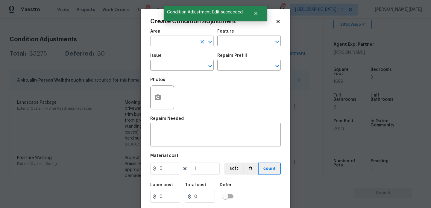
click at [153, 39] on input "text" at bounding box center [173, 41] width 47 height 9
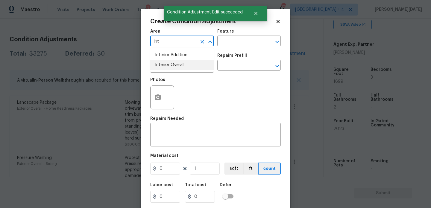
click at [167, 64] on li "Interior Overall" at bounding box center [181, 65] width 63 height 10
type input "Interior Overall"
click at [167, 64] on input "text" at bounding box center [173, 65] width 47 height 9
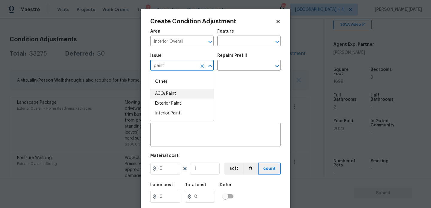
click at [164, 96] on li "ACQ: Paint" at bounding box center [181, 94] width 63 height 10
type input "ACQ: Paint"
click at [236, 68] on input "text" at bounding box center [240, 65] width 47 height 9
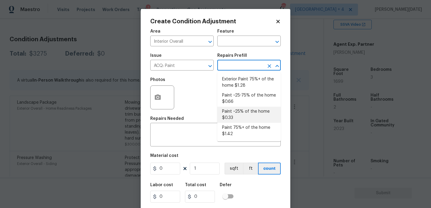
click at [239, 108] on li "Paint ~25% of the home $0.33" at bounding box center [248, 115] width 63 height 16
type input "Acquisition"
type textarea "Acquisition Scope: ~25% of the home needs interior paint"
type input "0.33"
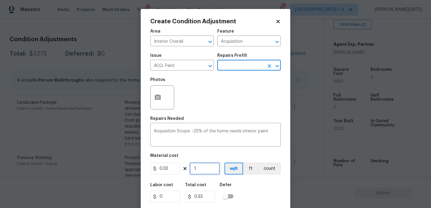
click at [205, 172] on input "1" at bounding box center [205, 169] width 30 height 12
type input "0"
paste input "1699"
type input "1699"
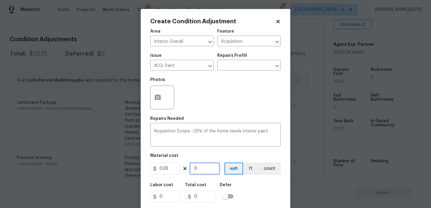
type input "560.67"
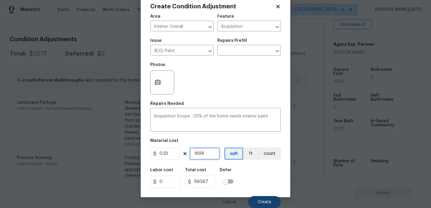
type input "1699"
click at [255, 200] on button "Create" at bounding box center [264, 202] width 33 height 12
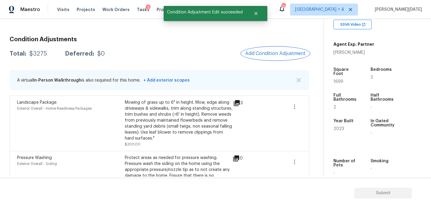
scroll to position [0, 0]
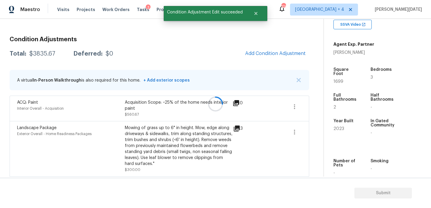
click at [270, 57] on div at bounding box center [215, 104] width 431 height 208
click at [277, 51] on span "Add Condition Adjustment" at bounding box center [275, 53] width 60 height 5
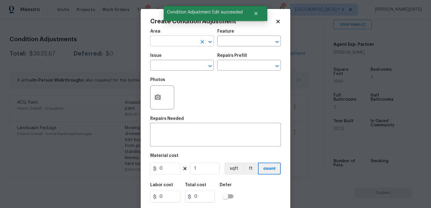
click at [159, 42] on input "text" at bounding box center [173, 41] width 47 height 9
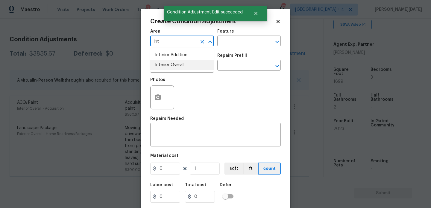
click at [179, 63] on li "Interior Overall" at bounding box center [181, 65] width 63 height 10
type input "Interior Overall"
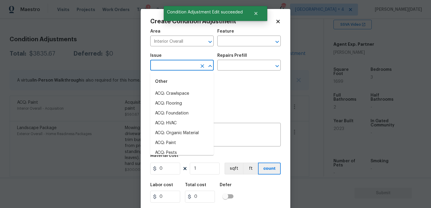
click at [179, 63] on input "text" at bounding box center [173, 65] width 47 height 9
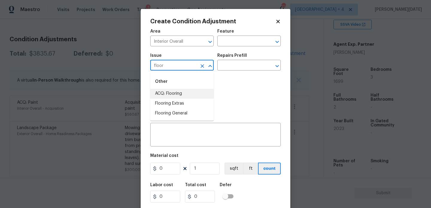
click at [183, 94] on li "ACQ: Flooring" at bounding box center [181, 94] width 63 height 10
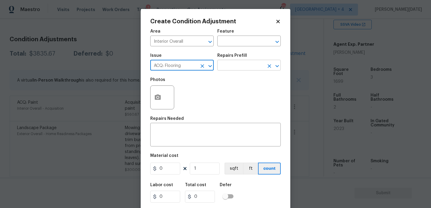
type input "ACQ: Flooring"
click at [235, 67] on input "text" at bounding box center [240, 65] width 47 height 9
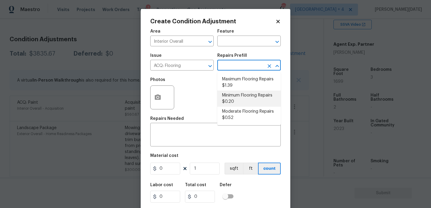
click at [245, 102] on li "Minimum Flooring Repairs $0.20" at bounding box center [248, 99] width 63 height 16
type input "Acquisition"
type textarea "Acquisition Scope: Minimum flooring repairs"
type input "0.2"
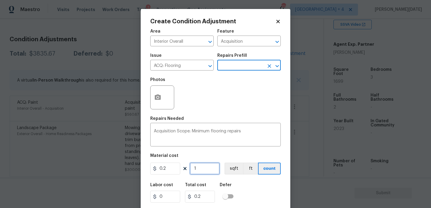
click at [201, 173] on input "1" at bounding box center [205, 169] width 30 height 12
type input "0"
paste input "1699"
type input "1699"
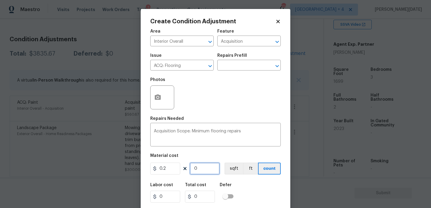
type input "339.8"
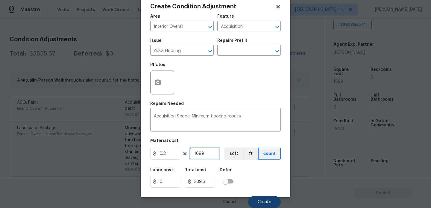
type input "1699"
click at [260, 202] on span "Create" at bounding box center [264, 202] width 13 height 4
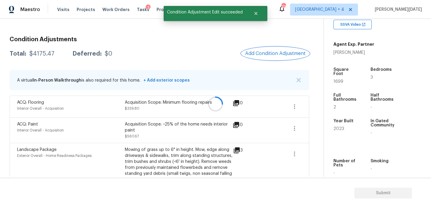
scroll to position [0, 0]
click at [275, 56] on span "Add Condition Adjustment" at bounding box center [275, 53] width 60 height 5
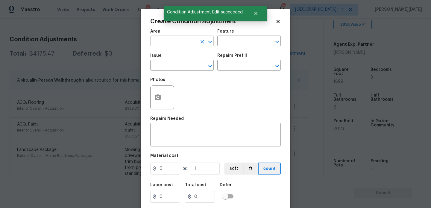
click at [170, 45] on input "text" at bounding box center [173, 41] width 47 height 9
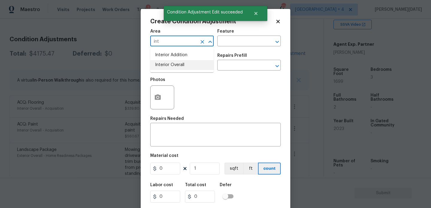
click at [170, 65] on li "Interior Overall" at bounding box center [181, 65] width 63 height 10
type input "Interior Overall"
click at [170, 65] on input "text" at bounding box center [173, 65] width 47 height 9
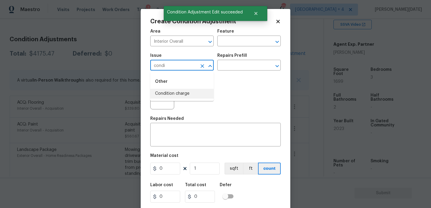
click at [173, 96] on li "Condition charge" at bounding box center [181, 94] width 63 height 10
type input "Condition charge"
click at [224, 71] on div "Issue Condition charge ​ Repairs Prefill ​" at bounding box center [215, 62] width 130 height 24
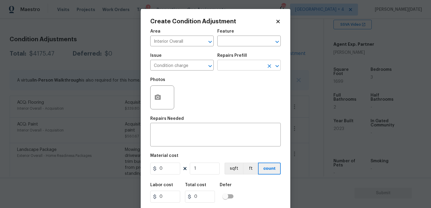
click at [241, 66] on input "text" at bounding box center [240, 65] width 47 height 9
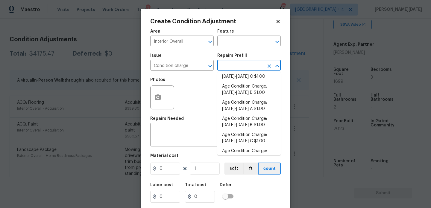
scroll to position [171, 0]
click at [252, 108] on li "Age Condition Charge: [DATE]-[DATE] A $1.00" at bounding box center [248, 106] width 63 height 16
type input "Home Readiness Packages"
type textarea "Age Condition Charge: 2009-2023 A"
type input "1"
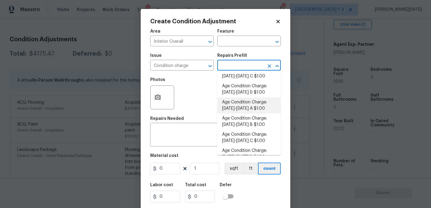
type input "1"
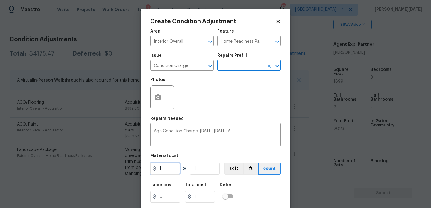
click at [171, 171] on input "1" at bounding box center [165, 169] width 30 height 12
type input "2000"
click at [226, 108] on div "Photos" at bounding box center [215, 93] width 130 height 39
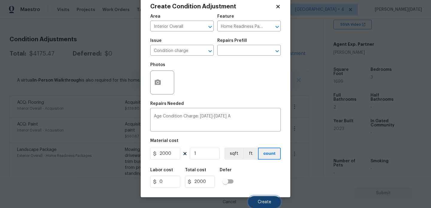
click at [260, 203] on span "Create" at bounding box center [264, 202] width 13 height 4
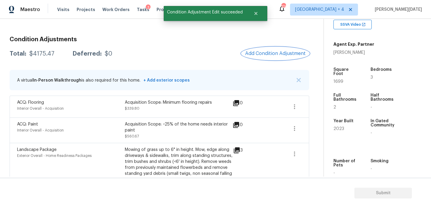
scroll to position [0, 0]
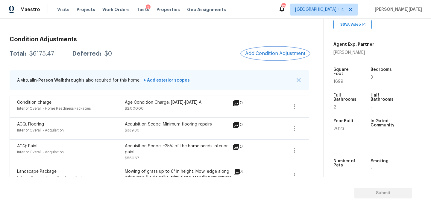
click at [255, 52] on span "Add Condition Adjustment" at bounding box center [275, 53] width 60 height 5
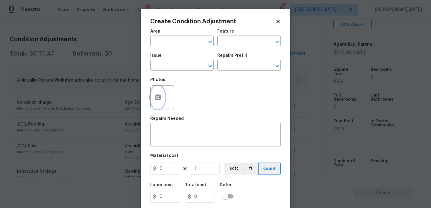
click at [158, 95] on icon "button" at bounding box center [157, 97] width 7 height 7
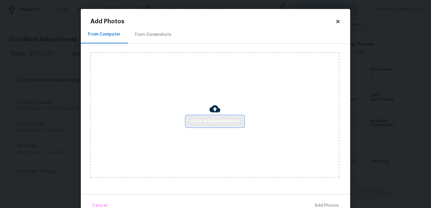
click at [214, 118] on span "Click to Upload Photos" at bounding box center [215, 121] width 48 height 7
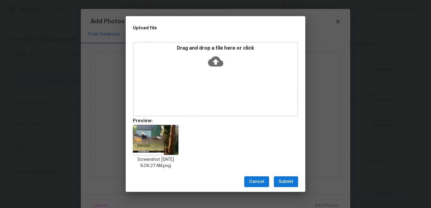
click at [286, 182] on span "Submit" at bounding box center [285, 181] width 15 height 7
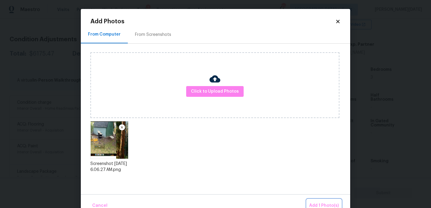
click at [313, 201] on button "Add 1 Photo(s)" at bounding box center [324, 205] width 34 height 13
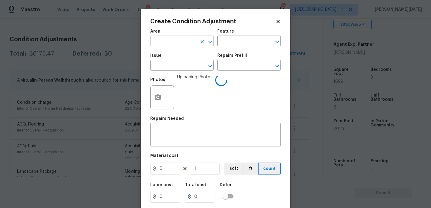
click at [167, 41] on input "text" at bounding box center [173, 41] width 47 height 9
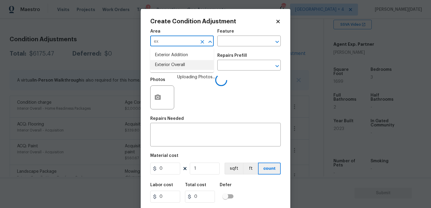
click at [168, 61] on li "Exterior Overall" at bounding box center [181, 65] width 63 height 10
type input "Exterior Overall"
click at [168, 61] on div "Issue" at bounding box center [181, 58] width 63 height 8
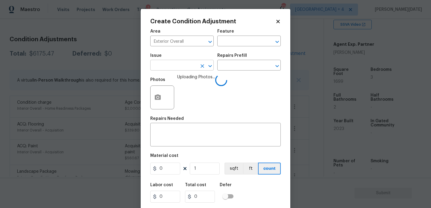
click at [168, 64] on input "text" at bounding box center [173, 65] width 47 height 9
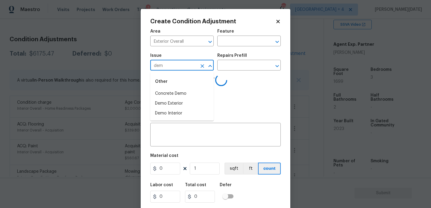
type input "demo"
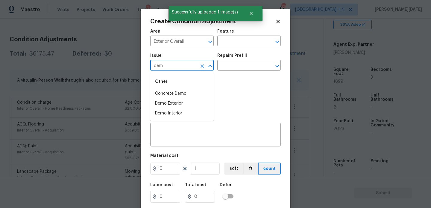
type input "demo"
click at [176, 101] on li "Demo Exterior" at bounding box center [181, 104] width 63 height 10
type input "Demo Exterior"
click at [236, 68] on input "text" at bounding box center [240, 65] width 47 height 9
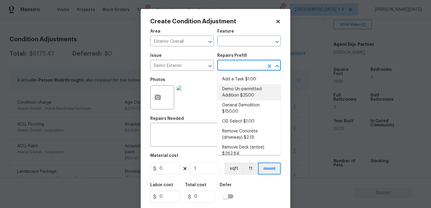
click at [240, 107] on li "General Demolition $150.00" at bounding box center [248, 108] width 63 height 16
type input "Demolition"
type textarea "Decks, sheds, above ground pools,"
type input "150"
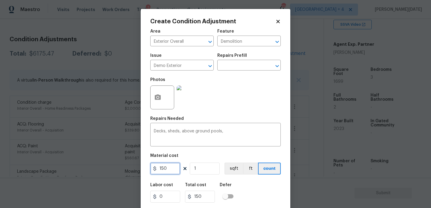
drag, startPoint x: 174, startPoint y: 168, endPoint x: 142, endPoint y: 168, distance: 32.0
click at [142, 168] on div "Create Condition Adjustment Area Exterior Overall ​ Feature Demolition ​ Issue …" at bounding box center [216, 110] width 150 height 203
type input "2000"
click at [236, 119] on div "Repairs Needed" at bounding box center [215, 121] width 130 height 8
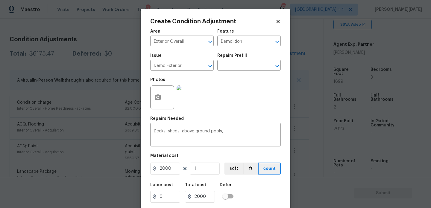
scroll to position [15, 0]
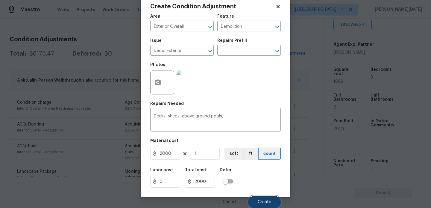
click at [259, 201] on span "Create" at bounding box center [264, 202] width 13 height 4
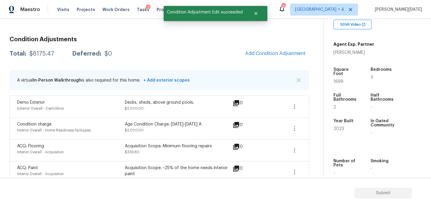
scroll to position [0, 0]
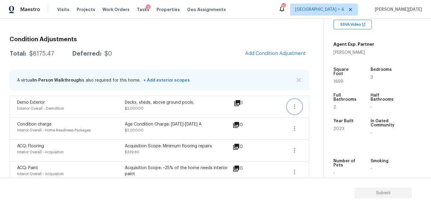
click at [298, 106] on icon "button" at bounding box center [294, 106] width 7 height 7
click at [328, 104] on div "Edit" at bounding box center [328, 106] width 47 height 6
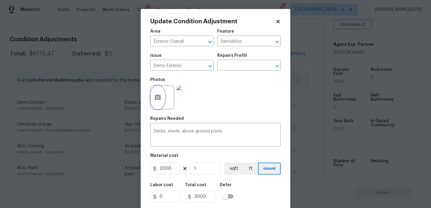
click at [157, 104] on button "button" at bounding box center [157, 97] width 14 height 23
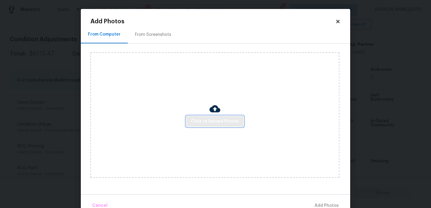
click at [198, 118] on span "Click to Upload Photos" at bounding box center [215, 121] width 48 height 7
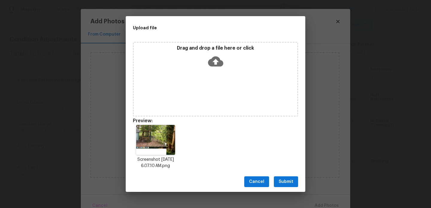
click at [287, 182] on span "Submit" at bounding box center [285, 181] width 15 height 7
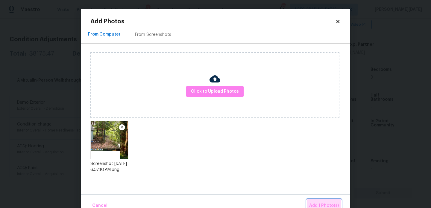
click at [319, 204] on span "Add 1 Photo(s)" at bounding box center [324, 205] width 30 height 7
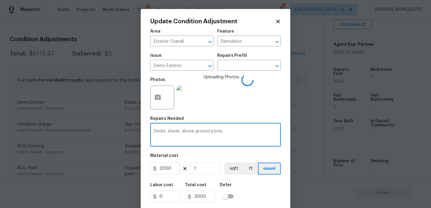
drag, startPoint x: 136, startPoint y: 132, endPoint x: 130, endPoint y: 131, distance: 6.6
click at [130, 131] on div "Update Condition Adjustment Area Exterior Overall ​ Feature Demolition ​ Issue …" at bounding box center [215, 104] width 431 height 208
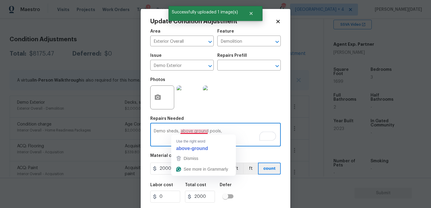
drag, startPoint x: 179, startPoint y: 132, endPoint x: 276, endPoint y: 132, distance: 96.6
click at [276, 132] on textarea "Demo sheds, above ground pools," at bounding box center [215, 135] width 123 height 13
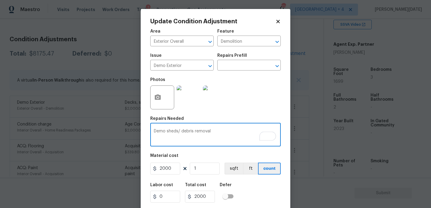
type textarea "Demo sheds/ debris removal"
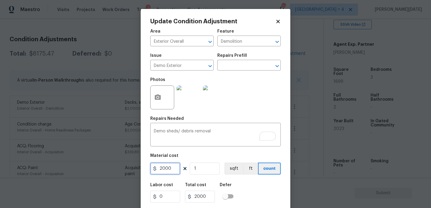
click at [171, 170] on input "2000" at bounding box center [165, 169] width 30 height 12
type input "2500"
click at [272, 120] on div "Repairs Needed" at bounding box center [215, 121] width 130 height 8
type input "2500"
click at [258, 111] on div "Photos" at bounding box center [215, 93] width 130 height 39
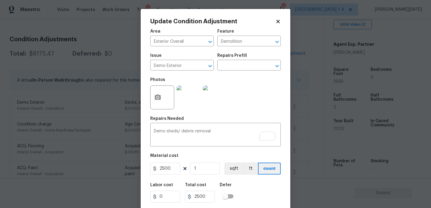
scroll to position [15, 0]
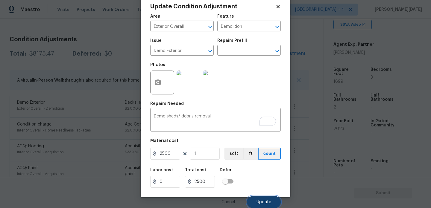
click at [259, 197] on button "Update" at bounding box center [264, 202] width 34 height 12
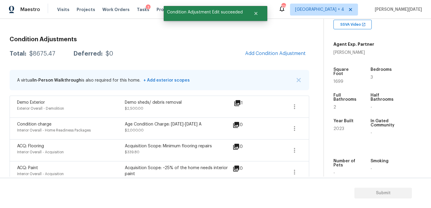
scroll to position [0, 0]
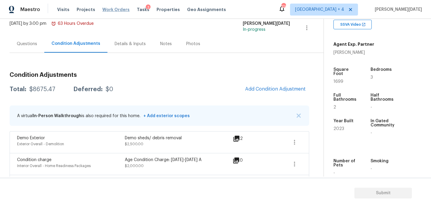
scroll to position [33, 0]
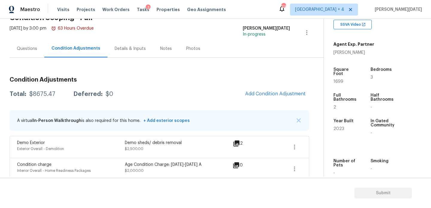
click at [22, 48] on div "Questions" at bounding box center [27, 49] width 20 height 6
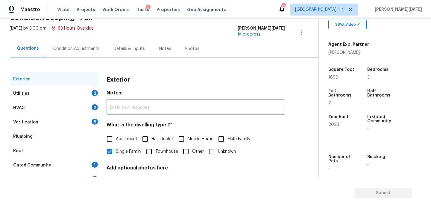
click at [95, 98] on div "Utilities 2" at bounding box center [55, 93] width 90 height 14
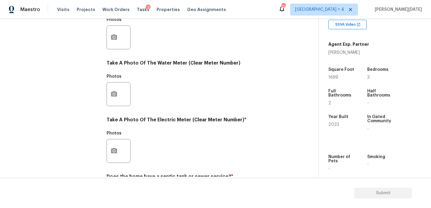
scroll to position [242, 0]
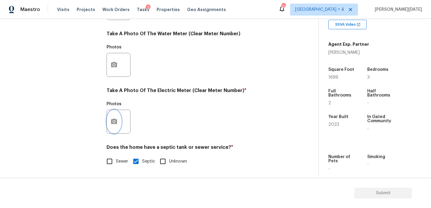
click at [113, 120] on icon "button" at bounding box center [114, 121] width 6 height 5
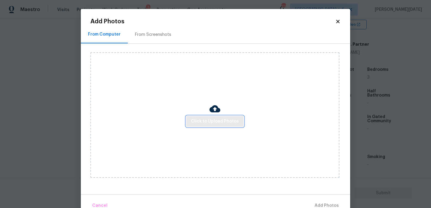
click at [215, 121] on span "Click to Upload Photos" at bounding box center [215, 121] width 48 height 7
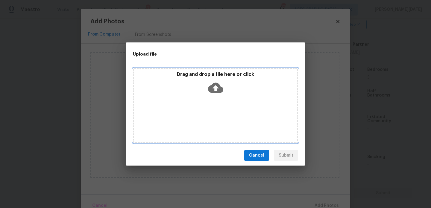
click at [215, 121] on div "Drag and drop a file here or click" at bounding box center [215, 105] width 165 height 75
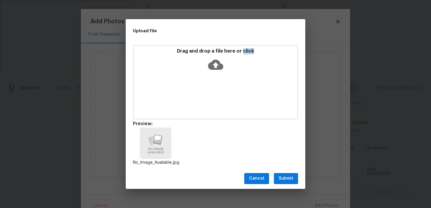
click at [287, 178] on span "Submit" at bounding box center [285, 178] width 15 height 7
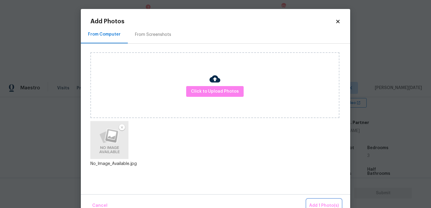
click at [319, 204] on span "Add 1 Photo(s)" at bounding box center [324, 205] width 30 height 7
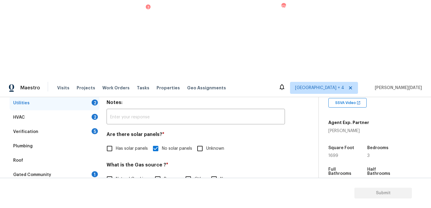
scroll to position [87, 0]
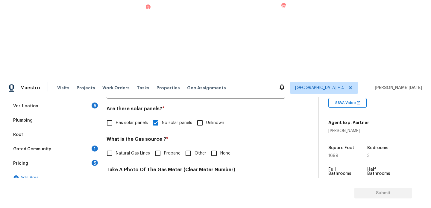
click at [214, 147] on input "None" at bounding box center [214, 153] width 13 height 13
checkbox input "true"
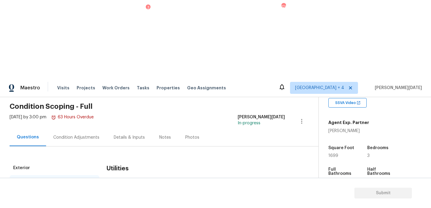
scroll to position [9, 0]
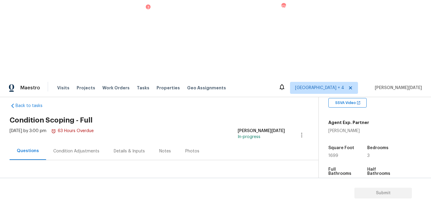
click at [87, 203] on div "HVAC 2" at bounding box center [55, 210] width 90 height 14
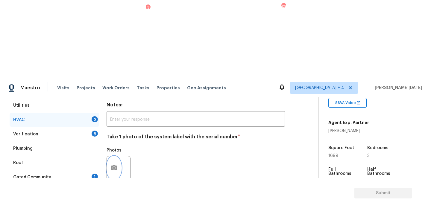
click at [113, 156] on button "button" at bounding box center [114, 167] width 14 height 23
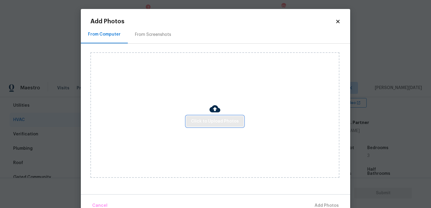
click at [208, 121] on span "Click to Upload Photos" at bounding box center [215, 121] width 48 height 7
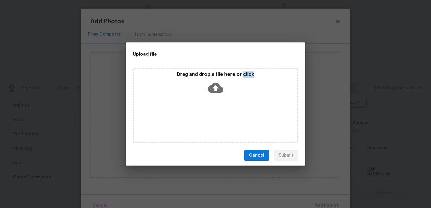
click at [208, 121] on div "Drag and drop a file here or click" at bounding box center [215, 105] width 165 height 75
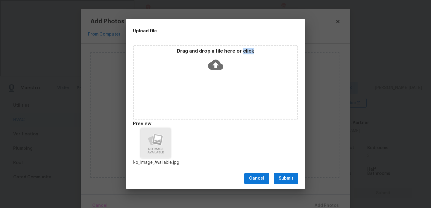
click at [290, 181] on span "Submit" at bounding box center [285, 178] width 15 height 7
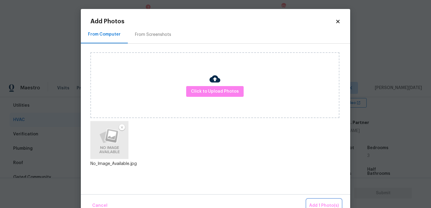
click at [323, 206] on span "Add 1 Photo(s)" at bounding box center [324, 205] width 30 height 7
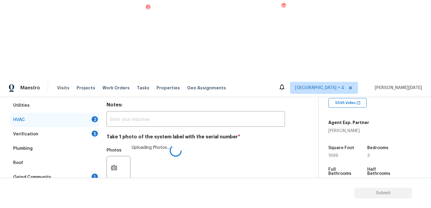
checkbox input "true"
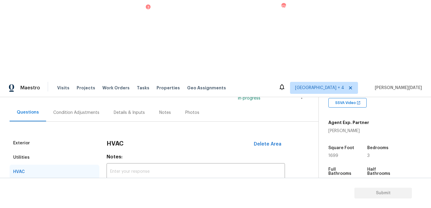
click at [90, 179] on div "Verification 5" at bounding box center [55, 186] width 90 height 14
click at [121, 206] on span "No specialty inspection required" at bounding box center [148, 209] width 64 height 6
click at [116, 203] on input "No specialty inspection required" at bounding box center [109, 209] width 13 height 13
checkbox input "true"
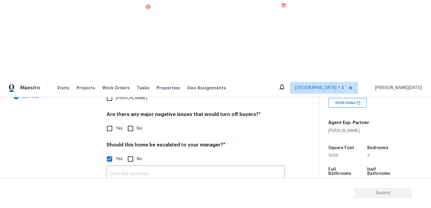
checkbox input "true"
click at [116, 203] on icon "button" at bounding box center [114, 205] width 6 height 5
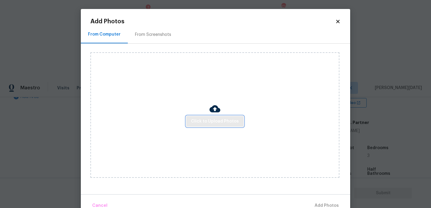
click at [208, 122] on span "Click to Upload Photos" at bounding box center [215, 121] width 48 height 7
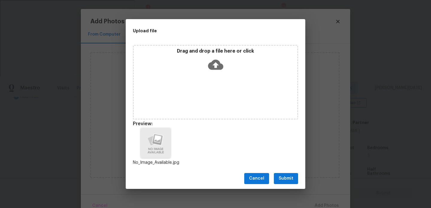
click at [290, 177] on span "Submit" at bounding box center [285, 178] width 15 height 7
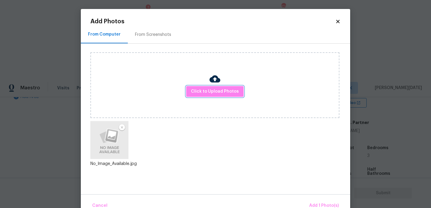
scroll to position [13, 0]
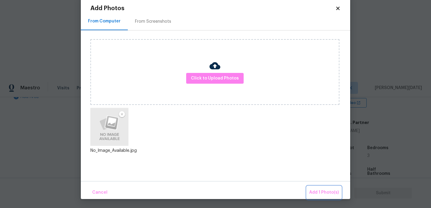
click at [315, 190] on span "Add 1 Photo(s)" at bounding box center [324, 192] width 30 height 7
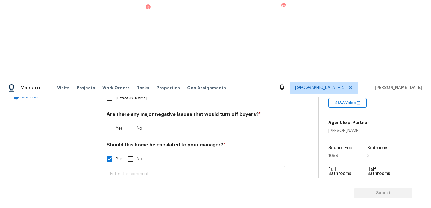
scroll to position [0, 0]
click at [156, 167] on input "text" at bounding box center [195, 174] width 178 height 14
type input "ALA"
click at [201, 183] on div "Photos" at bounding box center [195, 202] width 178 height 39
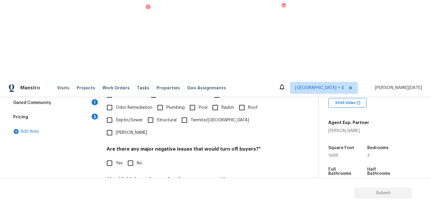
scroll to position [208, 0]
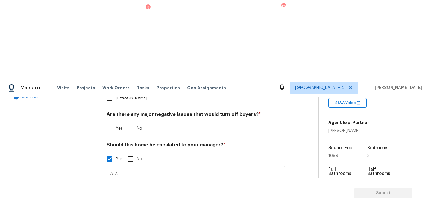
click at [130, 122] on input "No" at bounding box center [130, 128] width 13 height 13
checkbox input "true"
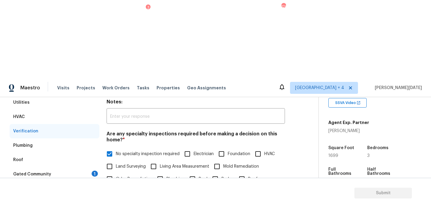
click at [87, 167] on div "Gated Community 1" at bounding box center [55, 174] width 90 height 14
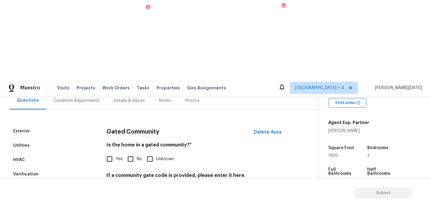
click at [127, 153] on input "No" at bounding box center [130, 159] width 13 height 13
checkbox input "true"
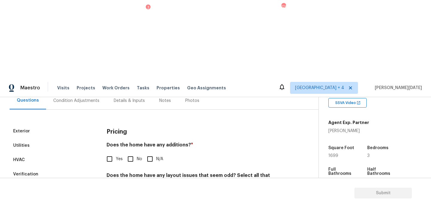
click at [132, 153] on input "No" at bounding box center [130, 159] width 13 height 13
checkbox input "true"
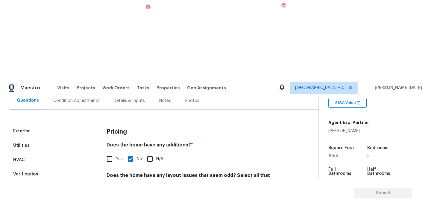
scroll to position [151, 0]
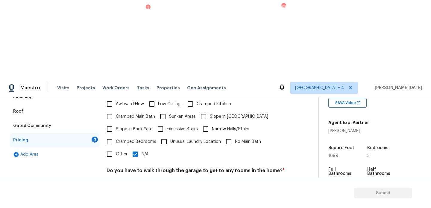
click at [131, 179] on input "No" at bounding box center [130, 185] width 13 height 13
checkbox input "true"
click at [131, 138] on div "Pricing Does the home have any additions? * Yes No N/A Does the home have any l…" at bounding box center [195, 149] width 178 height 233
checkbox input "true"
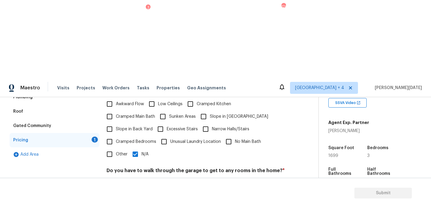
click at [132, 198] on h4 "Does the kitchen seem cramped? *" at bounding box center [195, 202] width 178 height 8
checkbox input "true"
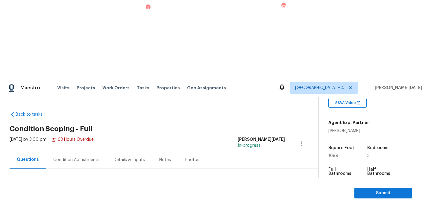
click at [70, 151] on div "Condition Adjustments" at bounding box center [76, 160] width 60 height 18
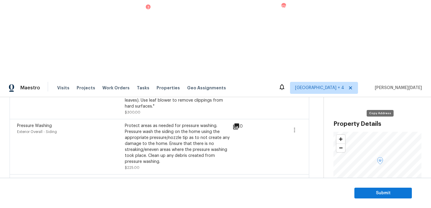
click at [380, 200] on icon "button" at bounding box center [380, 202] width 4 height 4
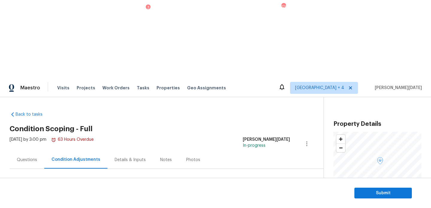
drag, startPoint x: 29, startPoint y: 126, endPoint x: 56, endPoint y: 127, distance: 26.6
click at [56, 202] on div "Total: $8675.47 Deferred: $0" at bounding box center [61, 205] width 103 height 6
copy div "$8675.47"
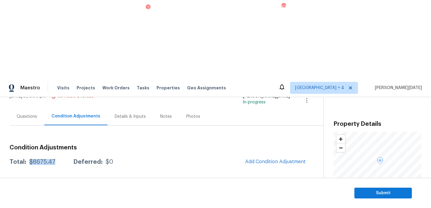
scroll to position [48, 0]
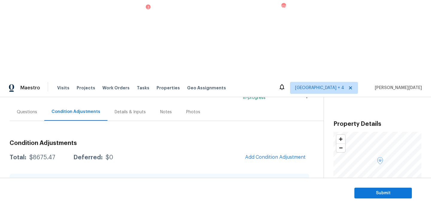
drag, startPoint x: 125, startPoint y: 127, endPoint x: 184, endPoint y: 127, distance: 58.9
click at [184, 203] on div "Demo sheds/ debris removal" at bounding box center [179, 206] width 108 height 6
copy div "Demo sheds/ debris removal"
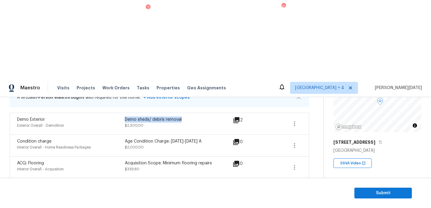
scroll to position [0, 0]
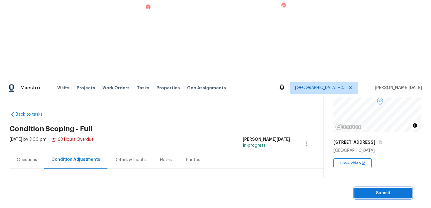
click at [374, 193] on span "Submit" at bounding box center [383, 193] width 48 height 7
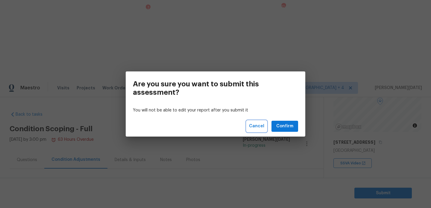
click at [261, 129] on span "Cancel" at bounding box center [256, 126] width 15 height 7
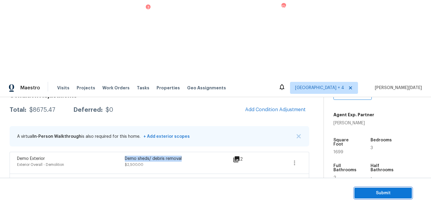
scroll to position [128, 0]
click at [374, 190] on span "Submit" at bounding box center [383, 193] width 48 height 7
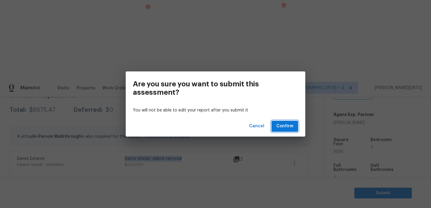
click at [281, 129] on span "Confirm" at bounding box center [284, 126] width 17 height 7
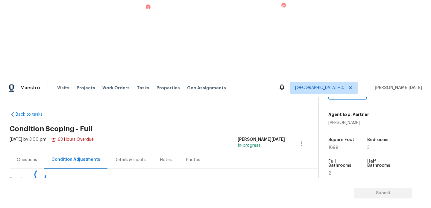
scroll to position [0, 0]
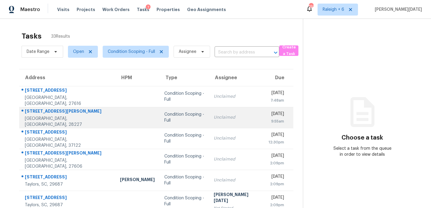
scroll to position [103, 0]
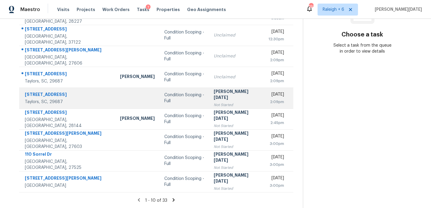
click at [214, 98] on div "[PERSON_NAME][DATE]" at bounding box center [236, 95] width 45 height 13
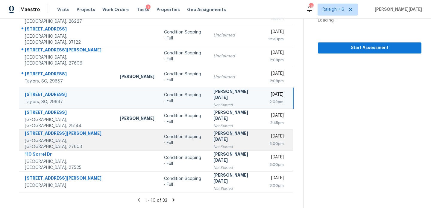
click at [213, 138] on div "[PERSON_NAME][DATE]" at bounding box center [235, 136] width 45 height 13
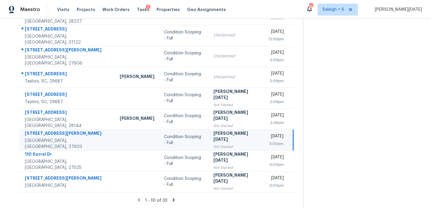
click at [213, 138] on div "[PERSON_NAME][DATE]" at bounding box center [235, 136] width 45 height 13
click at [268, 139] on div "[DATE]" at bounding box center [275, 136] width 15 height 7
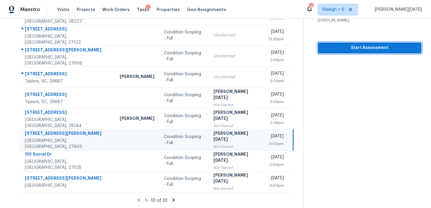
click at [350, 48] on span "Start Assessment" at bounding box center [369, 47] width 94 height 7
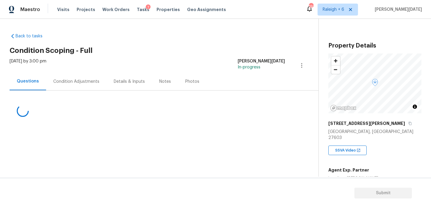
click at [80, 80] on div "Condition Adjustments" at bounding box center [76, 82] width 46 height 6
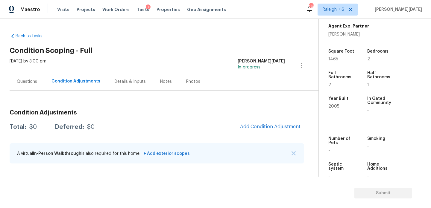
scroll to position [145, 0]
click at [332, 57] on span "1465" at bounding box center [333, 59] width 10 height 4
copy span "1465"
click at [270, 124] on span "Add Condition Adjustment" at bounding box center [270, 126] width 60 height 5
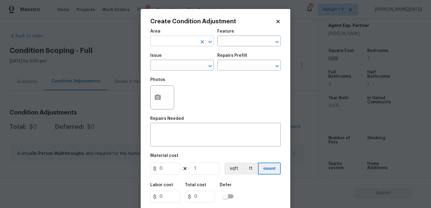
click at [168, 46] on input "text" at bounding box center [173, 41] width 47 height 9
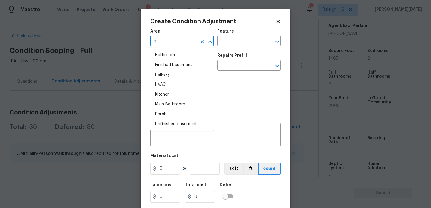
type input "hv"
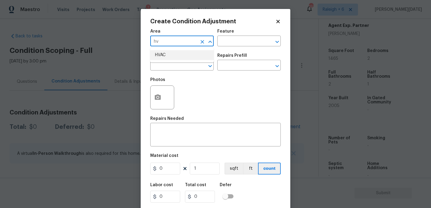
click at [169, 54] on li "HVAC" at bounding box center [181, 55] width 63 height 10
type input "HVAC"
click at [167, 64] on input "text" at bounding box center [173, 65] width 47 height 9
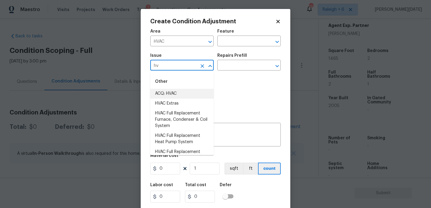
click at [169, 92] on li "ACQ: HVAC" at bounding box center [181, 94] width 63 height 10
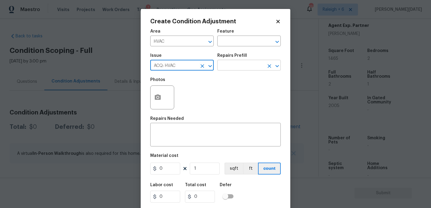
type input "ACQ: HVAC"
click at [232, 70] on input "text" at bounding box center [240, 65] width 47 height 9
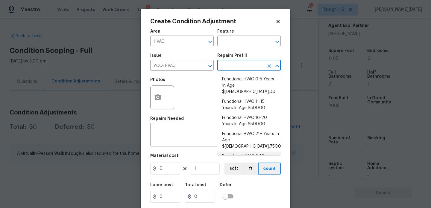
click at [256, 152] on li "Functional HVAC 6-10 Years In Age $402.00" at bounding box center [248, 160] width 63 height 16
type input "Acquisition"
type textarea "Acquisition Scope: Functional HVAC 6-10 years"
type input "402"
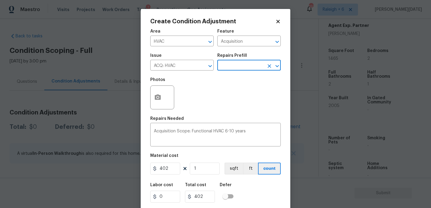
scroll to position [15, 0]
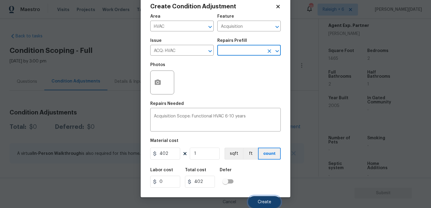
click at [265, 204] on span "Create" at bounding box center [264, 202] width 13 height 4
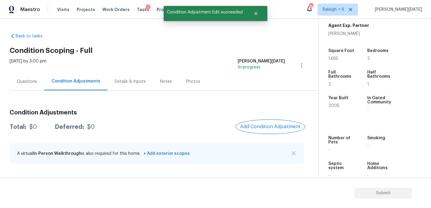
scroll to position [0, 0]
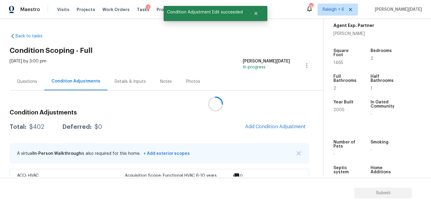
click at [261, 121] on div at bounding box center [215, 104] width 431 height 208
click at [265, 129] on div at bounding box center [215, 104] width 431 height 208
click at [265, 129] on span "Add Condition Adjustment" at bounding box center [275, 126] width 60 height 5
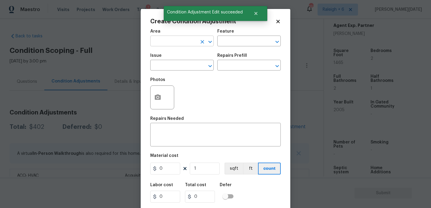
click at [161, 44] on input "text" at bounding box center [173, 41] width 47 height 9
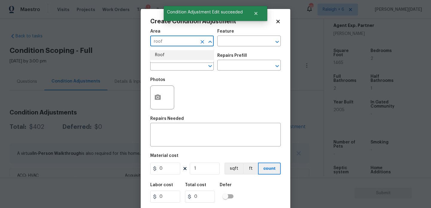
click at [164, 51] on li "Roof" at bounding box center [181, 55] width 63 height 10
type input "Roof"
click at [164, 65] on input "text" at bounding box center [173, 65] width 47 height 9
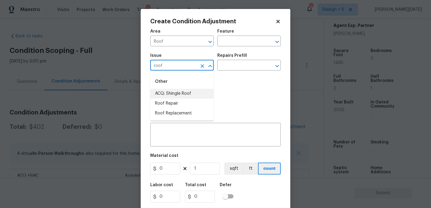
click at [182, 95] on li "ACQ: Shingle Roof" at bounding box center [181, 94] width 63 height 10
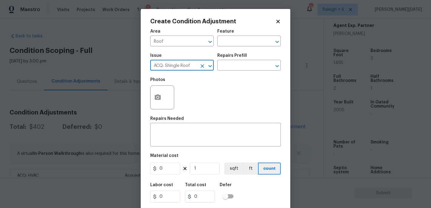
type input "ACQ: Shingle Roof"
click at [240, 59] on div "Repairs Prefill" at bounding box center [248, 58] width 63 height 8
click at [241, 69] on input "text" at bounding box center [240, 65] width 47 height 9
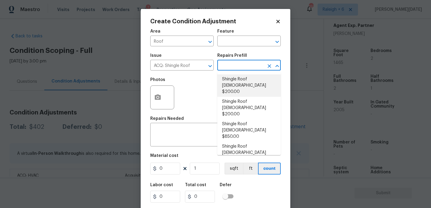
click at [243, 82] on li "Shingle Roof [DEMOGRAPHIC_DATA] $200.00" at bounding box center [248, 85] width 63 height 22
type input "Acquisition"
type textarea "Acquisition Scope: Shingle Roof 0-10 years in age maintenance."
type input "200"
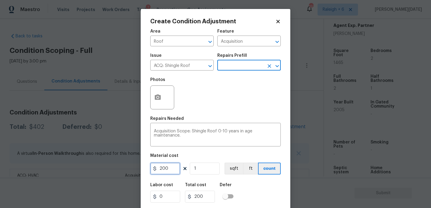
click at [169, 170] on input "200" at bounding box center [165, 169] width 30 height 12
type input "288"
click at [208, 120] on div "Repairs Needed" at bounding box center [215, 121] width 130 height 8
type input "288"
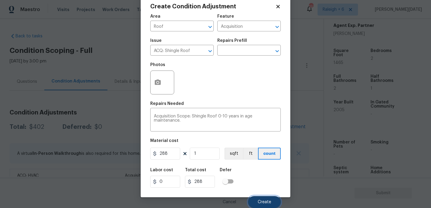
click at [258, 204] on span "Create" at bounding box center [264, 202] width 13 height 4
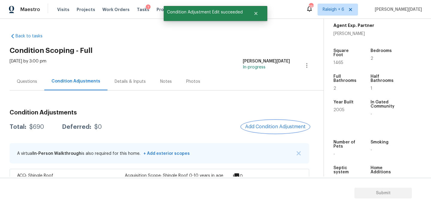
scroll to position [42, 0]
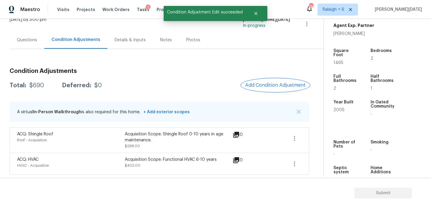
click at [263, 84] on span "Add Condition Adjustment" at bounding box center [275, 85] width 60 height 5
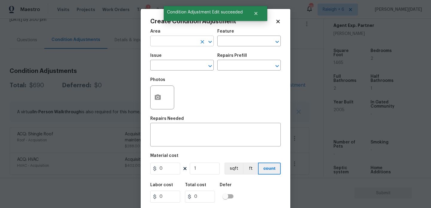
click at [165, 43] on input "text" at bounding box center [173, 41] width 47 height 9
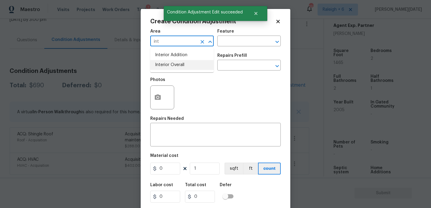
click at [170, 68] on li "Interior Overall" at bounding box center [181, 65] width 63 height 10
type input "Interior Overall"
click at [170, 68] on input "text" at bounding box center [173, 65] width 47 height 9
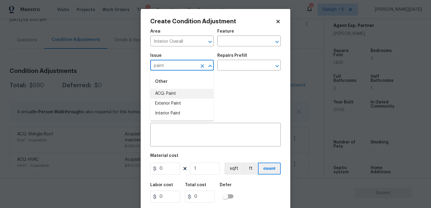
click at [171, 92] on li "ACQ: Paint" at bounding box center [181, 94] width 63 height 10
type input "ACQ: Paint"
click at [242, 61] on input "text" at bounding box center [240, 65] width 47 height 9
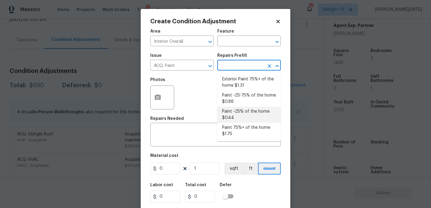
click at [240, 119] on li "Paint ~25% of the home $0.44" at bounding box center [248, 115] width 63 height 16
type input "Acquisition"
type textarea "Acquisition Scope: ~25% of the home needs interior paint"
type input "0.44"
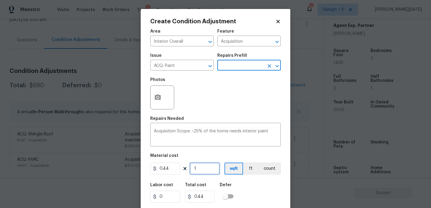
click at [199, 169] on input "1" at bounding box center [205, 169] width 30 height 12
type input "0"
paste input "1465"
type input "1465"
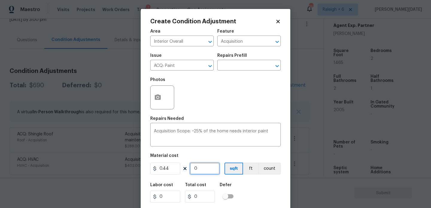
type input "644.6"
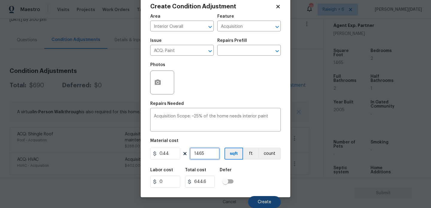
type input "1465"
click at [253, 198] on button "Create" at bounding box center [264, 202] width 33 height 12
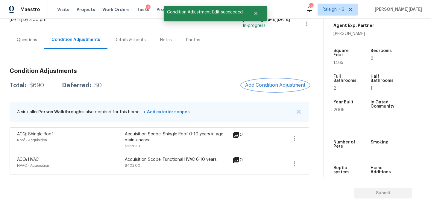
scroll to position [0, 0]
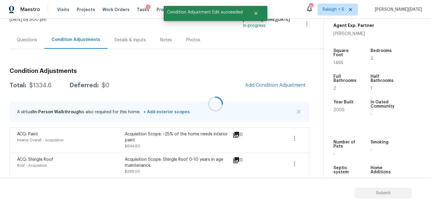
click at [268, 92] on div at bounding box center [215, 104] width 431 height 208
click at [275, 89] on button "Add Condition Adjustment" at bounding box center [275, 85] width 68 height 13
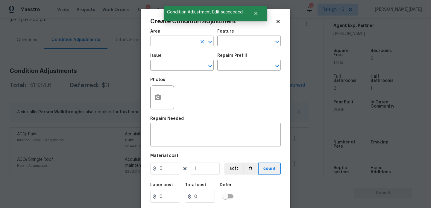
click at [159, 45] on input "text" at bounding box center [173, 41] width 47 height 9
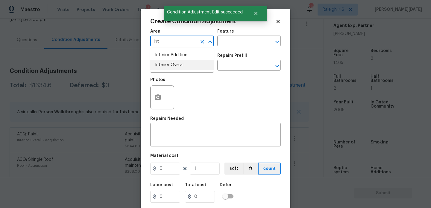
click at [169, 64] on li "Interior Overall" at bounding box center [181, 65] width 63 height 10
type input "Interior Overall"
click at [169, 64] on input "text" at bounding box center [173, 65] width 47 height 9
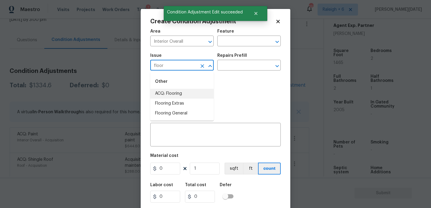
click at [178, 94] on li "ACQ: Flooring" at bounding box center [181, 94] width 63 height 10
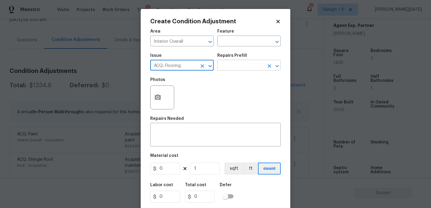
type input "ACQ: Flooring"
click at [245, 64] on input "text" at bounding box center [240, 65] width 47 height 9
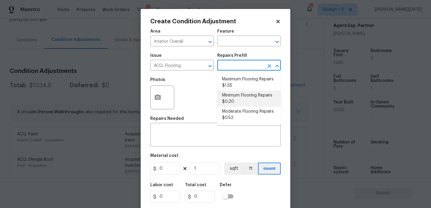
click at [245, 100] on li "Minimum Flooring Repairs $0.20" at bounding box center [248, 99] width 63 height 16
type input "Acquisition"
type textarea "Acquisition Scope: Minimum flooring repairs"
type input "0.2"
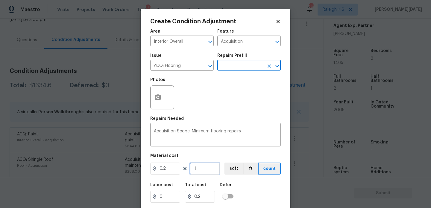
click at [207, 172] on input "1" at bounding box center [205, 169] width 30 height 12
type input "0"
paste input "1465"
type input "1465"
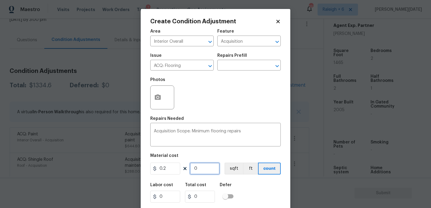
type input "293"
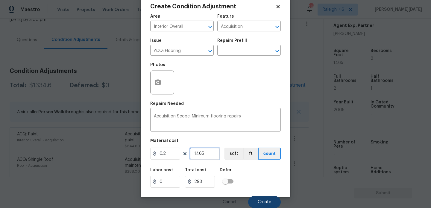
type input "1465"
click at [261, 205] on button "Create" at bounding box center [264, 202] width 33 height 12
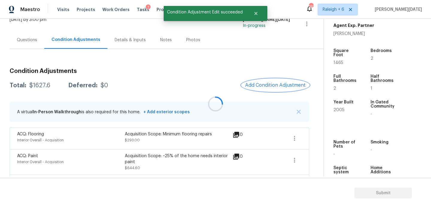
scroll to position [0, 0]
click at [259, 86] on div at bounding box center [215, 104] width 431 height 208
click at [259, 86] on span "Add Condition Adjustment" at bounding box center [275, 85] width 60 height 5
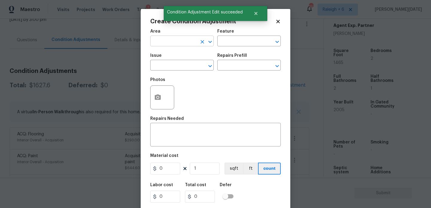
click at [158, 45] on input "text" at bounding box center [173, 41] width 47 height 9
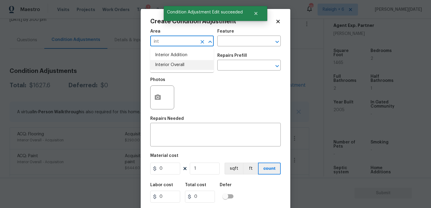
click at [163, 65] on li "Interior Overall" at bounding box center [181, 65] width 63 height 10
type input "Interior Overall"
click at [163, 65] on input "text" at bounding box center [173, 65] width 47 height 9
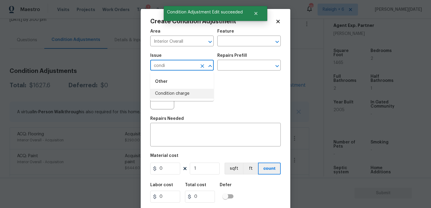
click at [170, 97] on li "Condition charge" at bounding box center [181, 94] width 63 height 10
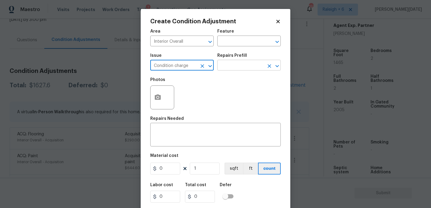
type input "Condition charge"
click at [234, 63] on input "text" at bounding box center [240, 65] width 47 height 9
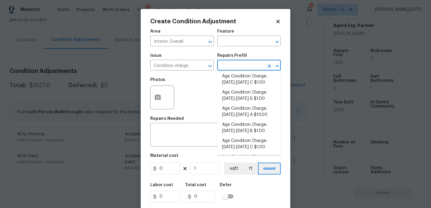
scroll to position [110, 0]
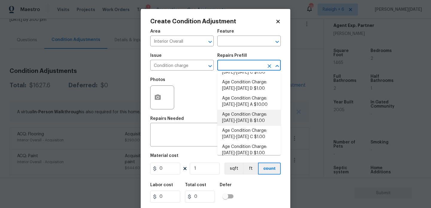
click at [251, 120] on li "Age Condition Charge: [DATE]-[DATE] B $1.00" at bounding box center [248, 118] width 63 height 16
type input "Home Readiness Packages"
type textarea "Age Condition Charge: [DATE]-[DATE] B"
type input "1"
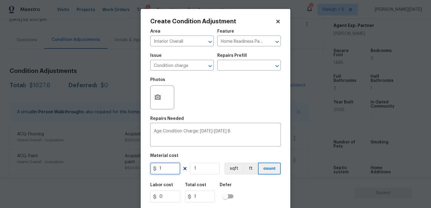
click at [164, 170] on input "1" at bounding box center [165, 169] width 30 height 12
type input "2000"
click at [210, 119] on div "Repairs Needed" at bounding box center [215, 121] width 130 height 8
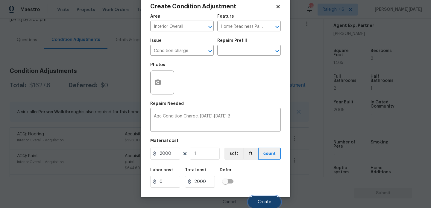
click at [259, 200] on span "Create" at bounding box center [264, 202] width 13 height 4
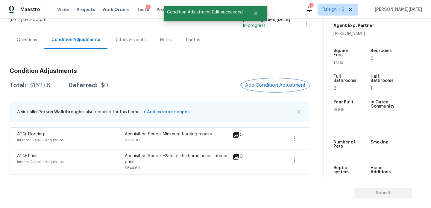
scroll to position [0, 0]
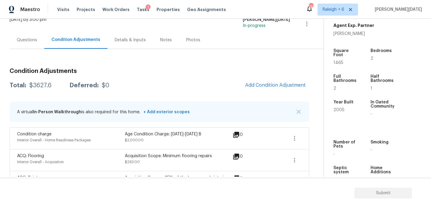
click at [17, 34] on div "Questions" at bounding box center [27, 40] width 35 height 18
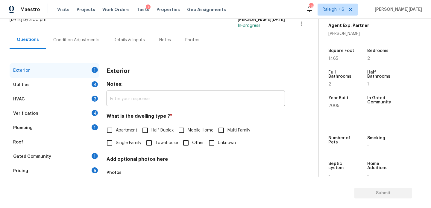
click at [17, 34] on div "Questions" at bounding box center [28, 40] width 36 height 18
click at [129, 131] on span "Apartment" at bounding box center [127, 130] width 22 height 6
click at [116, 131] on input "Apartment" at bounding box center [109, 130] width 13 height 13
checkbox input "true"
click at [96, 91] on div "Utilities 4" at bounding box center [55, 85] width 90 height 14
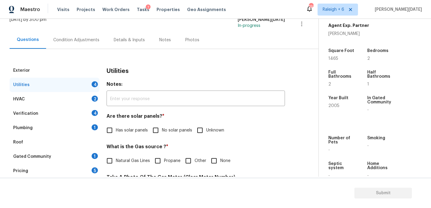
click at [96, 88] on div "Utilities 4" at bounding box center [55, 85] width 90 height 14
click at [160, 125] on input "No solar panels" at bounding box center [155, 130] width 13 height 13
checkbox input "true"
click at [132, 162] on span "Natural Gas Lines" at bounding box center [133, 162] width 34 height 6
click at [116, 162] on input "Natural Gas Lines" at bounding box center [109, 161] width 13 height 13
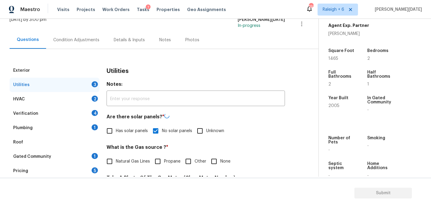
checkbox input "true"
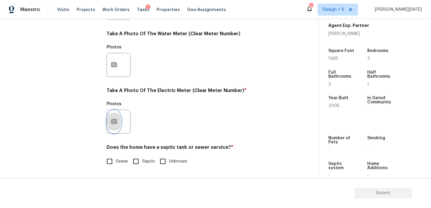
click at [112, 124] on icon "button" at bounding box center [113, 121] width 7 height 7
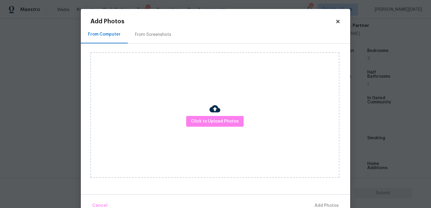
click at [200, 128] on div "Click to Upload Photos" at bounding box center [214, 115] width 249 height 126
click at [203, 128] on div "Click to Upload Photos" at bounding box center [214, 115] width 249 height 126
click at [208, 124] on span "Click to Upload Photos" at bounding box center [215, 121] width 48 height 7
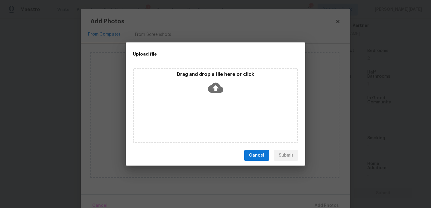
click at [208, 124] on div "Drag and drop a file here or click" at bounding box center [215, 105] width 165 height 75
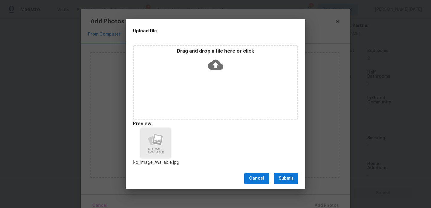
click at [284, 172] on div "Cancel Submit" at bounding box center [215, 178] width 179 height 21
click at [288, 179] on span "Submit" at bounding box center [285, 178] width 15 height 7
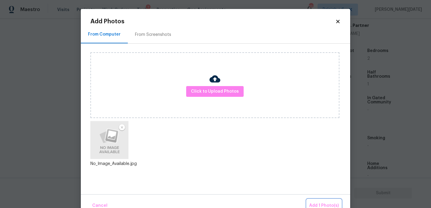
click at [318, 202] on span "Add 1 Photo(s)" at bounding box center [324, 205] width 30 height 7
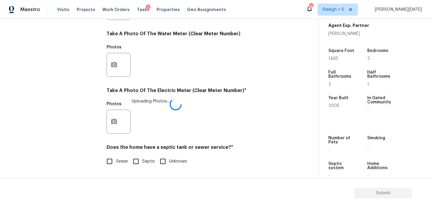
click at [113, 165] on input "Sewer" at bounding box center [109, 161] width 13 height 13
checkbox input "true"
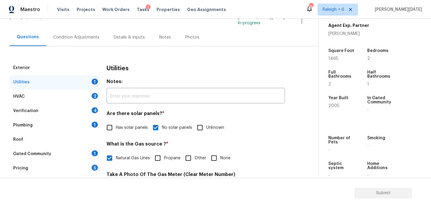
scroll to position [40, 0]
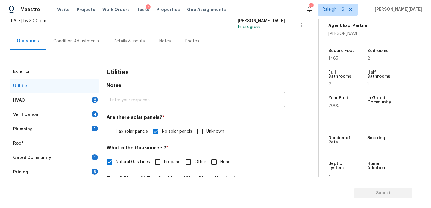
click at [95, 101] on div "2" at bounding box center [95, 100] width 6 height 6
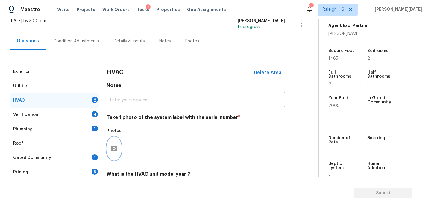
click at [116, 140] on button "button" at bounding box center [114, 148] width 14 height 23
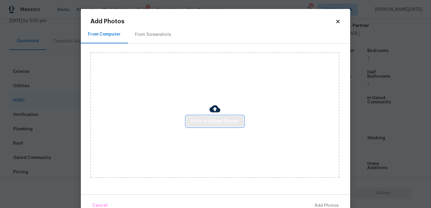
click at [237, 126] on button "Click to Upload Photos" at bounding box center [214, 121] width 57 height 11
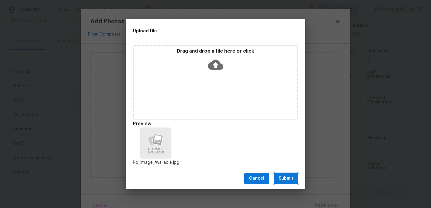
click at [281, 178] on span "Submit" at bounding box center [285, 178] width 15 height 7
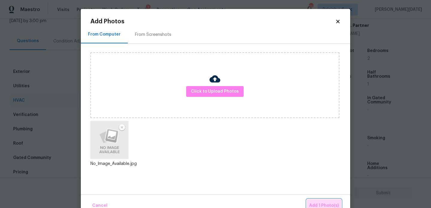
click at [316, 203] on span "Add 1 Photo(s)" at bounding box center [324, 205] width 30 height 7
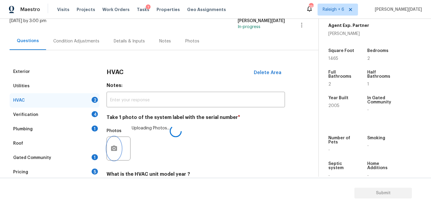
scroll to position [100, 0]
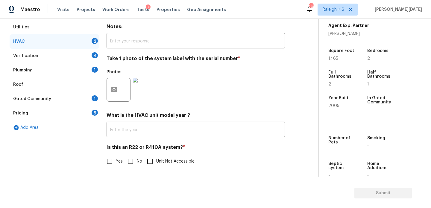
click at [103, 166] on input "Yes" at bounding box center [109, 161] width 13 height 13
checkbox input "false"
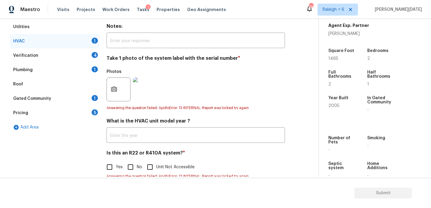
click at [132, 164] on input "No" at bounding box center [130, 167] width 13 height 13
checkbox input "true"
click at [95, 56] on div "4" at bounding box center [95, 55] width 6 height 6
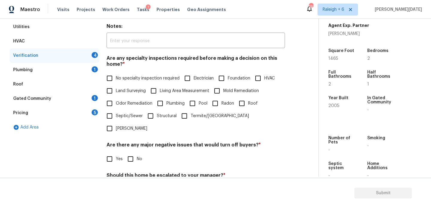
click at [125, 78] on span "No specialty inspection required" at bounding box center [148, 78] width 64 height 6
click at [116, 78] on input "No specialty inspection required" at bounding box center [109, 78] width 13 height 13
checkbox input "true"
click at [133, 153] on input "No" at bounding box center [130, 159] width 13 height 13
checkbox input "true"
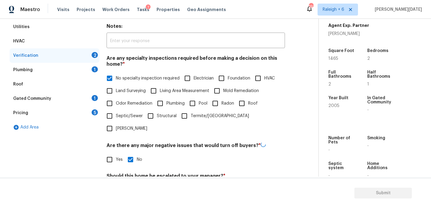
scroll to position [152, 0]
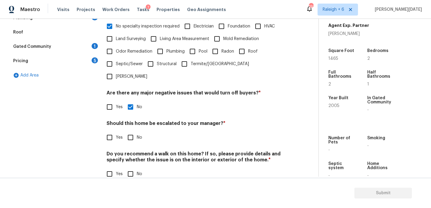
click at [134, 168] on input "No" at bounding box center [130, 174] width 13 height 13
checkbox input "true"
click at [113, 131] on input "Yes" at bounding box center [109, 137] width 13 height 13
checkbox input "true"
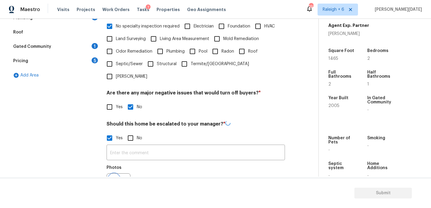
click at [114, 174] on button "button" at bounding box center [114, 185] width 14 height 23
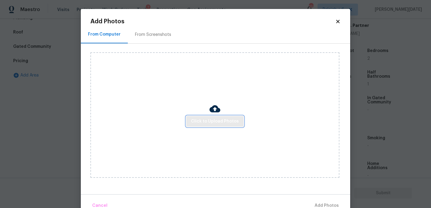
click at [199, 125] on button "Click to Upload Photos" at bounding box center [214, 121] width 57 height 11
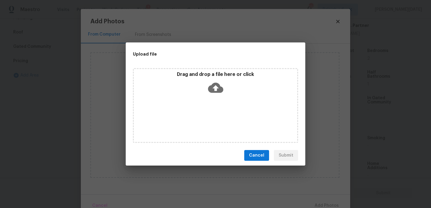
click at [199, 125] on div "Drag and drop a file here or click" at bounding box center [215, 105] width 165 height 75
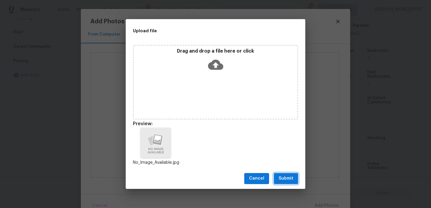
click at [291, 179] on span "Submit" at bounding box center [285, 178] width 15 height 7
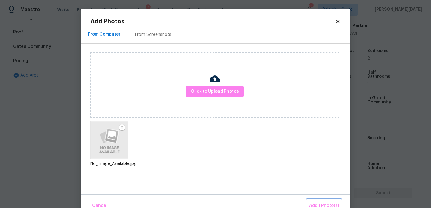
click at [315, 206] on span "Add 1 Photo(s)" at bounding box center [324, 205] width 30 height 7
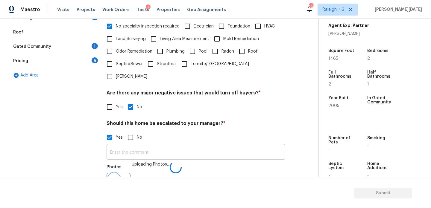
scroll to position [159, 0]
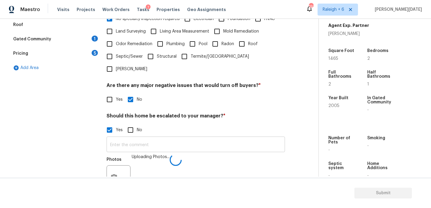
click at [175, 138] on input "text" at bounding box center [195, 145] width 178 height 14
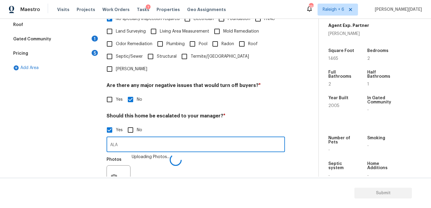
type input "ALA"
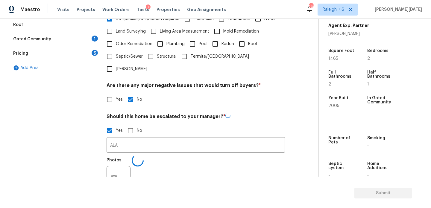
click at [232, 113] on h4 "Should this home be escalated to your manager? *" at bounding box center [195, 117] width 178 height 9
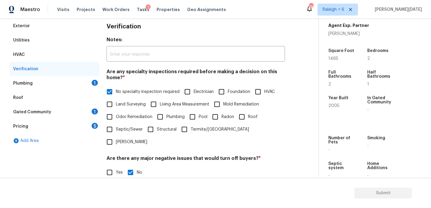
click at [96, 83] on div "1" at bounding box center [95, 83] width 6 height 6
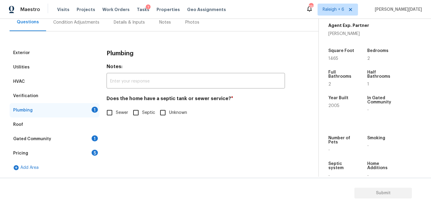
click at [111, 111] on input "Sewer" at bounding box center [109, 112] width 13 height 13
checkbox input "true"
click at [91, 142] on div "Gated Community 1" at bounding box center [55, 139] width 90 height 14
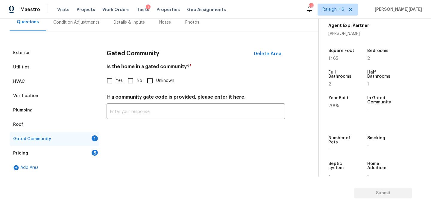
click at [133, 84] on input "No" at bounding box center [130, 80] width 13 height 13
checkbox input "true"
click at [94, 150] on div "5" at bounding box center [95, 153] width 6 height 6
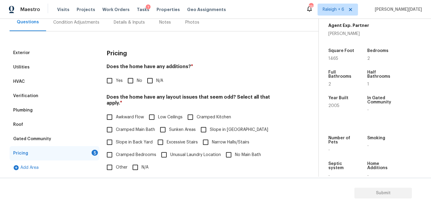
click at [134, 77] on input "No" at bounding box center [130, 80] width 13 height 13
checkbox input "true"
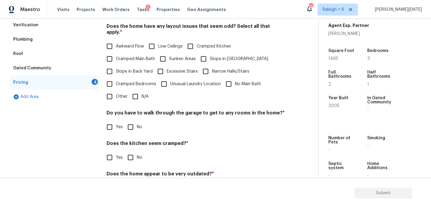
scroll to position [145, 0]
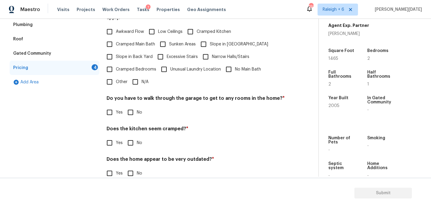
click at [135, 80] on input "N/A" at bounding box center [135, 82] width 13 height 13
checkbox input "true"
click at [132, 111] on input "No" at bounding box center [130, 112] width 13 height 13
checkbox input "true"
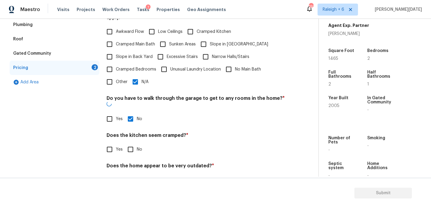
click at [132, 143] on input "No" at bounding box center [130, 149] width 13 height 13
checkbox input "true"
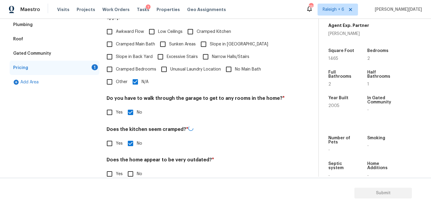
click at [132, 168] on input "No" at bounding box center [130, 174] width 13 height 13
checkbox input "true"
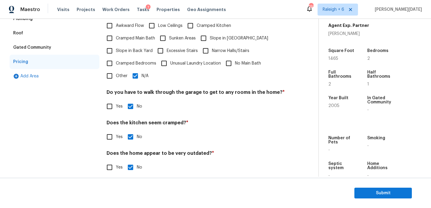
scroll to position [0, 0]
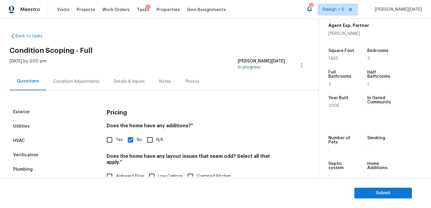
click at [83, 84] on div "Condition Adjustments" at bounding box center [76, 82] width 46 height 6
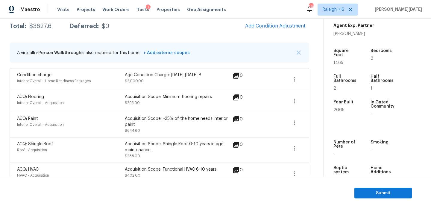
scroll to position [111, 0]
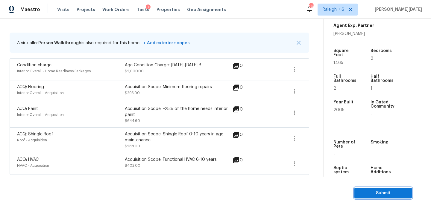
click at [370, 194] on span "Submit" at bounding box center [383, 193] width 48 height 7
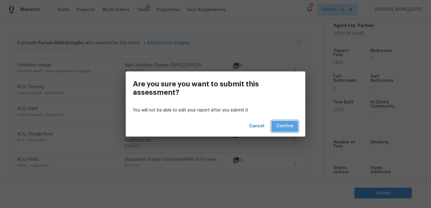
click at [287, 121] on button "Confirm" at bounding box center [284, 126] width 27 height 11
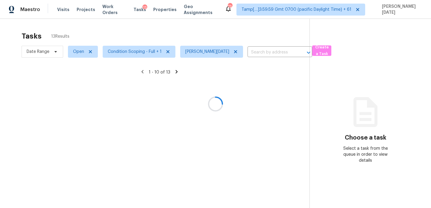
click at [75, 52] on div at bounding box center [215, 104] width 431 height 208
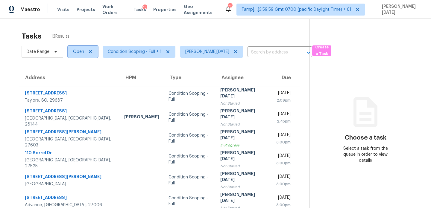
click at [75, 52] on span "Open" at bounding box center [78, 52] width 11 height 6
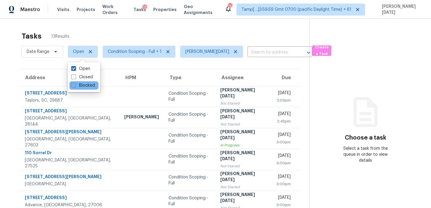
click at [78, 83] on label "Blocked" at bounding box center [83, 86] width 24 height 6
click at [75, 83] on input "Blocked" at bounding box center [73, 85] width 4 height 4
checkbox input "true"
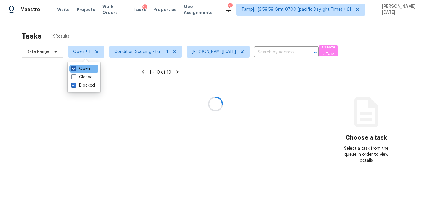
click at [79, 69] on label "Open" at bounding box center [80, 69] width 19 height 6
click at [75, 69] on input "Open" at bounding box center [73, 68] width 4 height 4
click at [79, 69] on label "Open" at bounding box center [80, 69] width 19 height 6
click at [75, 69] on input "Open" at bounding box center [73, 68] width 4 height 4
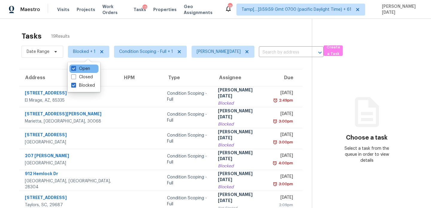
click at [90, 68] on div "Open" at bounding box center [83, 69] width 29 height 8
click at [90, 65] on div "Open" at bounding box center [83, 69] width 29 height 8
click at [85, 68] on label "Open" at bounding box center [80, 69] width 19 height 6
click at [75, 68] on input "Open" at bounding box center [73, 68] width 4 height 4
checkbox input "false"
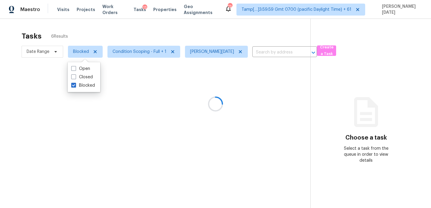
click at [130, 36] on div at bounding box center [215, 104] width 431 height 208
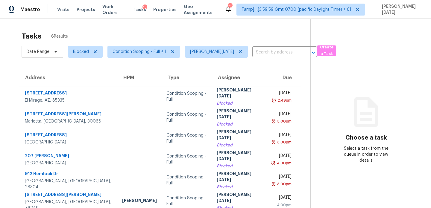
click at [230, 93] on div "[PERSON_NAME][DATE]" at bounding box center [240, 93] width 46 height 13
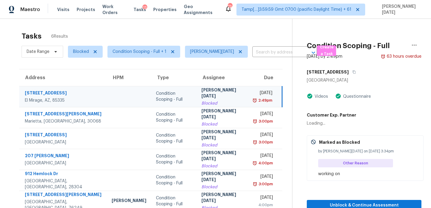
click at [254, 93] on div "[DATE]" at bounding box center [263, 93] width 18 height 7
click at [254, 94] on div "[DATE]" at bounding box center [263, 93] width 18 height 7
click at [355, 202] on span "Unblock & Continue Assessment" at bounding box center [363, 205] width 105 height 7
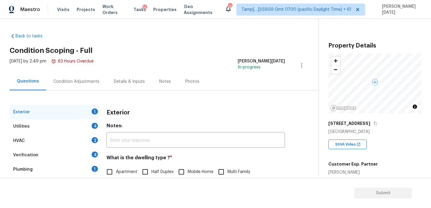
click at [86, 84] on div "Condition Adjustments" at bounding box center [76, 82] width 46 height 6
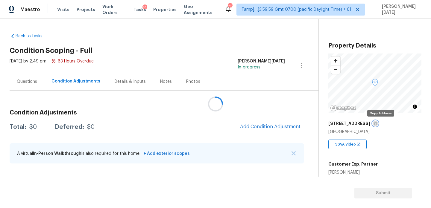
click at [377, 124] on icon "button" at bounding box center [375, 124] width 4 height 4
click at [215, 46] on div "Back to tasks Condition Scoping - Full [DATE] by 2:49 pm 63 Hours Overdue [PERS…" at bounding box center [164, 99] width 309 height 142
